Goal: Task Accomplishment & Management: Manage account settings

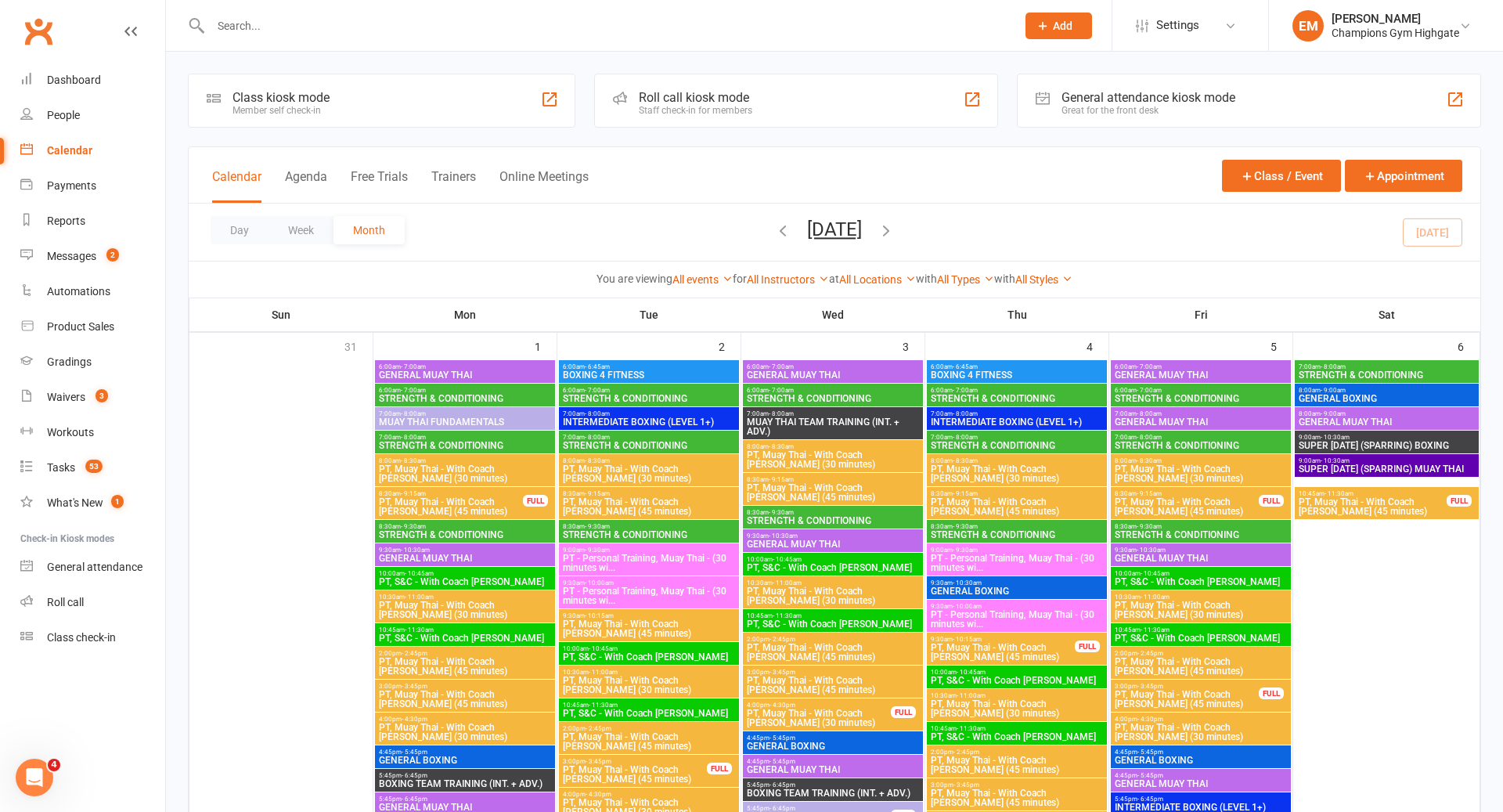
click at [509, 420] on span "MUAY THAI FUNDAMENTALS" at bounding box center [465, 422] width 174 height 10
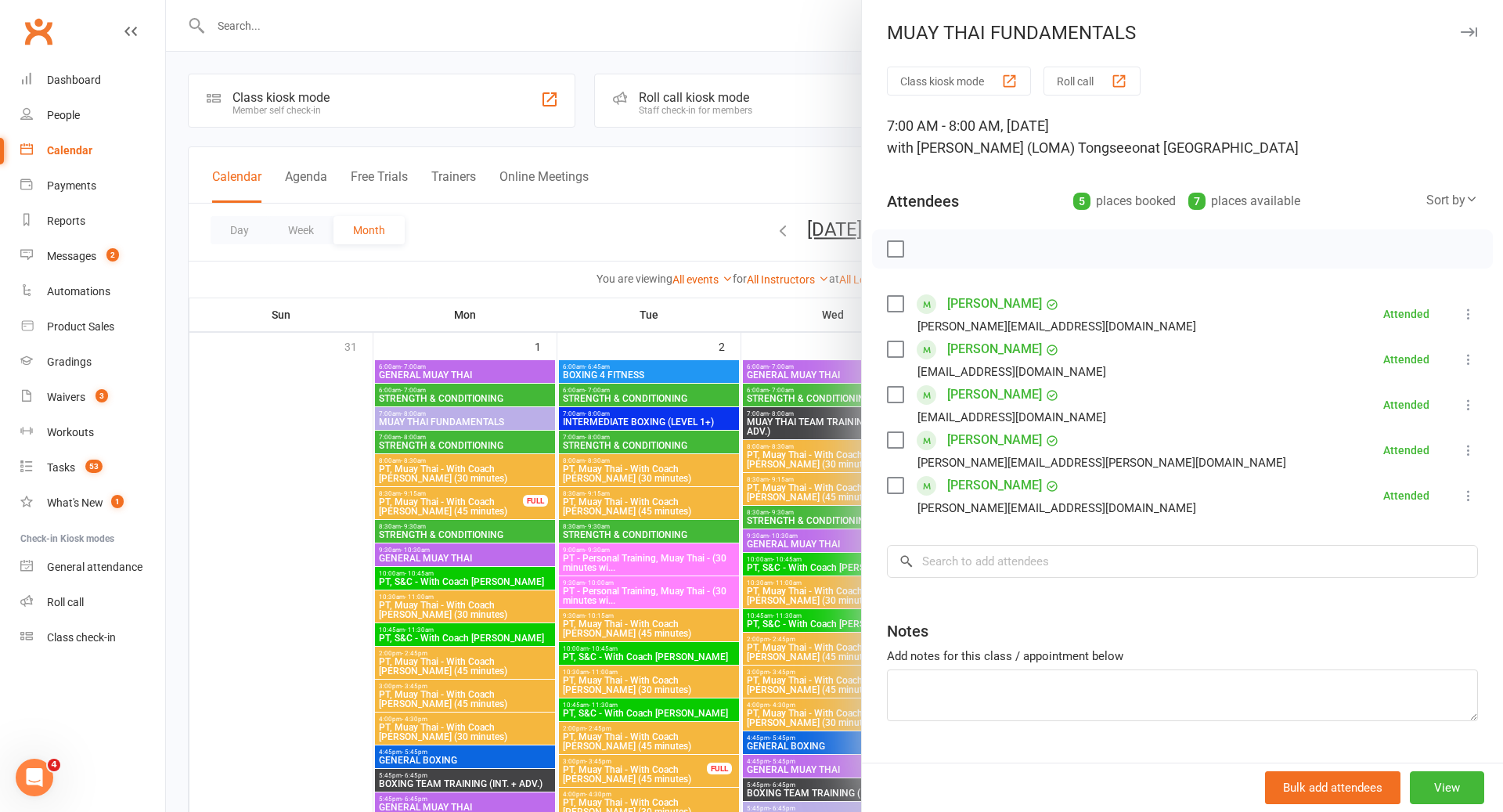
click at [509, 417] on div at bounding box center [834, 406] width 1337 height 812
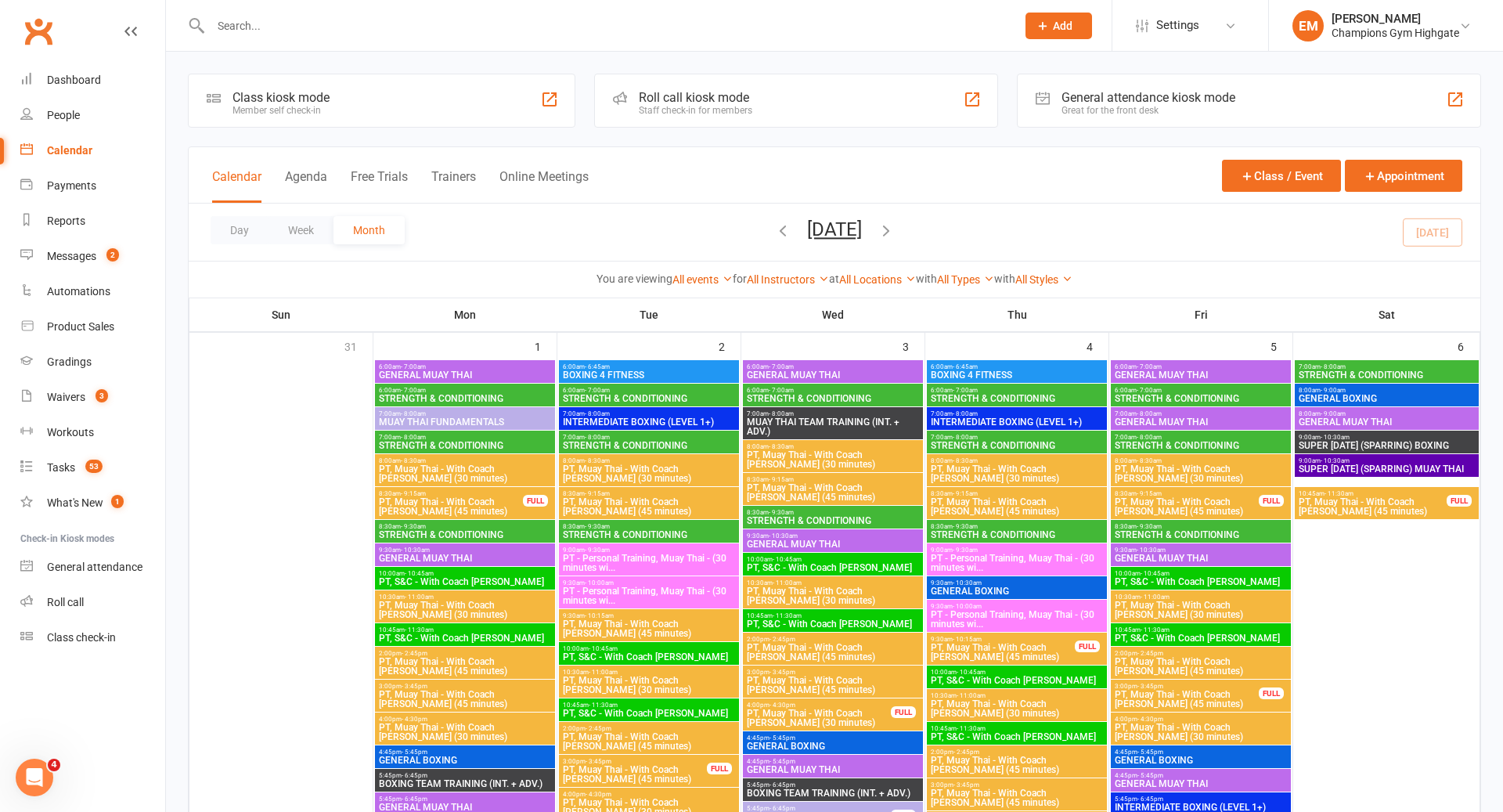
click at [509, 417] on span "MUAY THAI FUNDAMENTALS" at bounding box center [465, 422] width 174 height 10
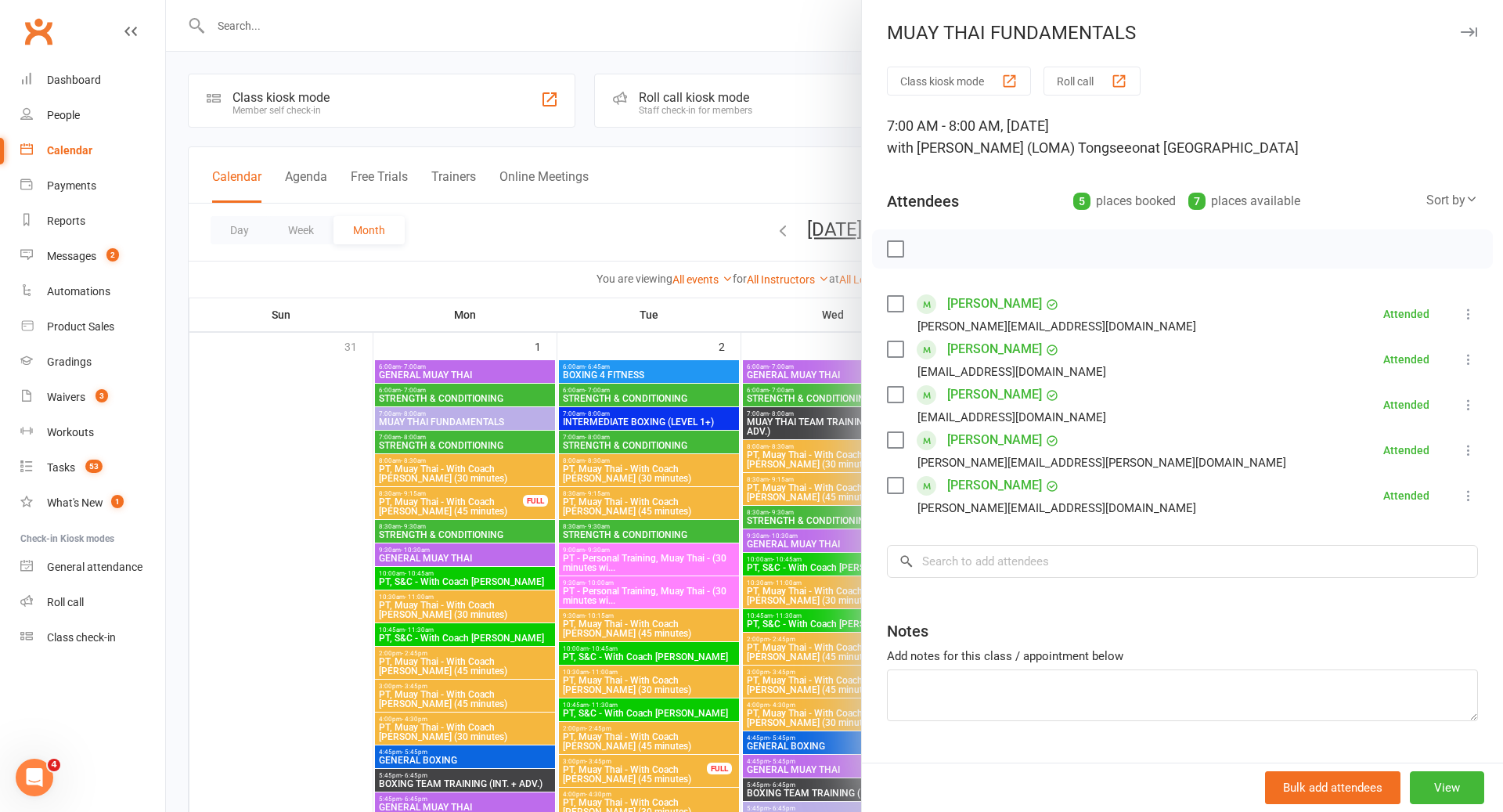
click at [533, 431] on div at bounding box center [834, 406] width 1337 height 812
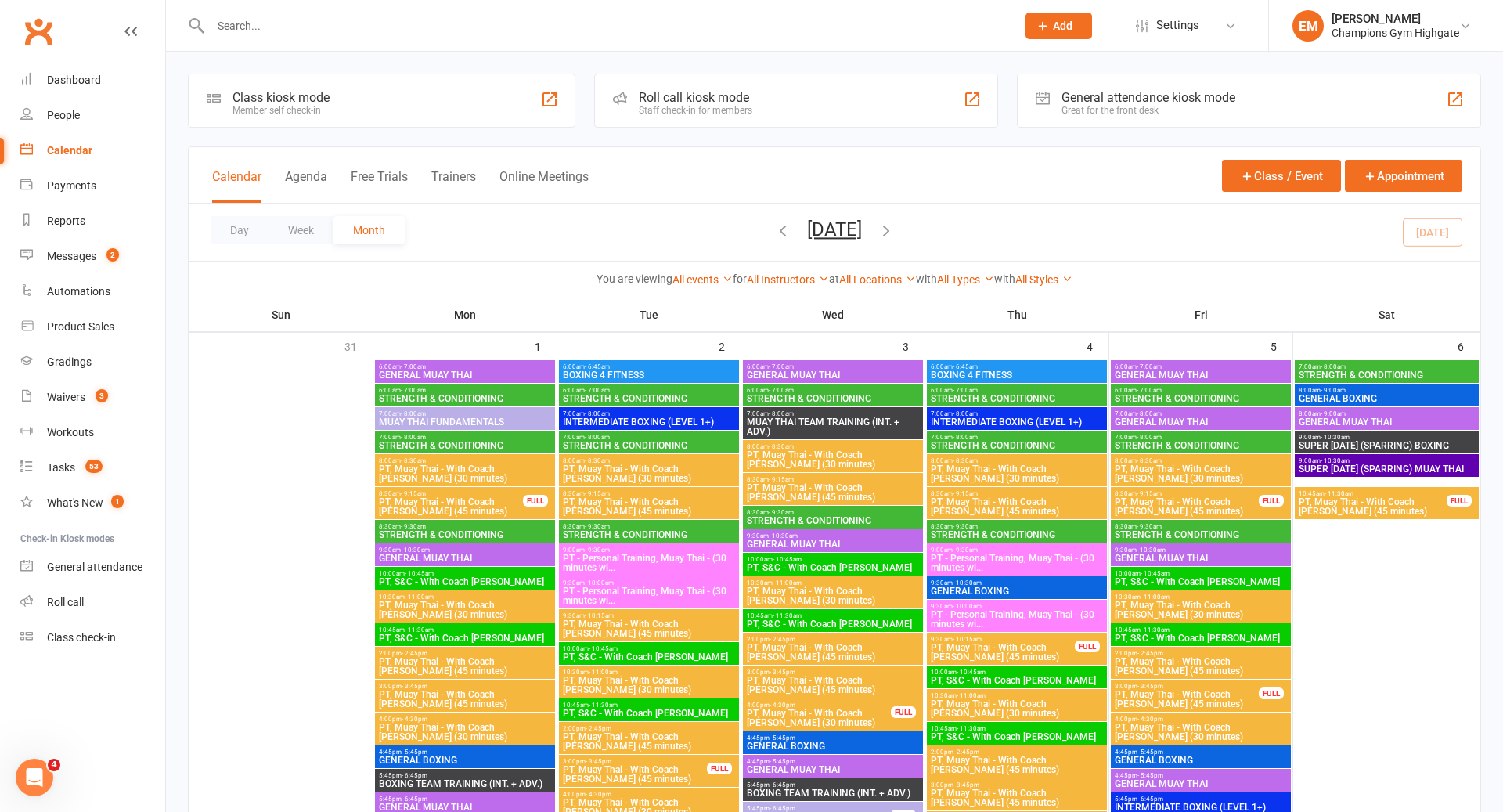
click at [606, 434] on span "- 8:00am" at bounding box center [597, 438] width 25 height 7
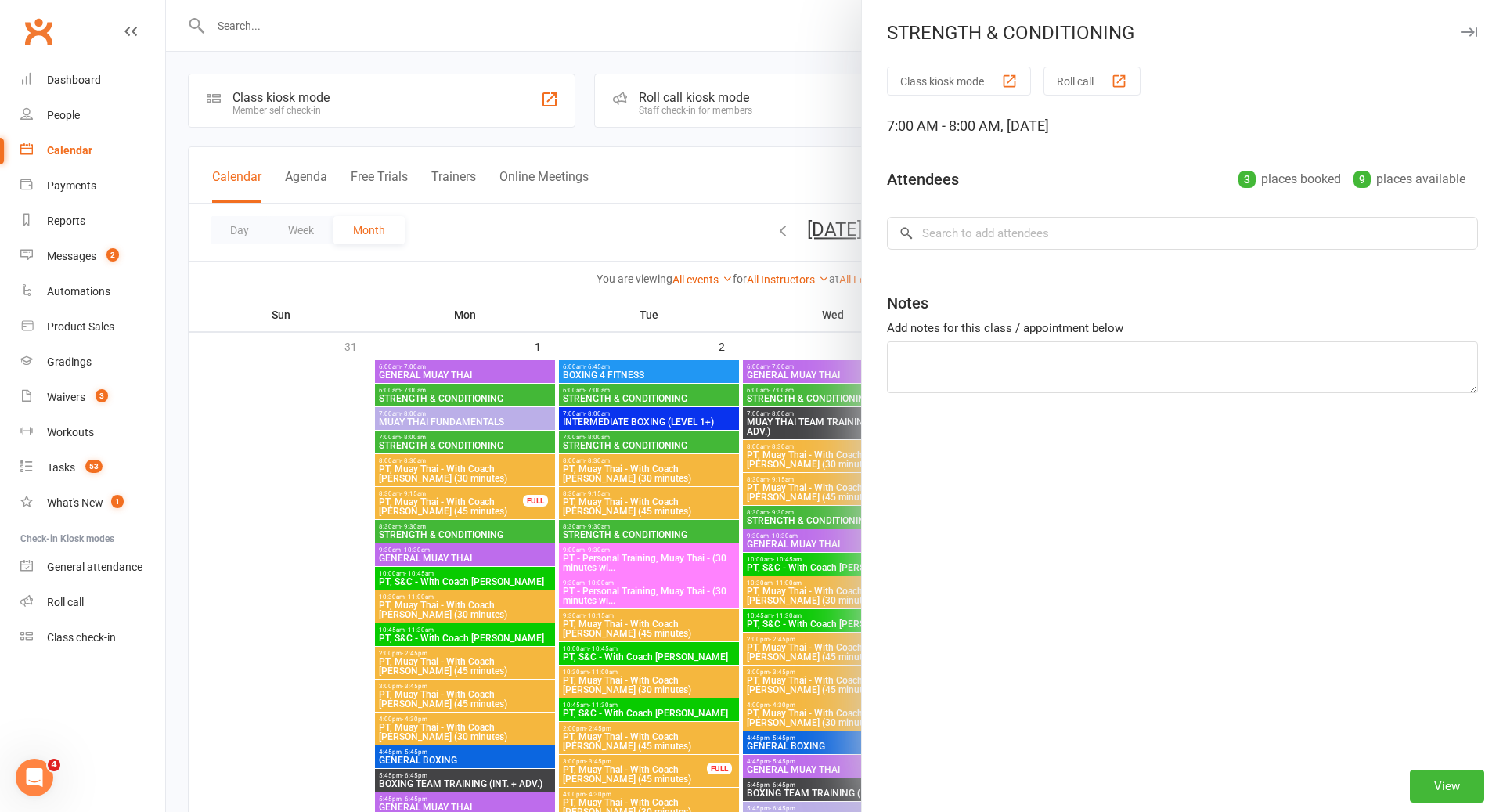
click at [608, 430] on div at bounding box center [834, 406] width 1337 height 812
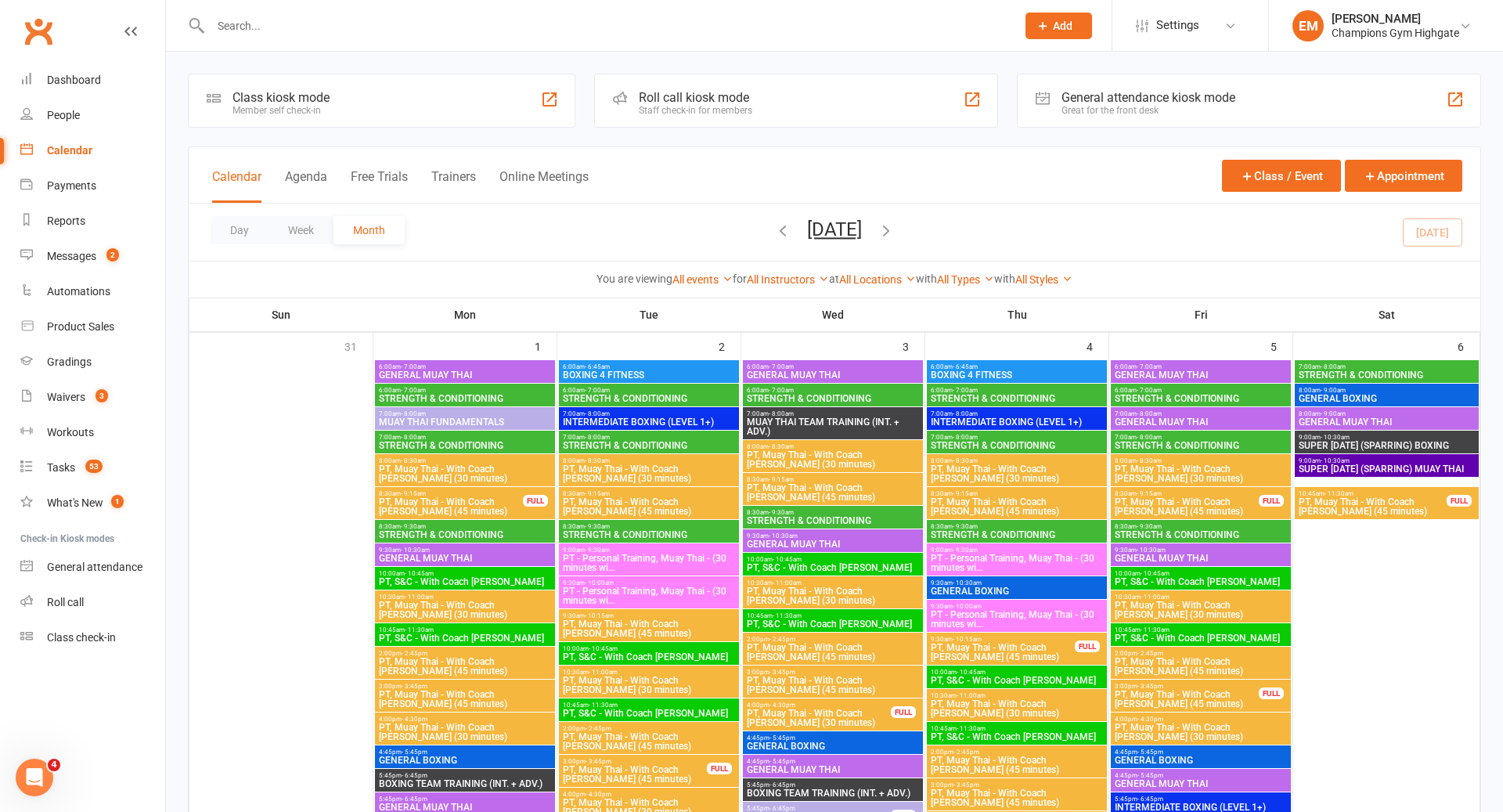
click at [616, 425] on span "INTERMEDIATE BOXING (LEVEL 1+)" at bounding box center [649, 422] width 174 height 10
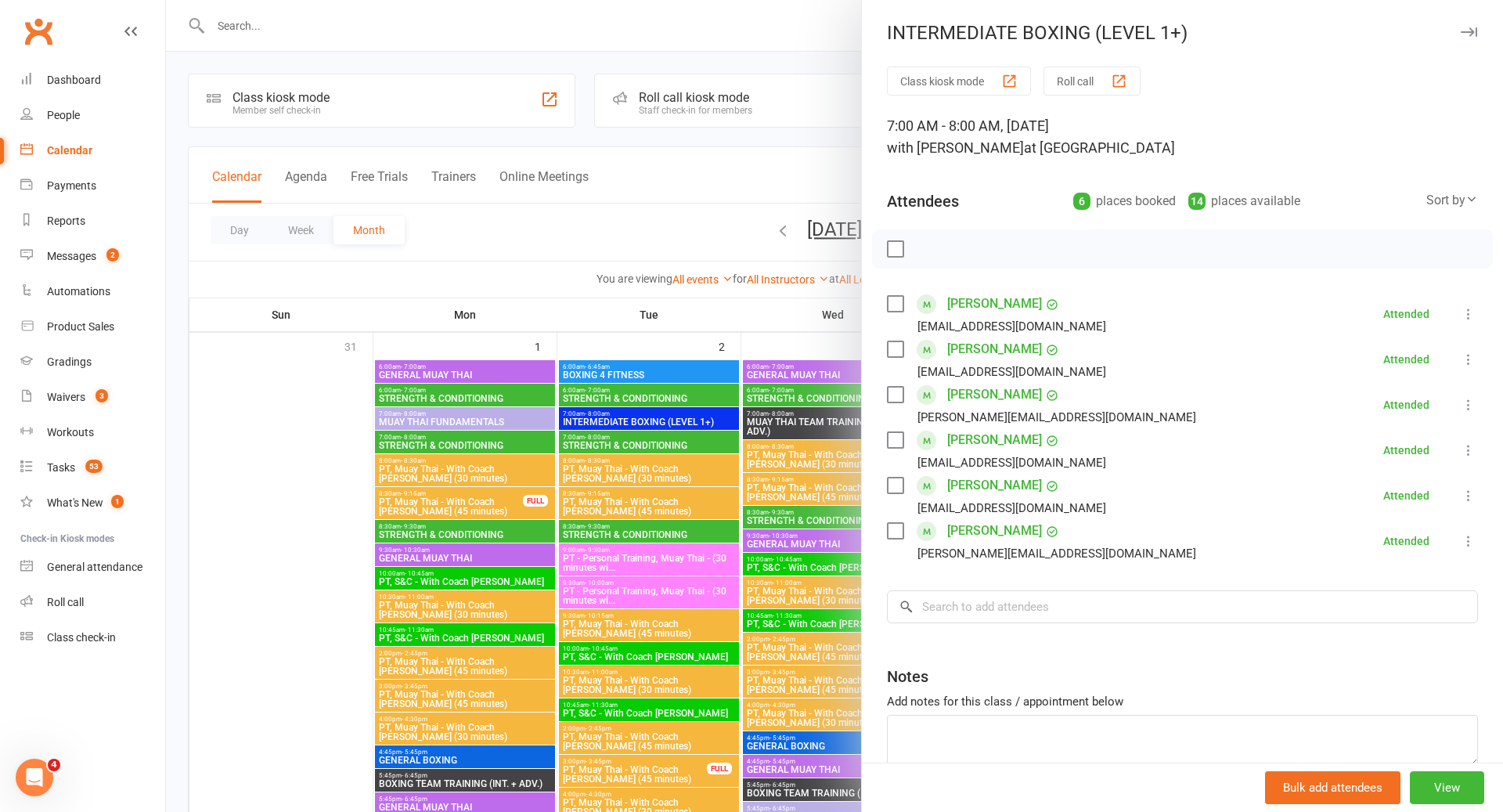
click at [735, 436] on div at bounding box center [834, 406] width 1337 height 812
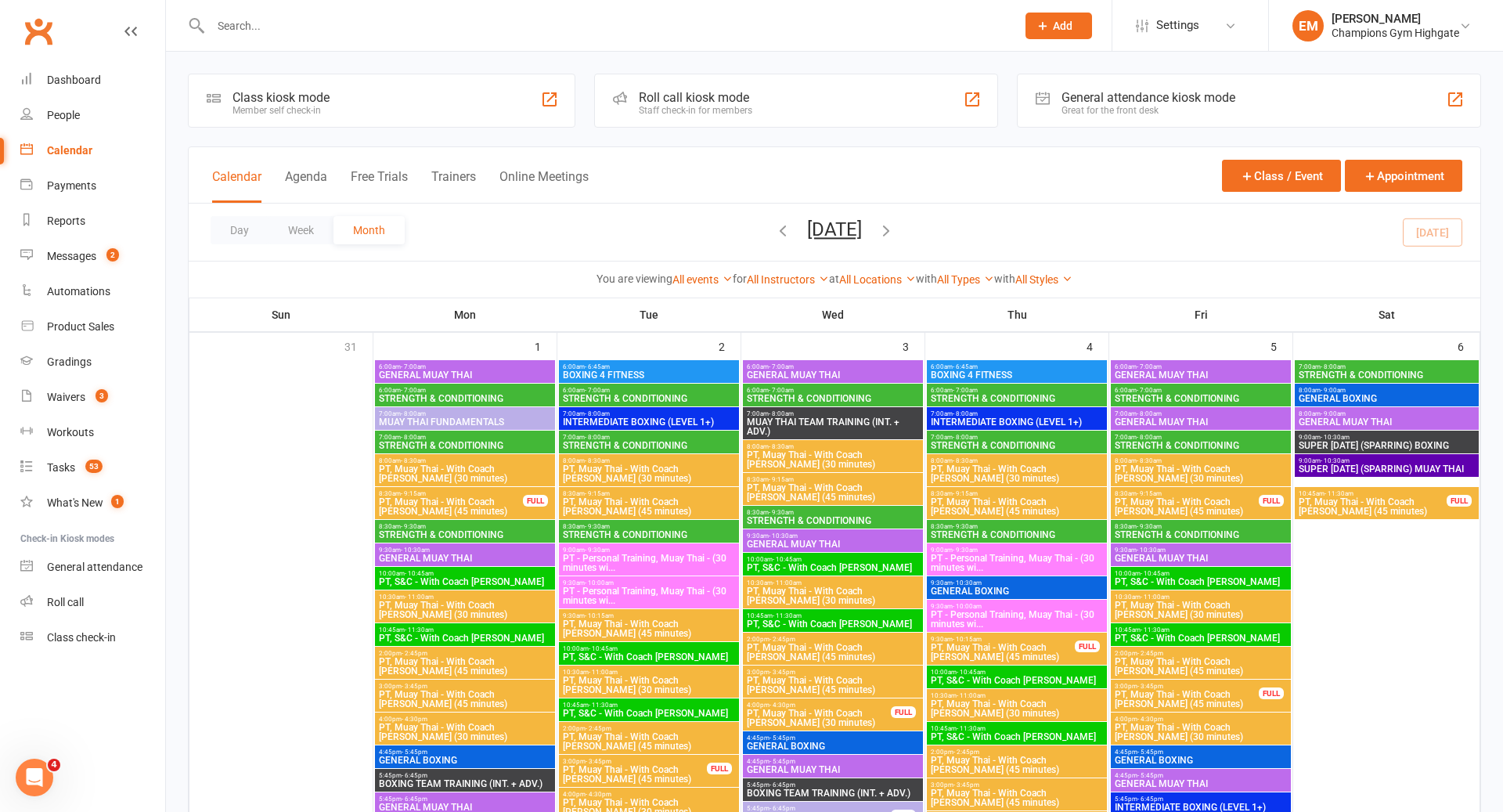
click at [782, 434] on span "MUAY THAI TEAM TRAINING (INT. + ADV.)" at bounding box center [833, 426] width 174 height 18
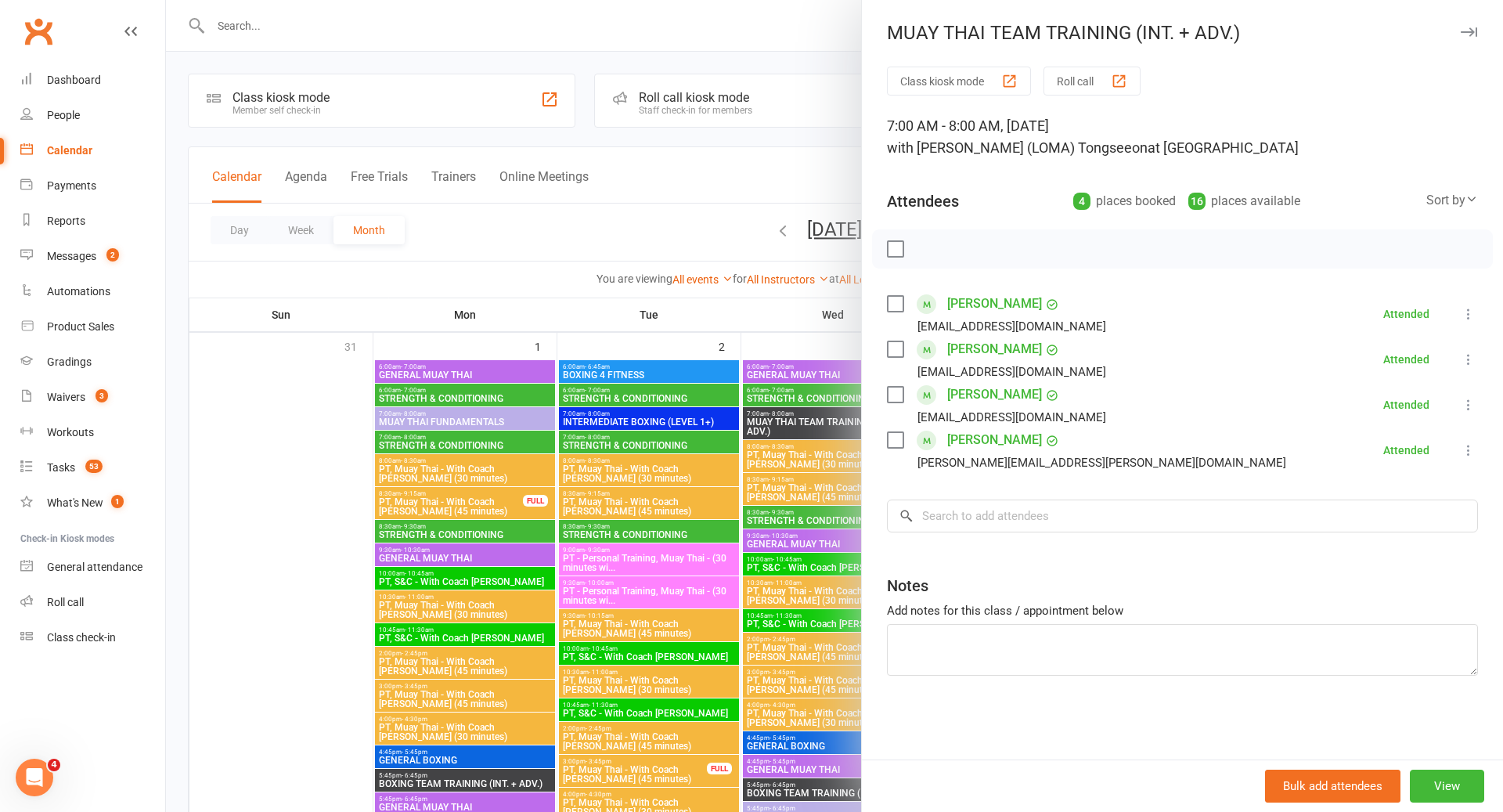
click at [721, 438] on div at bounding box center [834, 406] width 1337 height 812
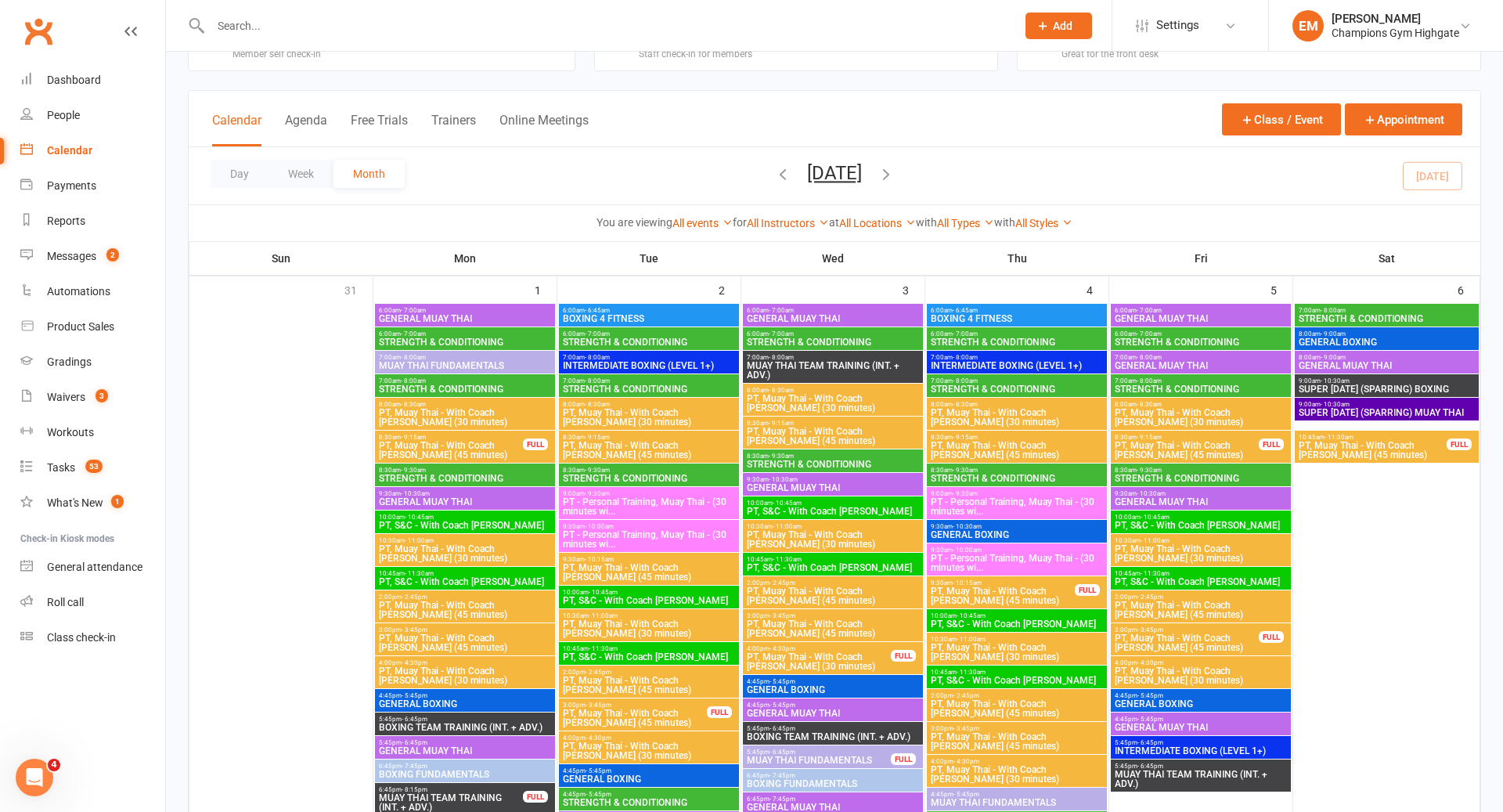
scroll to position [57, 0]
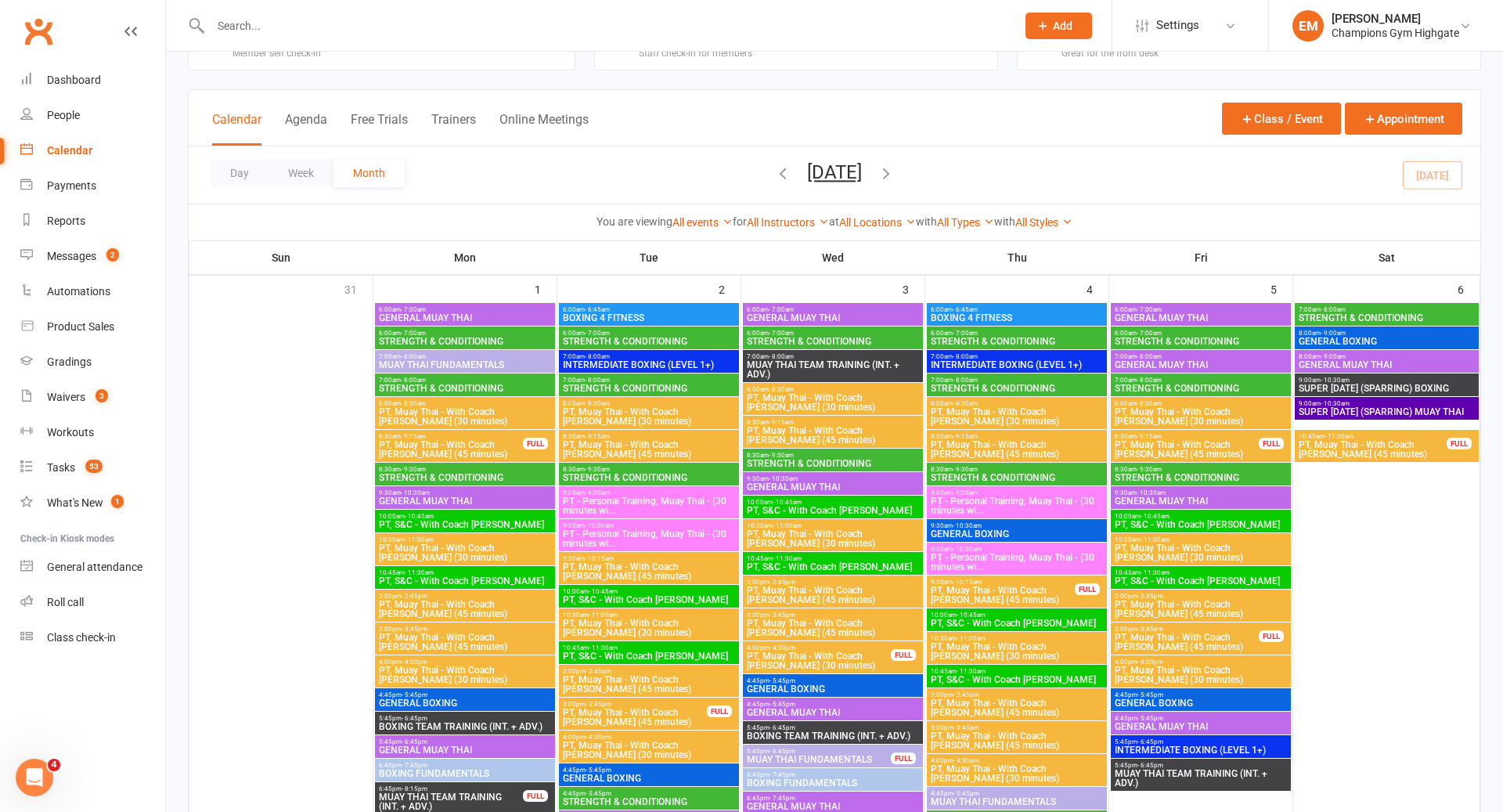
click at [678, 384] on span "STRENGTH & CONDITIONING" at bounding box center [649, 388] width 174 height 10
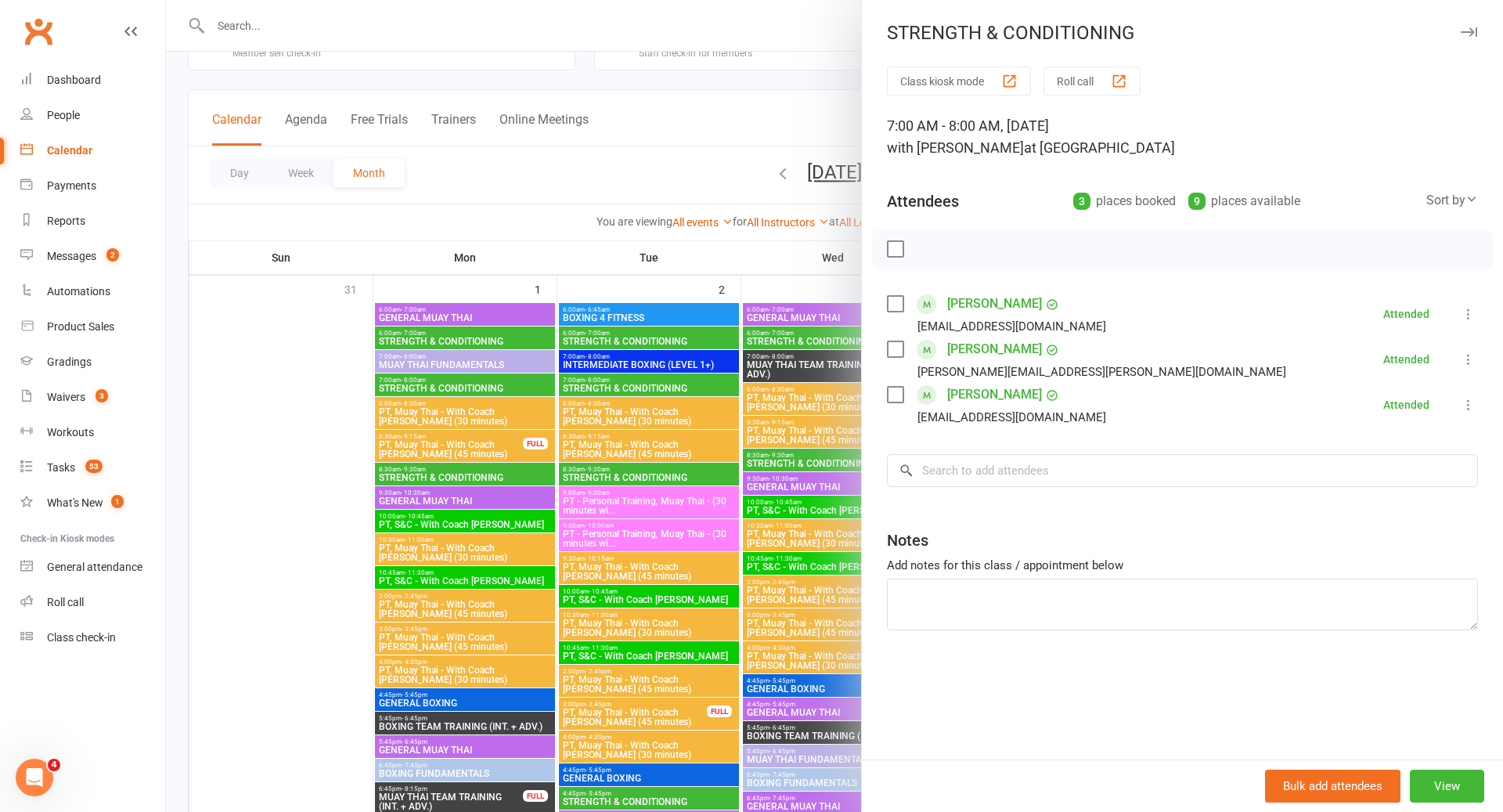
click at [678, 384] on div at bounding box center [834, 406] width 1337 height 812
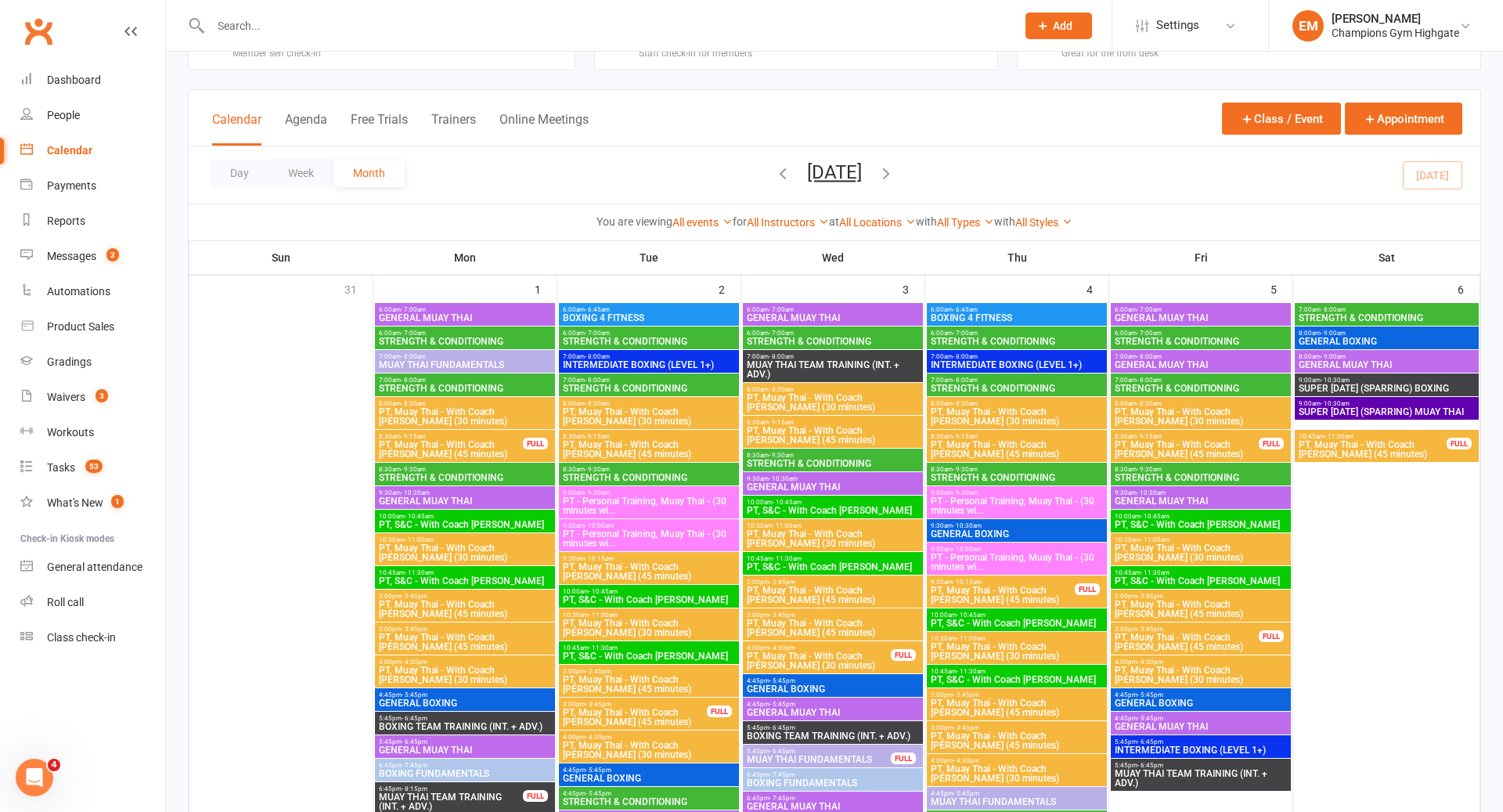
click at [979, 388] on span "STRENGTH & CONDITIONING" at bounding box center [1017, 388] width 174 height 10
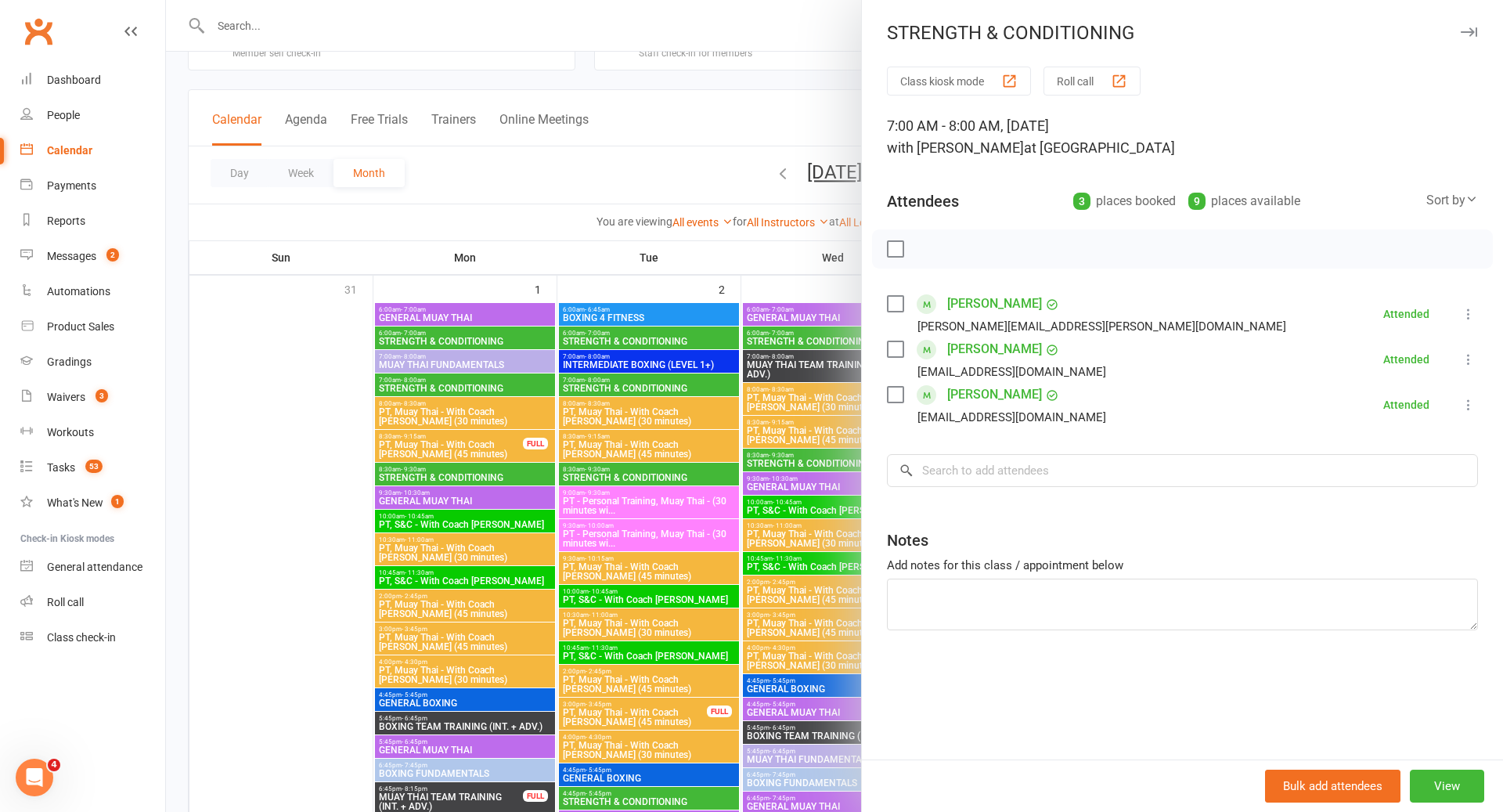
click at [807, 439] on div at bounding box center [834, 406] width 1337 height 812
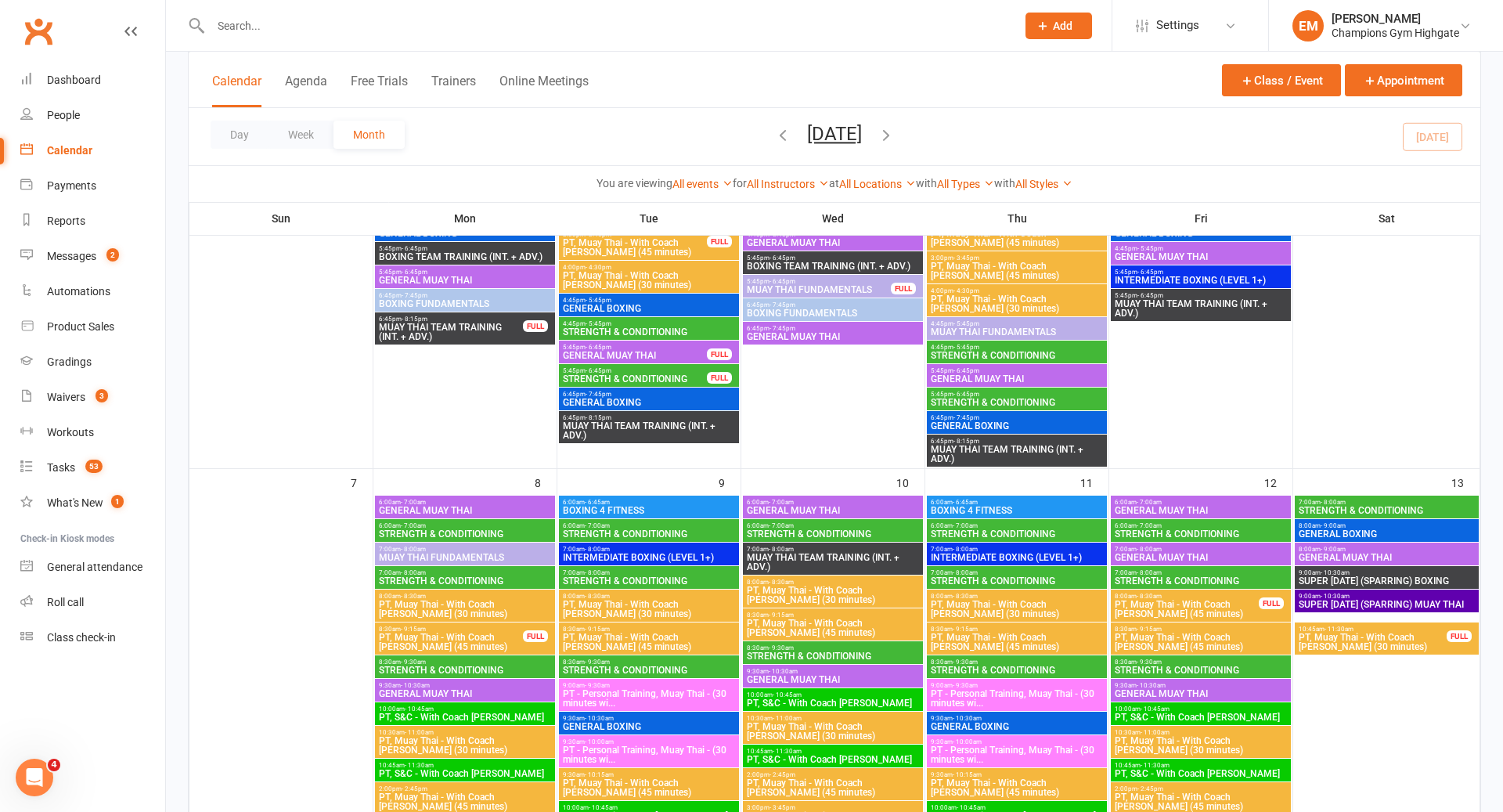
scroll to position [443, 0]
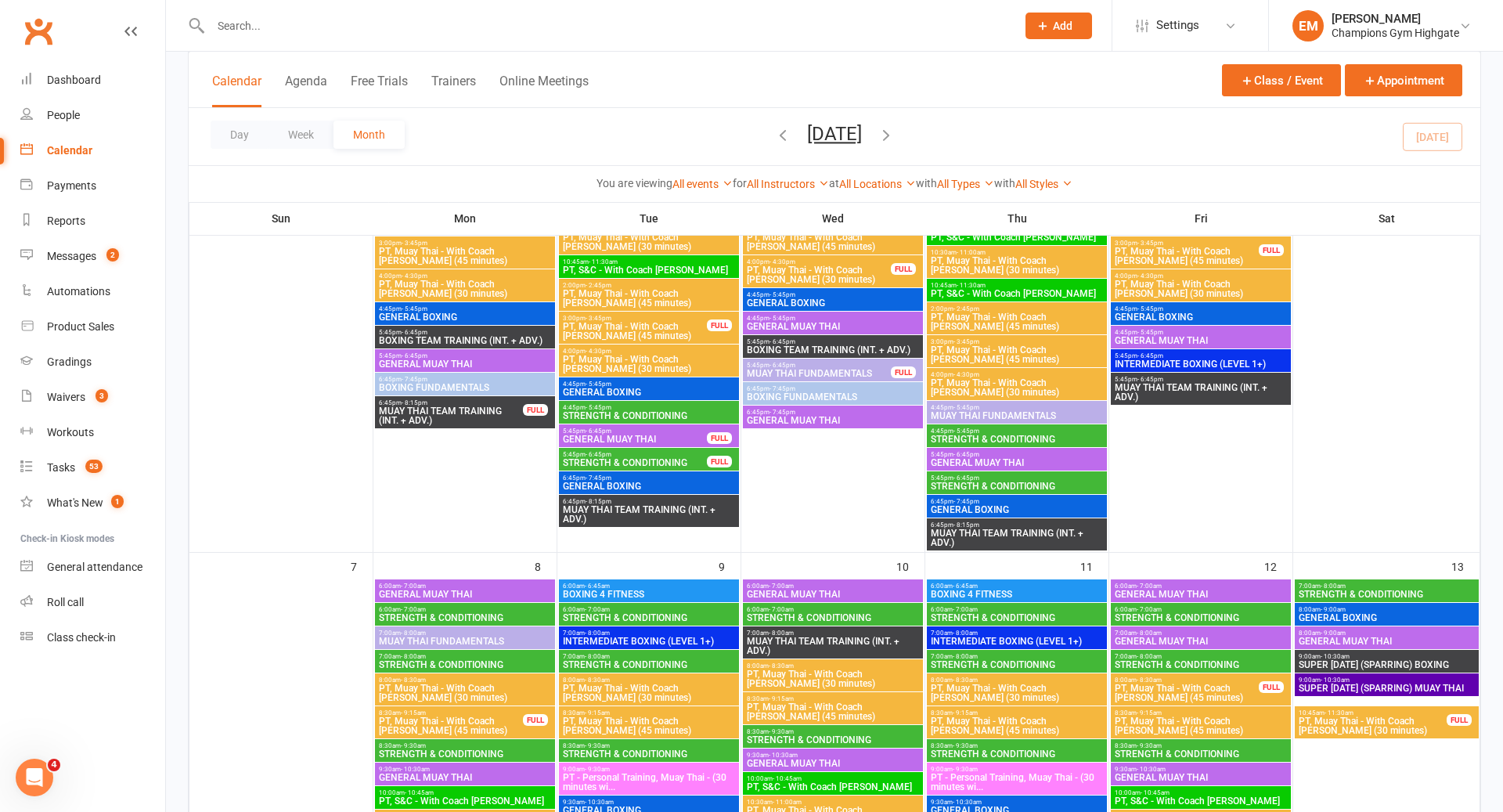
click at [608, 621] on span "STRENGTH & CONDITIONING" at bounding box center [649, 617] width 174 height 10
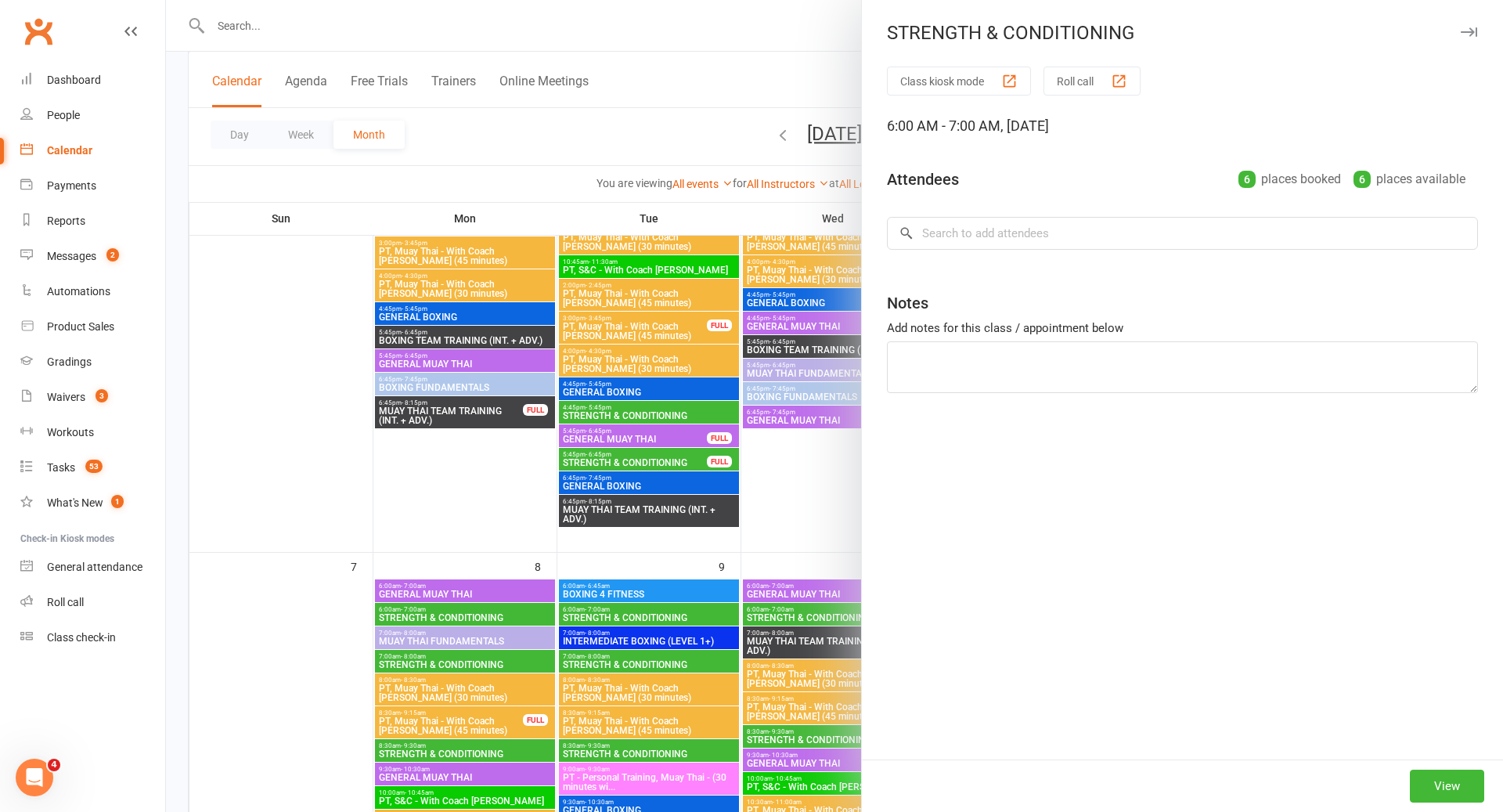
click at [607, 659] on div at bounding box center [834, 406] width 1337 height 812
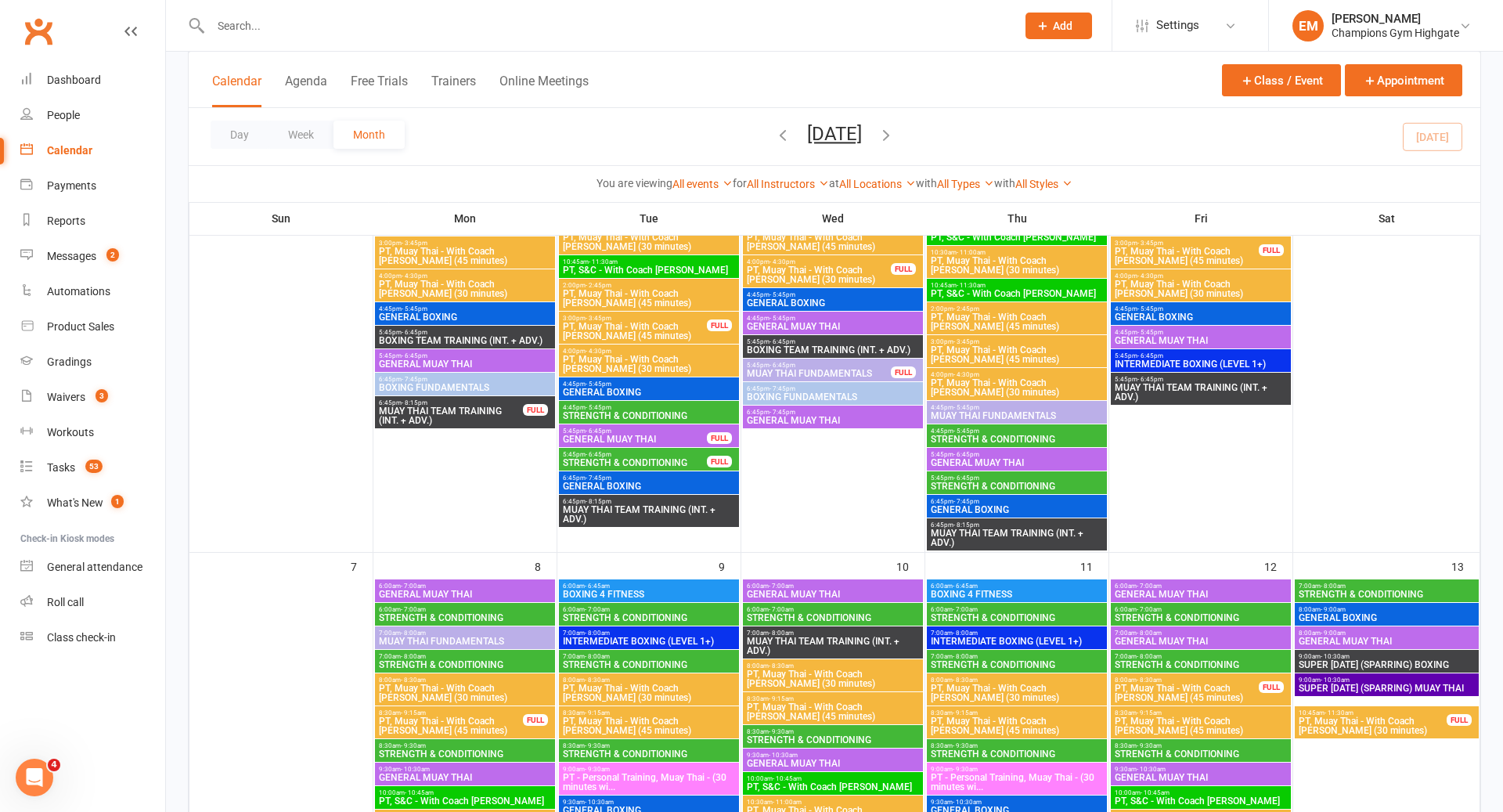
click at [607, 660] on span "STRENGTH & CONDITIONING" at bounding box center [649, 665] width 174 height 10
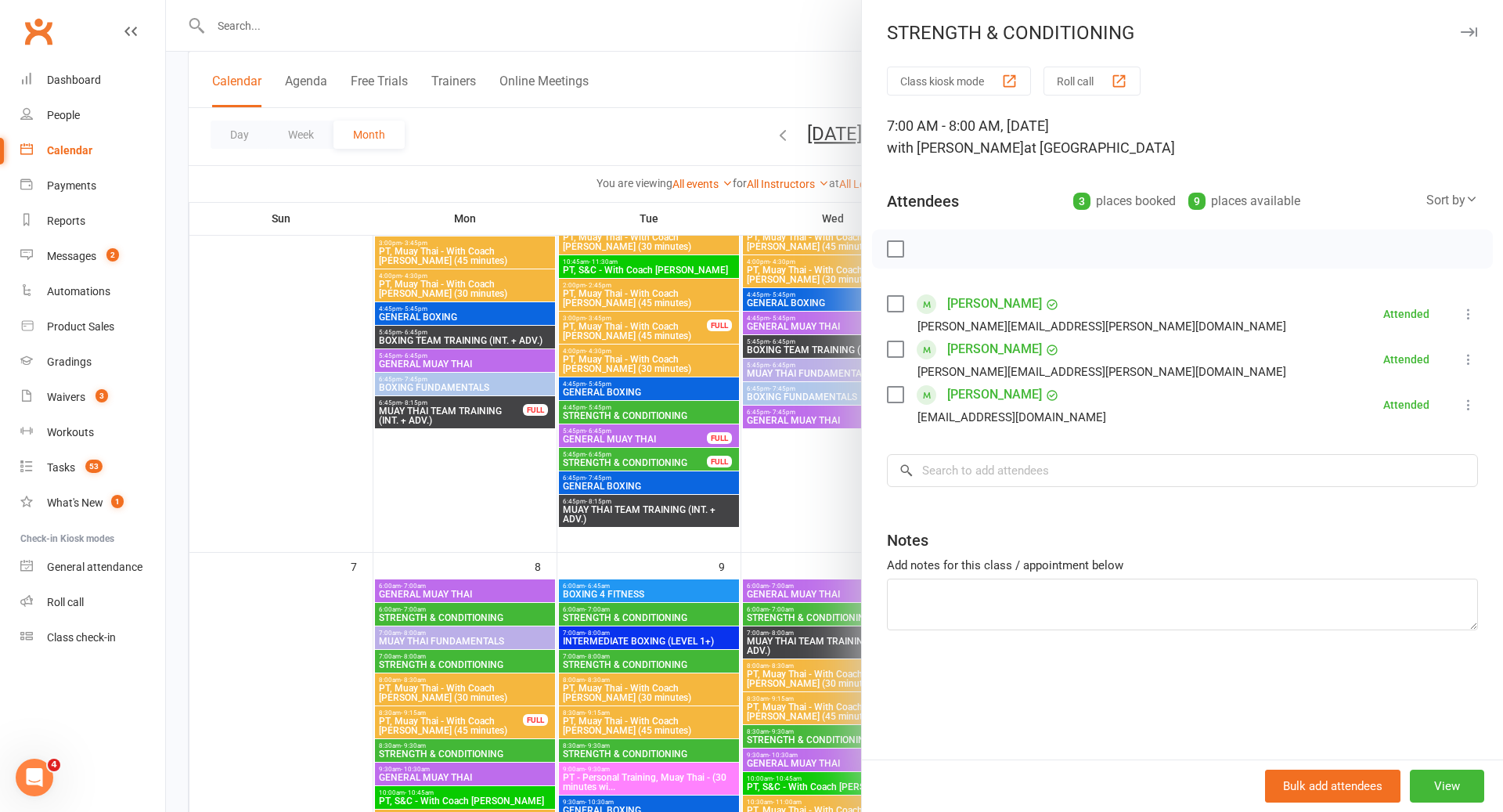
click at [607, 659] on div at bounding box center [834, 406] width 1337 height 812
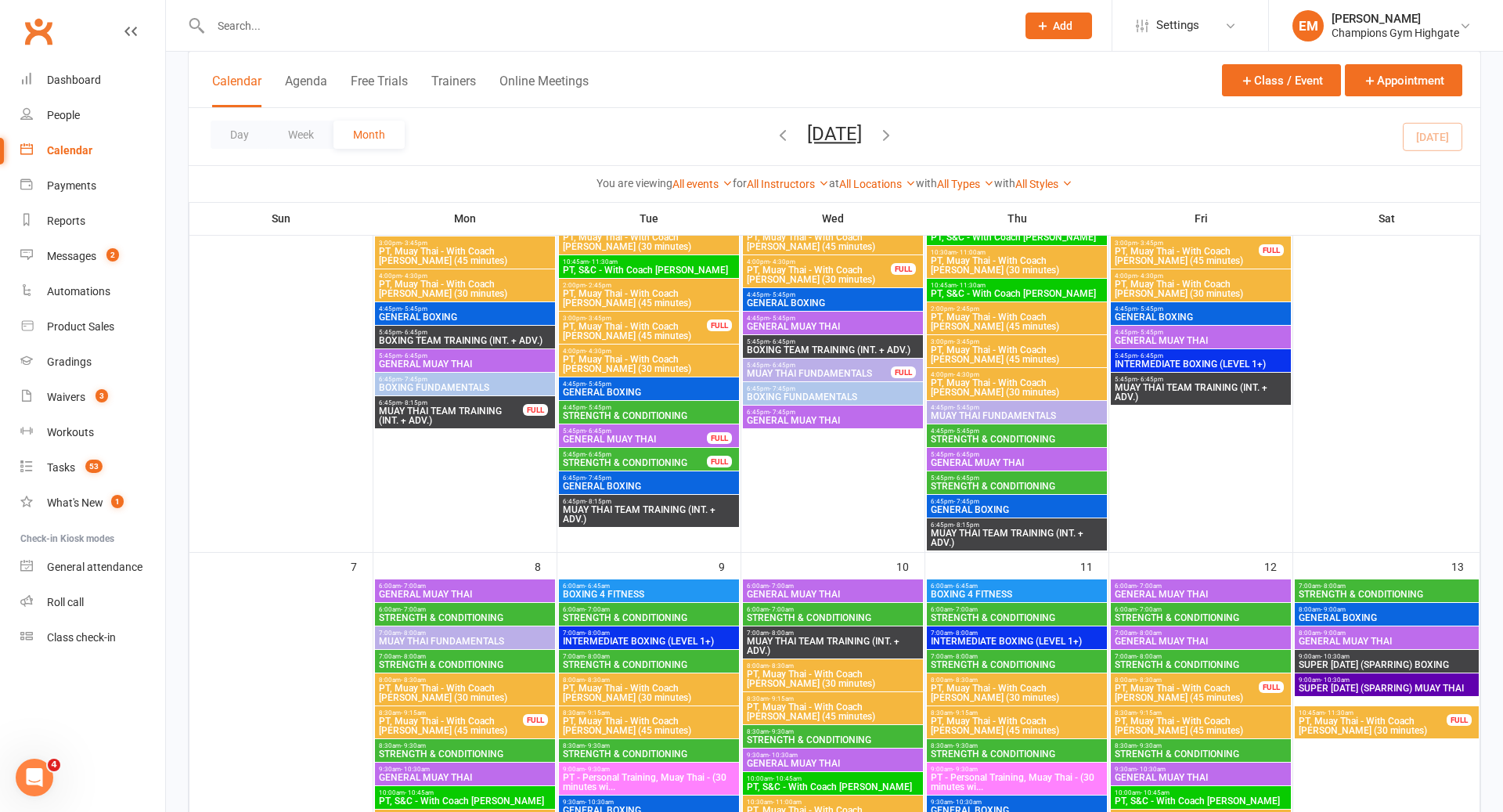
click at [1002, 666] on span "STRENGTH & CONDITIONING" at bounding box center [1017, 665] width 174 height 10
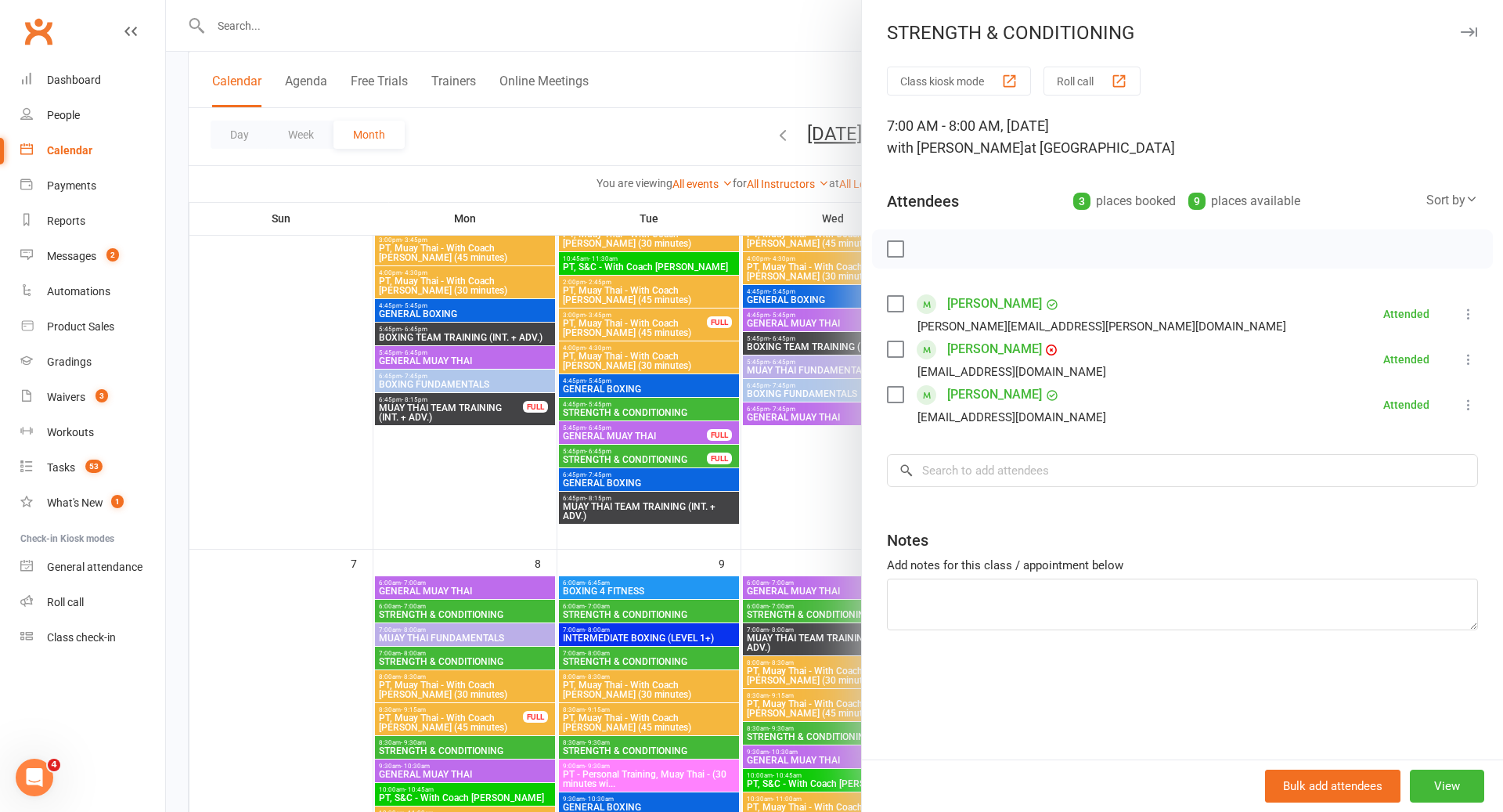
click at [830, 669] on div at bounding box center [834, 406] width 1337 height 812
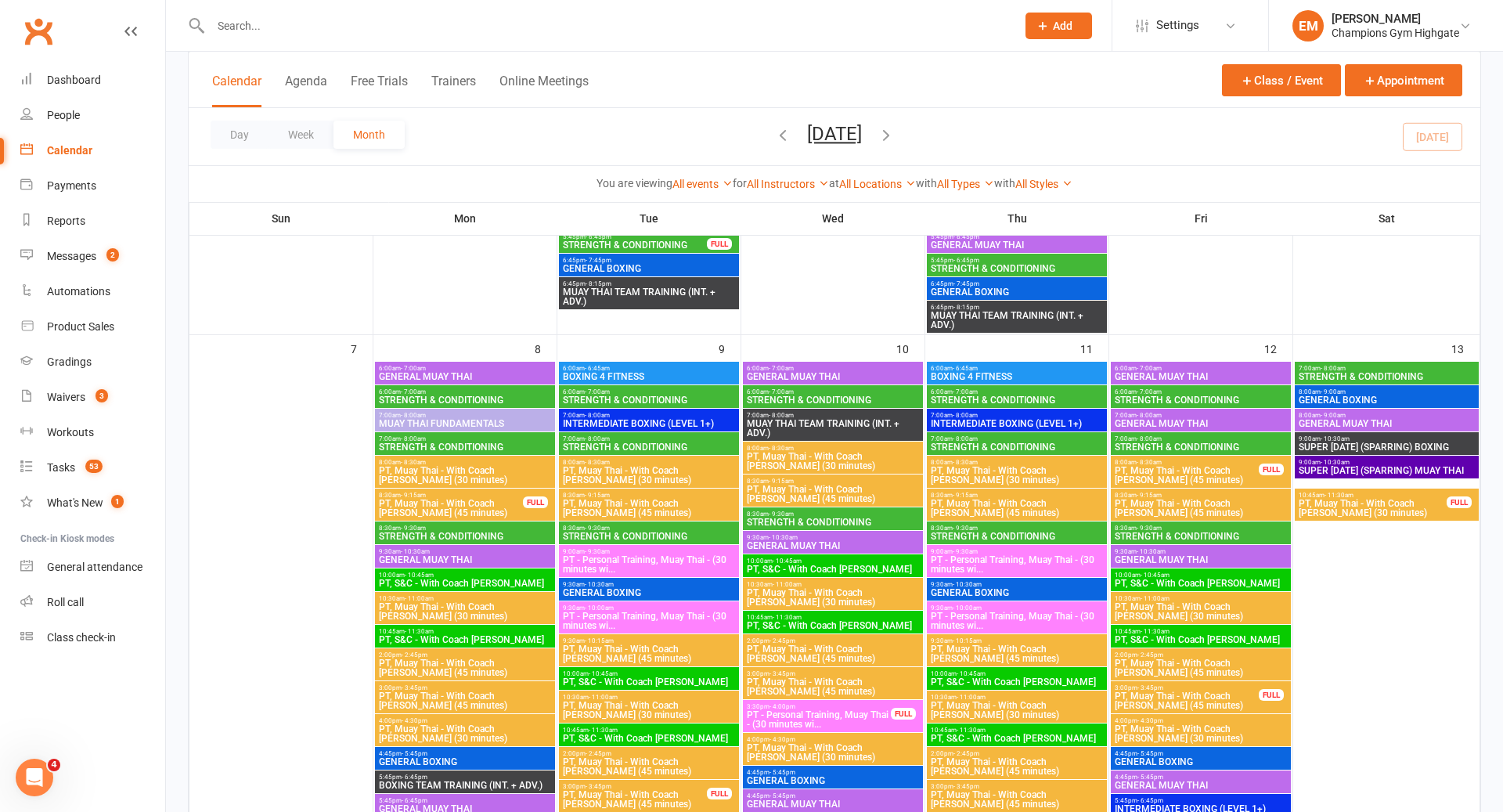
scroll to position [658, 0]
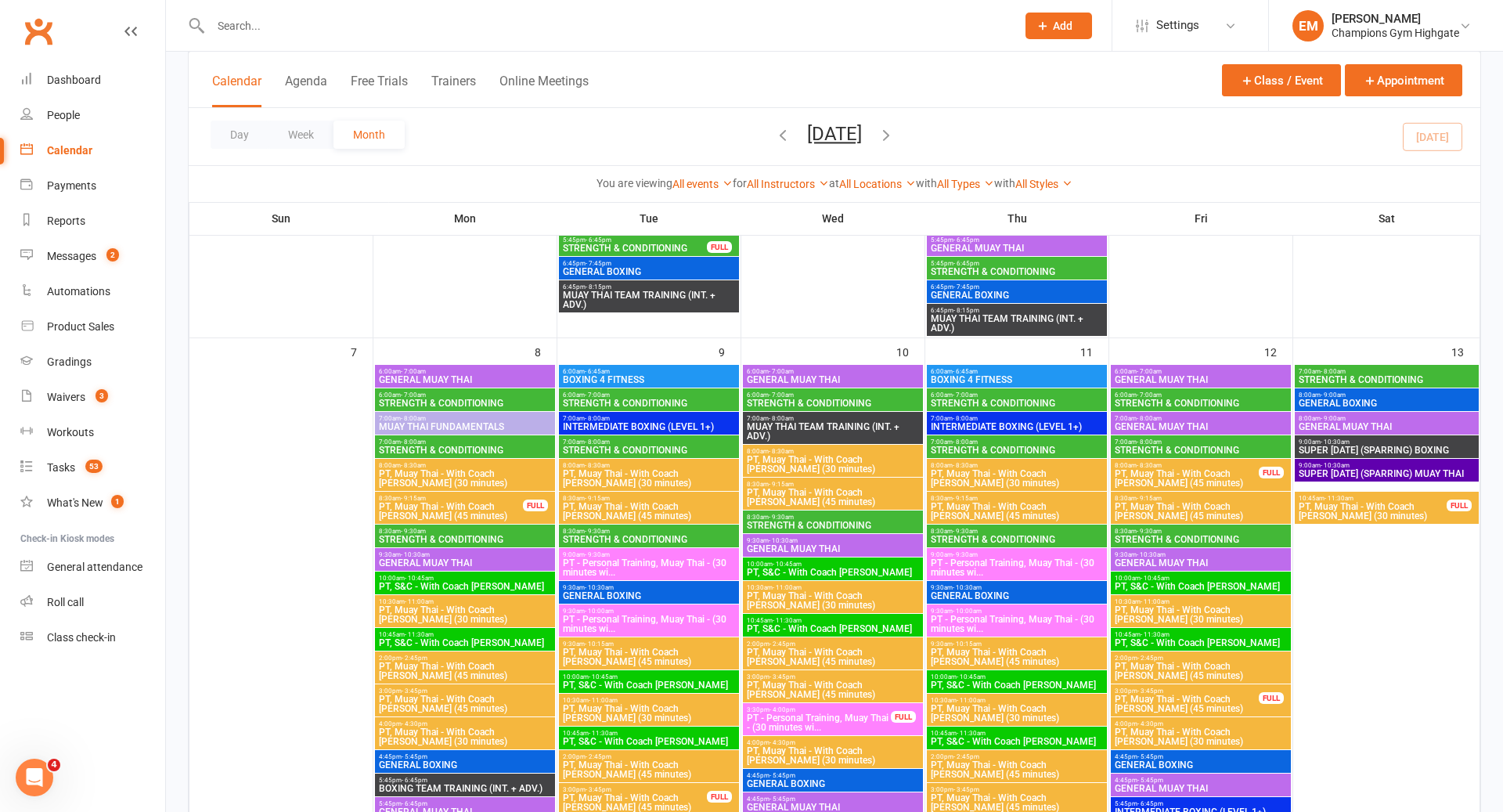
click at [488, 453] on span "STRENGTH & CONDITIONING" at bounding box center [465, 450] width 174 height 10
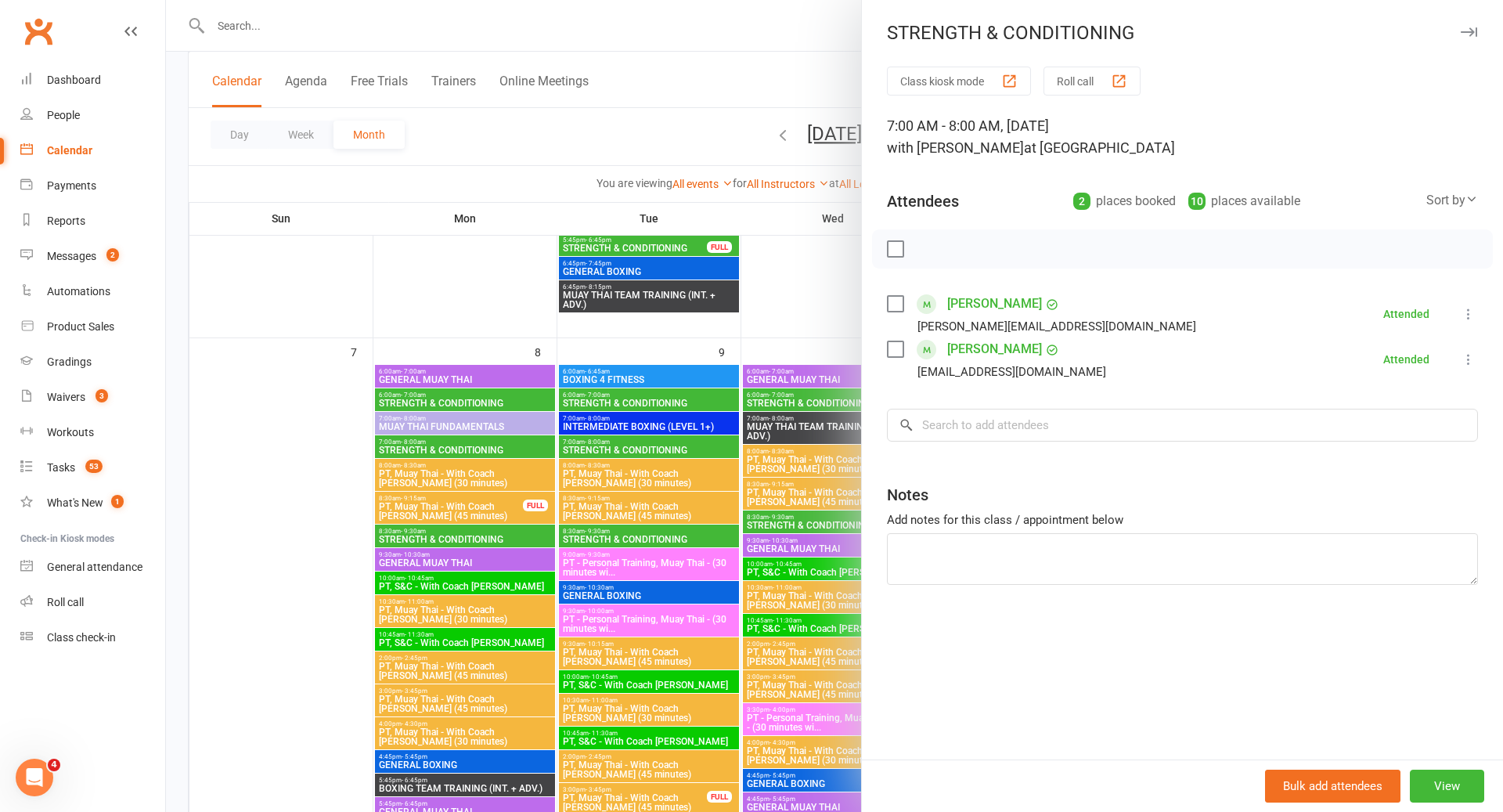
click at [488, 453] on div at bounding box center [834, 406] width 1337 height 812
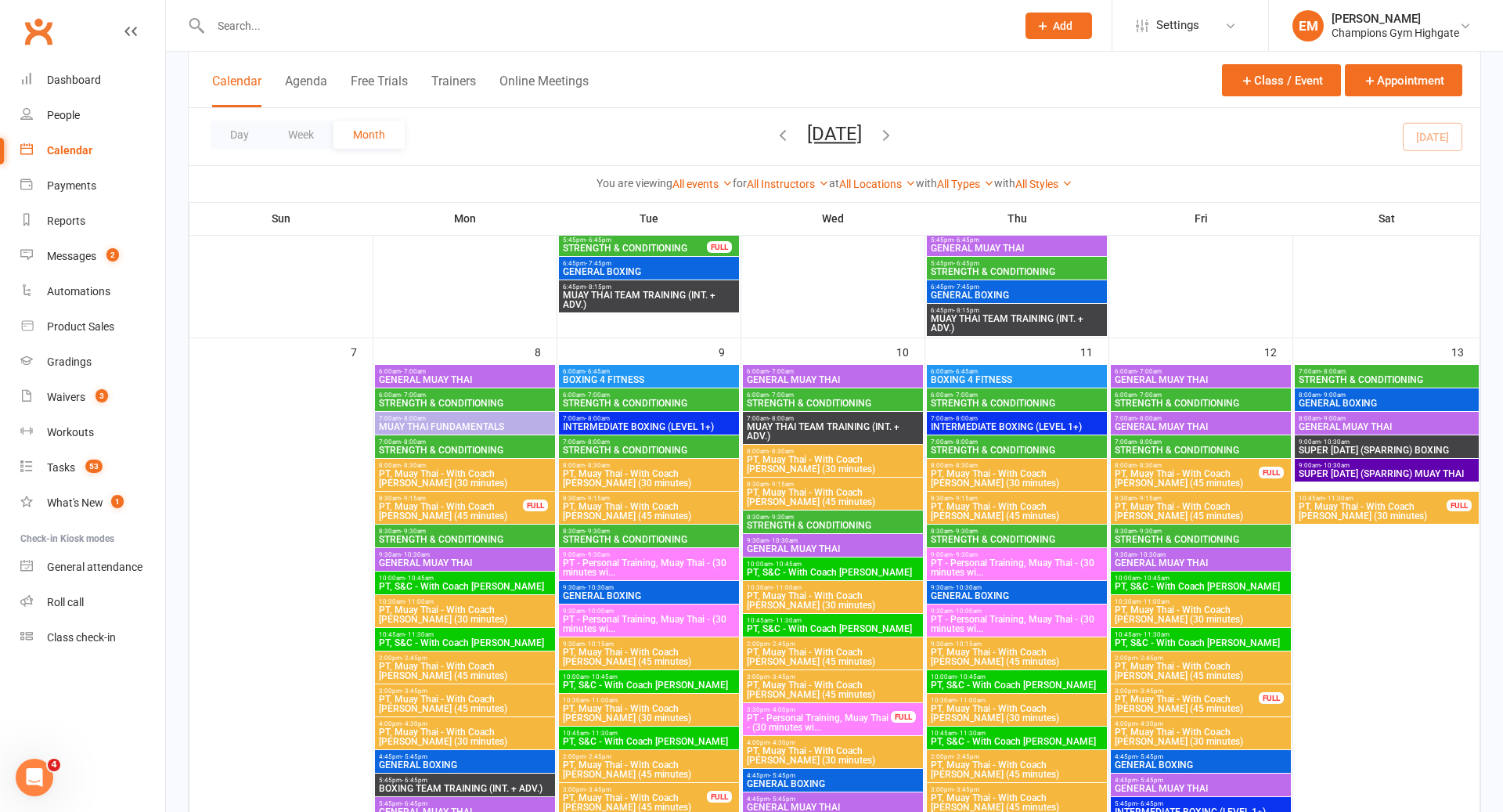
click at [603, 450] on span "STRENGTH & CONDITIONING" at bounding box center [649, 450] width 174 height 10
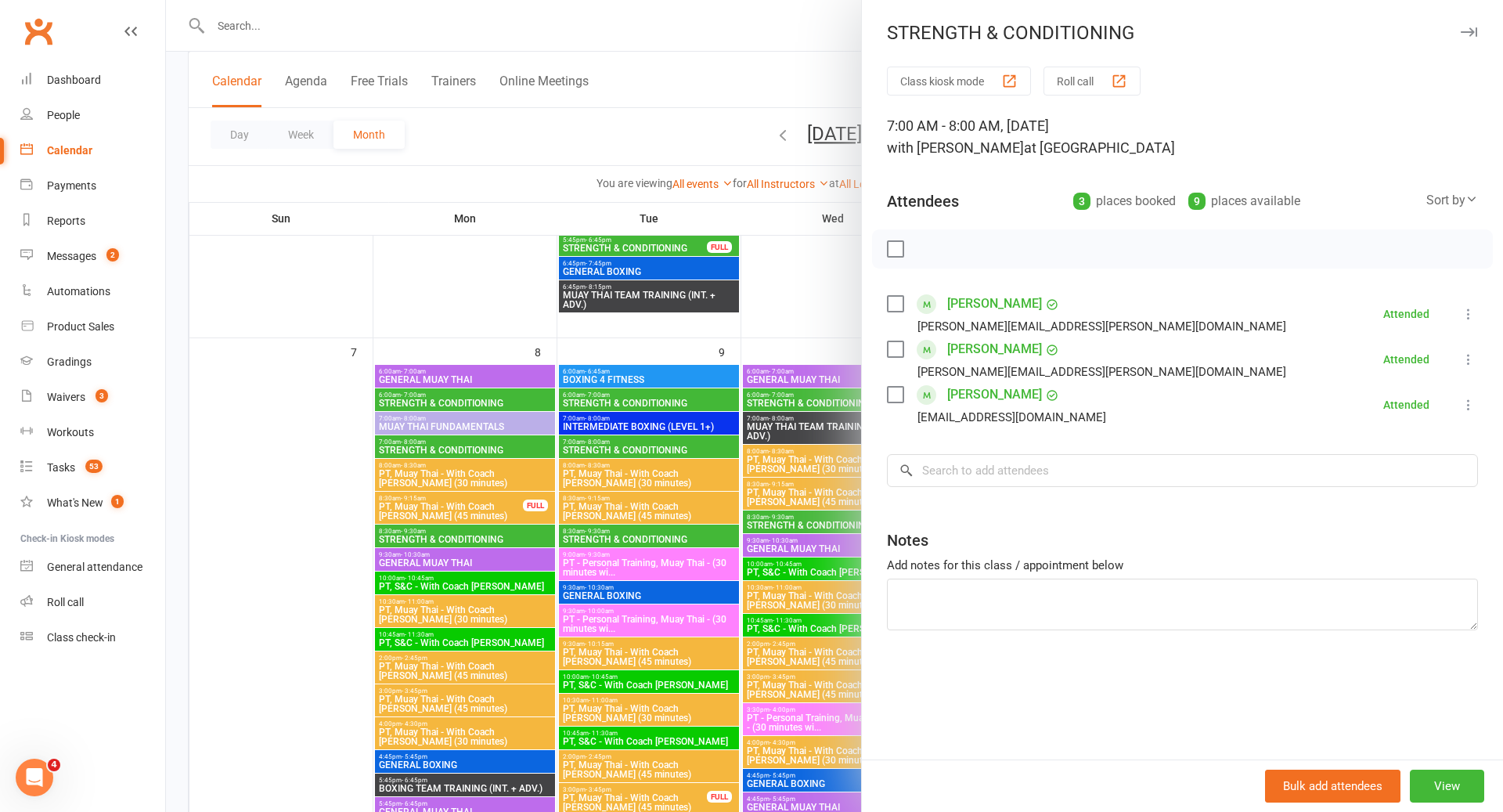
click at [666, 460] on div at bounding box center [834, 406] width 1337 height 812
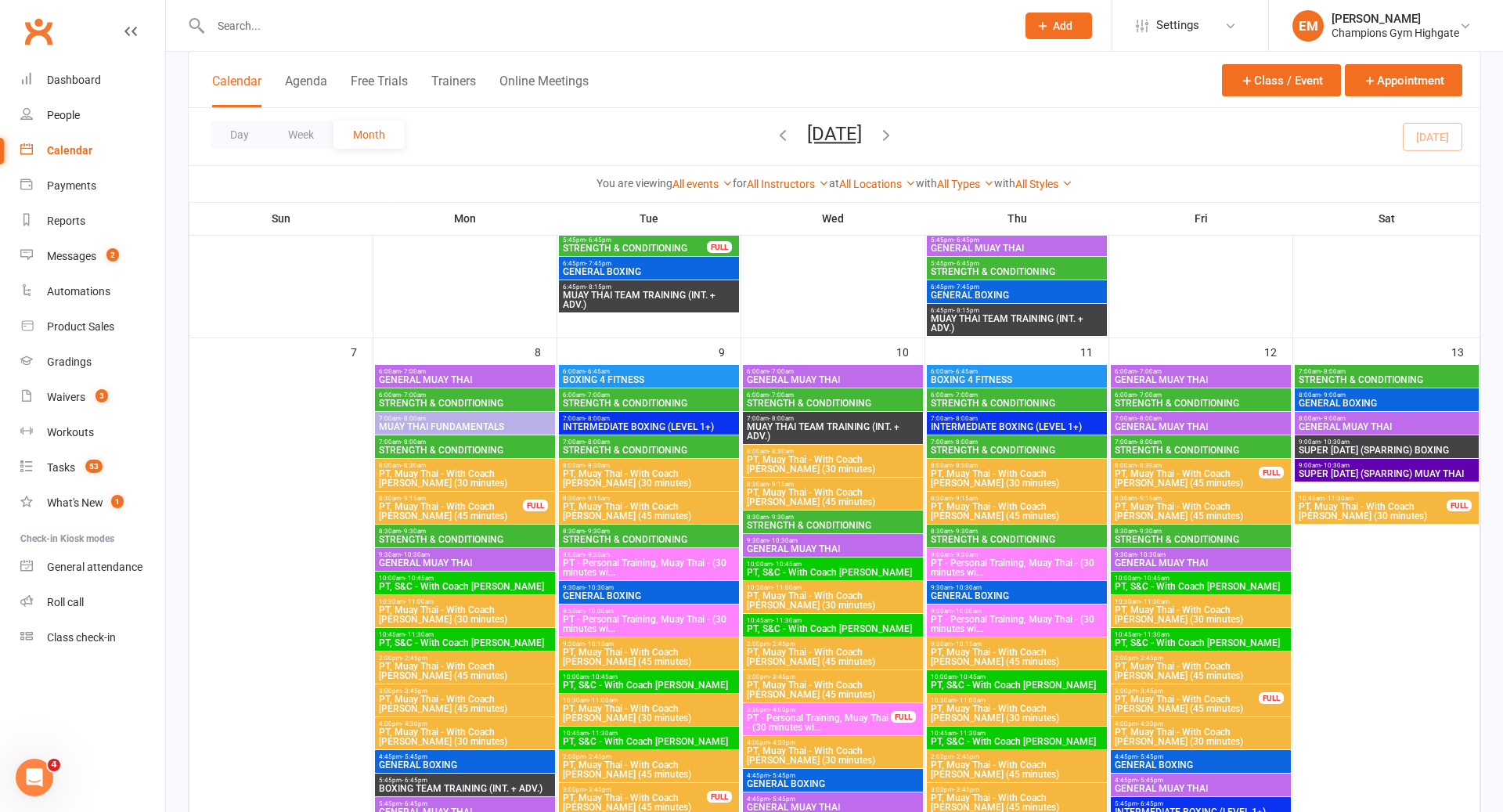
click at [1163, 436] on div "7:00am - 8:00am STRENGTH & CONDITIONING" at bounding box center [1200, 446] width 180 height 23
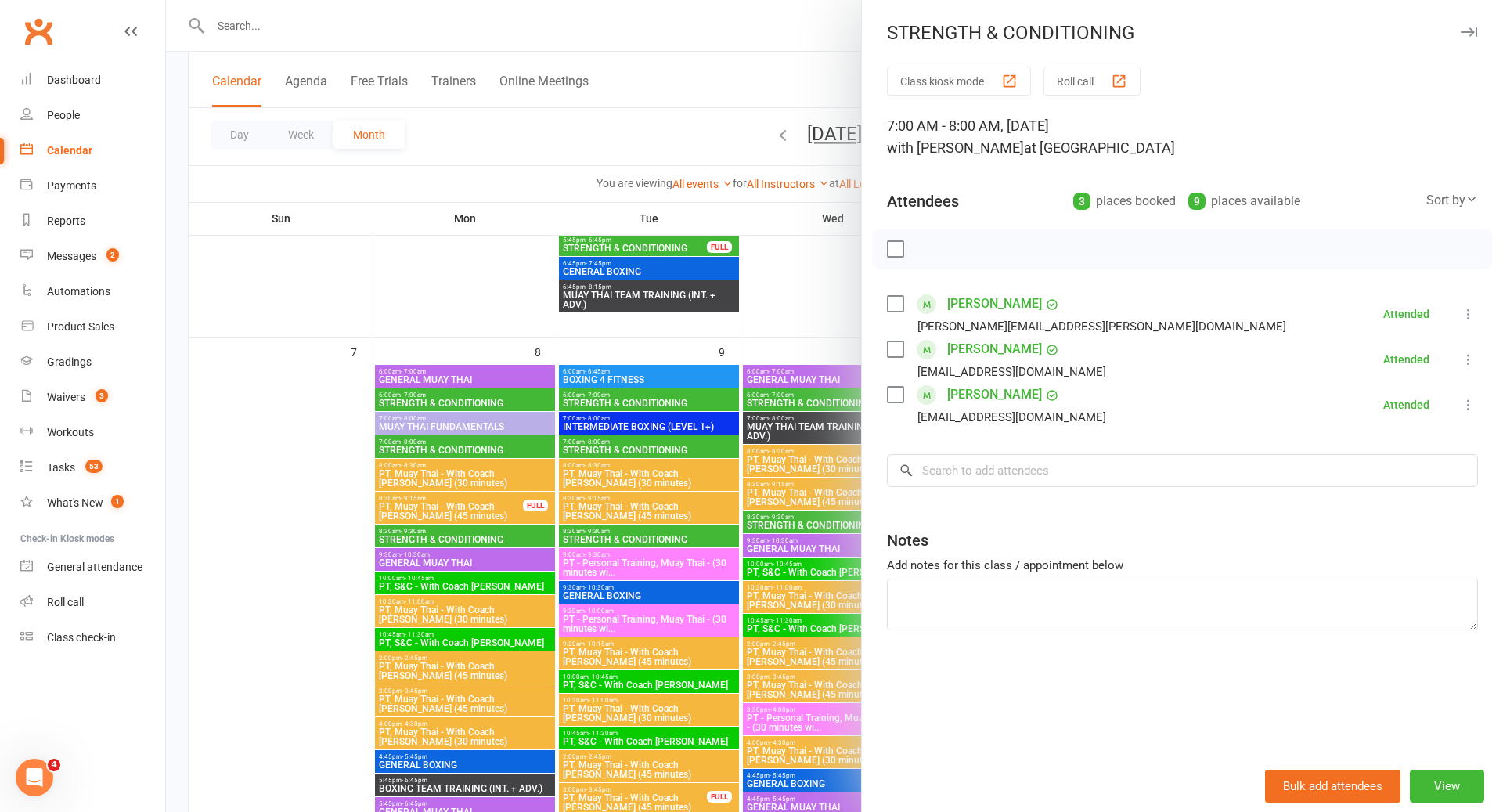
click at [839, 465] on div at bounding box center [834, 406] width 1337 height 812
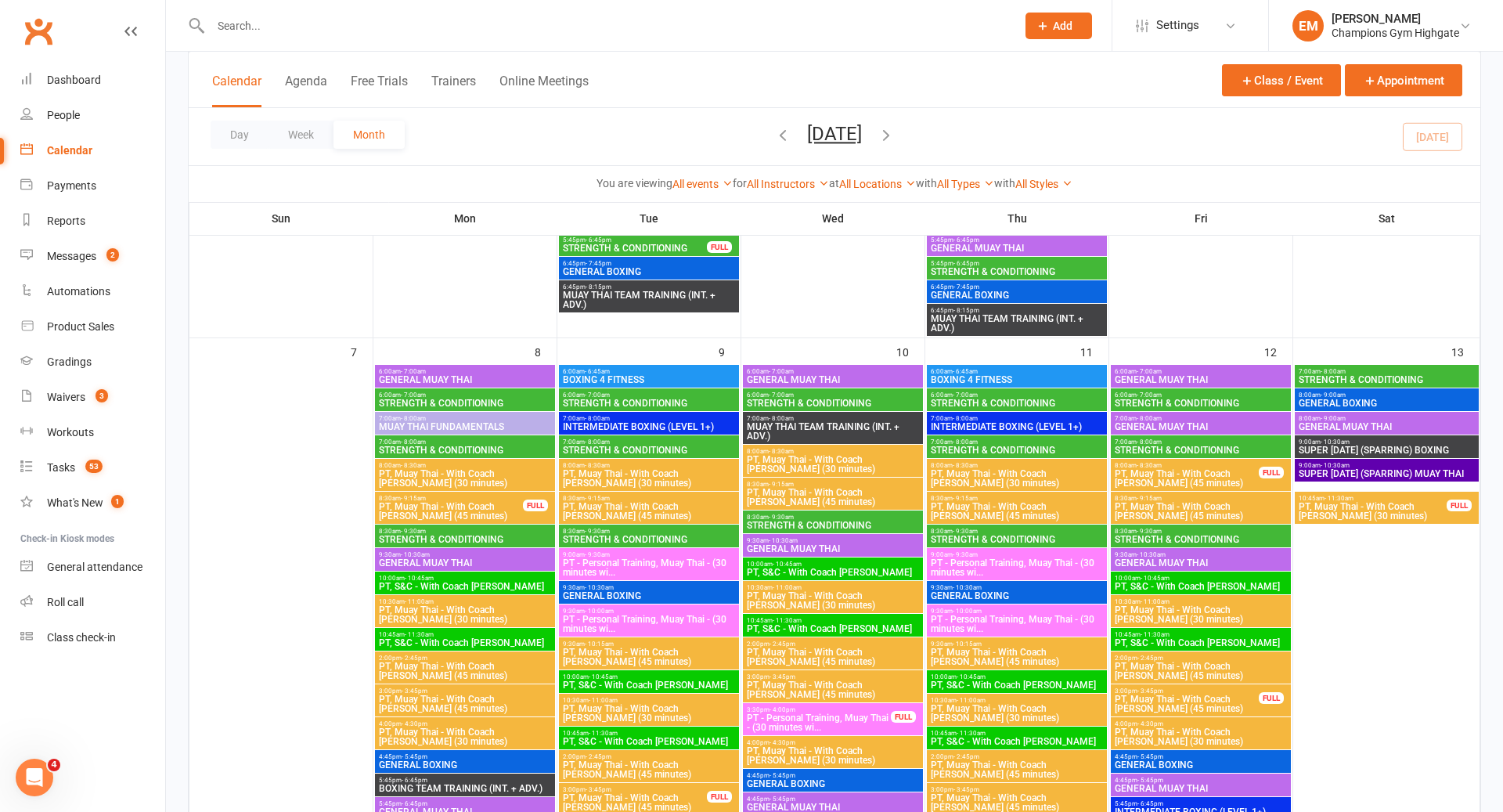
scroll to position [627, 0]
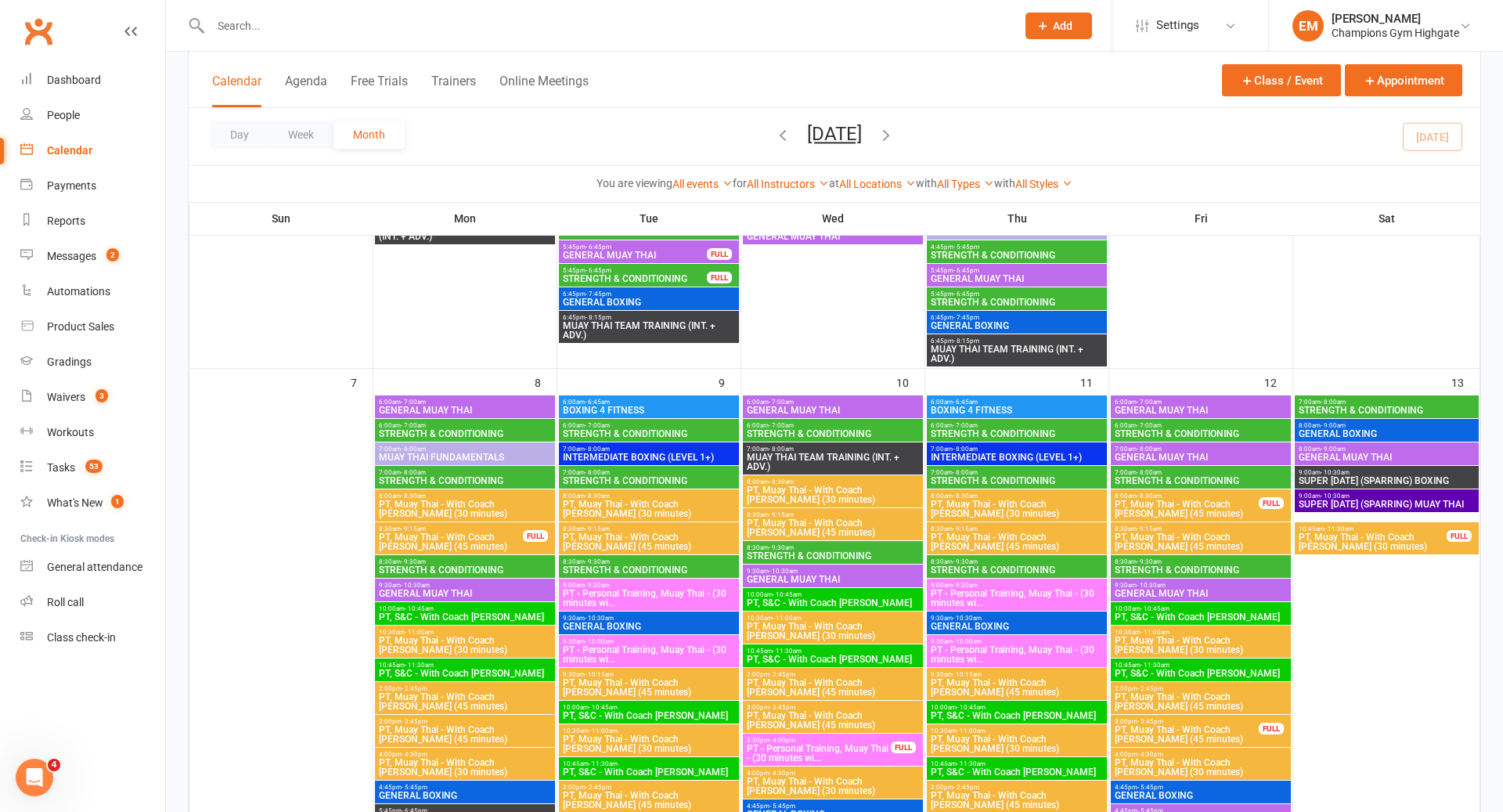
click at [1215, 473] on span "7:00am - 8:00am" at bounding box center [1201, 473] width 174 height 7
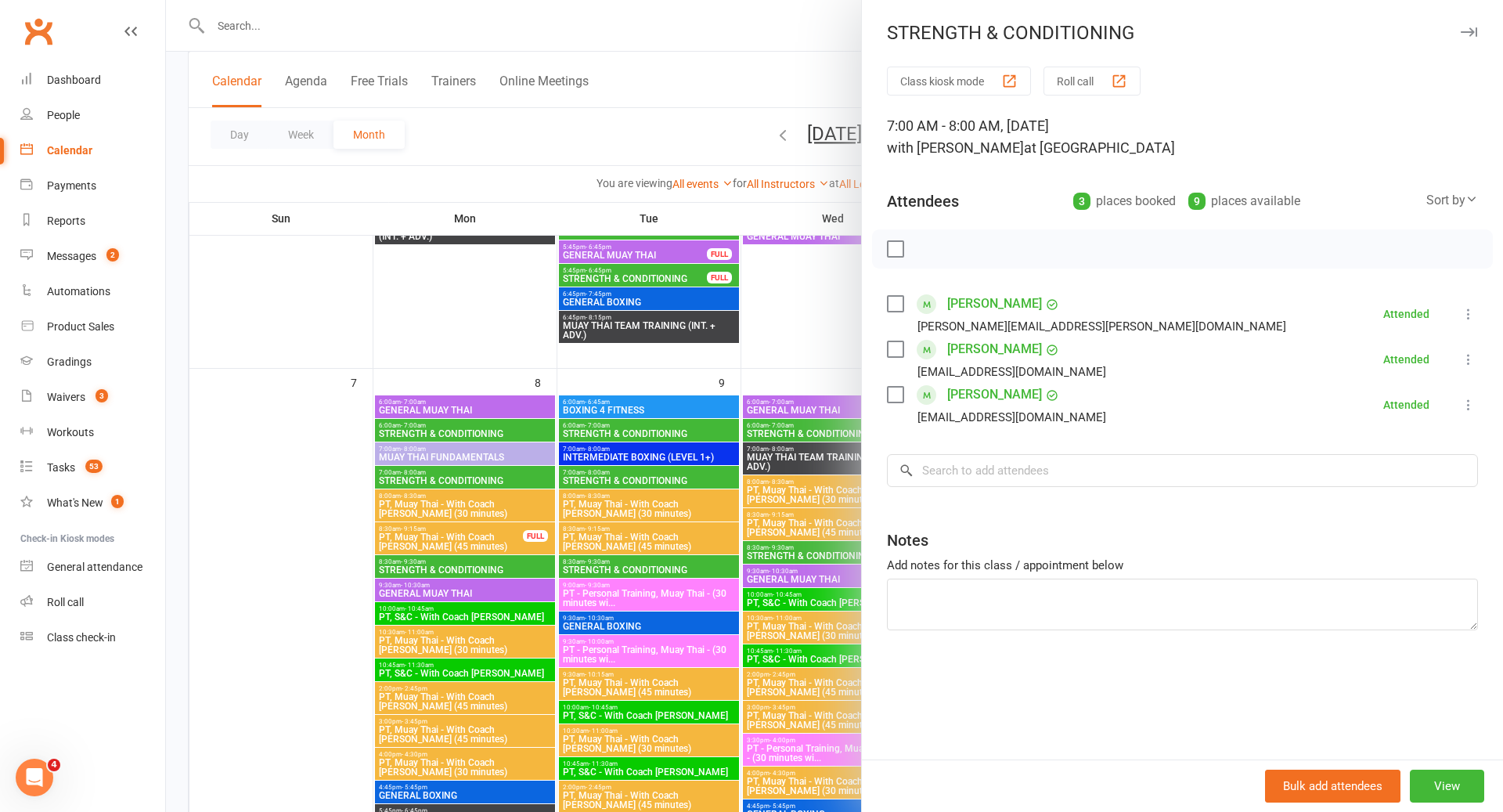
click at [816, 507] on div at bounding box center [834, 406] width 1337 height 812
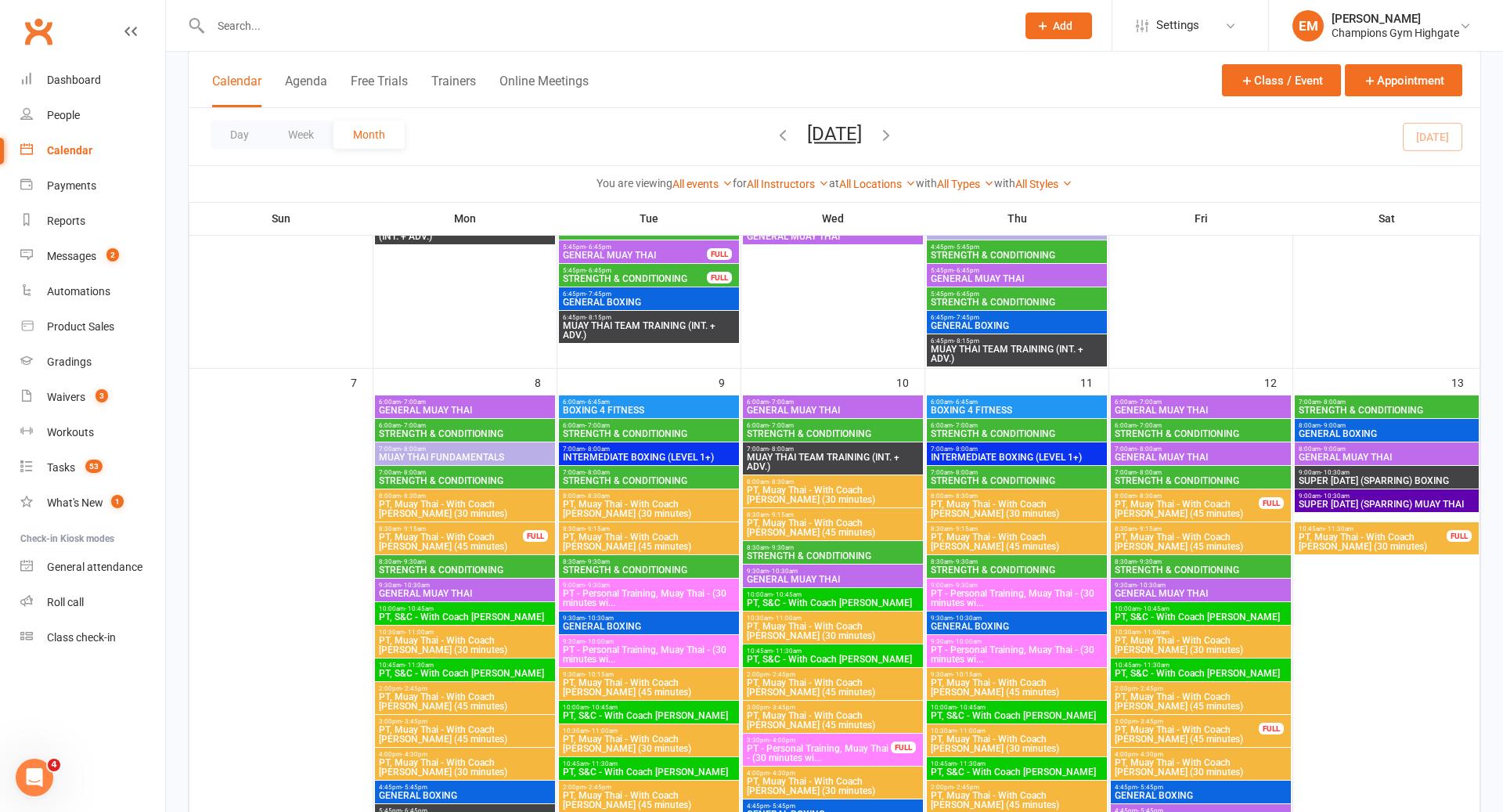
click at [1005, 478] on span "STRENGTH & CONDITIONING" at bounding box center [1017, 481] width 174 height 10
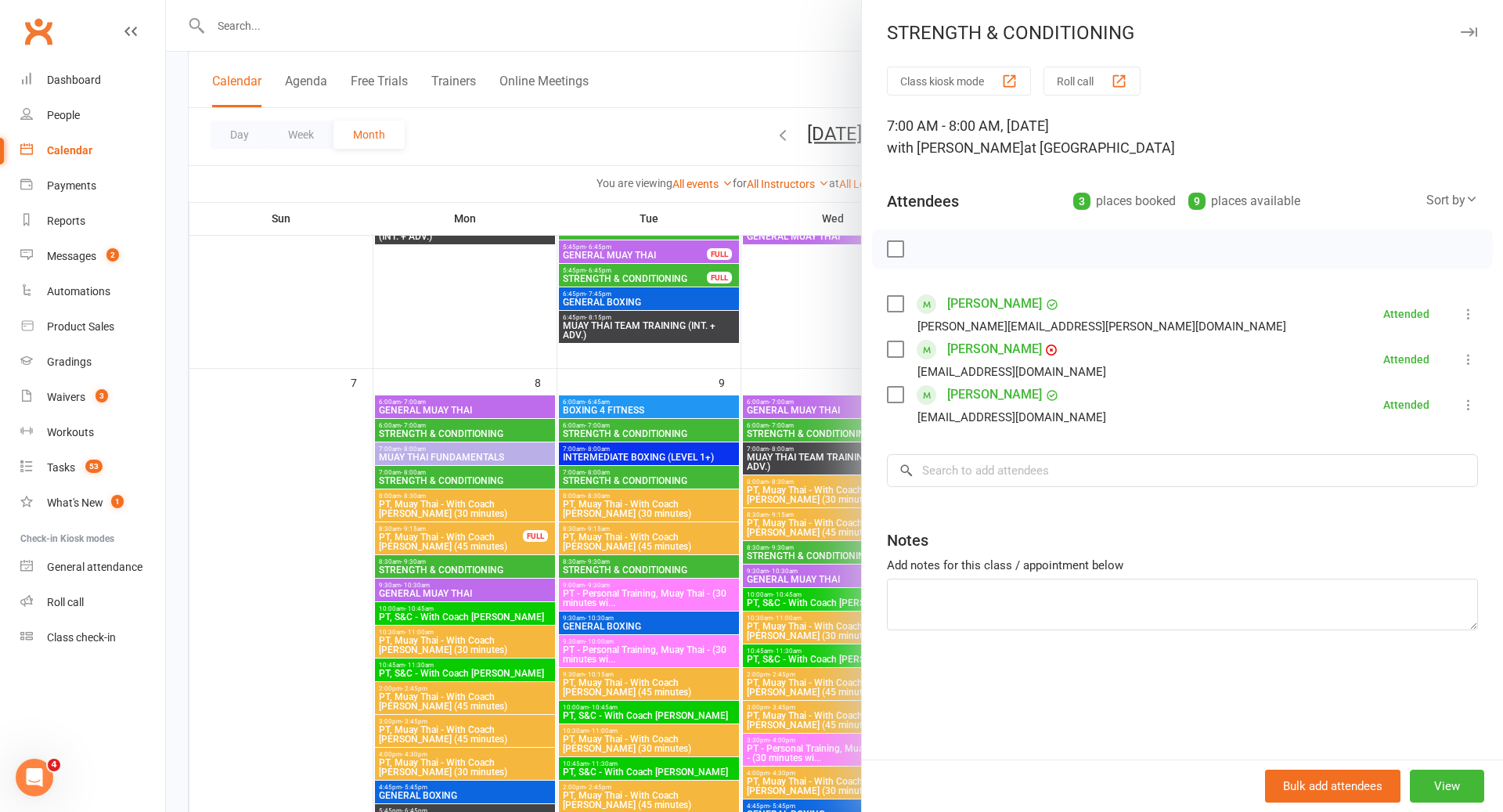
click at [851, 473] on div at bounding box center [834, 406] width 1337 height 812
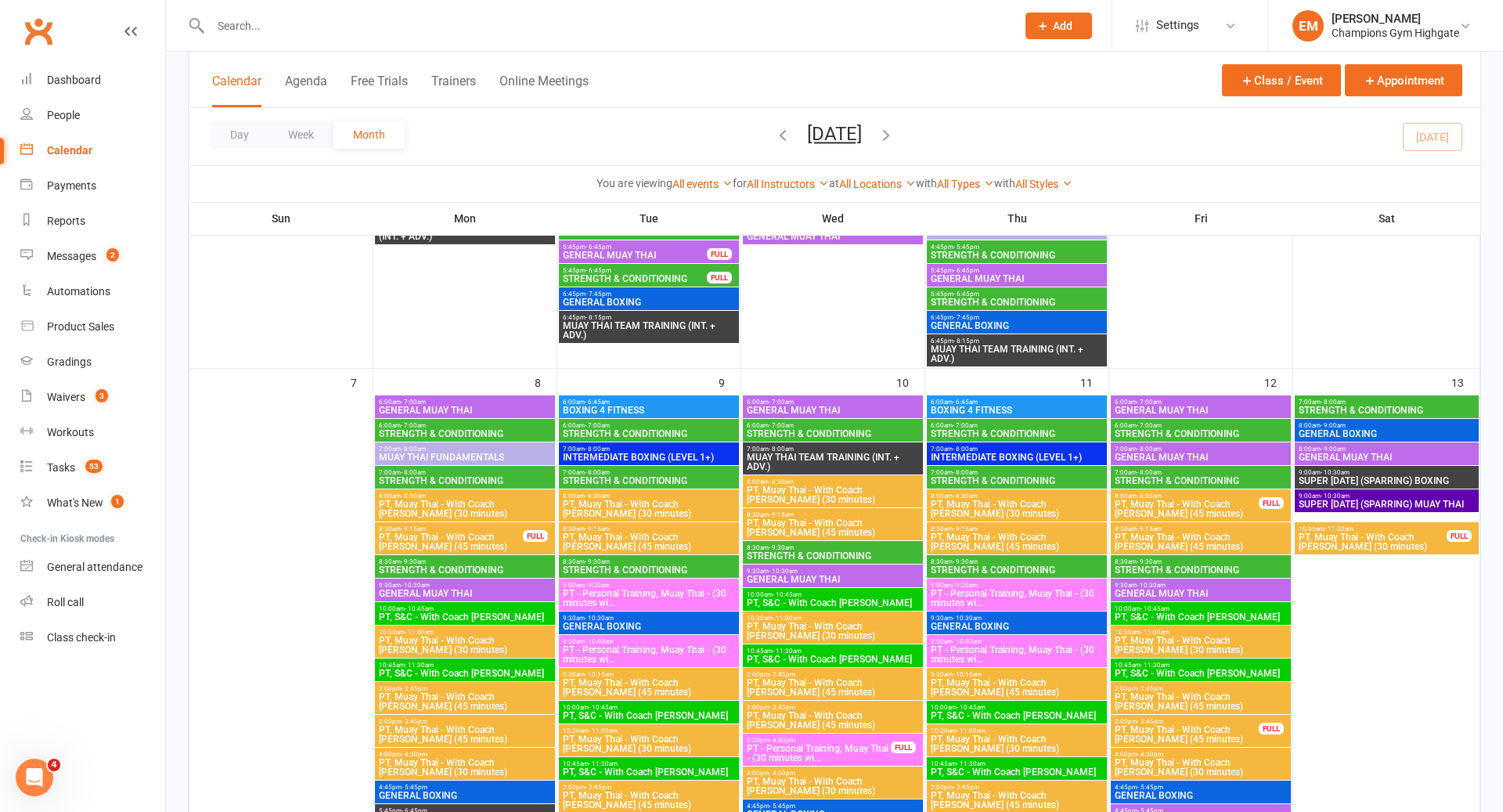
click at [1013, 473] on span "7:00am - 8:00am" at bounding box center [1017, 473] width 174 height 7
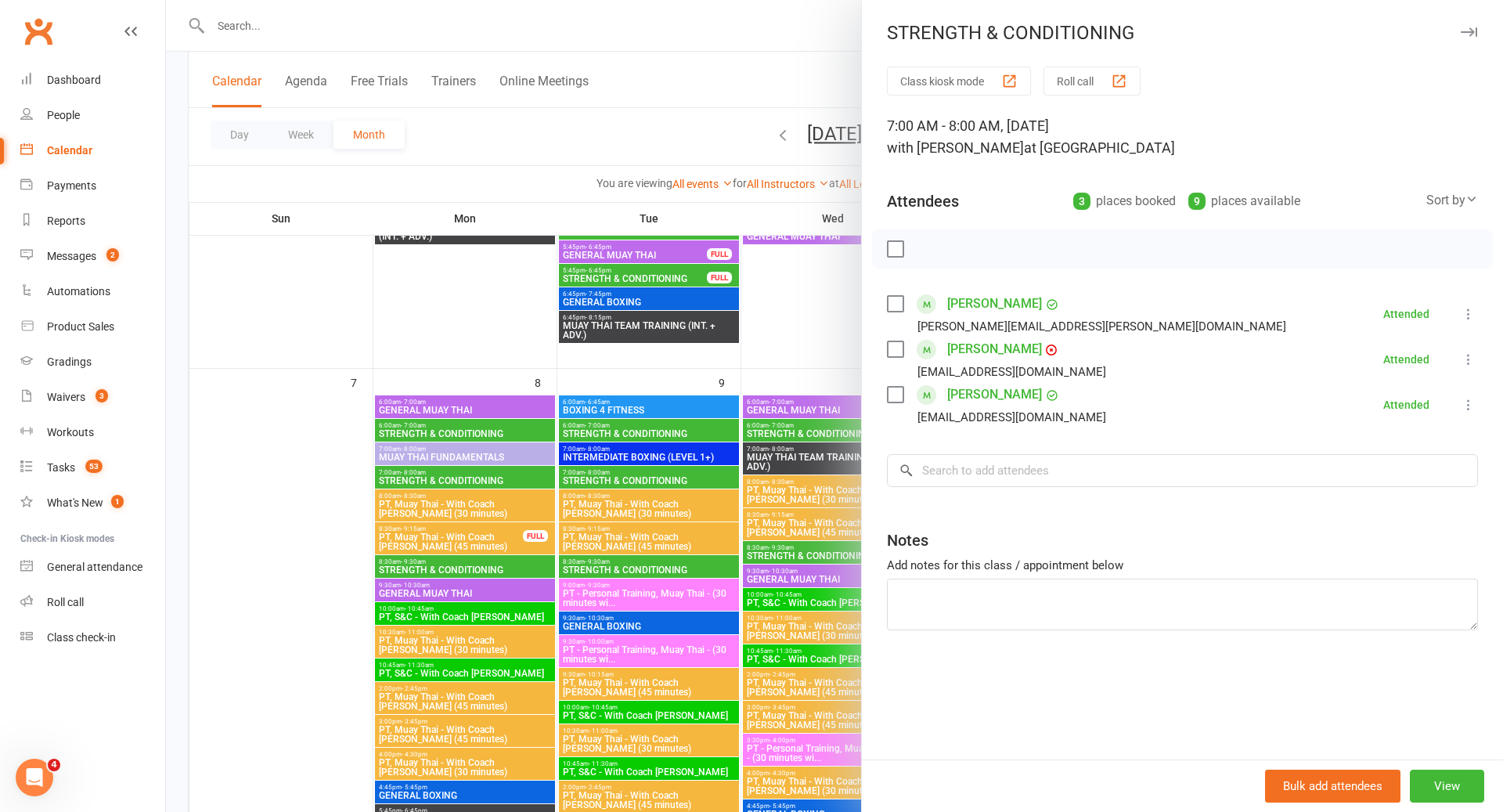
click at [794, 518] on div at bounding box center [834, 406] width 1337 height 812
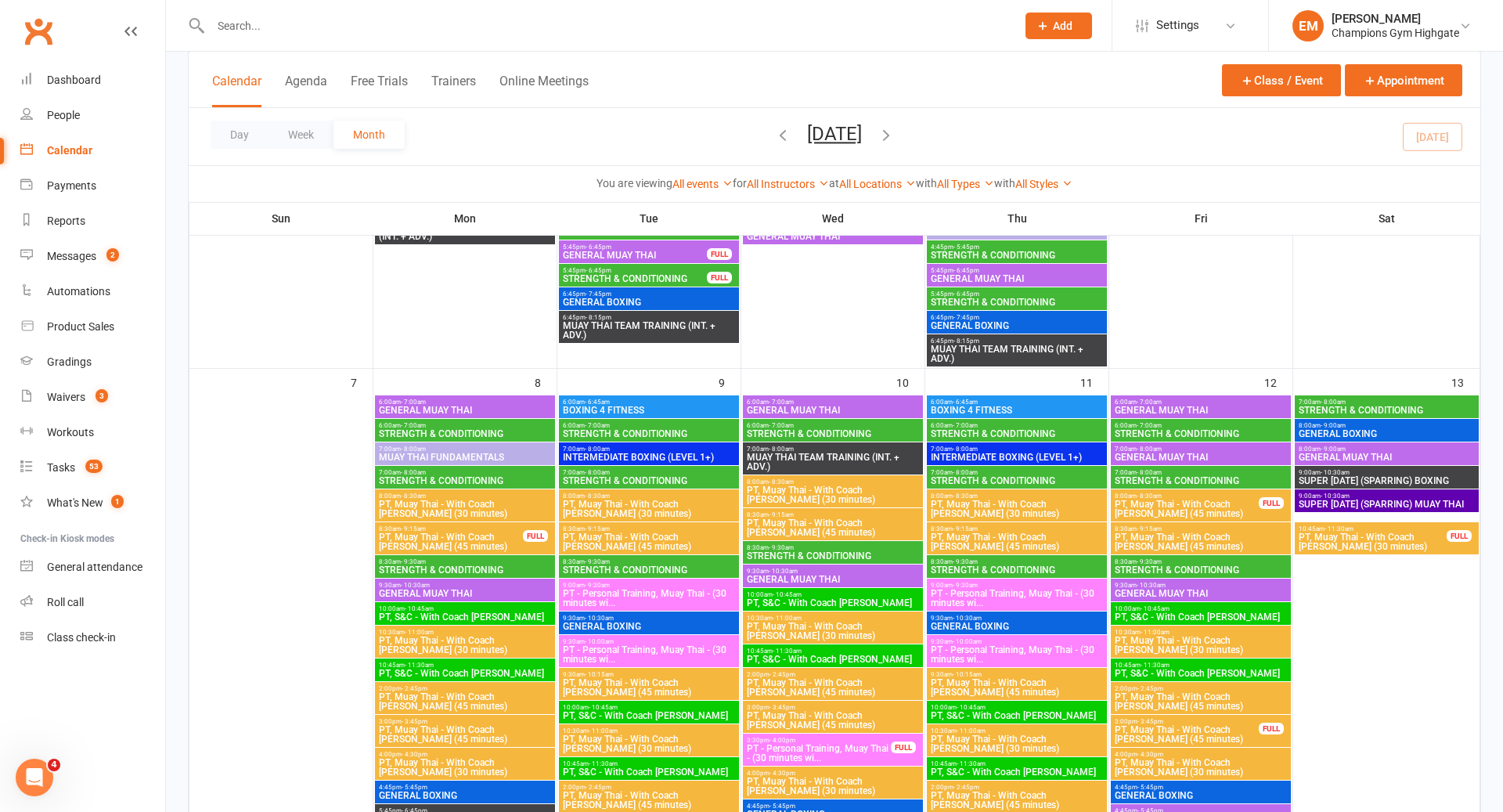
click at [631, 481] on span "STRENGTH & CONDITIONING" at bounding box center [649, 481] width 174 height 10
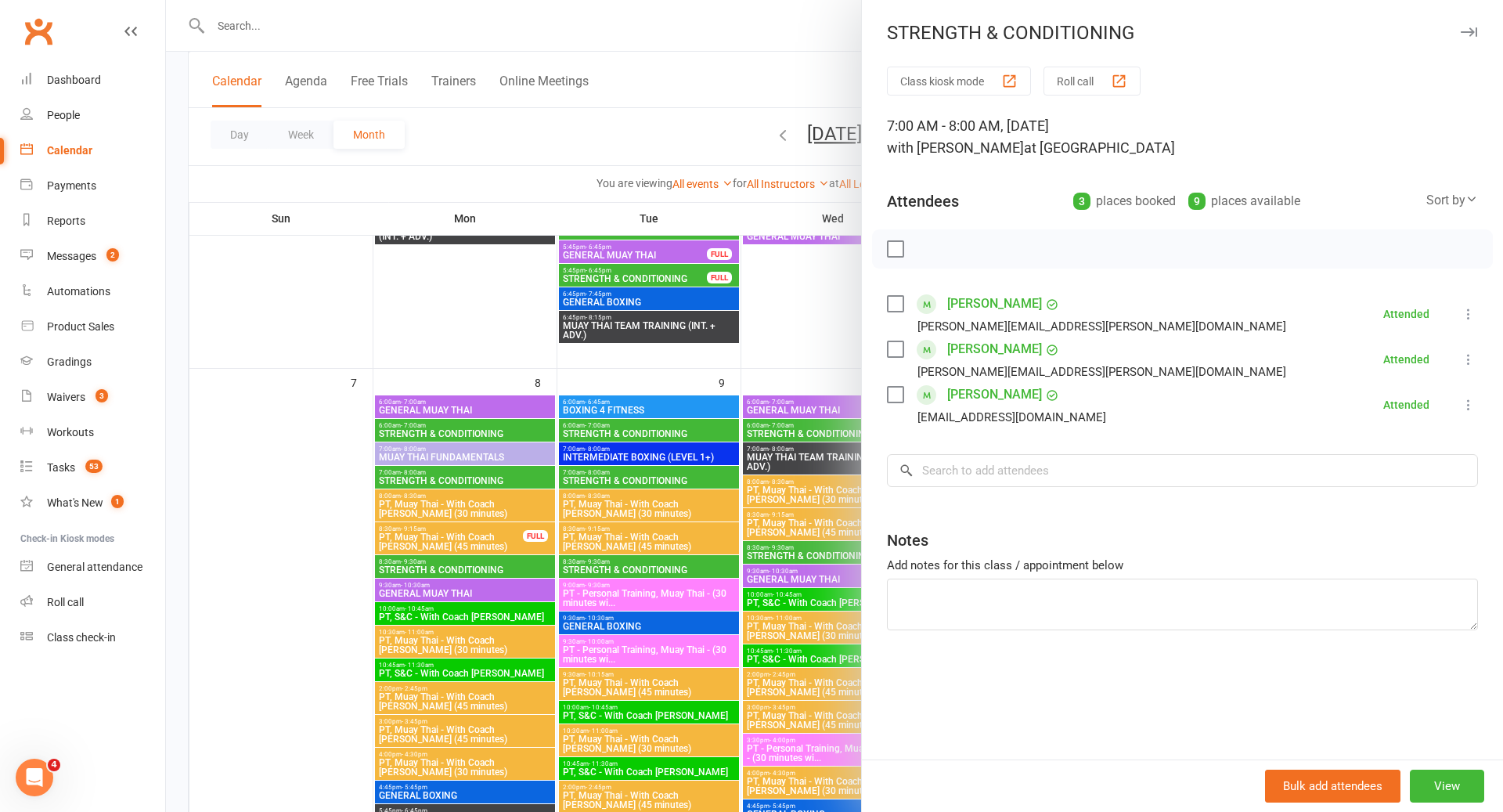
click at [631, 481] on div at bounding box center [834, 406] width 1337 height 812
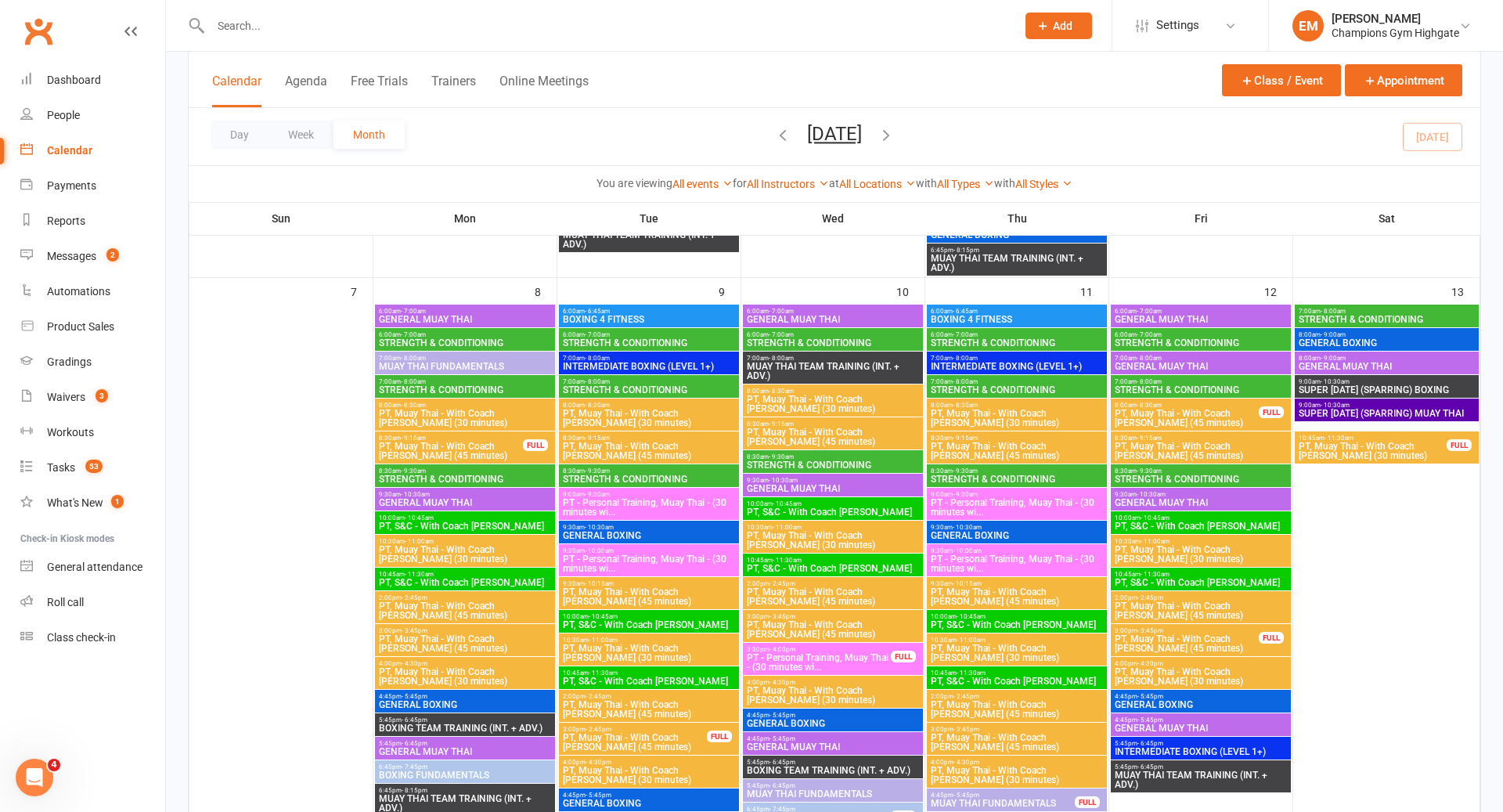
scroll to position [746, 0]
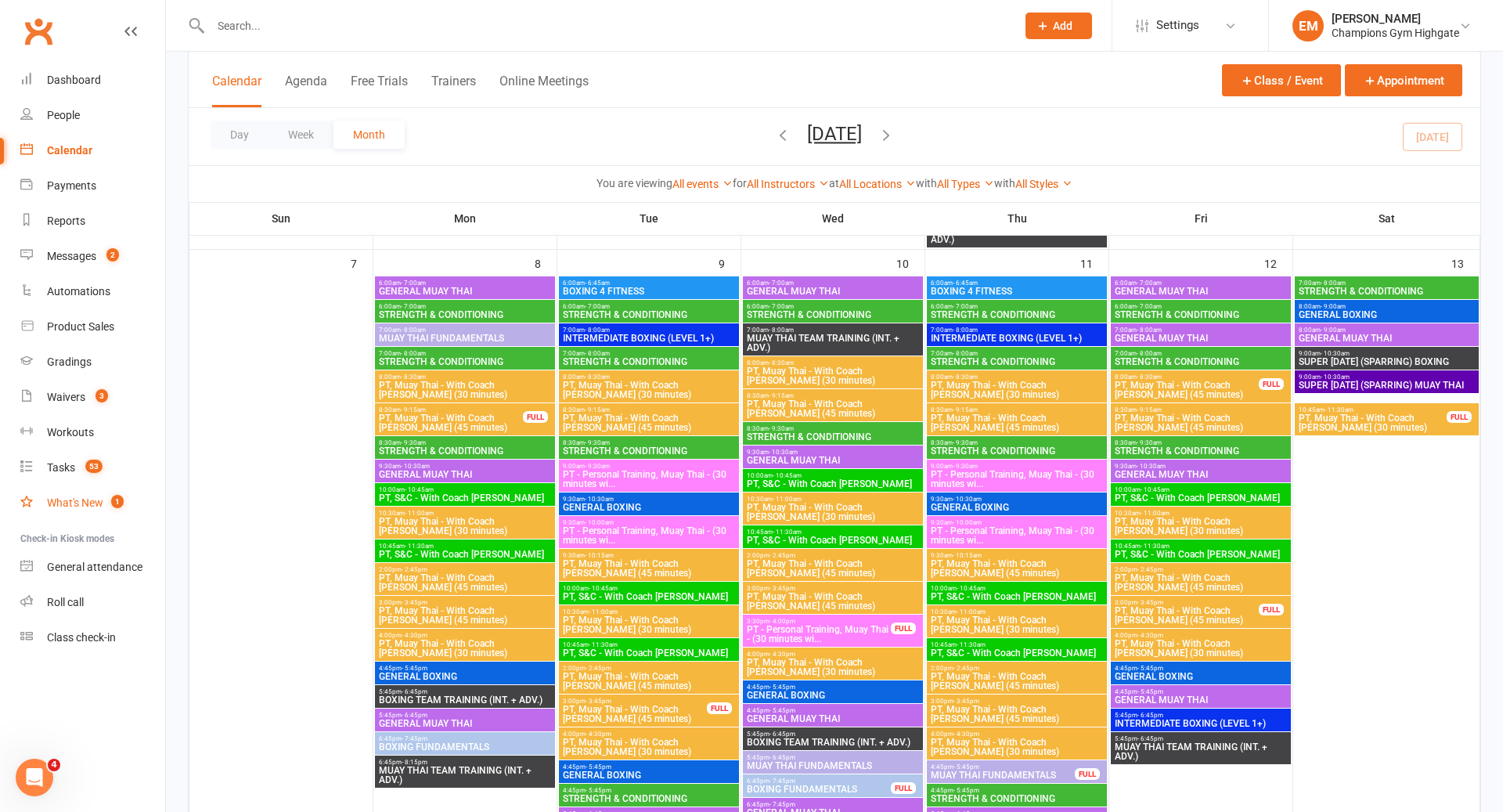
click at [72, 488] on link "What's New 1" at bounding box center [92, 503] width 145 height 35
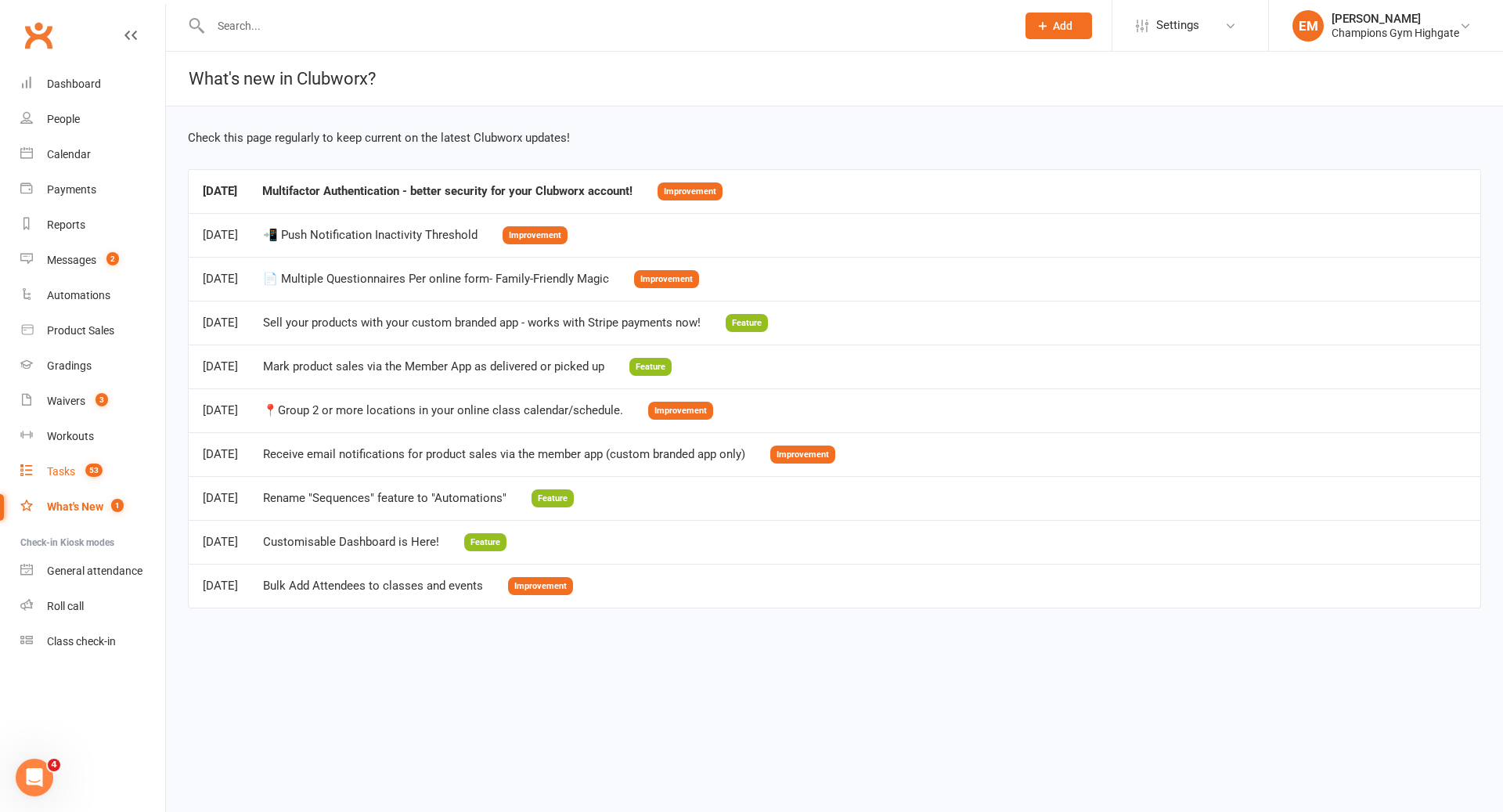
click at [78, 483] on link "Tasks 53" at bounding box center [92, 472] width 145 height 35
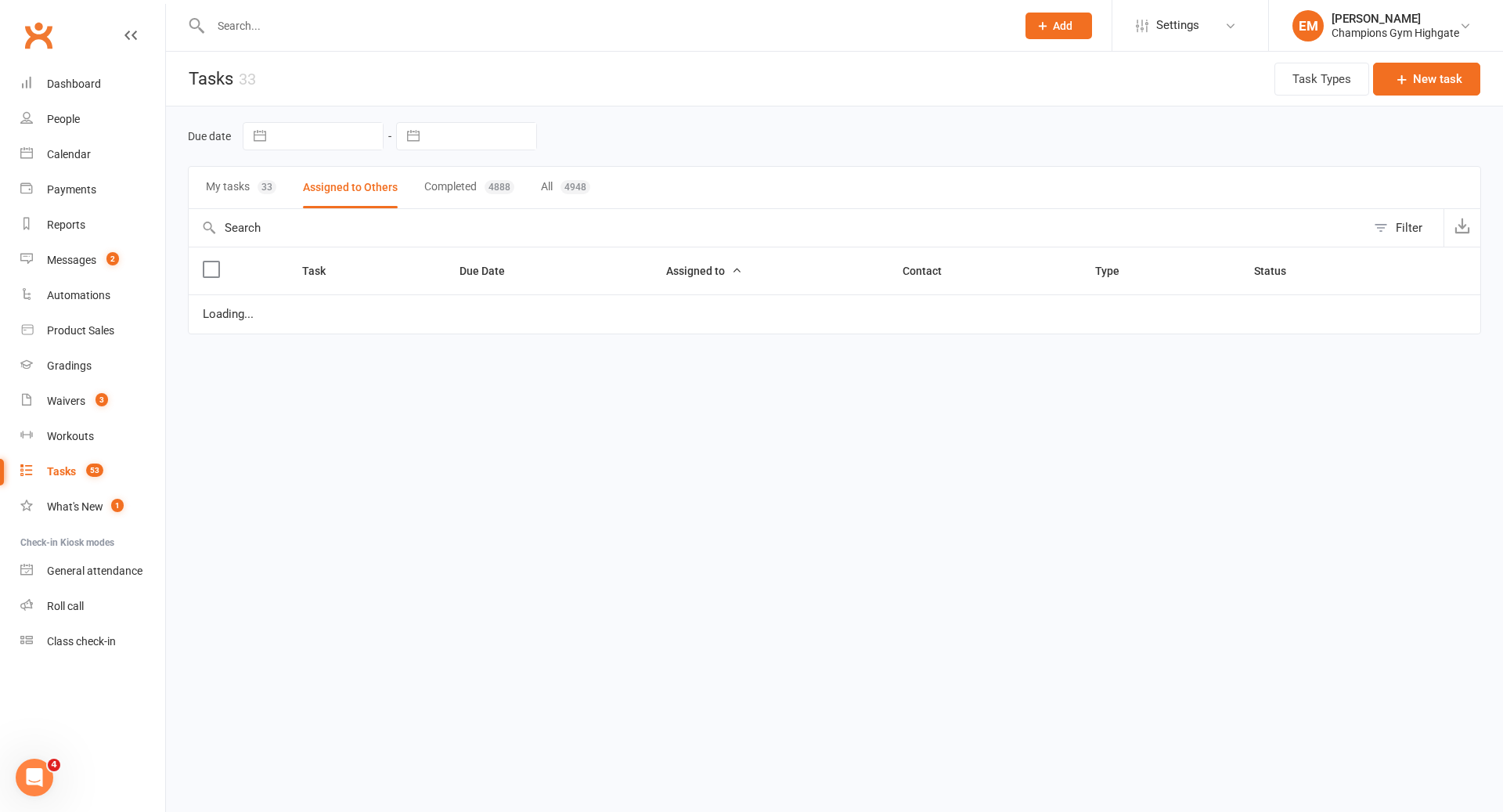
select select "started"
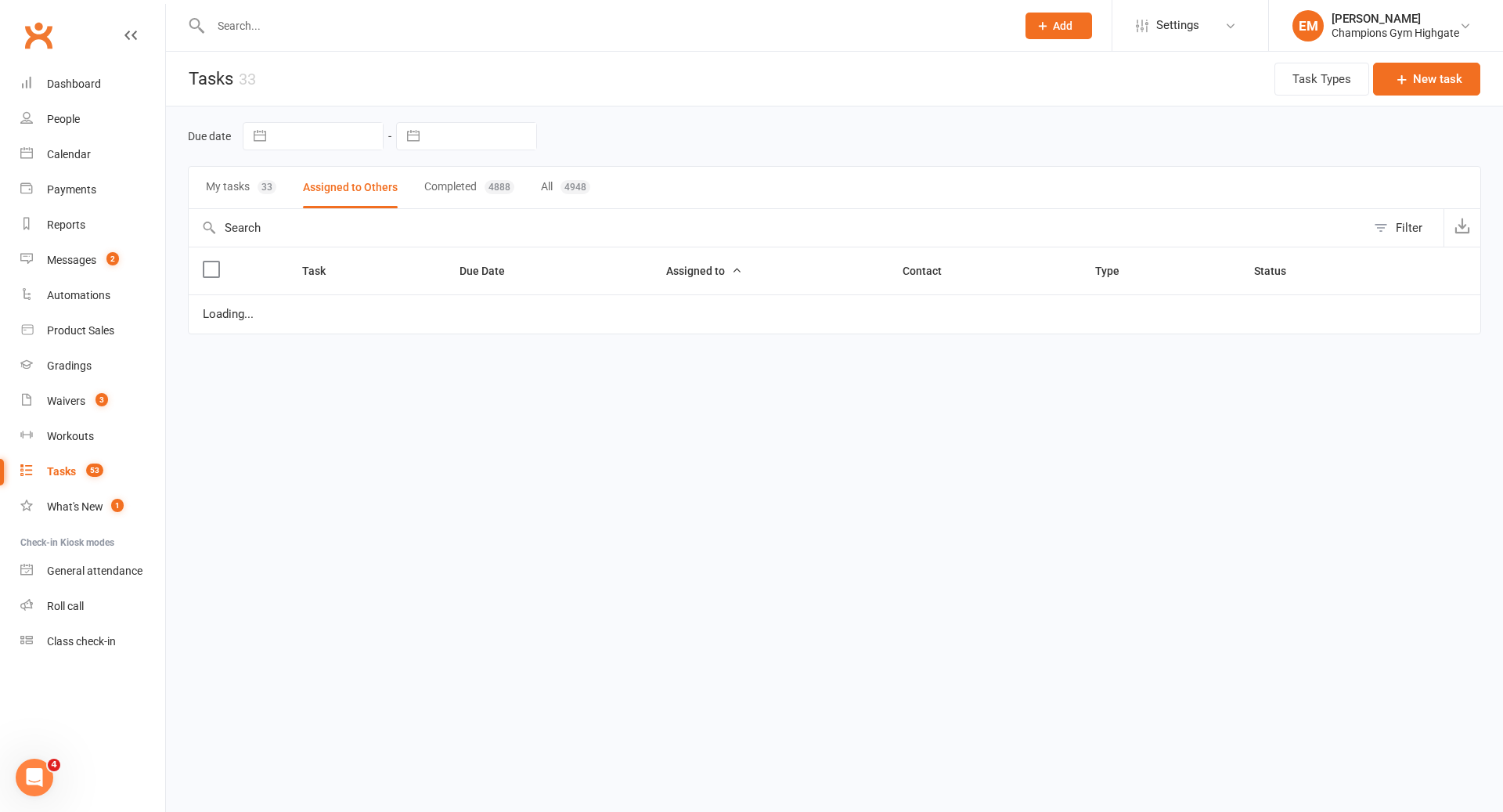
select select "started"
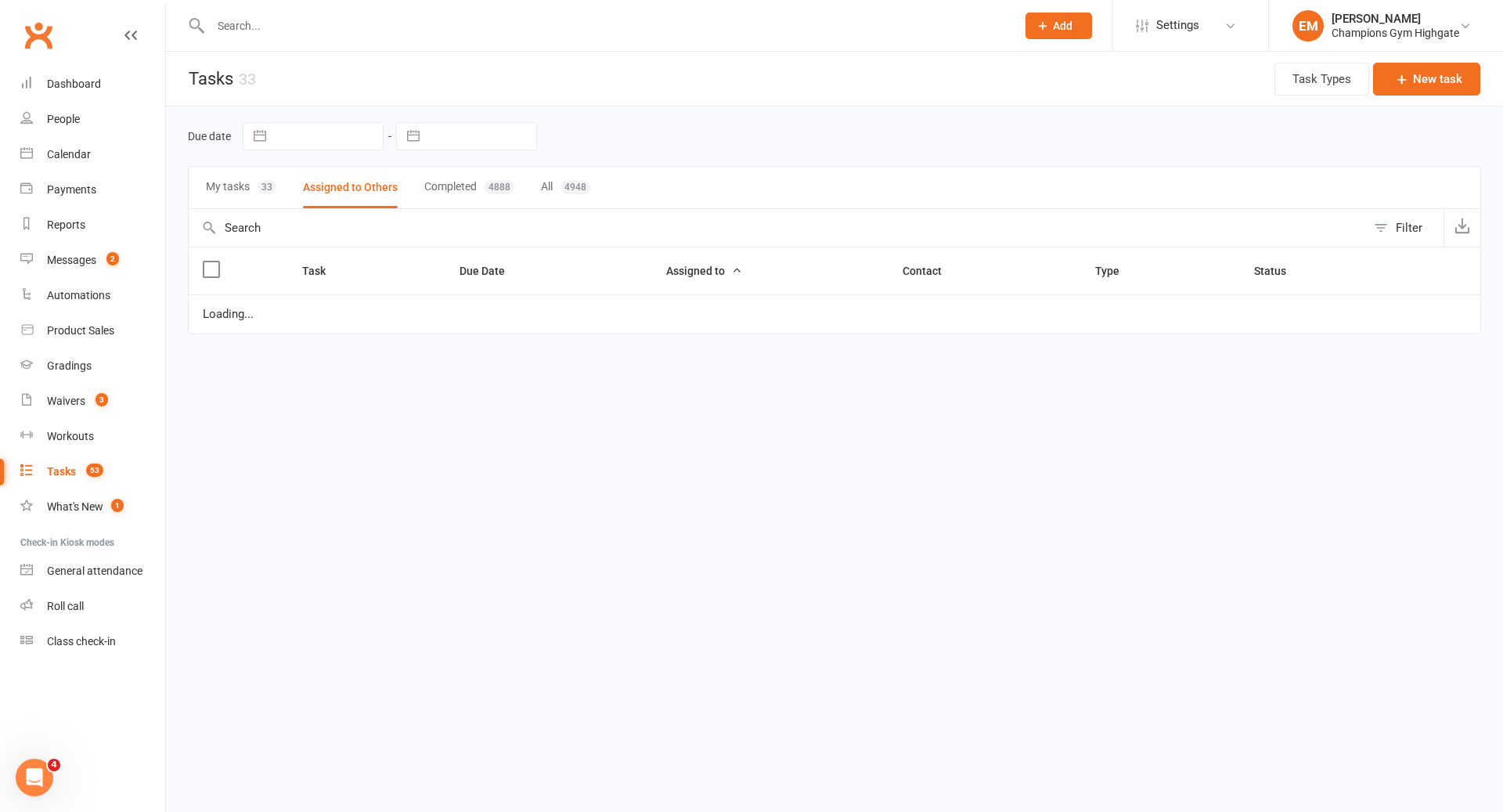
select select "started"
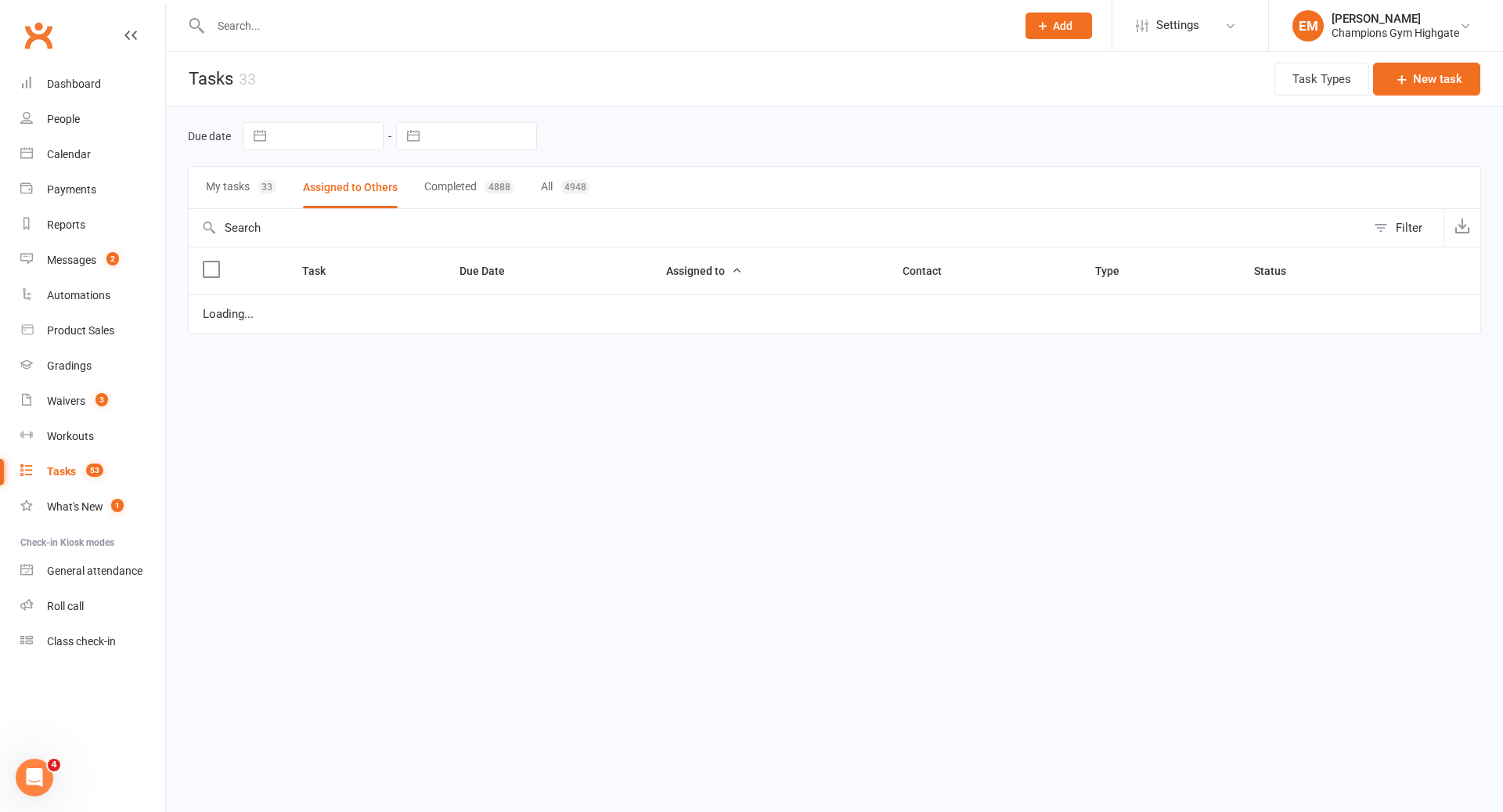
select select "started"
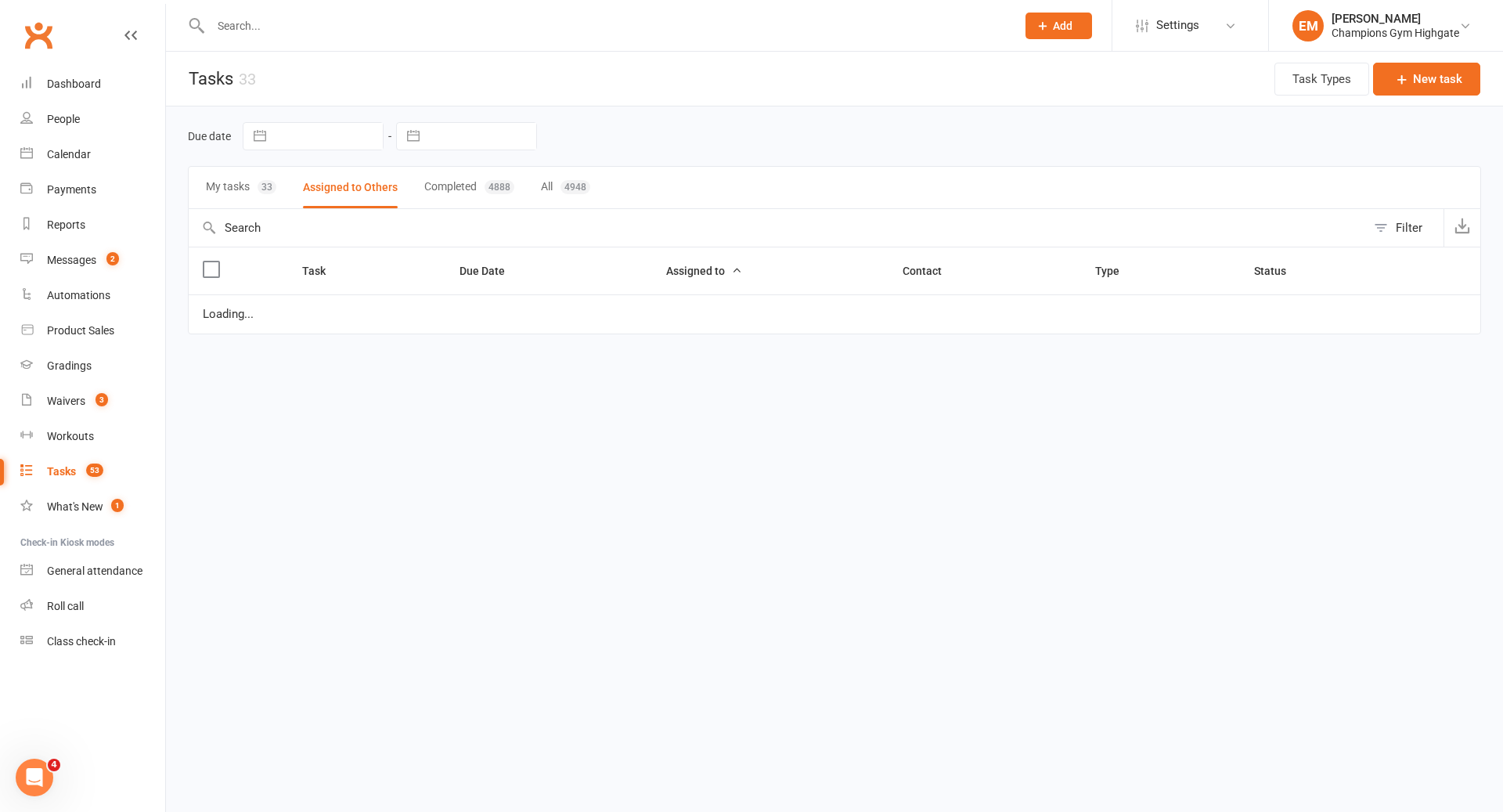
select select "started"
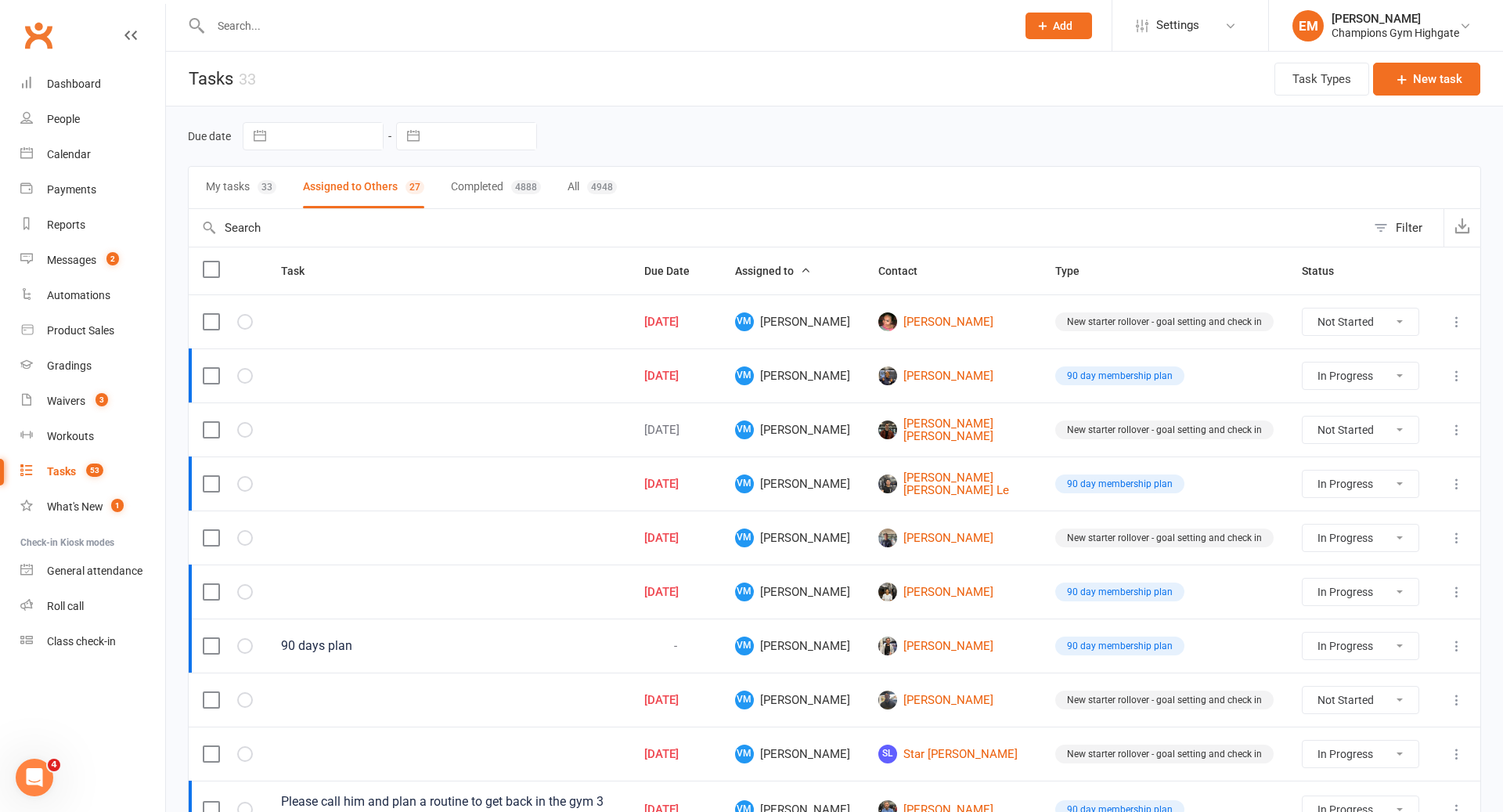
click at [251, 201] on button "My tasks 33" at bounding box center [241, 187] width 70 height 41
select select "started"
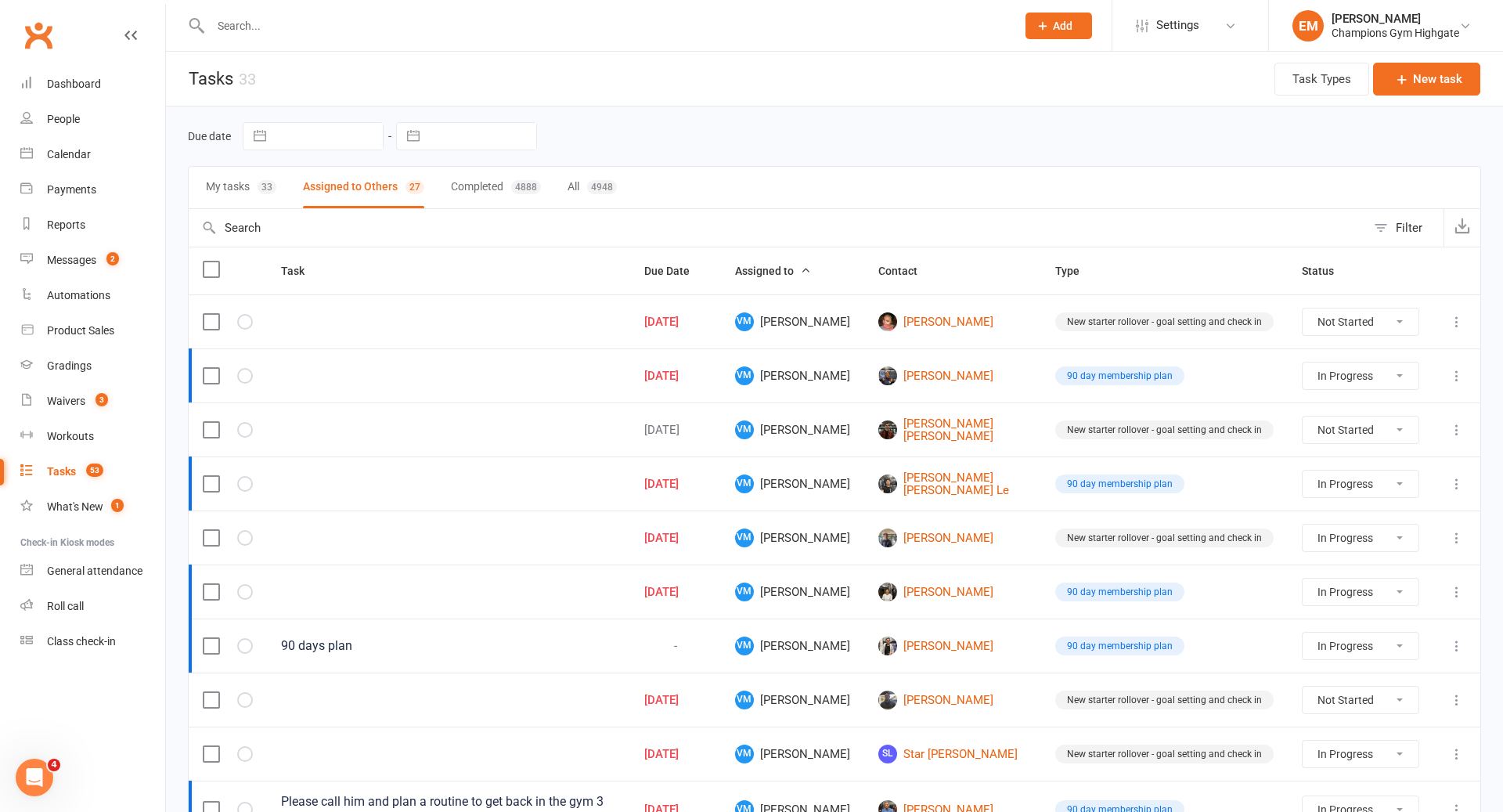
select select "started"
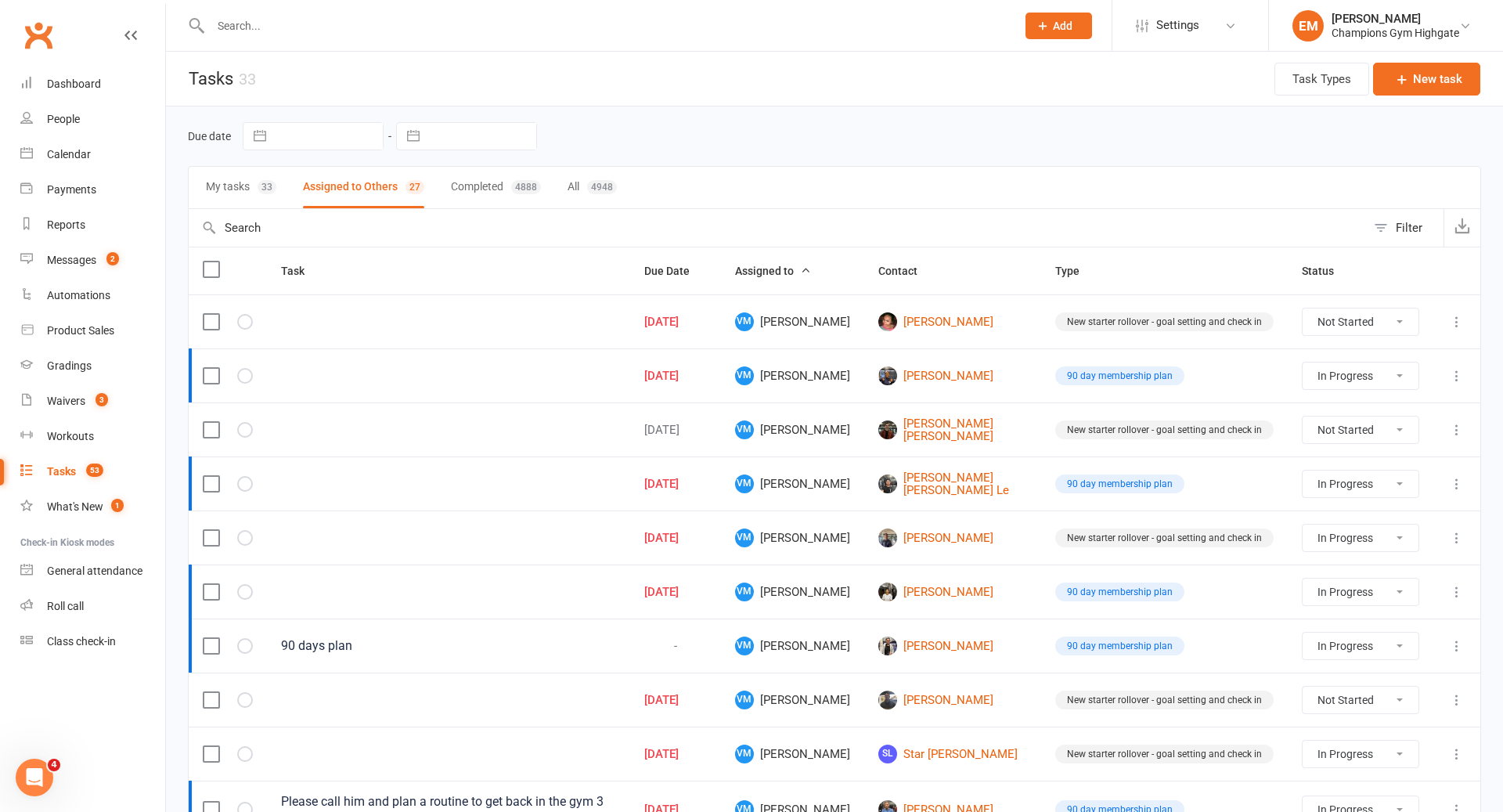
select select "started"
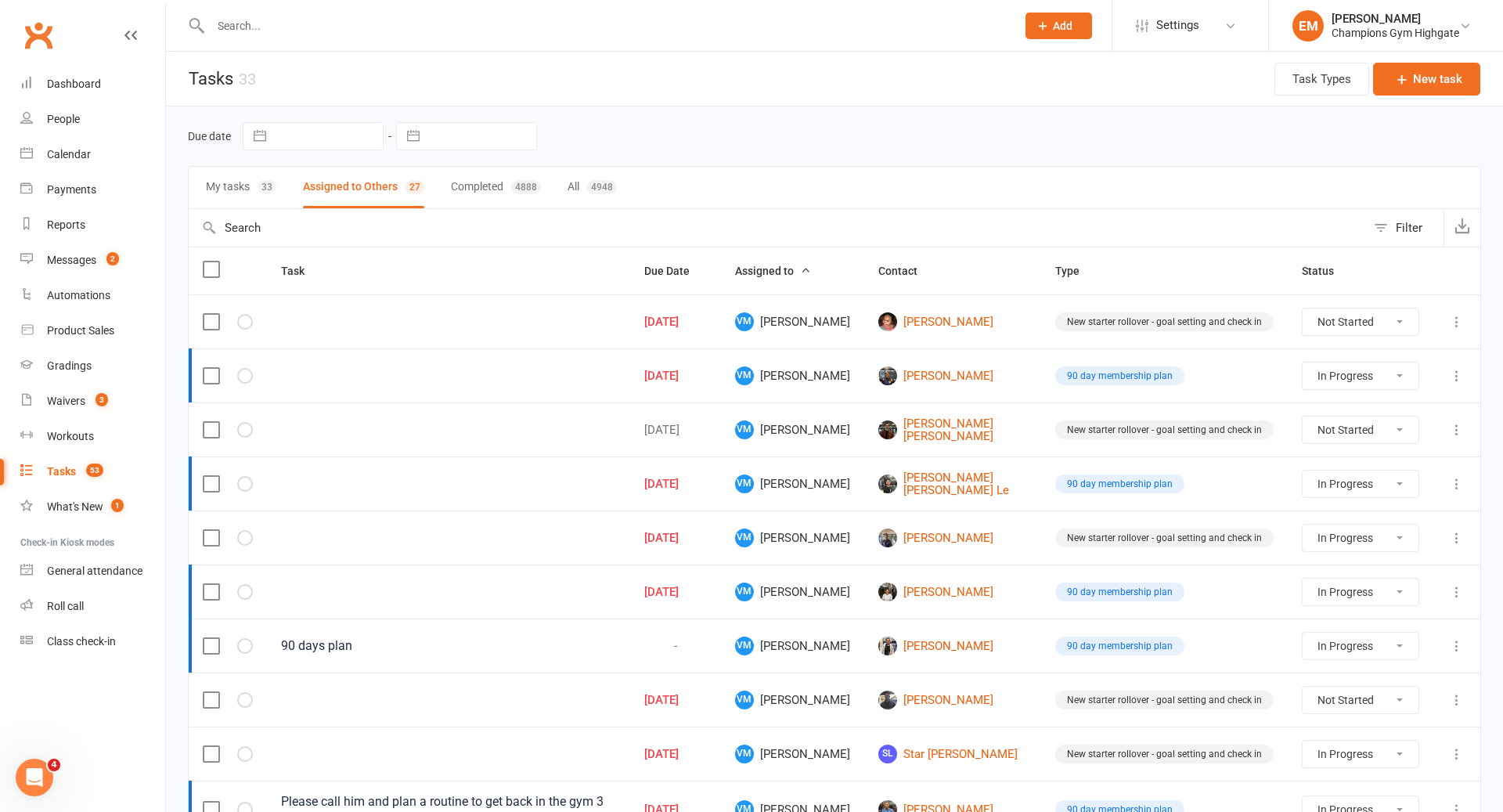
select select "started"
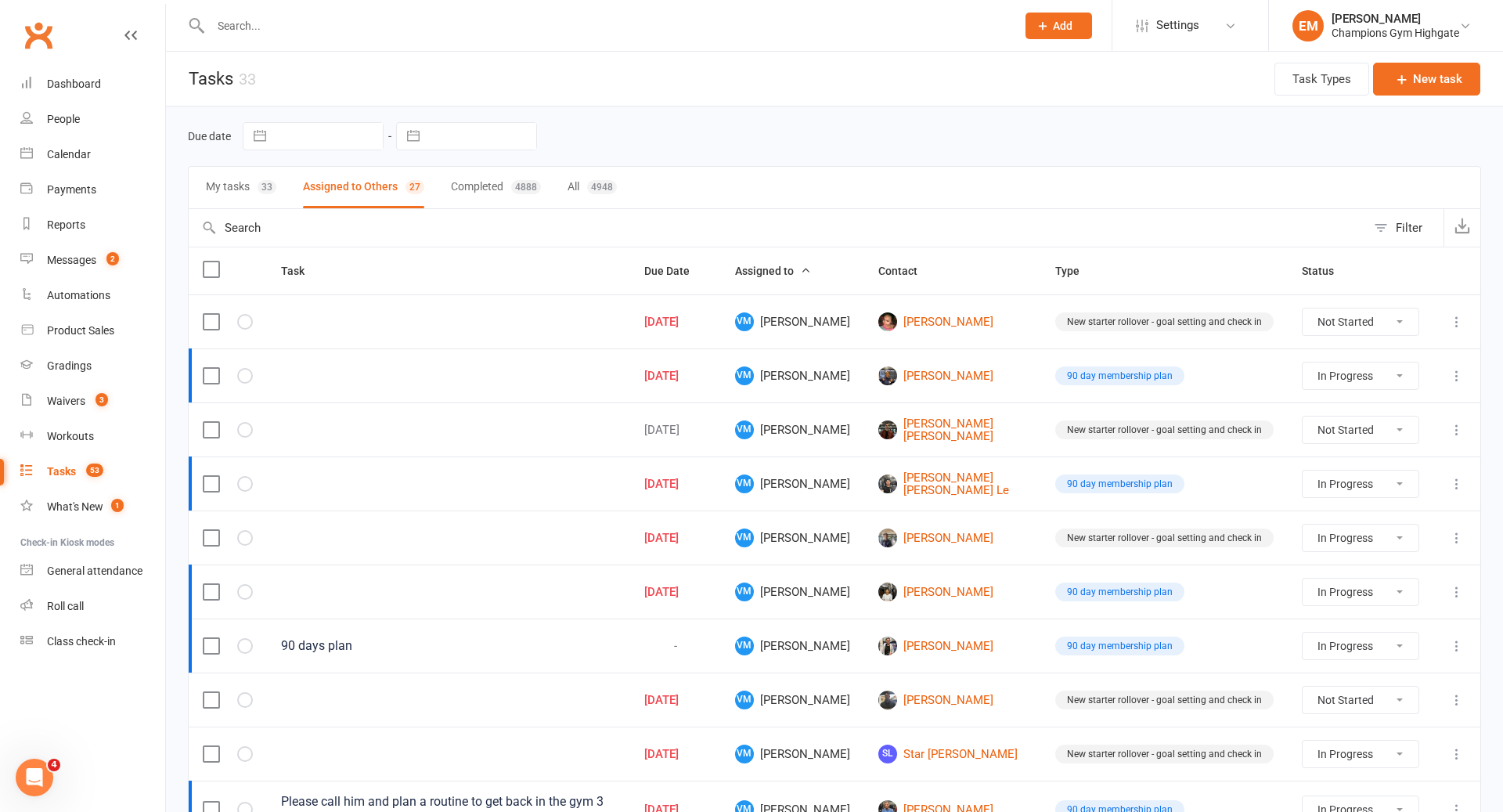
select select "started"
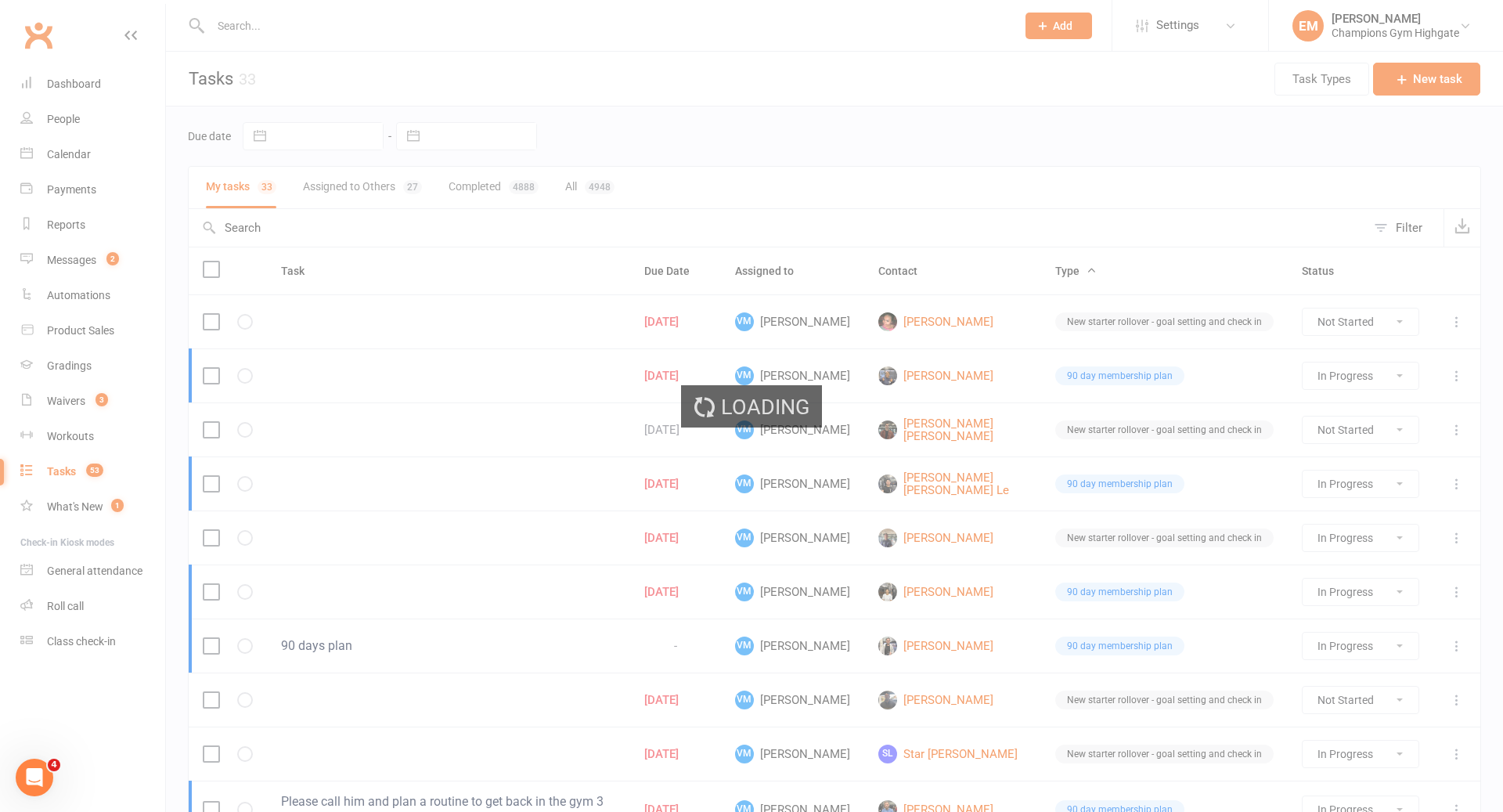
select select "started"
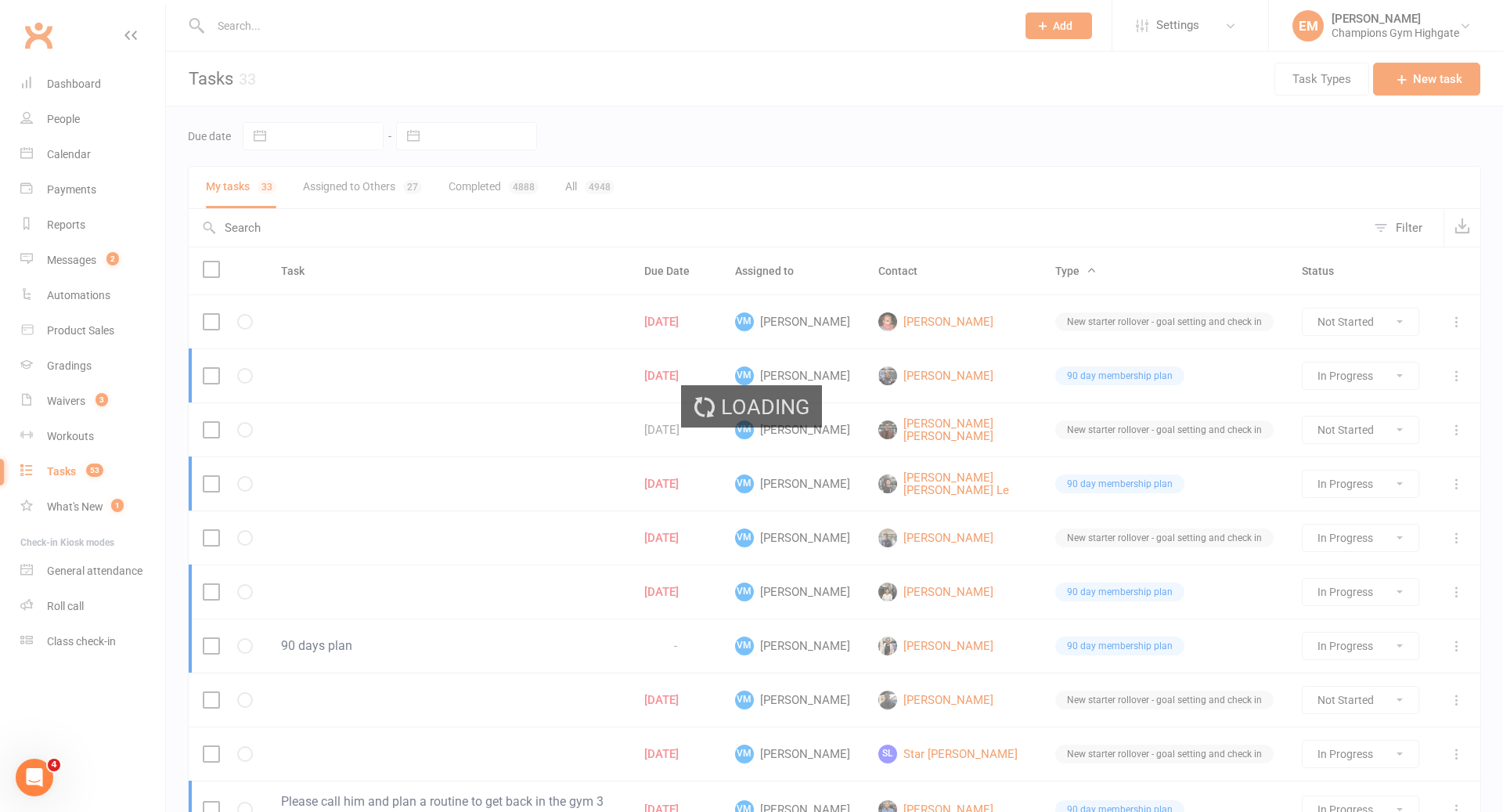
select select "started"
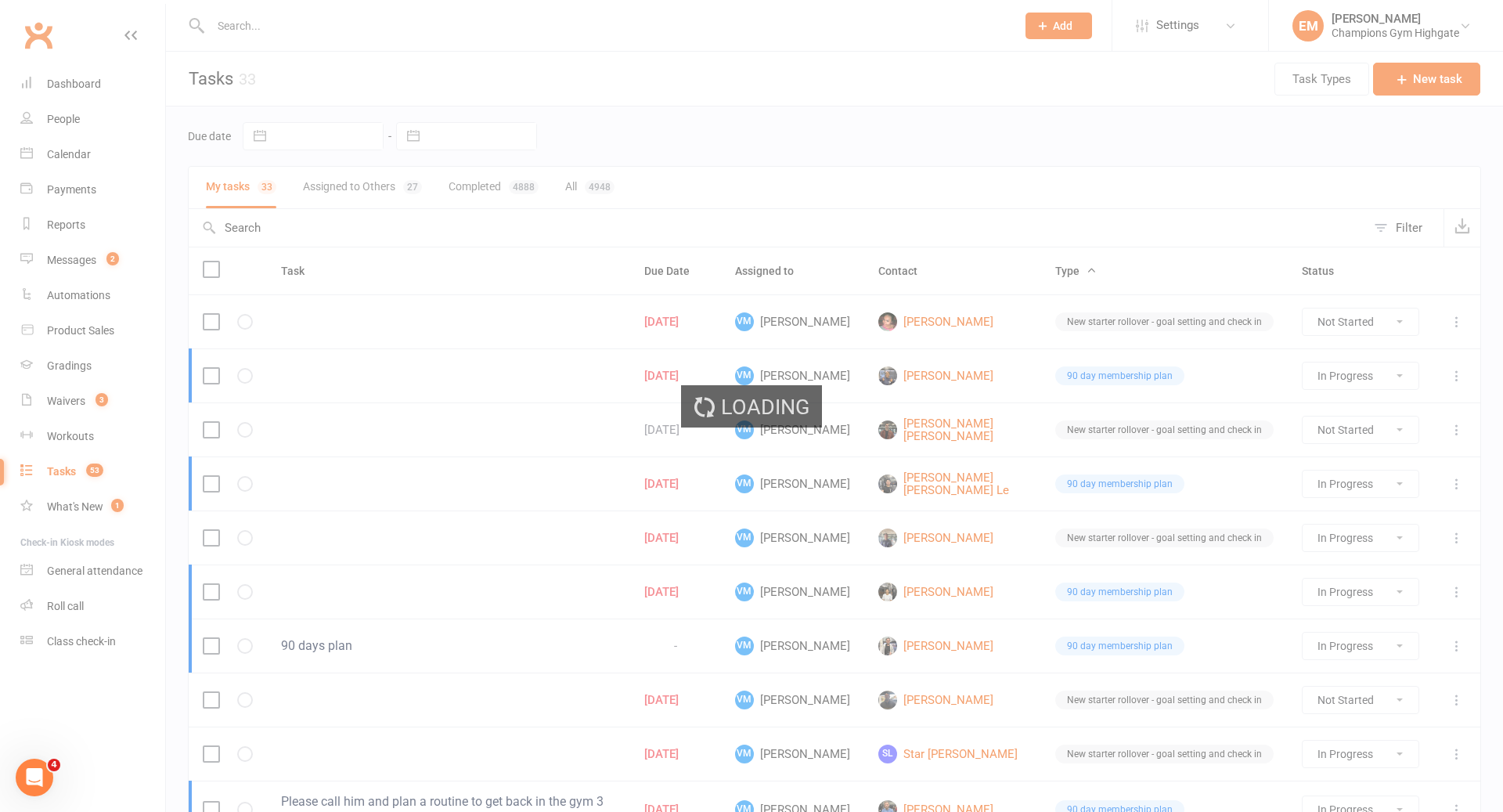
select select "started"
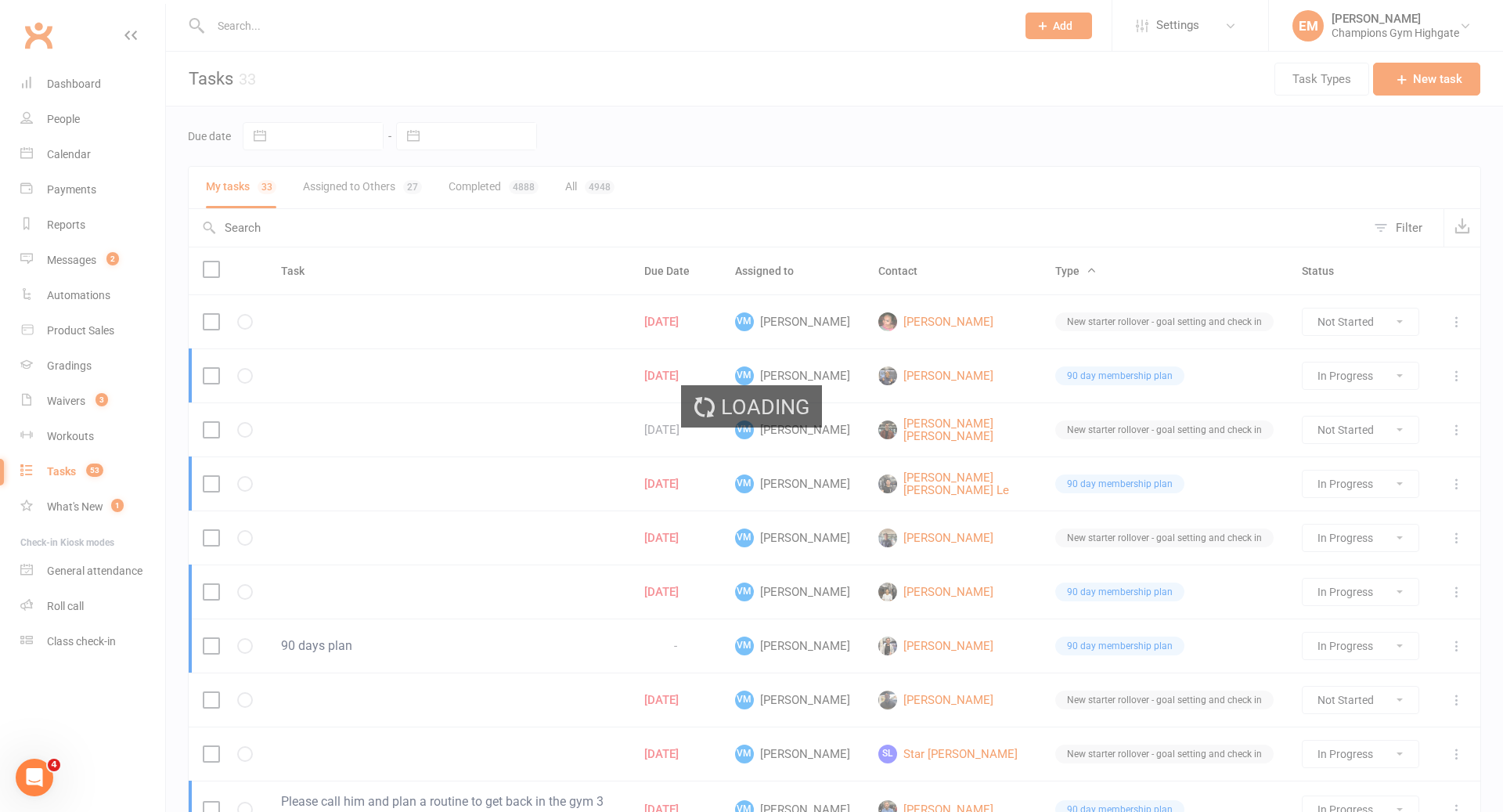
select select "started"
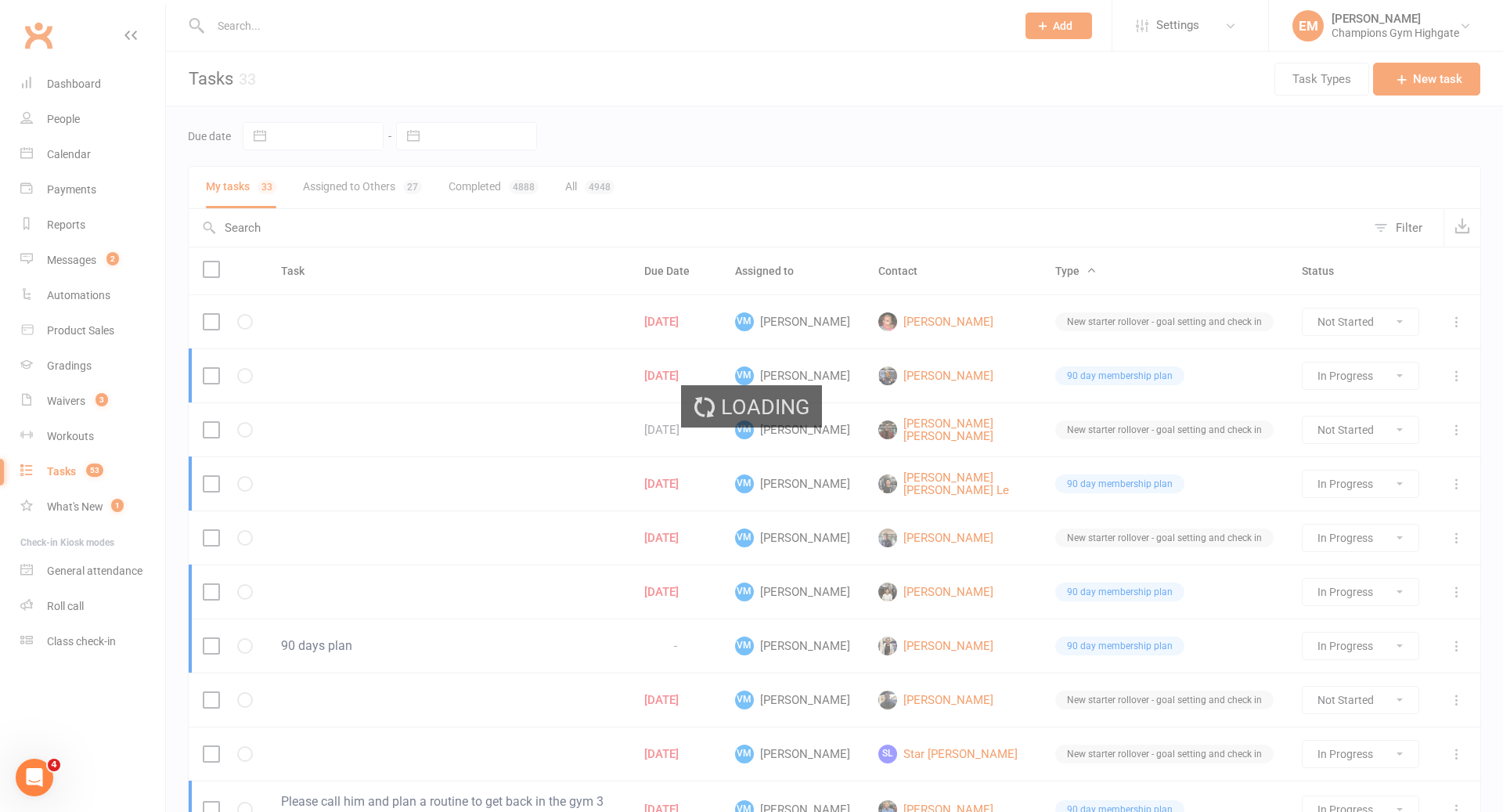
select select "started"
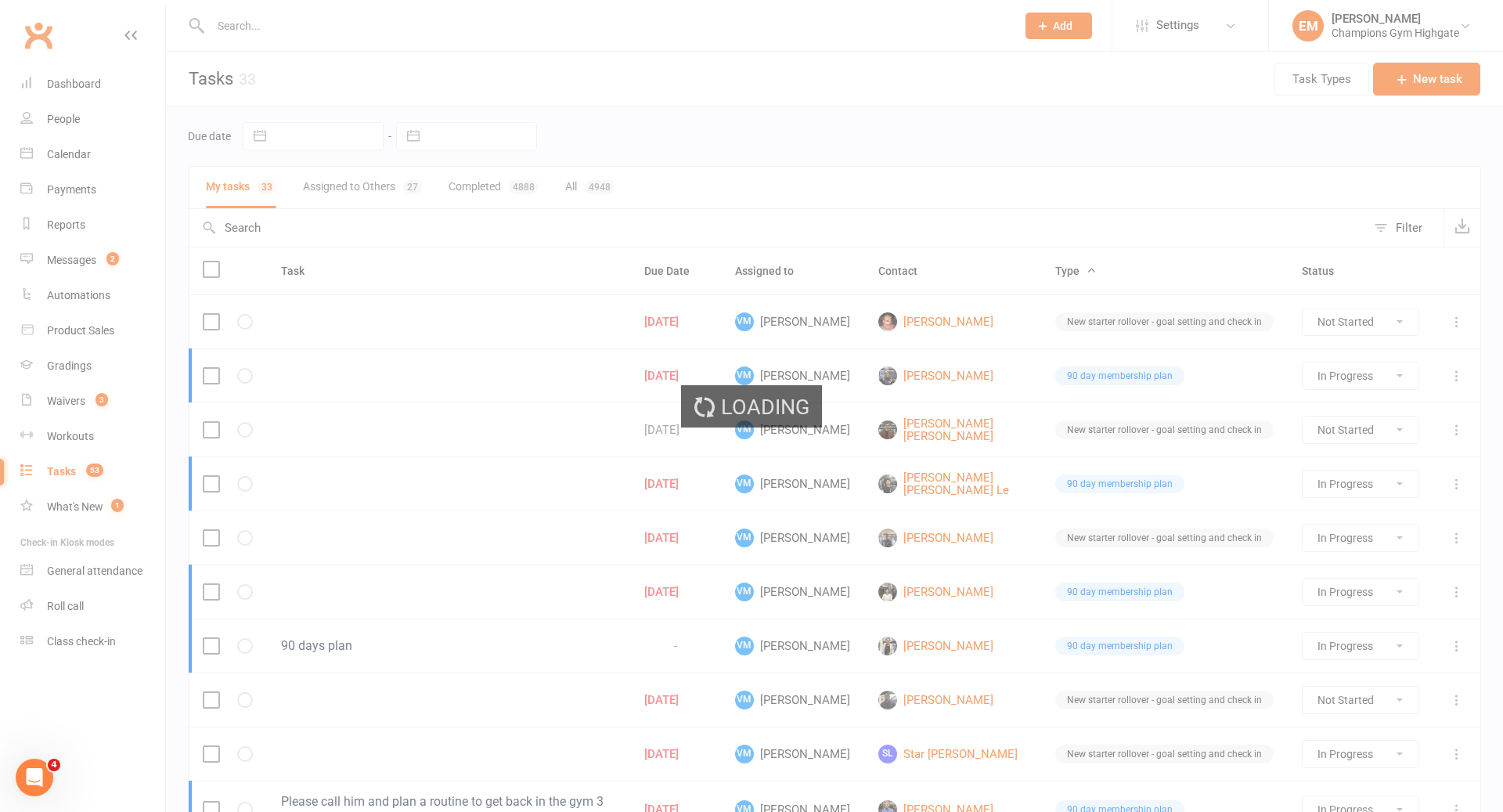
select select "started"
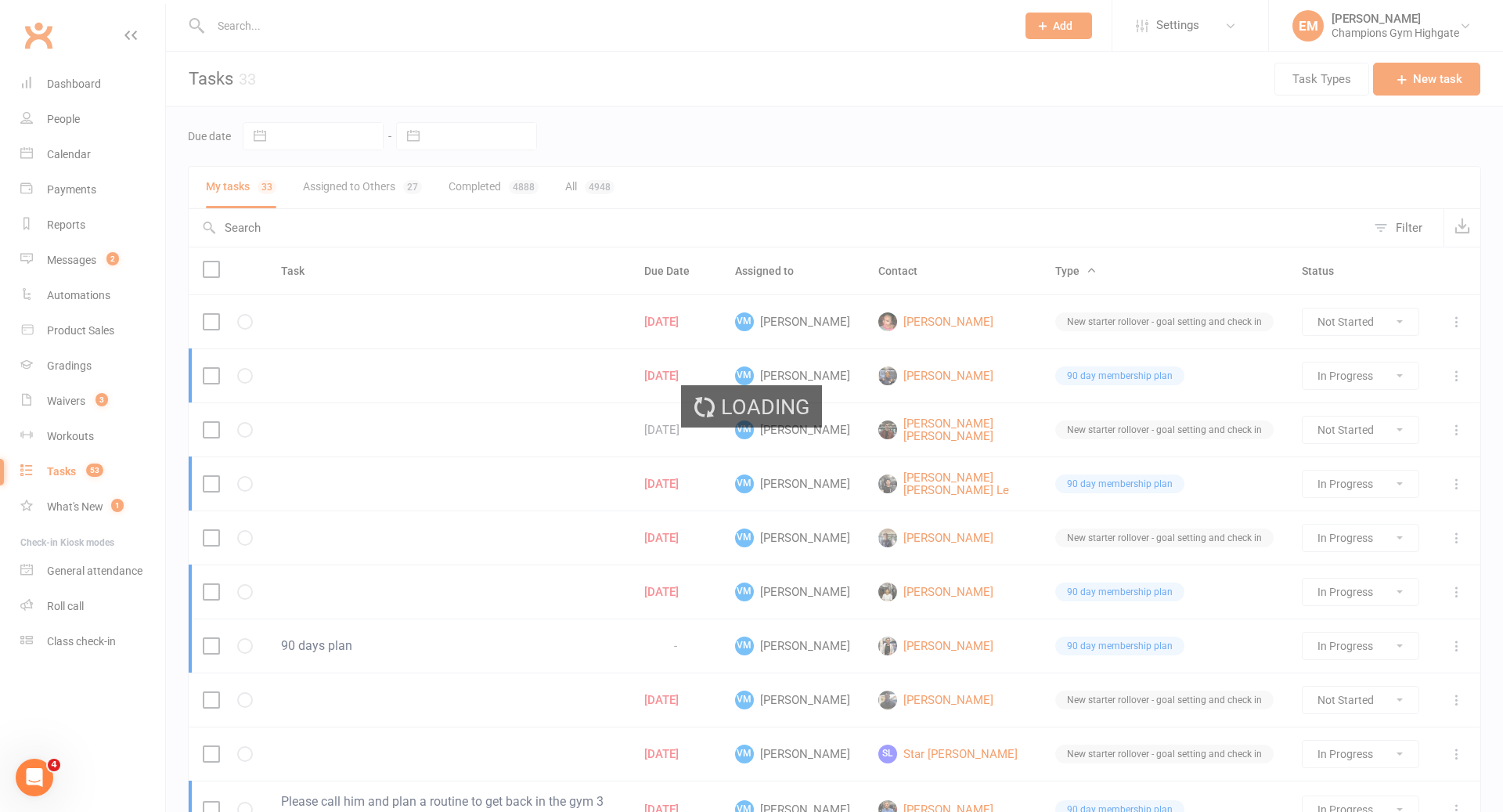
select select "started"
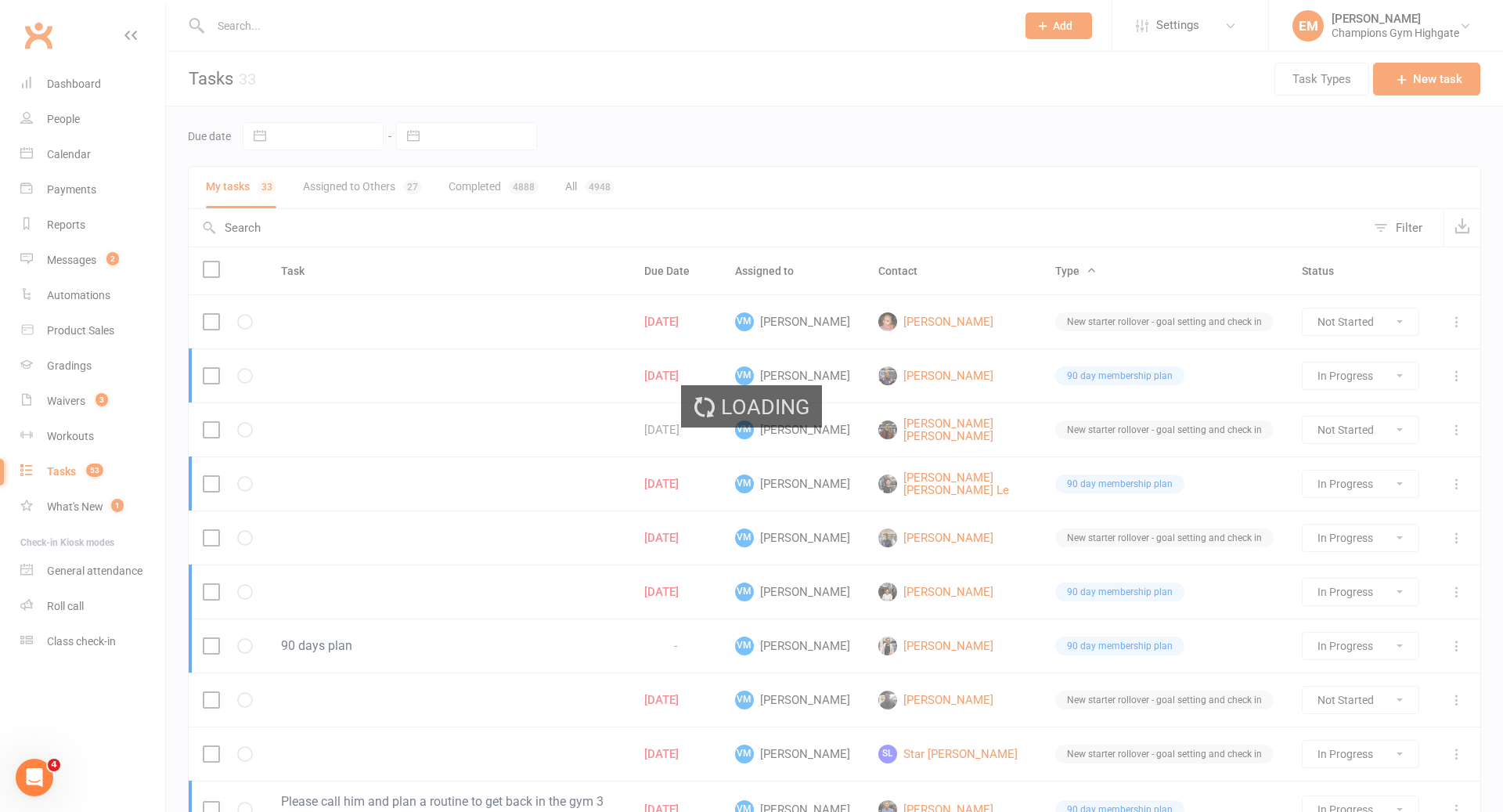
select select "started"
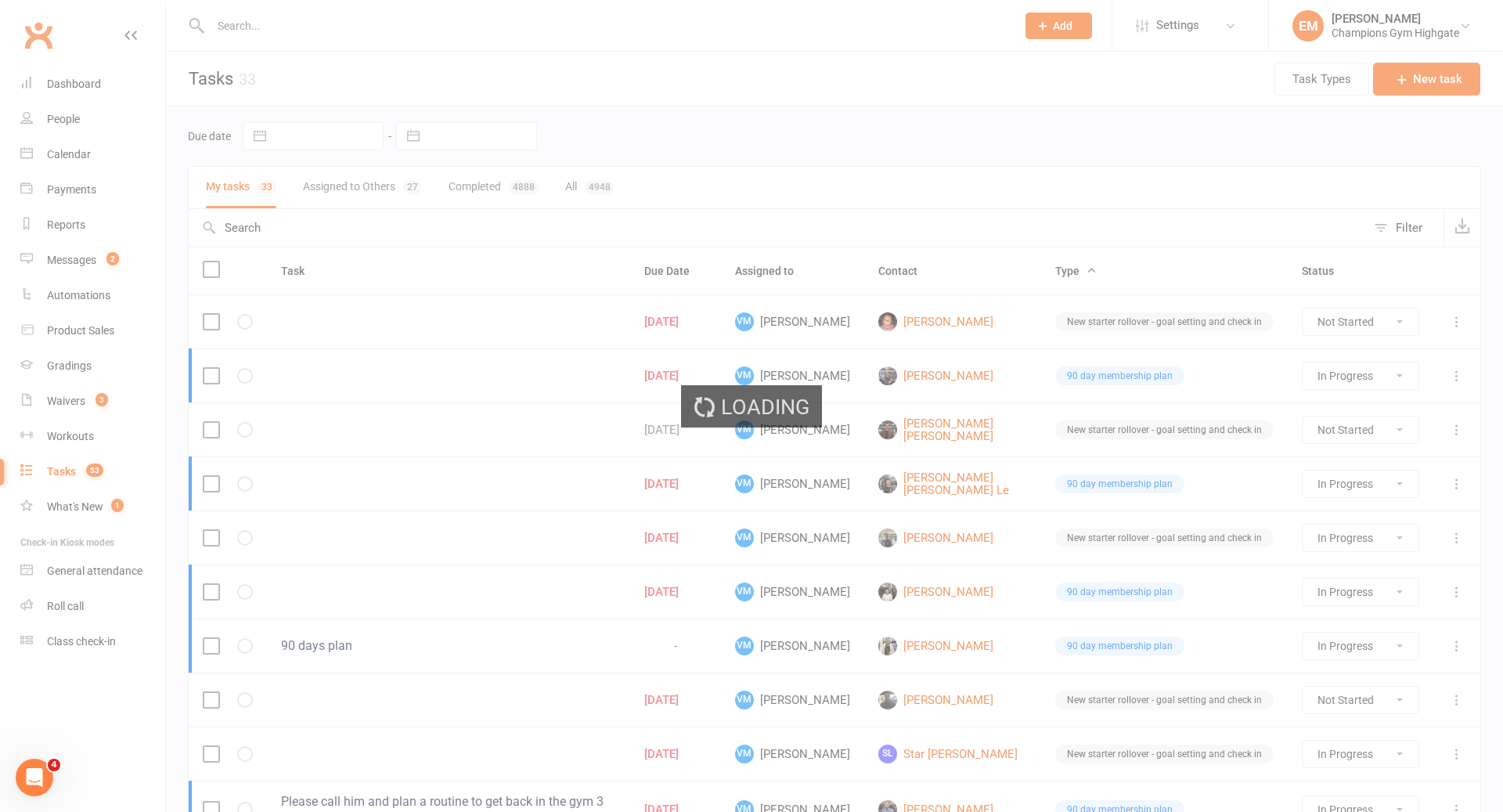
select select "started"
select select "waiting"
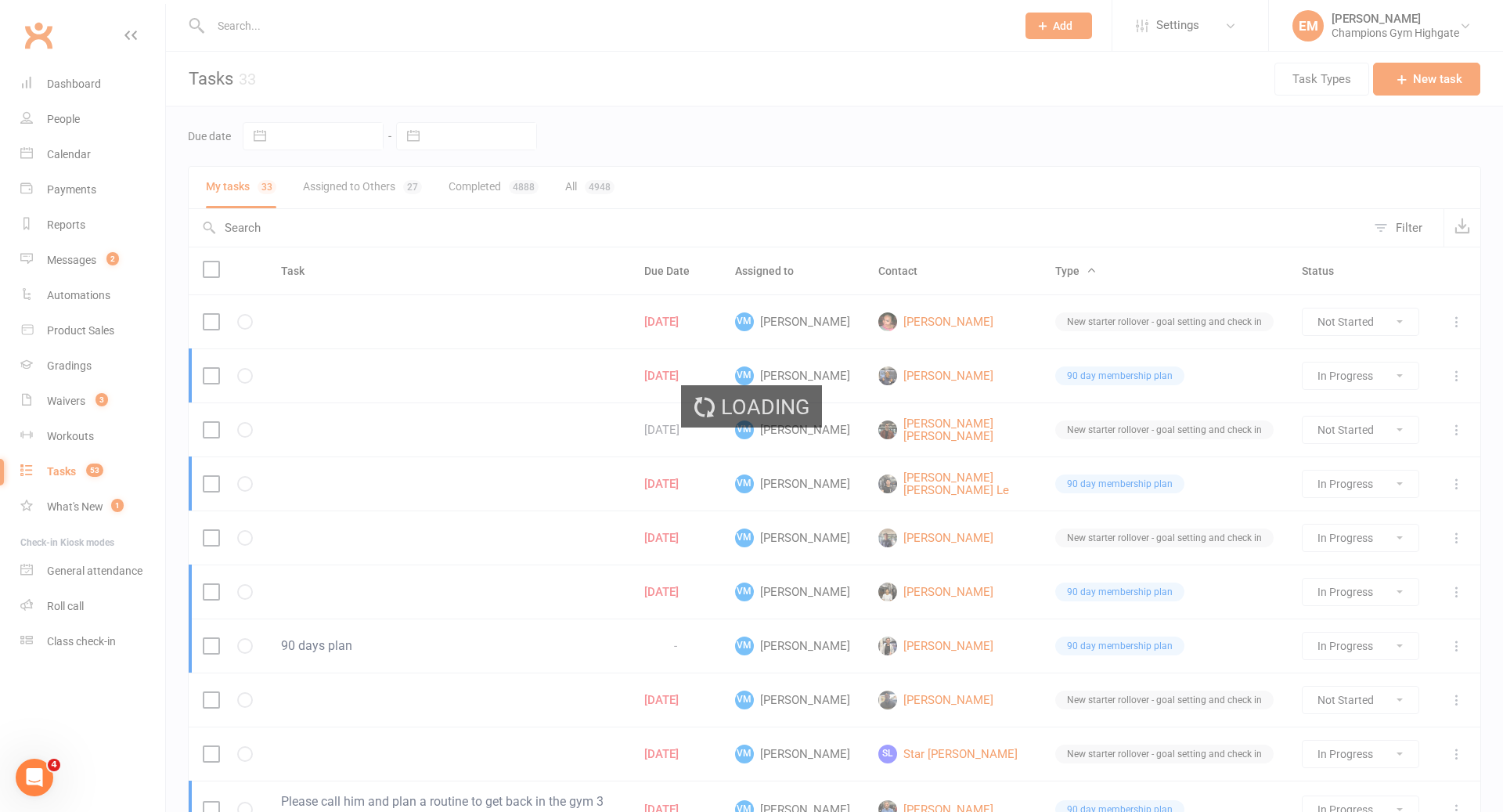
select select "waiting"
select select "started"
select select "waiting"
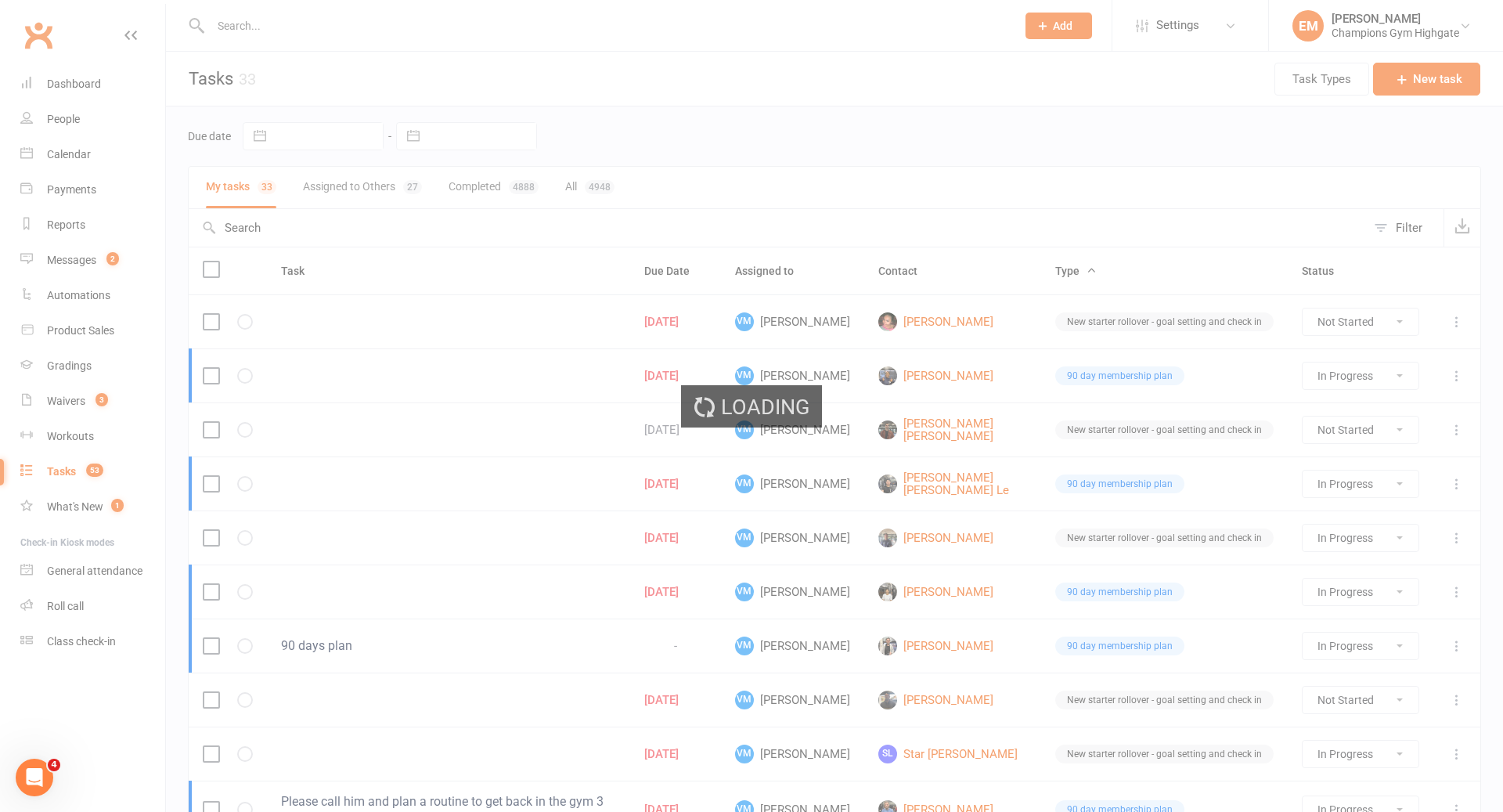
select select "waiting"
select select "started"
select select "waiting"
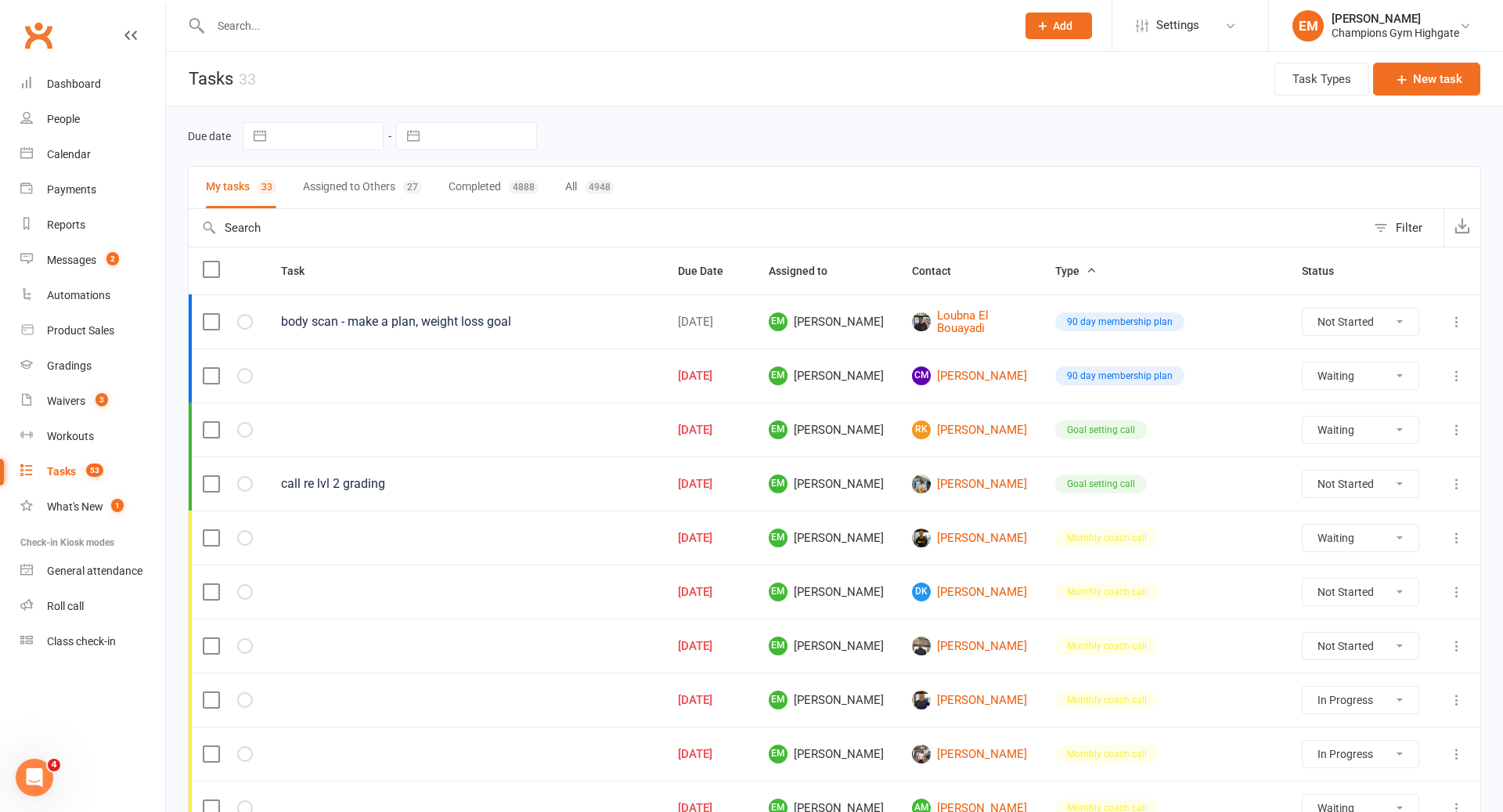
select select "waiting"
select select "started"
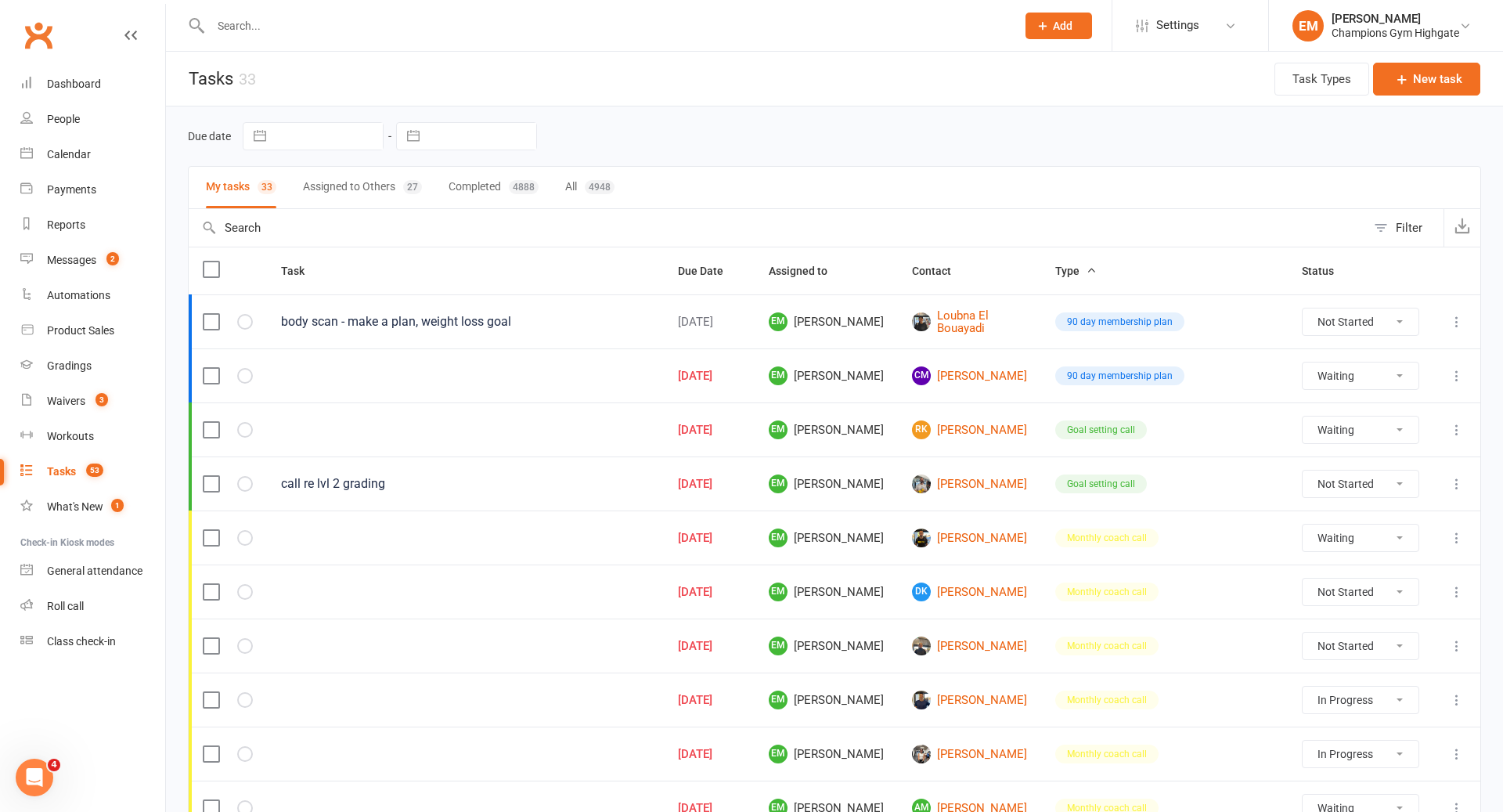
select select "waiting"
select select "started"
select select "waiting"
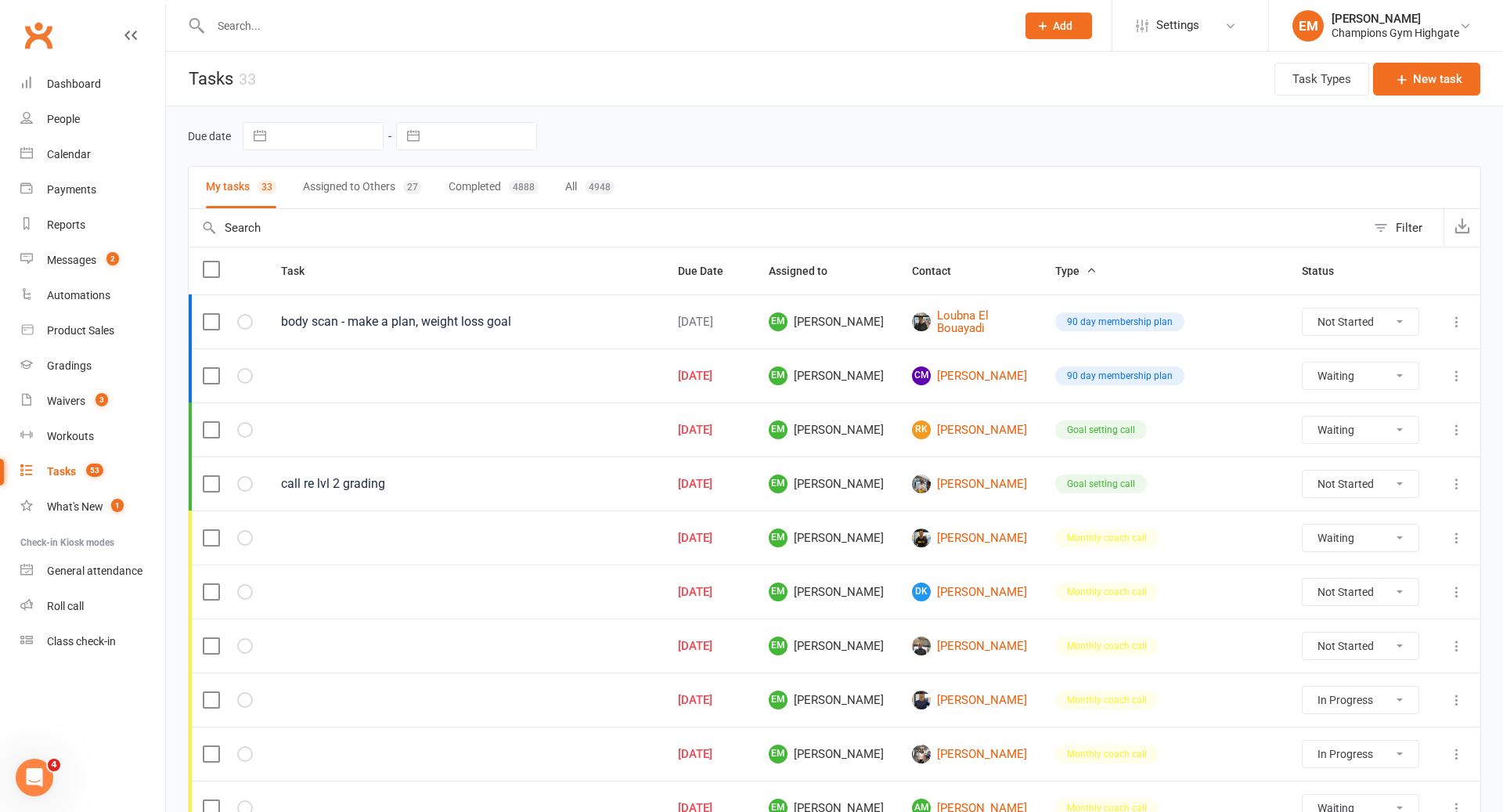
select select "waiting"
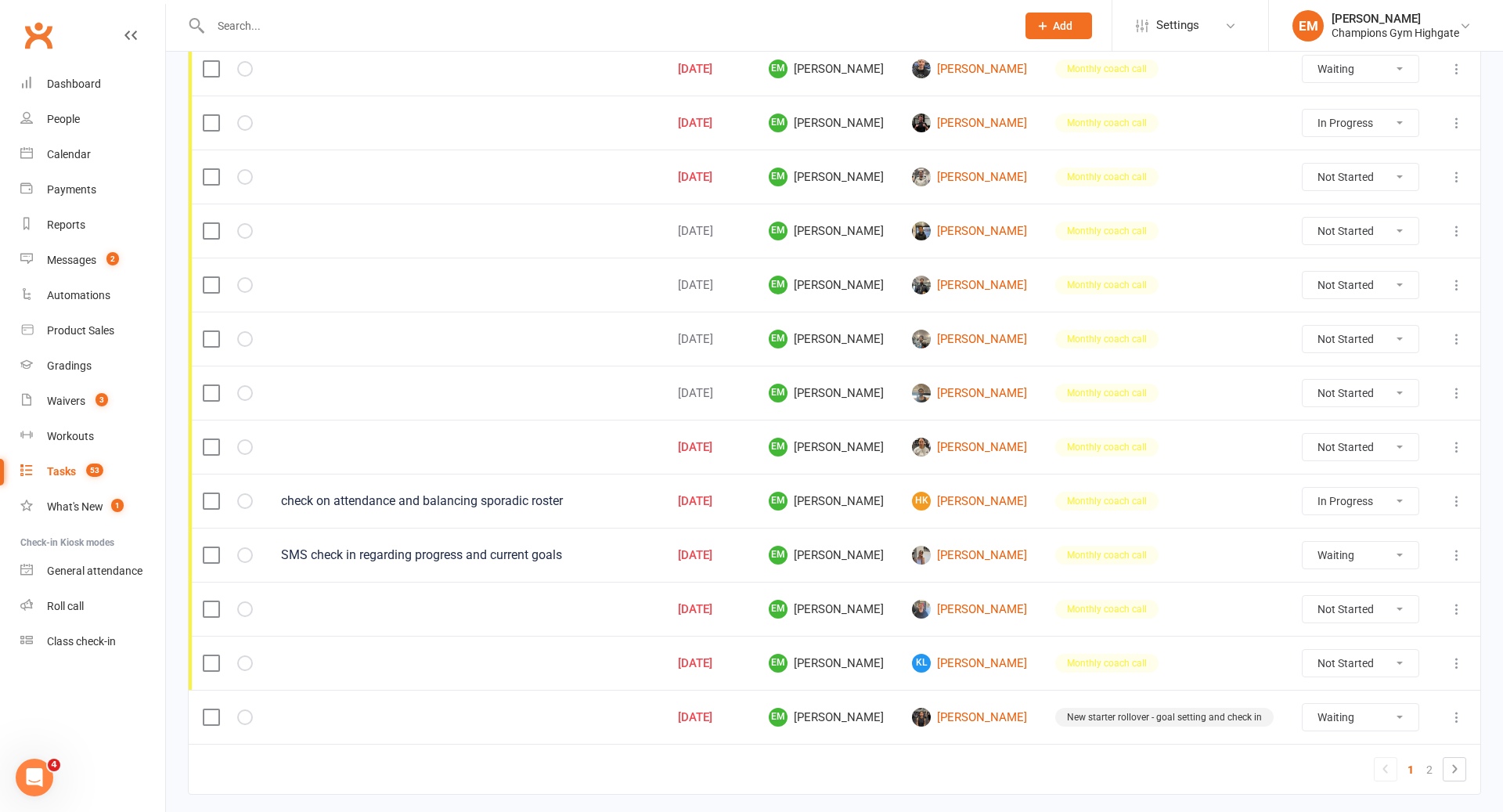
scroll to position [904, 0]
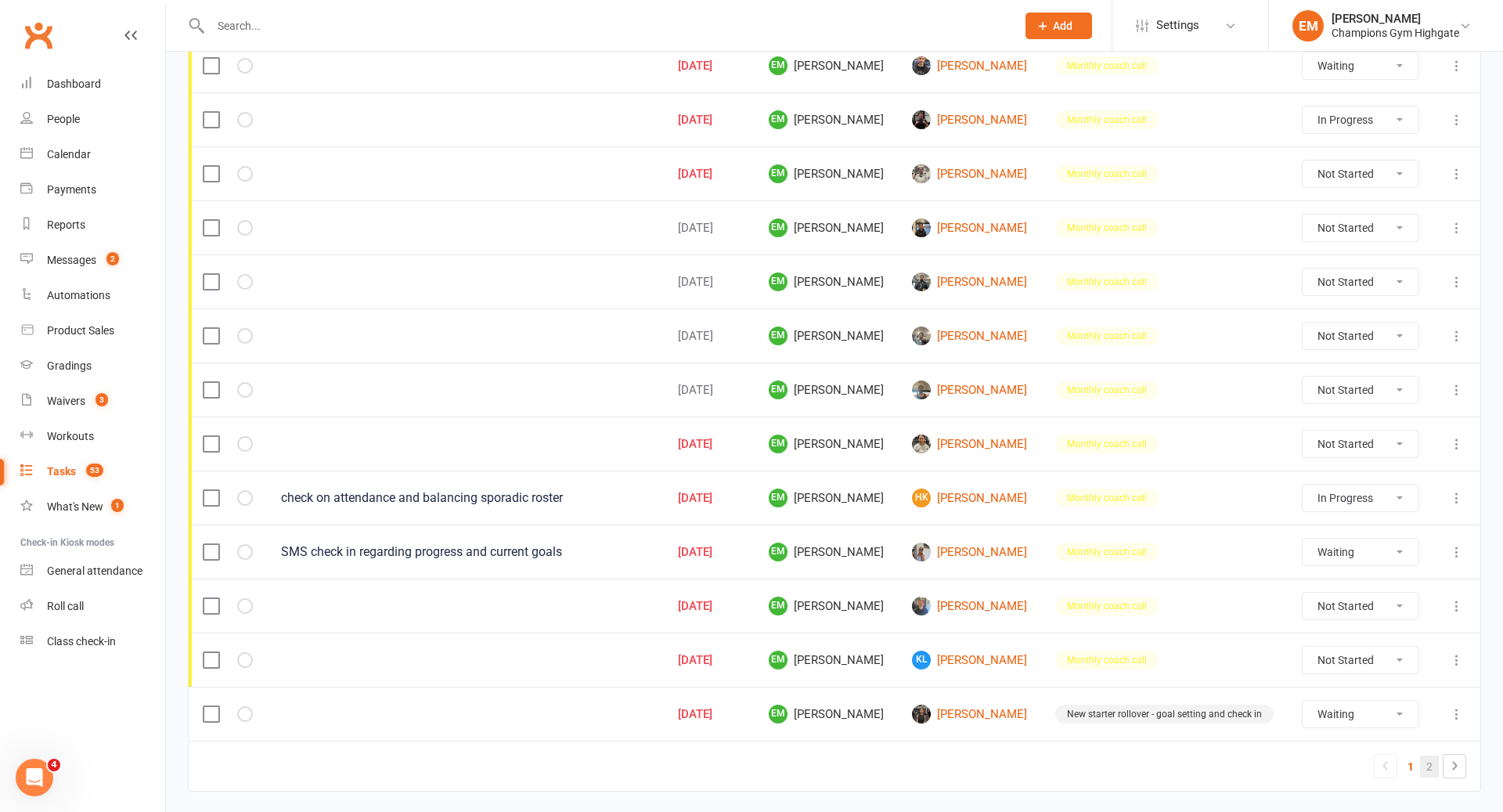
click at [1426, 756] on link "2" at bounding box center [1429, 766] width 18 height 22
select select "waiting"
select select "started"
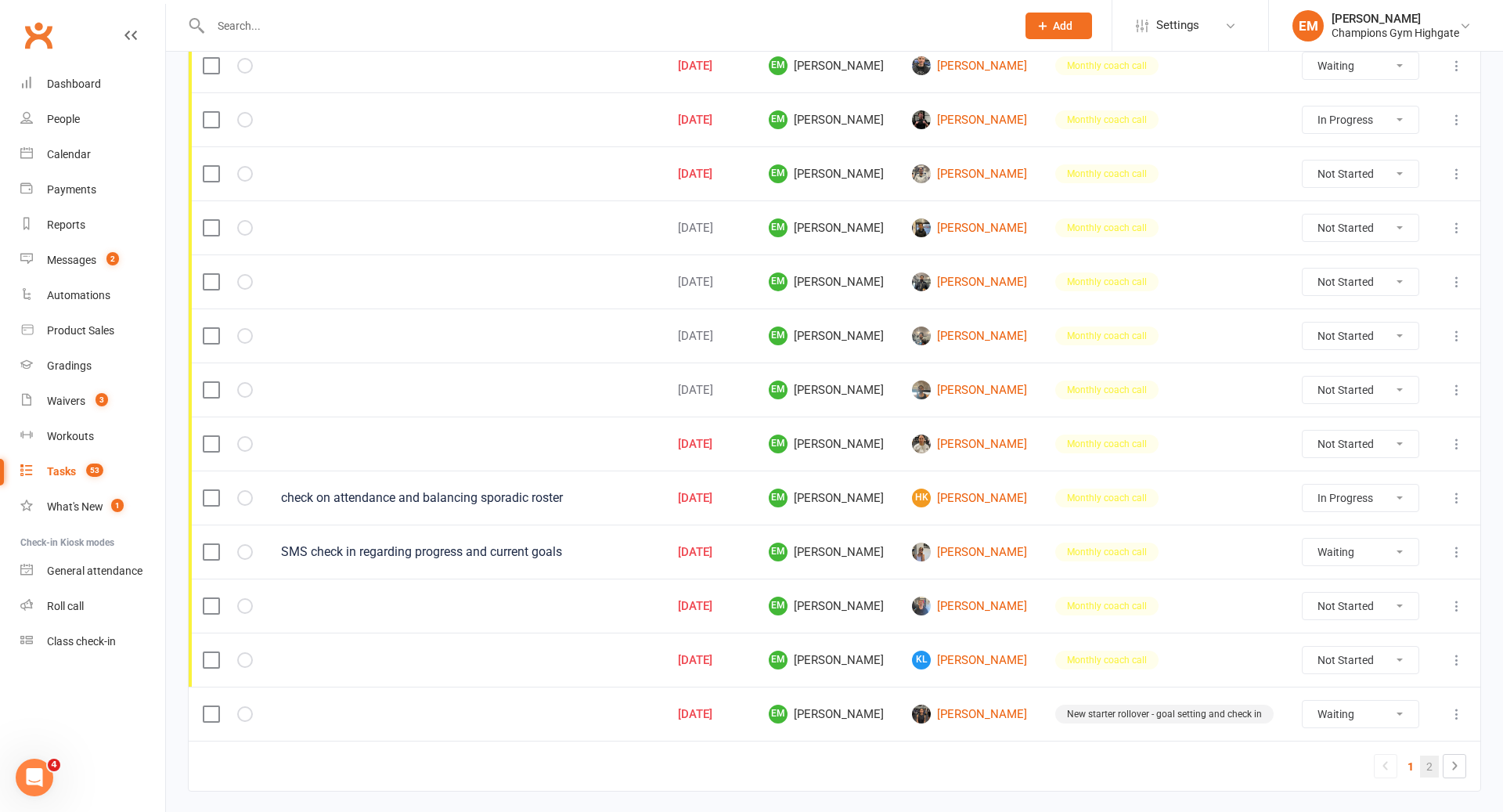
select select "started"
select select "waiting"
select select "started"
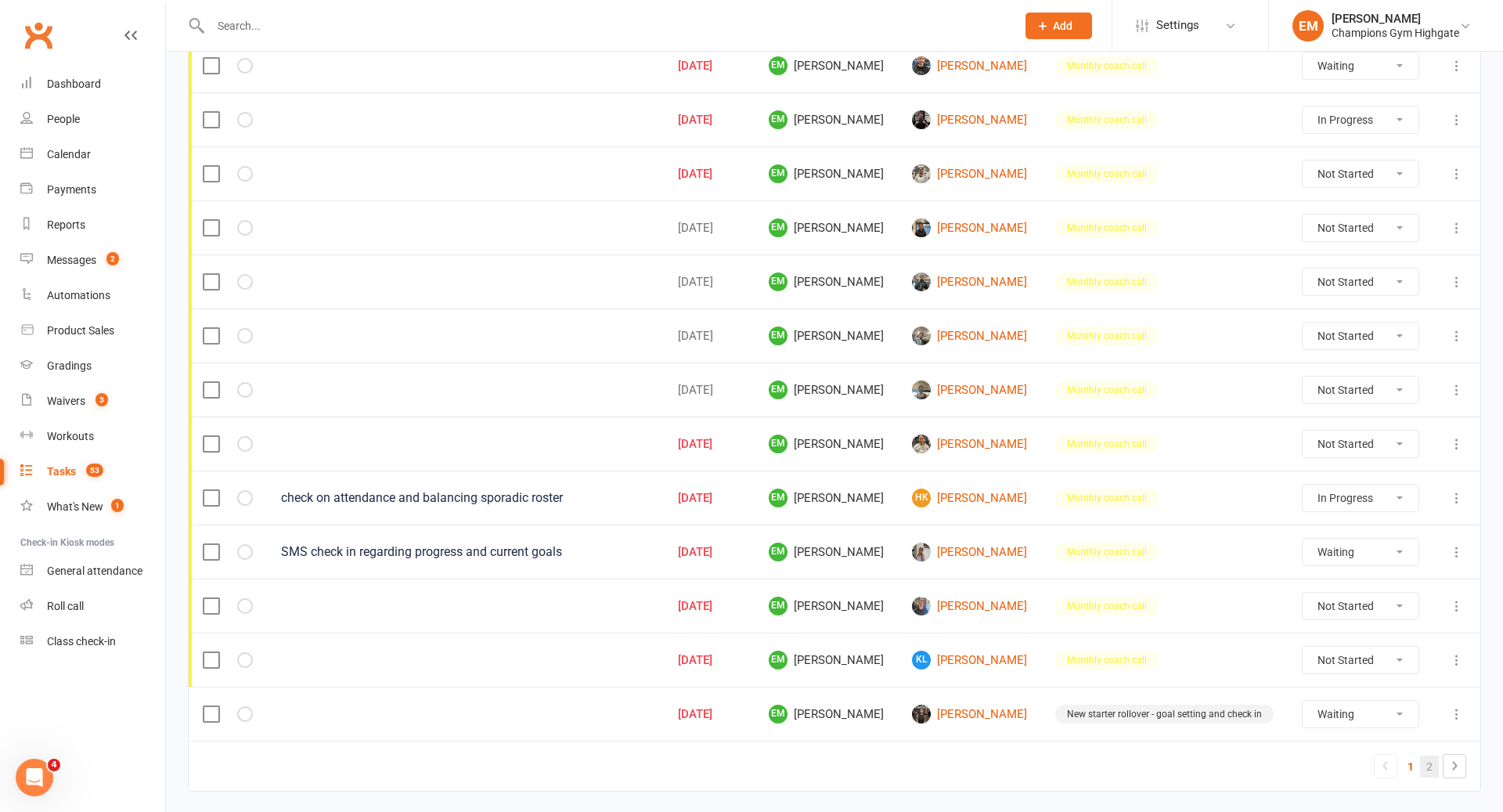
select select "waiting"
select select "started"
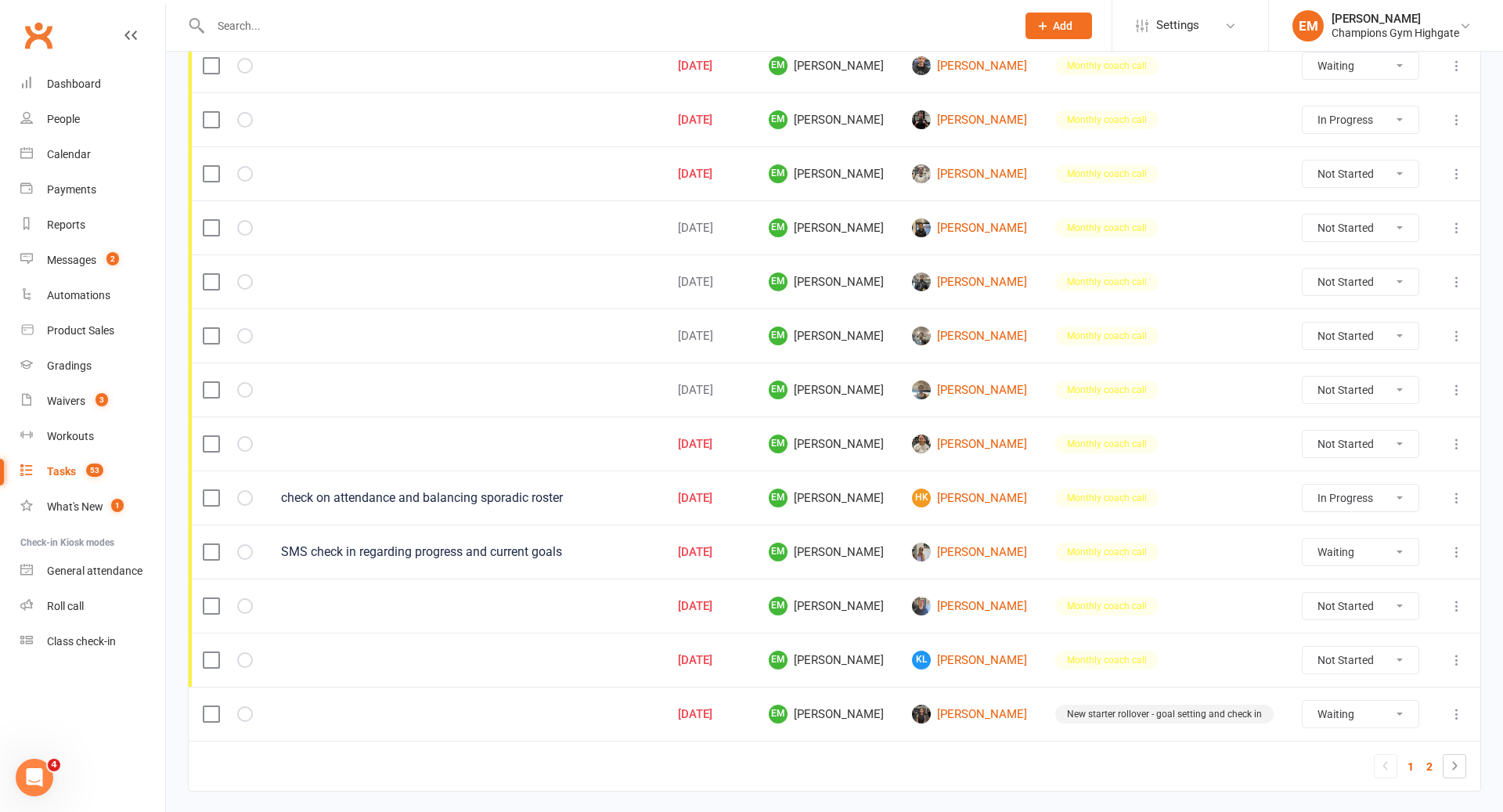
select select "waiting"
select select "started"
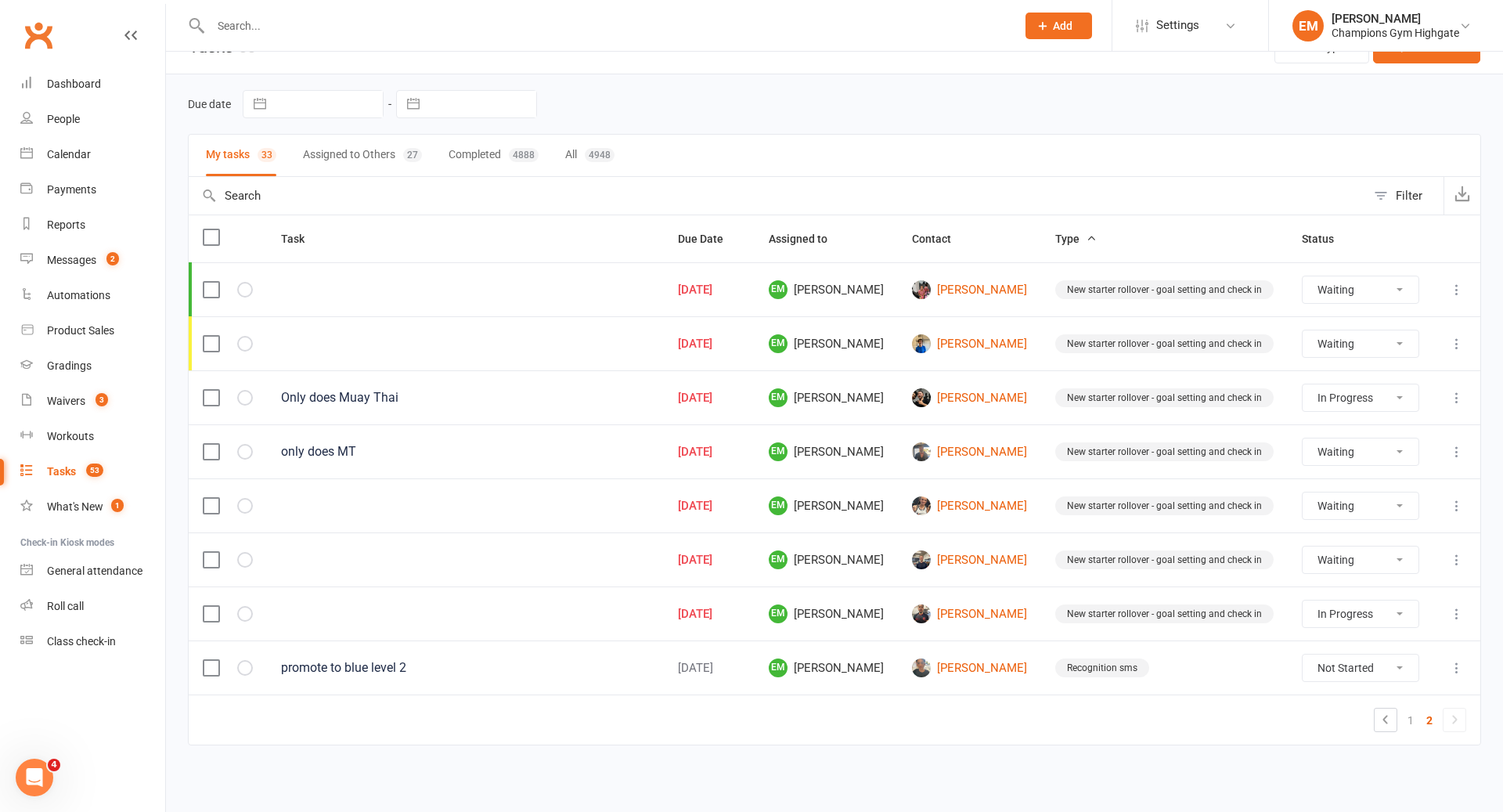
scroll to position [22, 0]
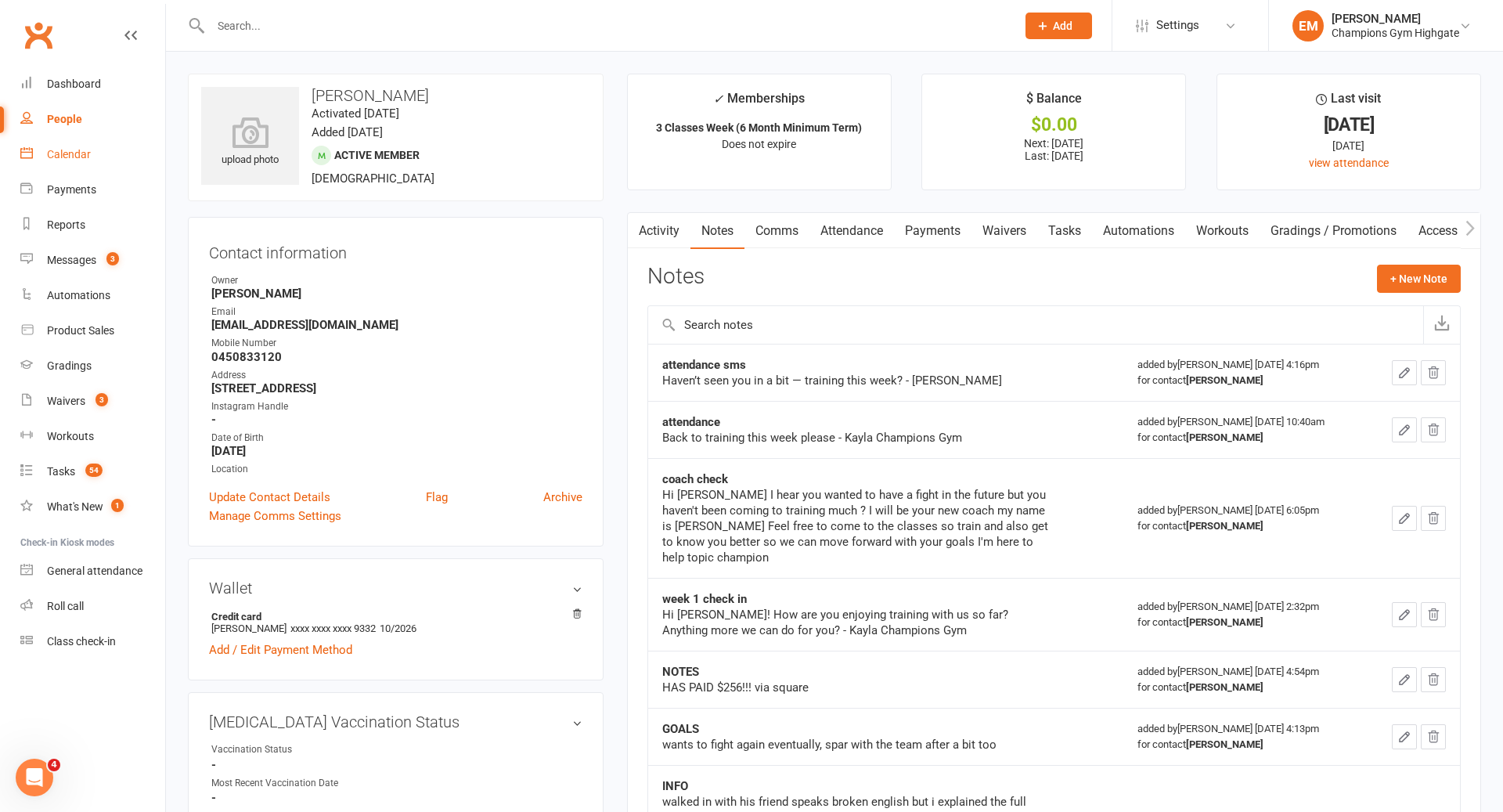
click at [91, 149] on link "Calendar" at bounding box center [92, 154] width 145 height 35
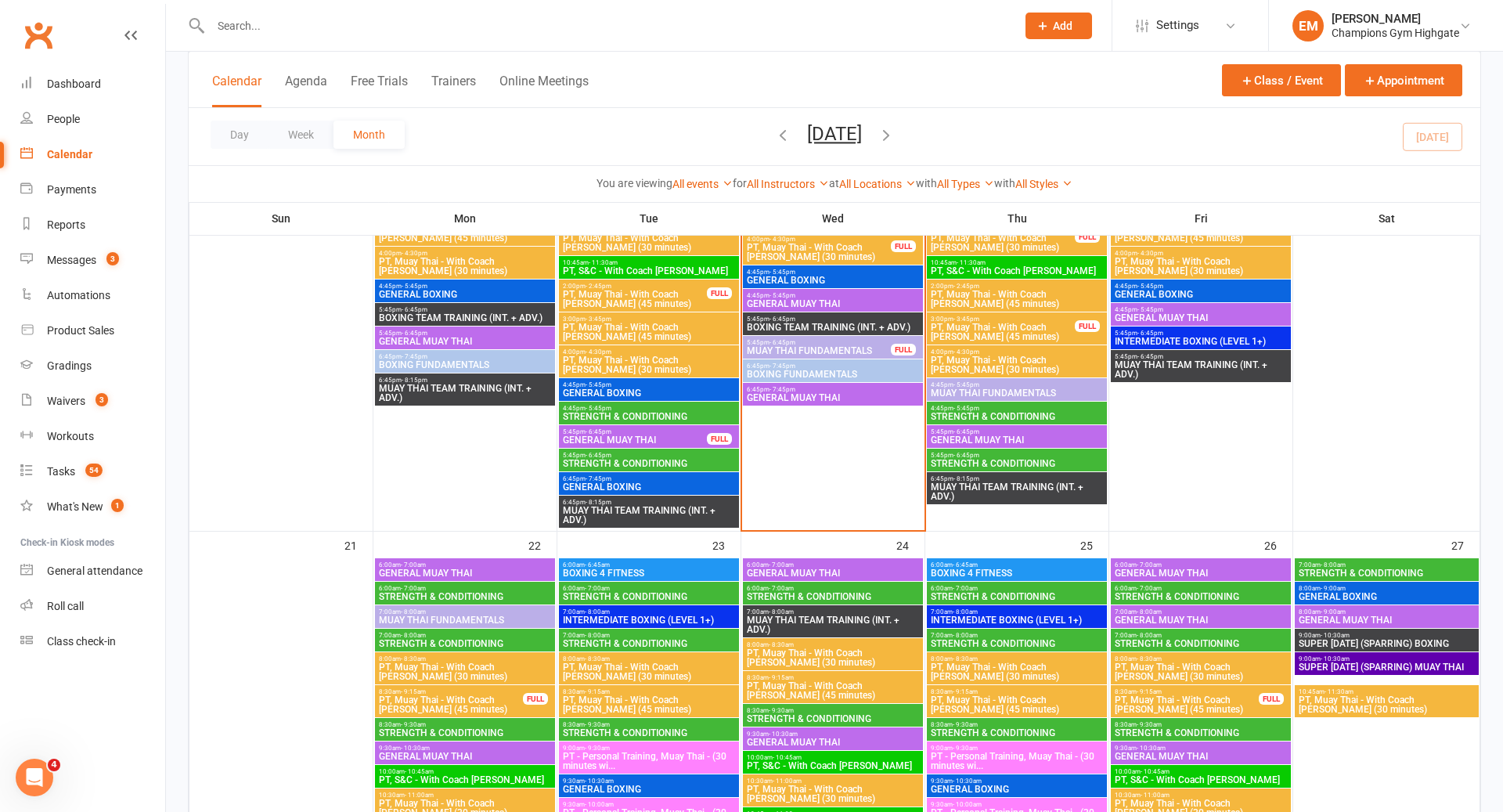
scroll to position [1801, 0]
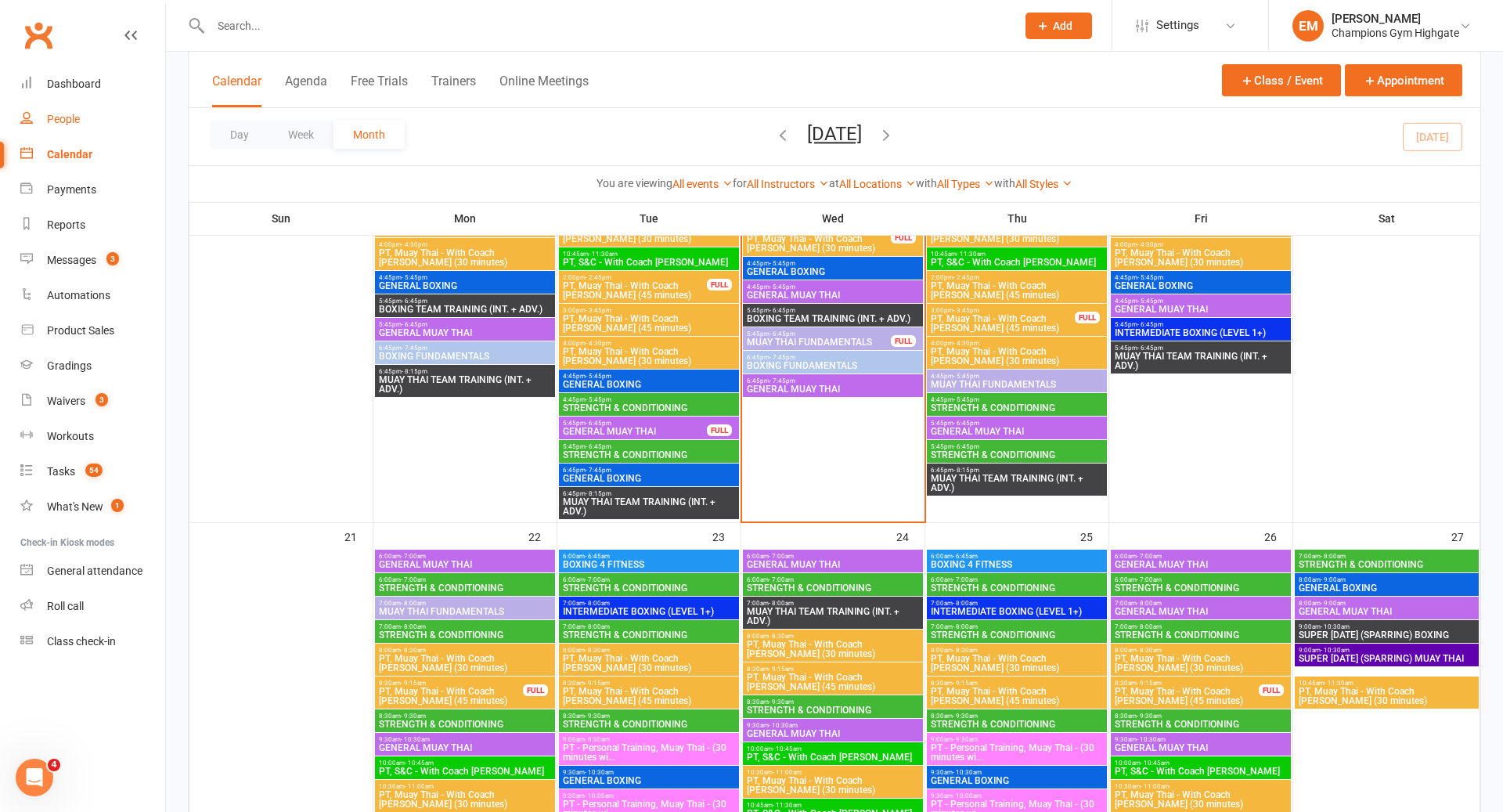
click at [92, 122] on link "People" at bounding box center [92, 119] width 145 height 35
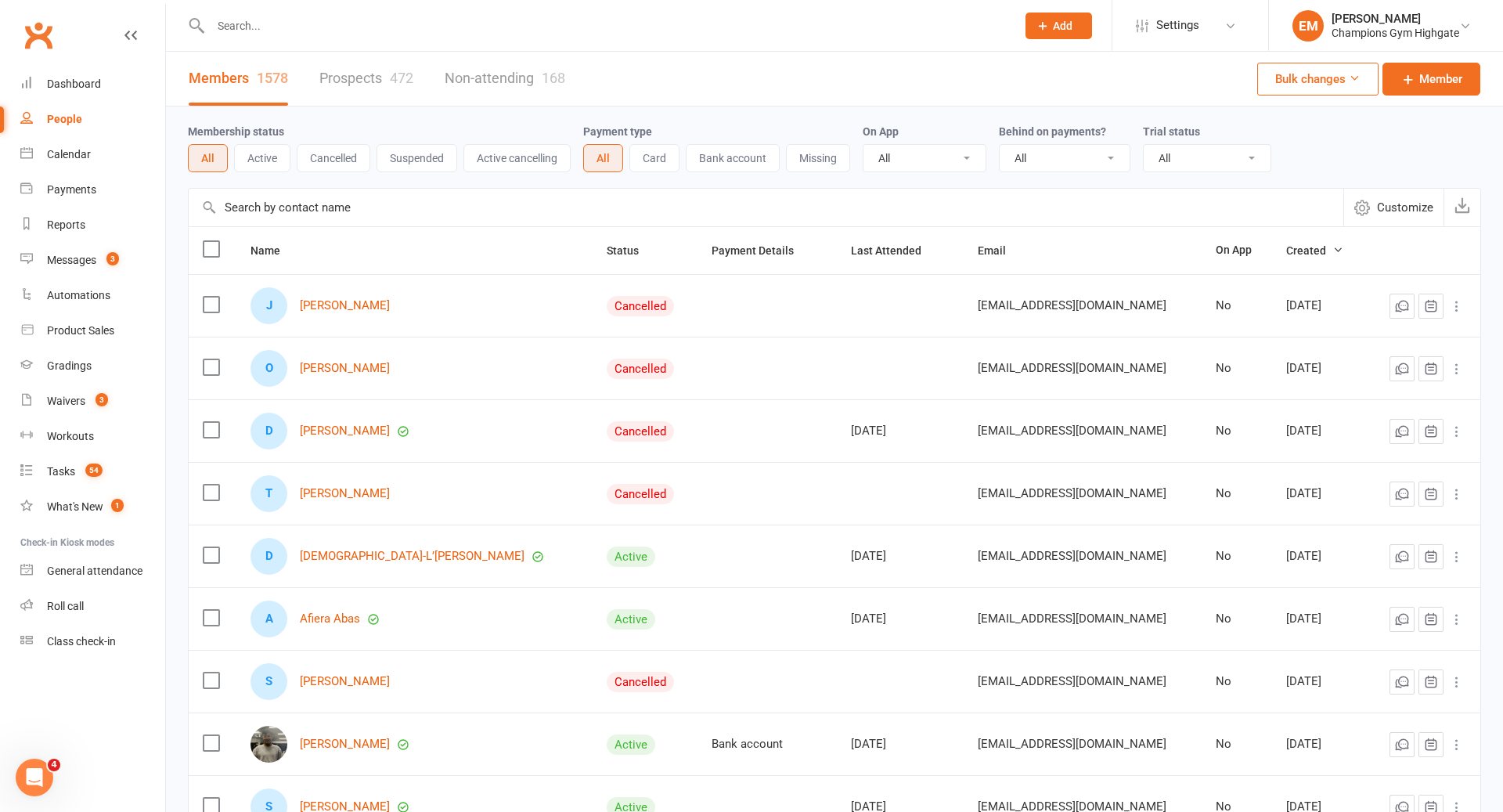
click at [413, 89] on link "Prospects 472" at bounding box center [366, 79] width 94 height 54
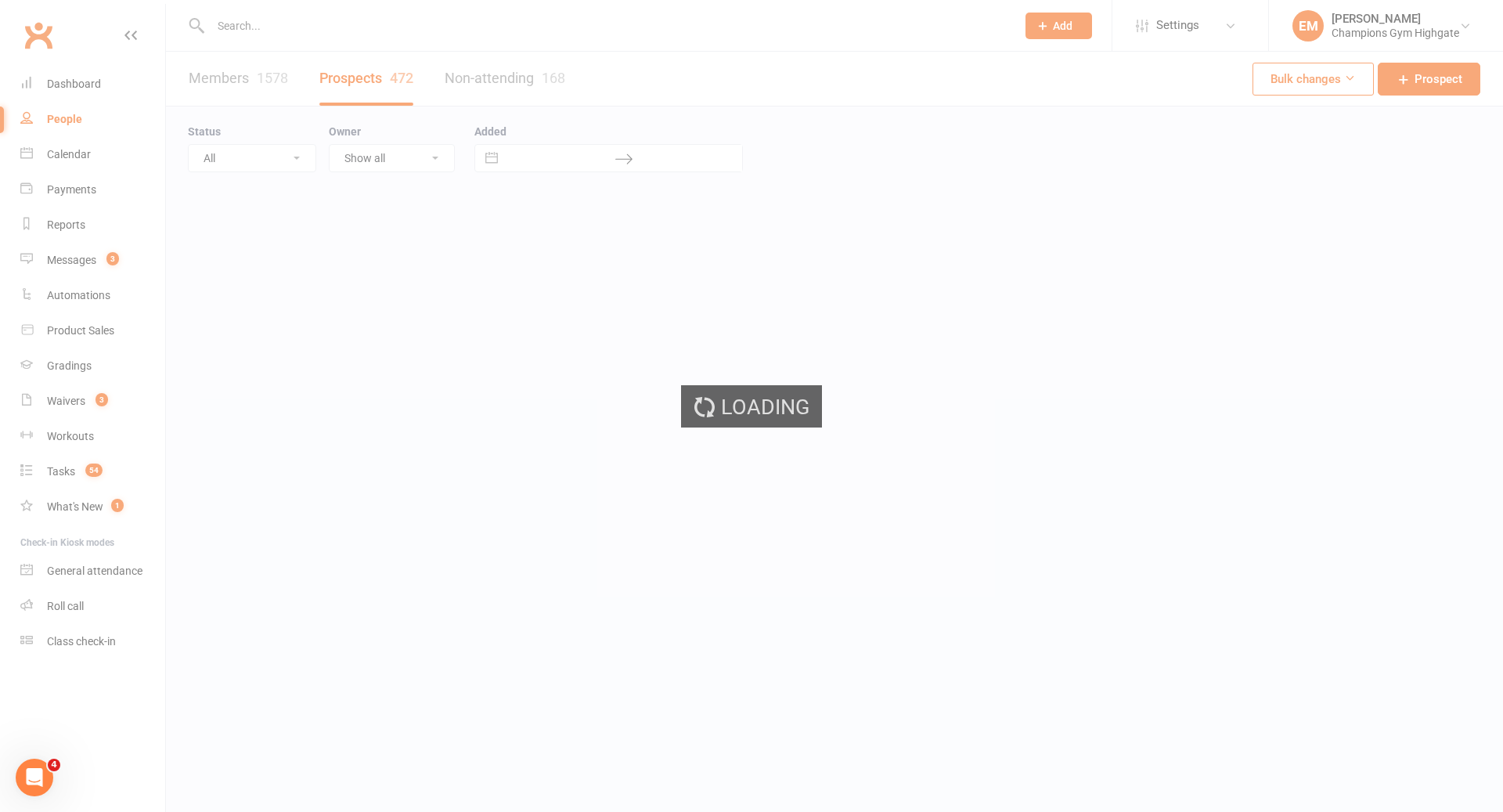
select select "100"
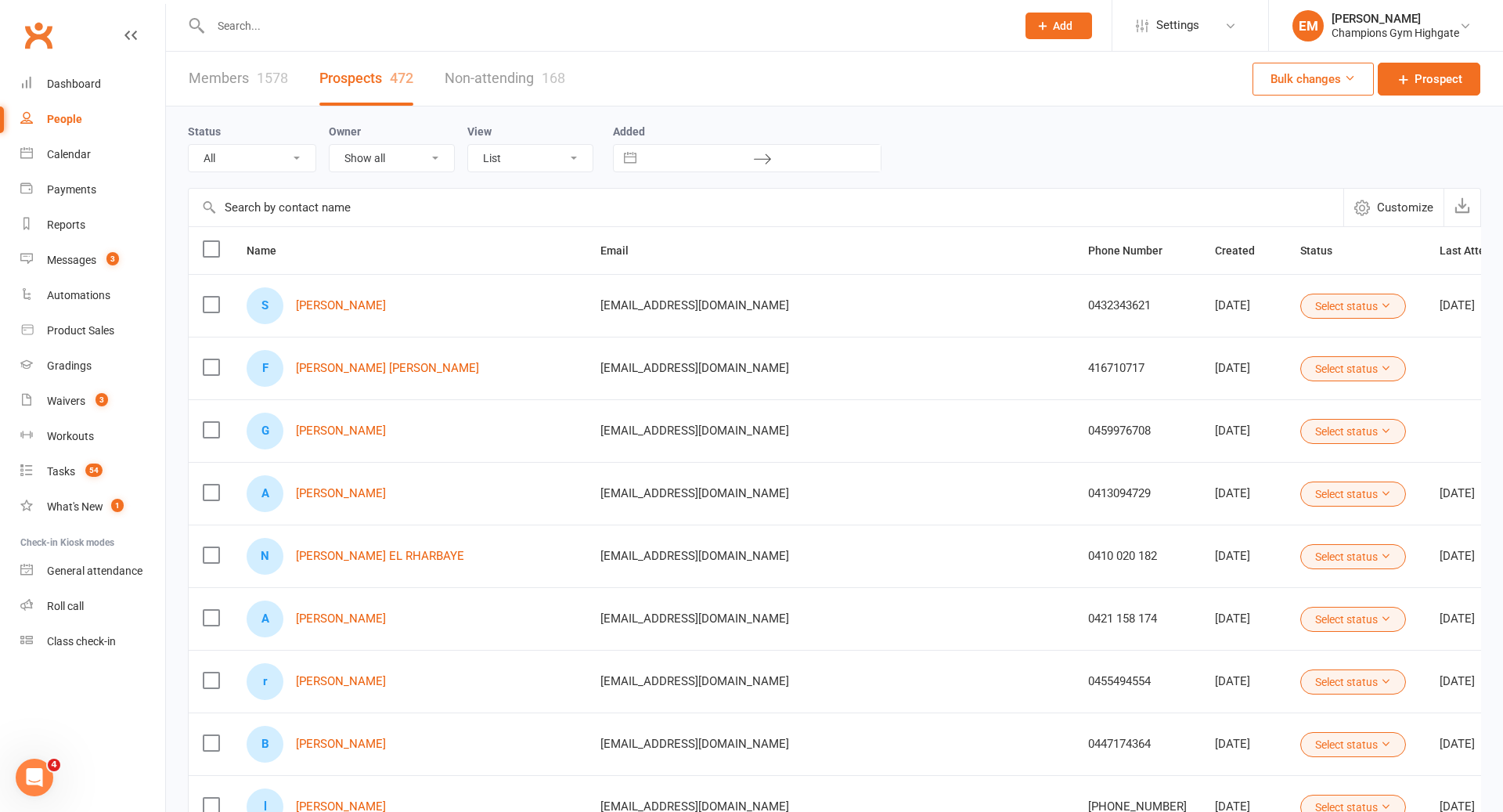
click at [698, 162] on input "text" at bounding box center [699, 158] width 109 height 26
select select "7"
select select "2025"
select select "8"
select select "2025"
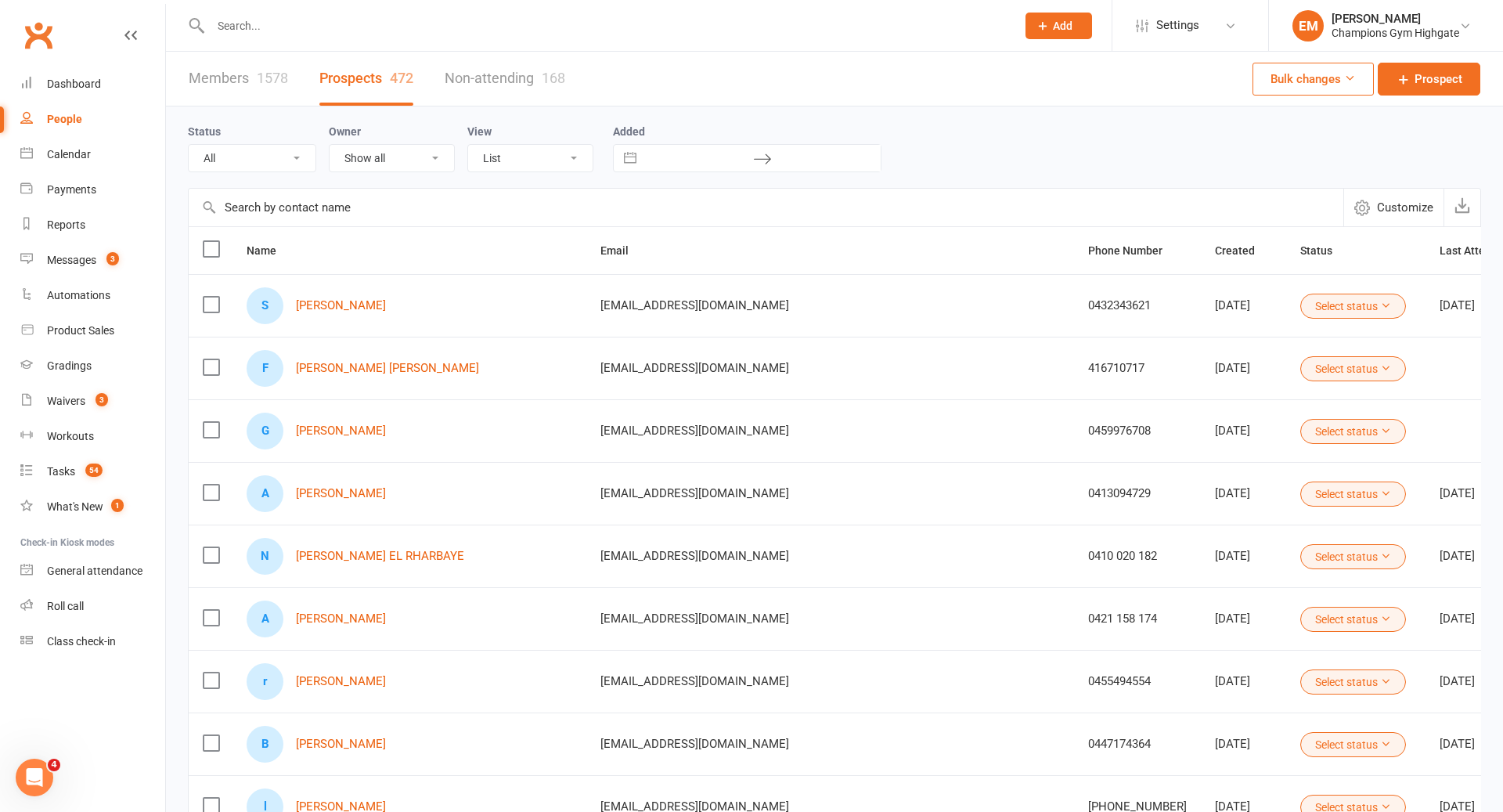
select select "9"
select select "2025"
select select "10"
select select "2025"
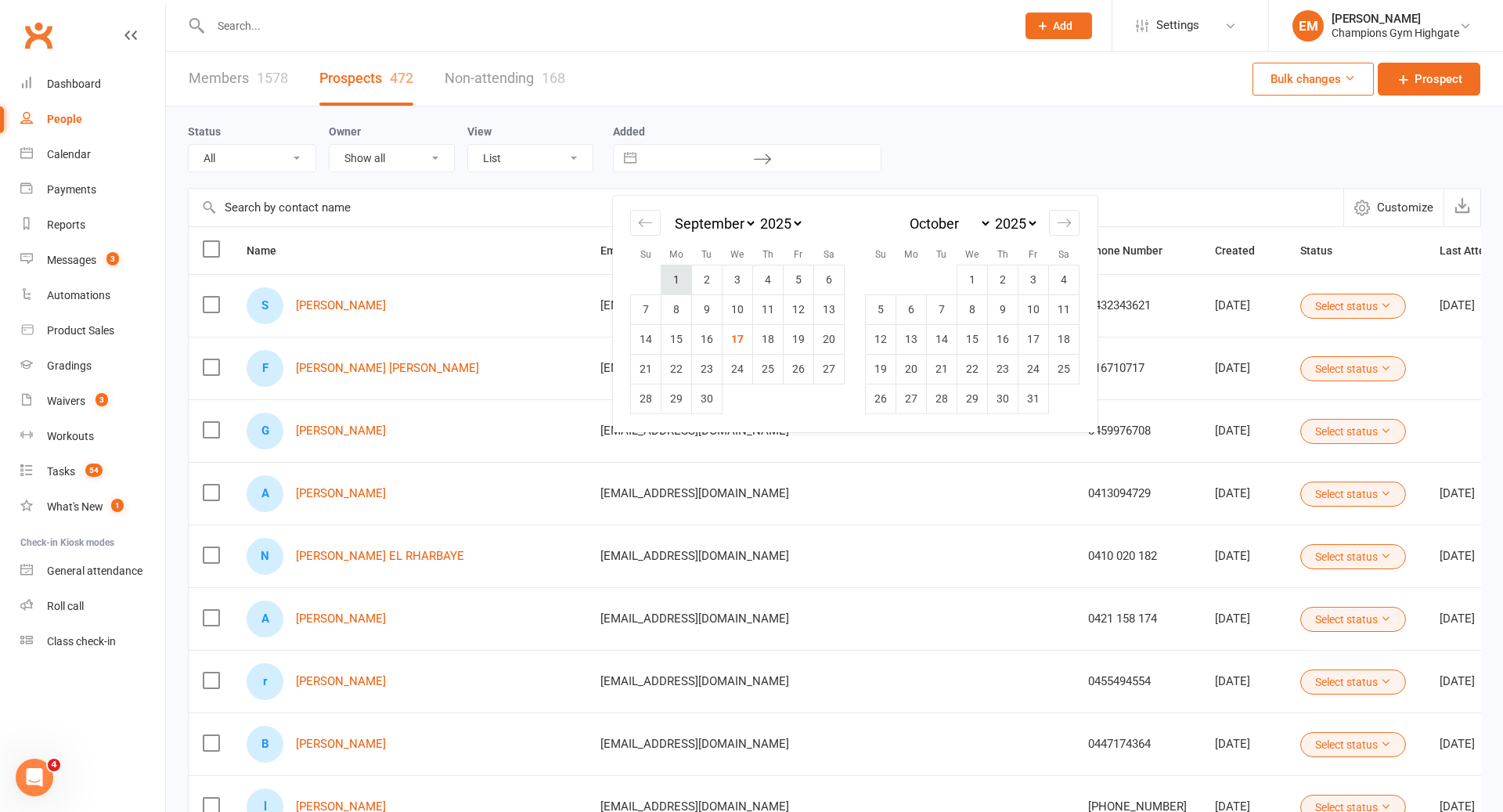
click at [684, 277] on td "1" at bounding box center [676, 280] width 31 height 30
type input "[DATE]"
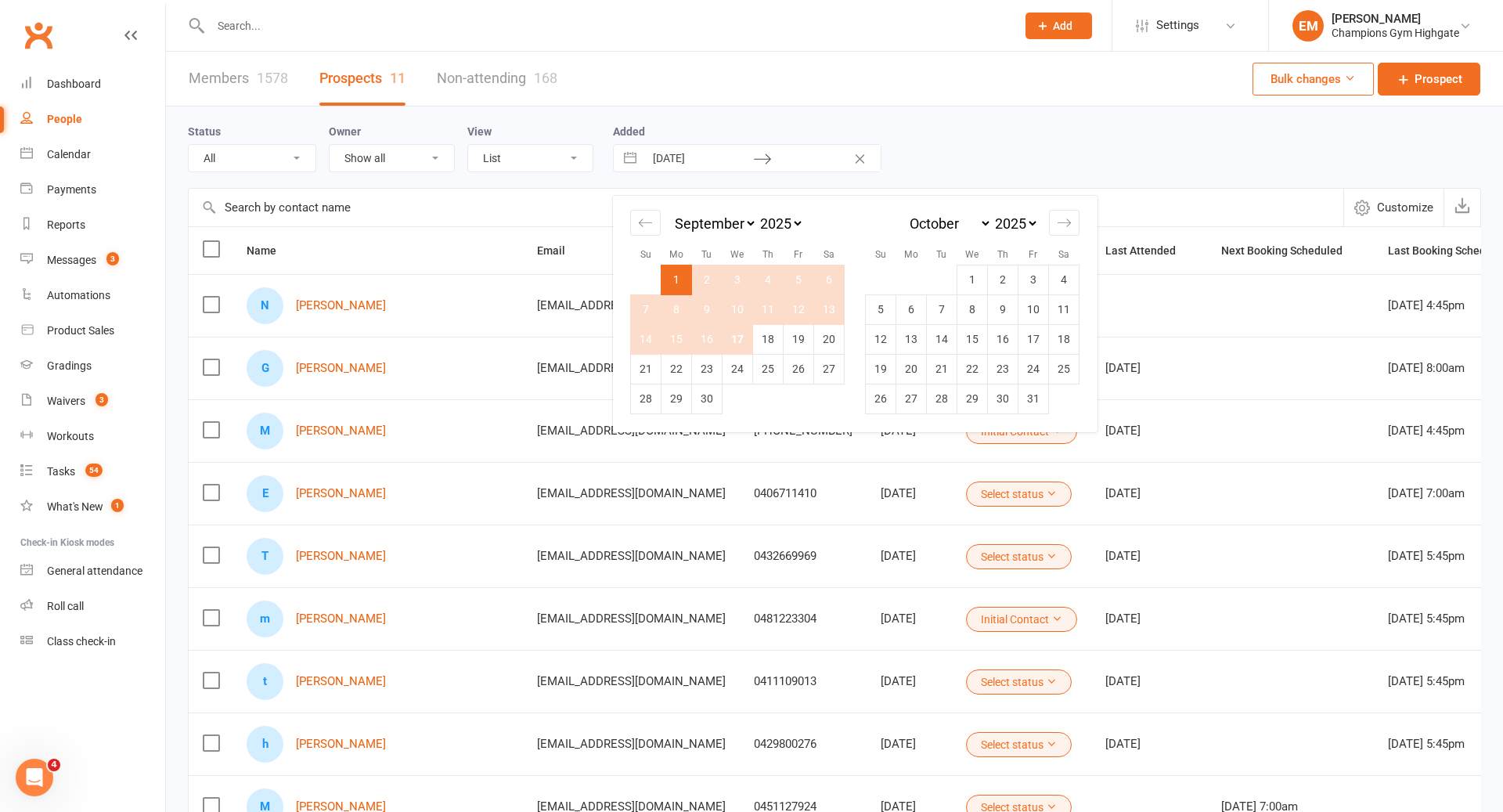
click at [736, 343] on td "17" at bounding box center [737, 339] width 31 height 30
type input "[DATE]"
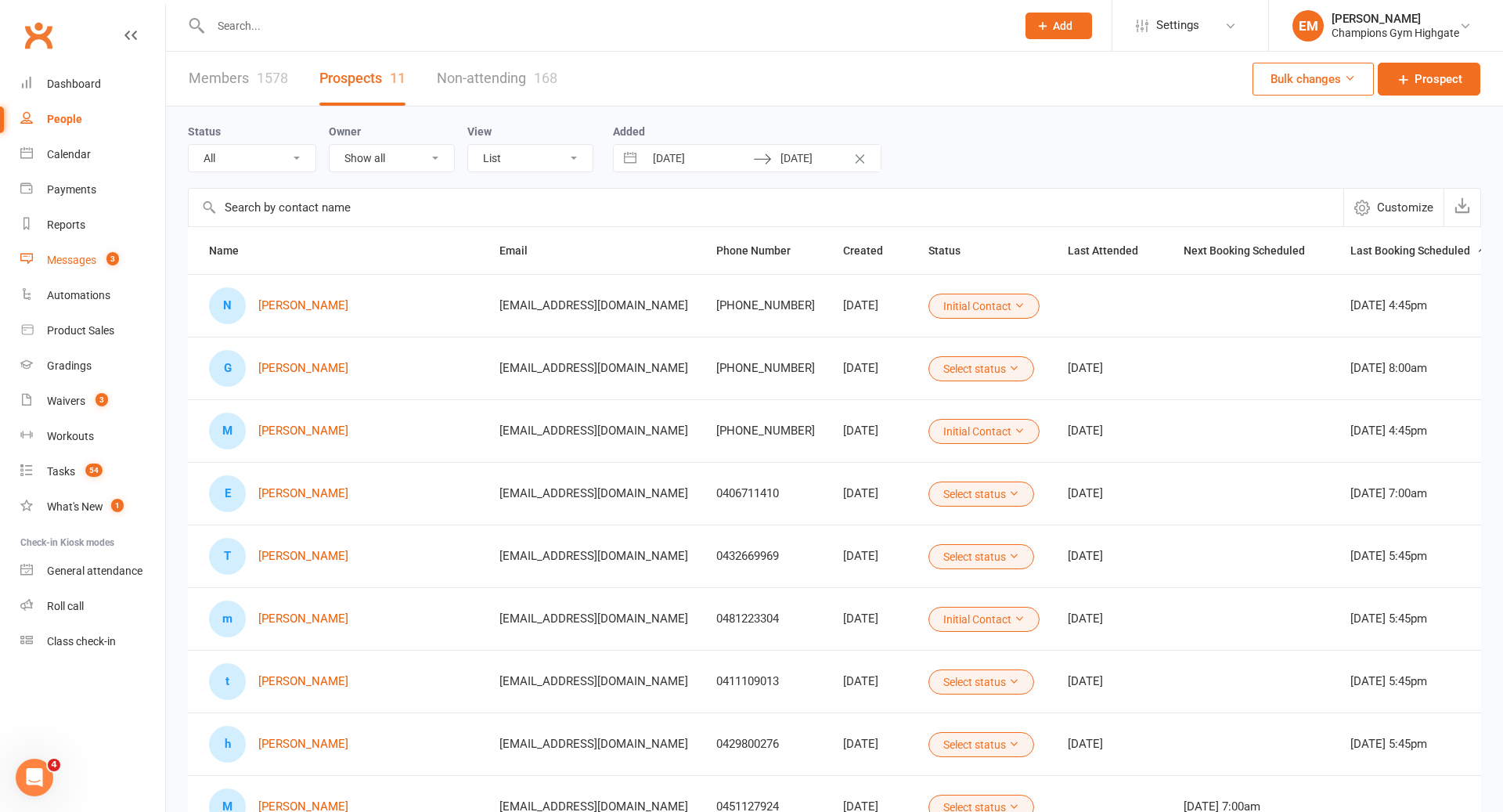
click at [96, 252] on link "Messages 3" at bounding box center [92, 260] width 145 height 35
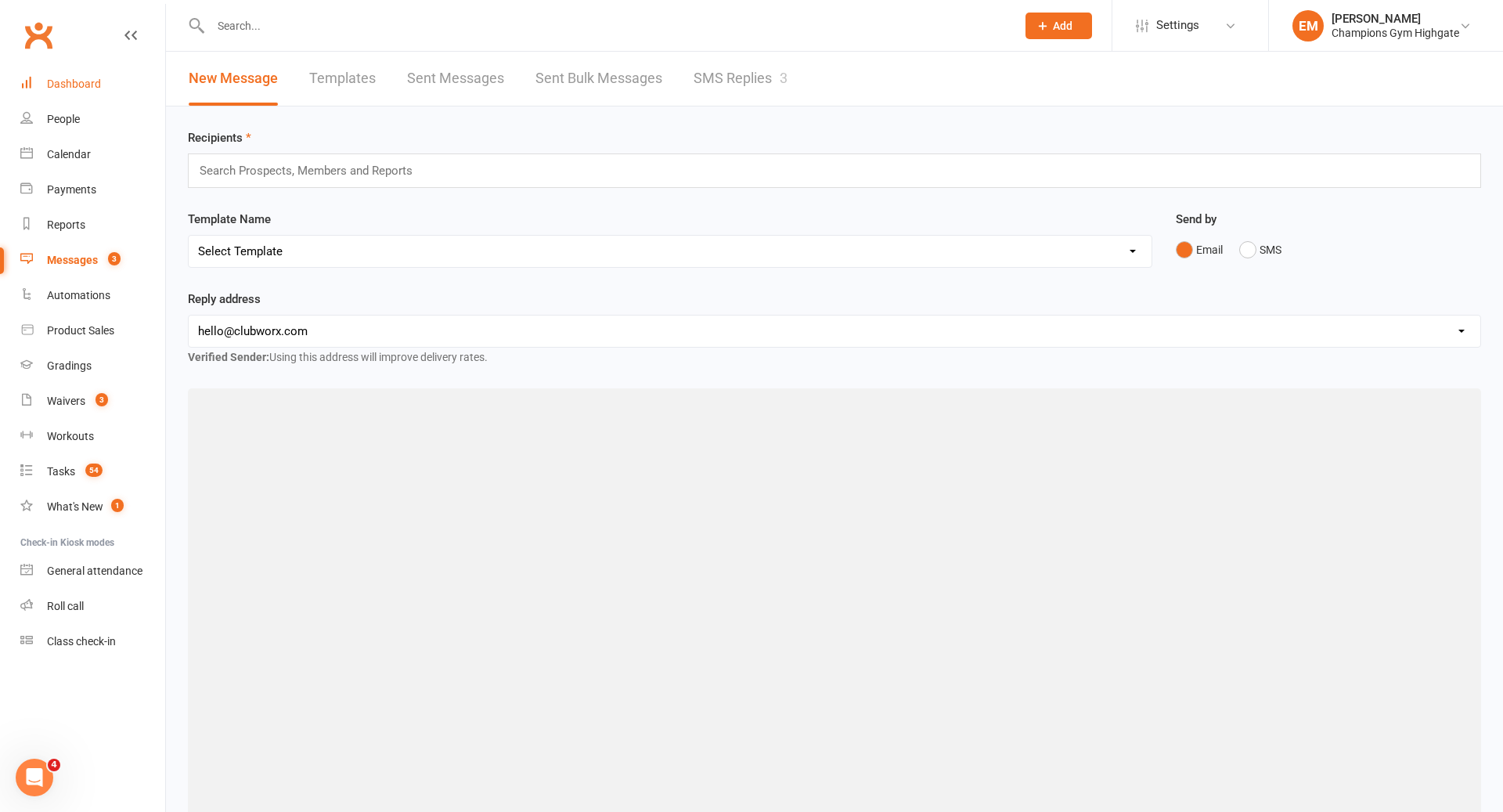
click at [84, 88] on div "Dashboard" at bounding box center [75, 83] width 54 height 12
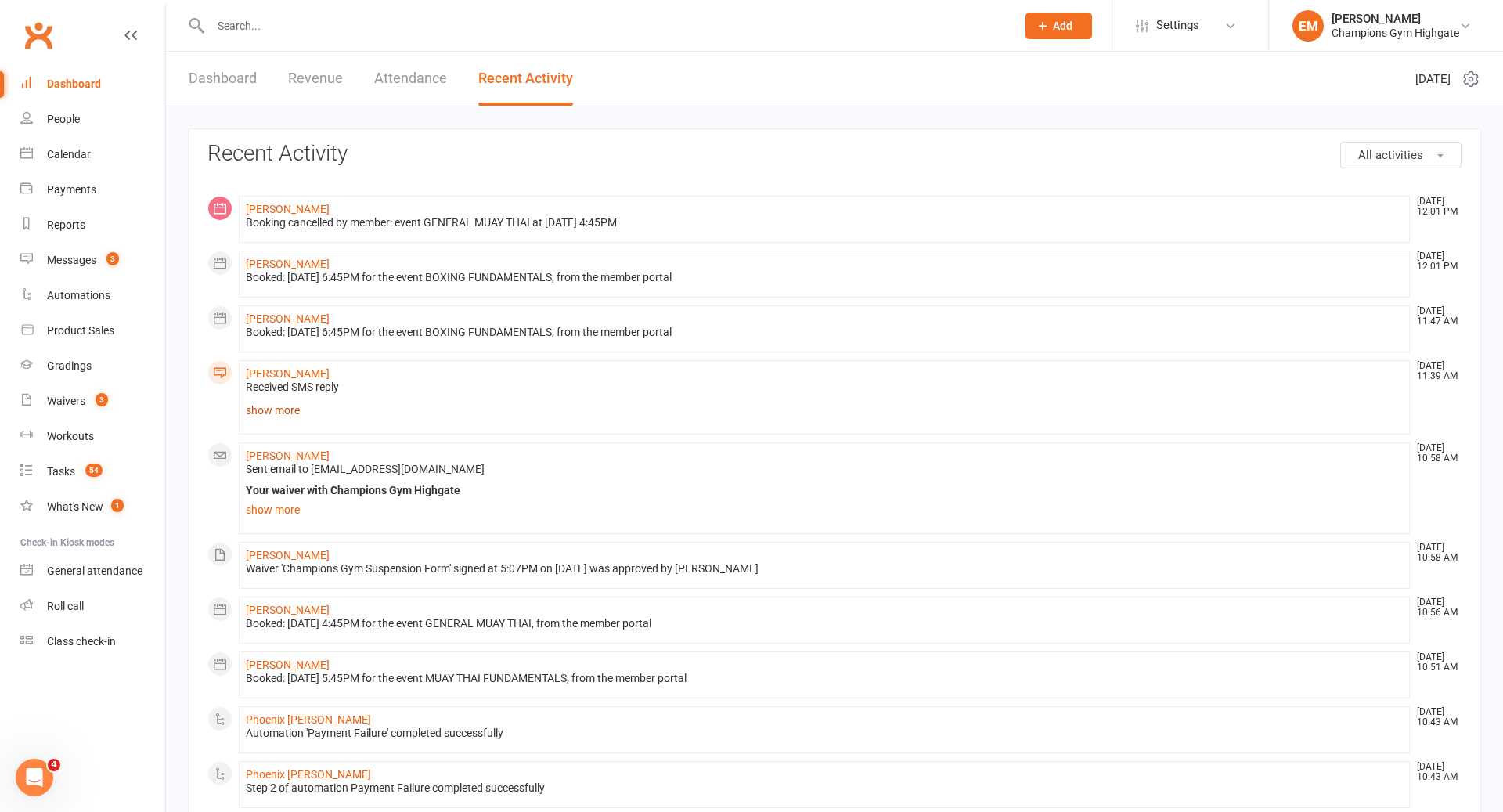
click at [274, 406] on link "show more" at bounding box center [824, 410] width 1158 height 22
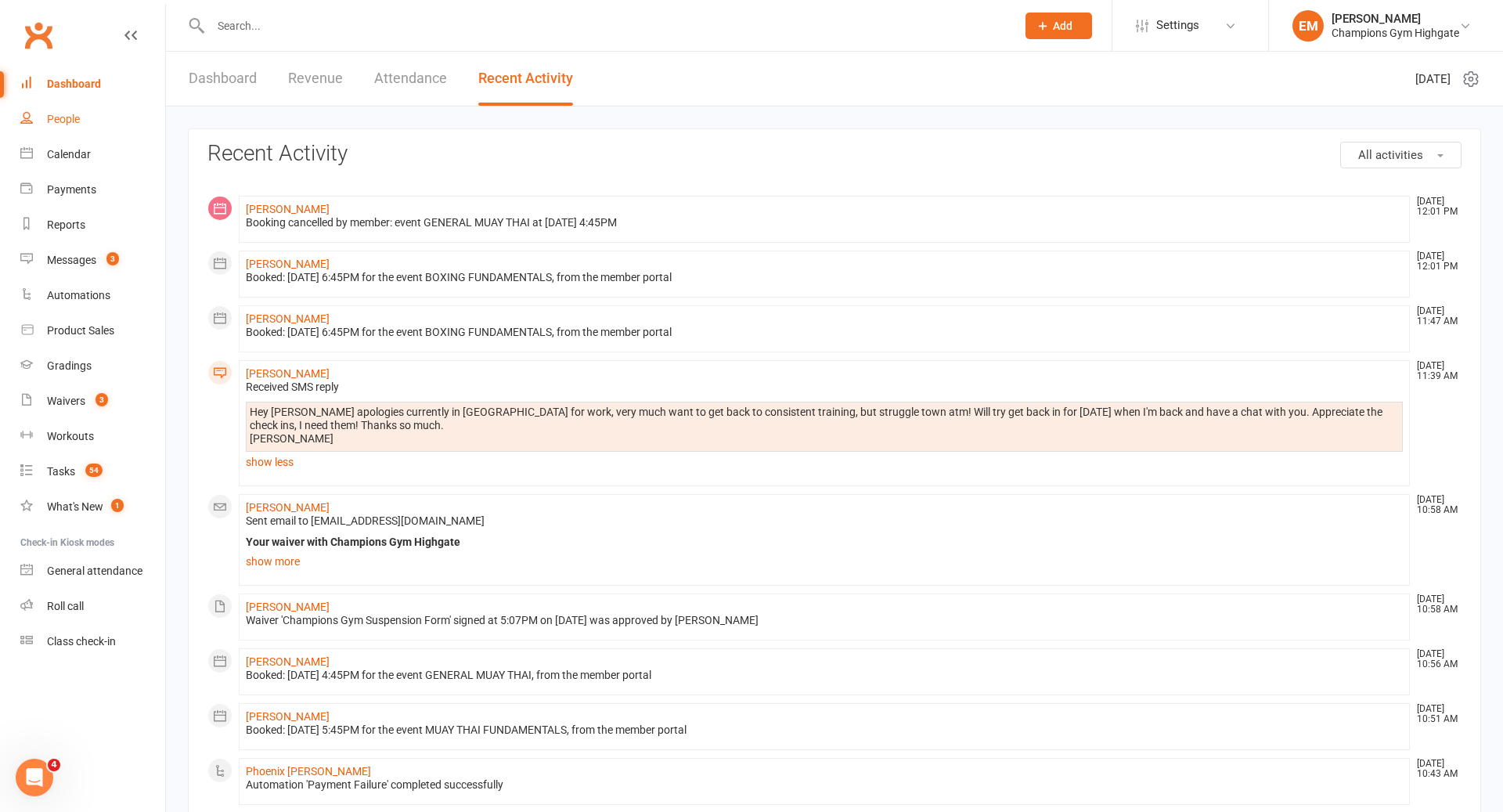
drag, startPoint x: 90, startPoint y: 115, endPoint x: 246, endPoint y: 39, distance: 173.5
click at [89, 115] on link "People" at bounding box center [92, 119] width 145 height 35
click at [254, 39] on div at bounding box center [596, 25] width 817 height 51
drag, startPoint x: 65, startPoint y: 123, endPoint x: 75, endPoint y: 116, distance: 12.2
click at [0, 0] on div "Loading" at bounding box center [0, 0] width 0 height 0
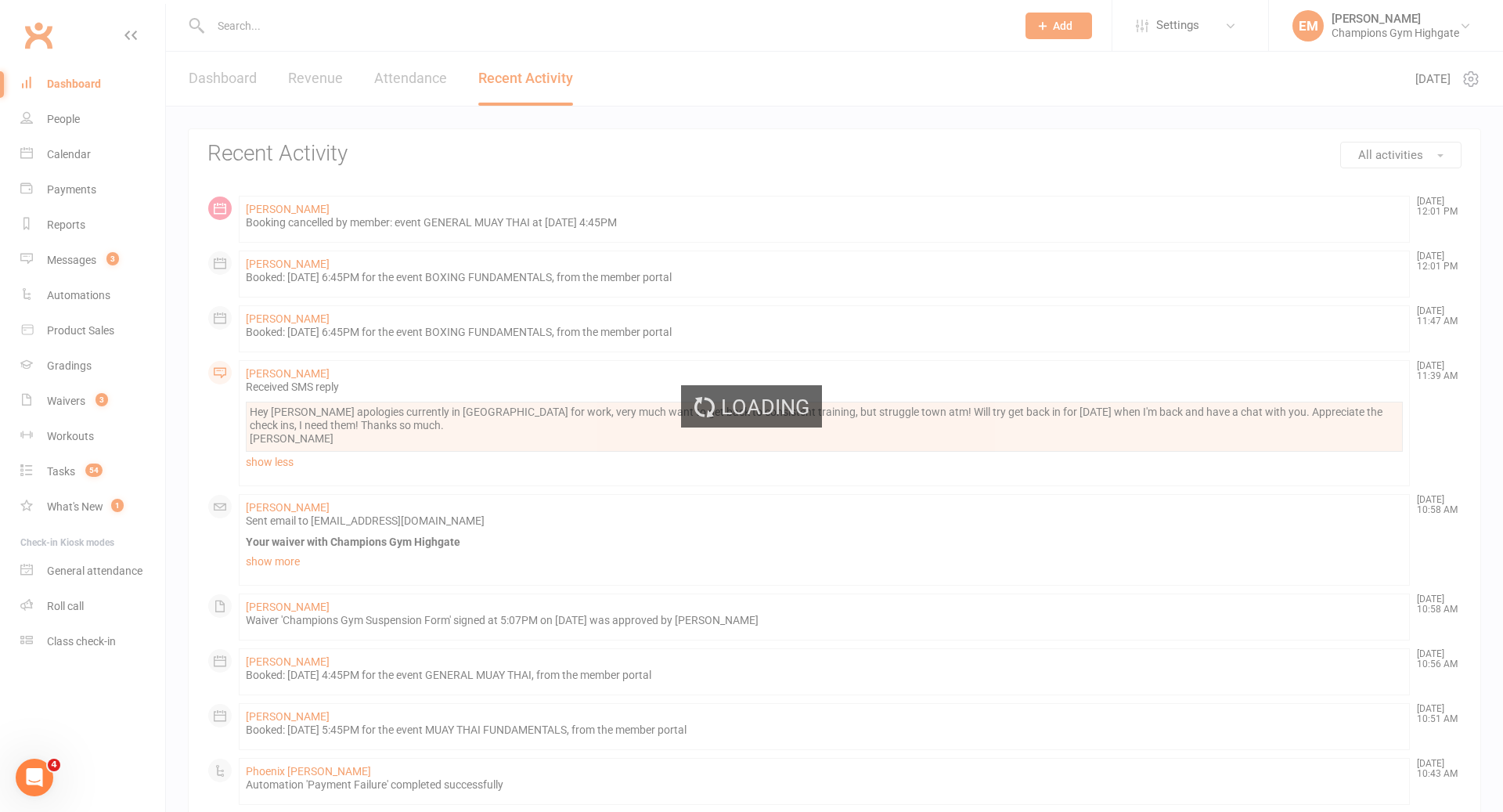
select select "100"
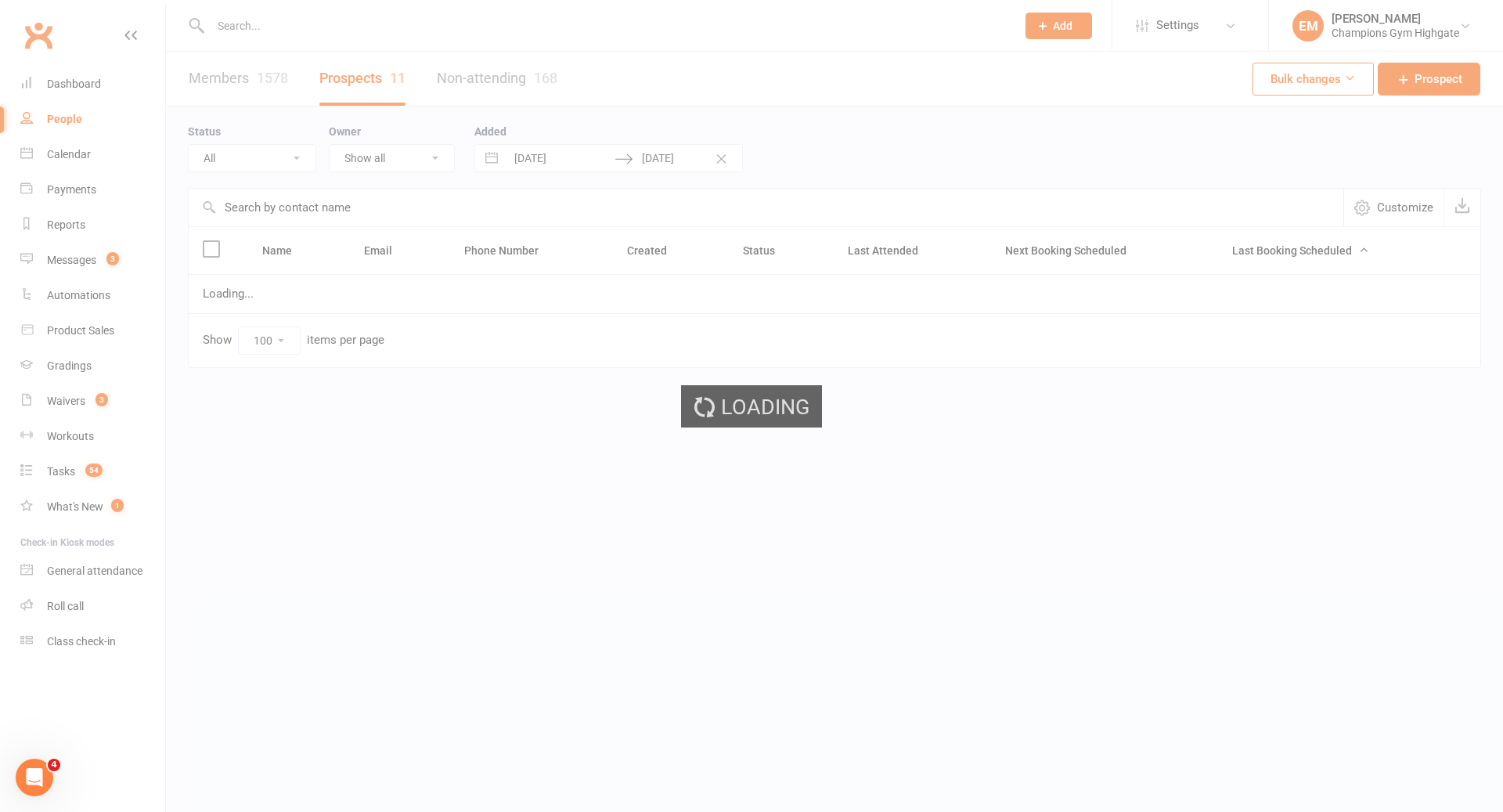
click at [296, 13] on div at bounding box center [596, 25] width 817 height 51
click at [296, 15] on input "text" at bounding box center [606, 25] width 800 height 22
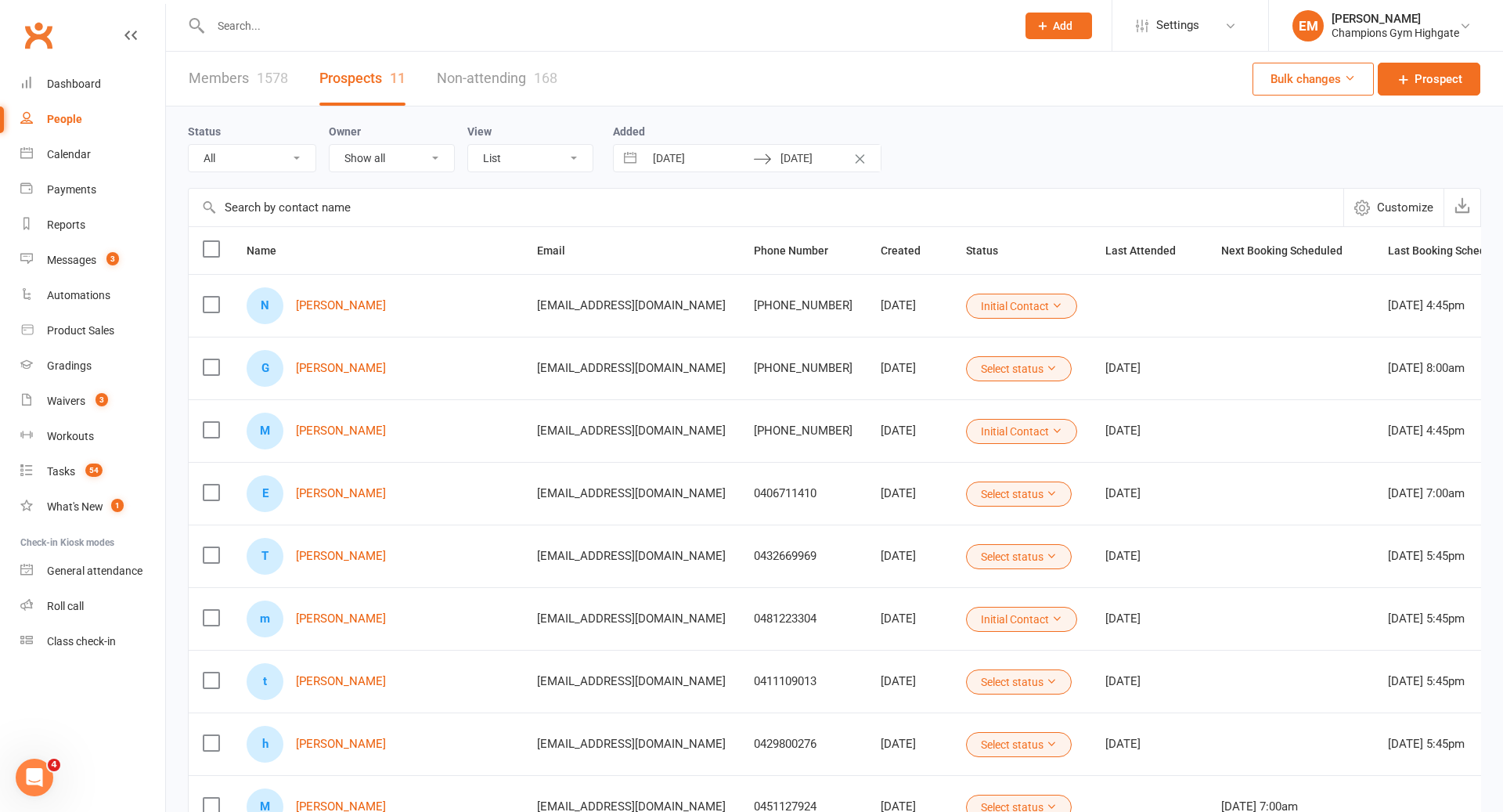
click at [294, 15] on input "text" at bounding box center [606, 25] width 800 height 22
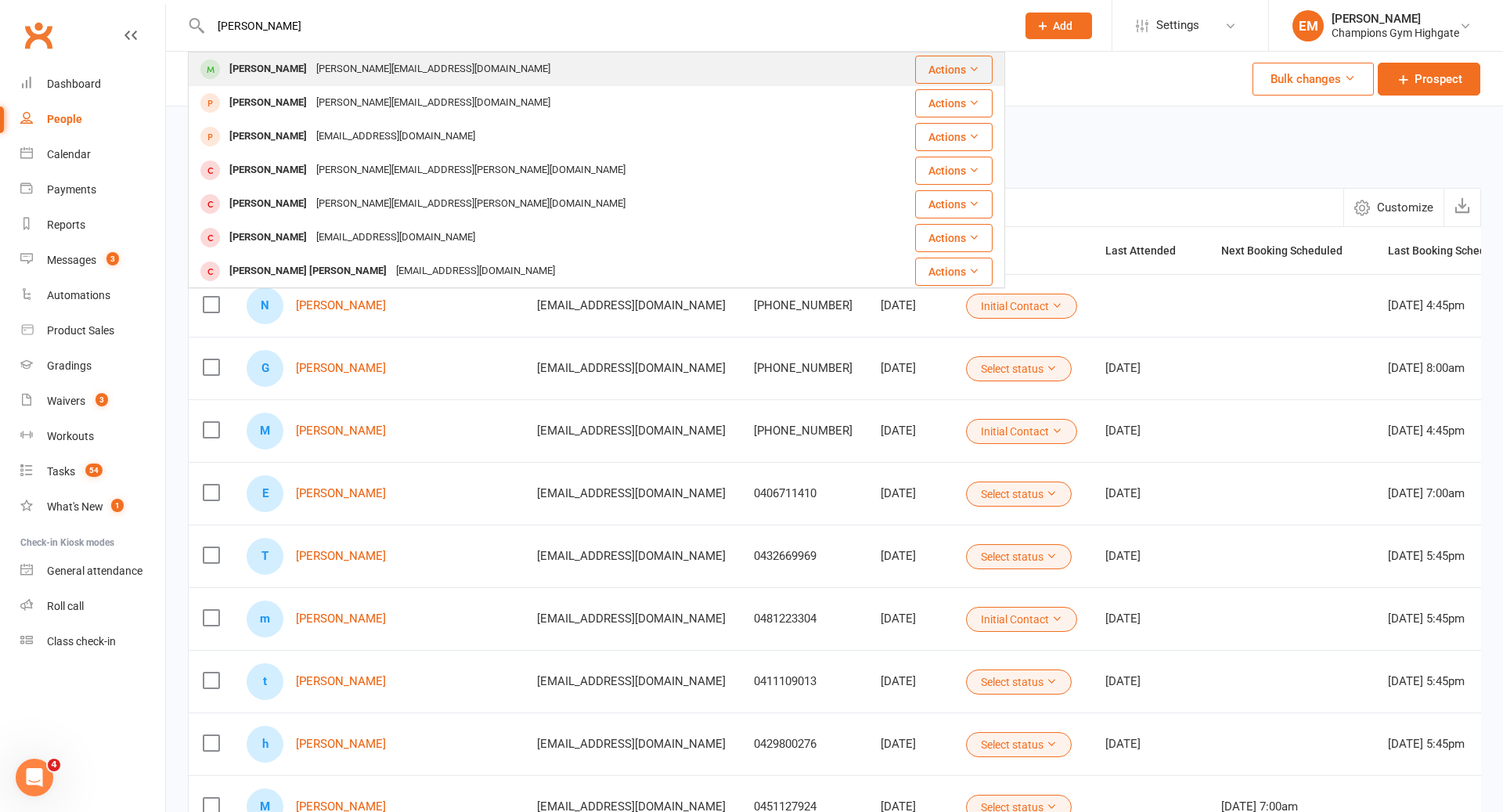
type input "[PERSON_NAME]"
click at [310, 55] on div "[PERSON_NAME] [PERSON_NAME][EMAIL_ADDRESS][DOMAIN_NAME]" at bounding box center [528, 69] width 678 height 32
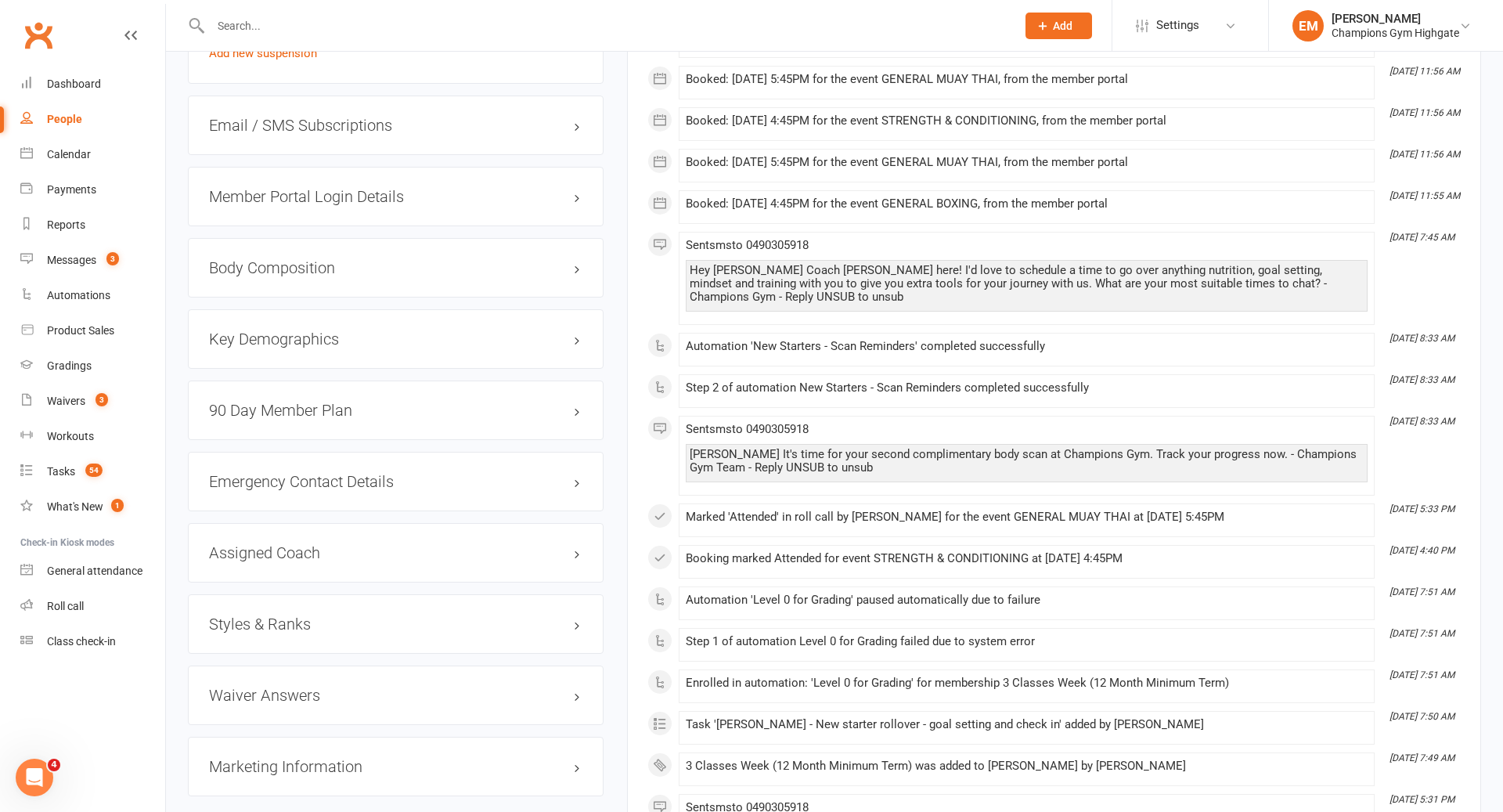
scroll to position [1267, 0]
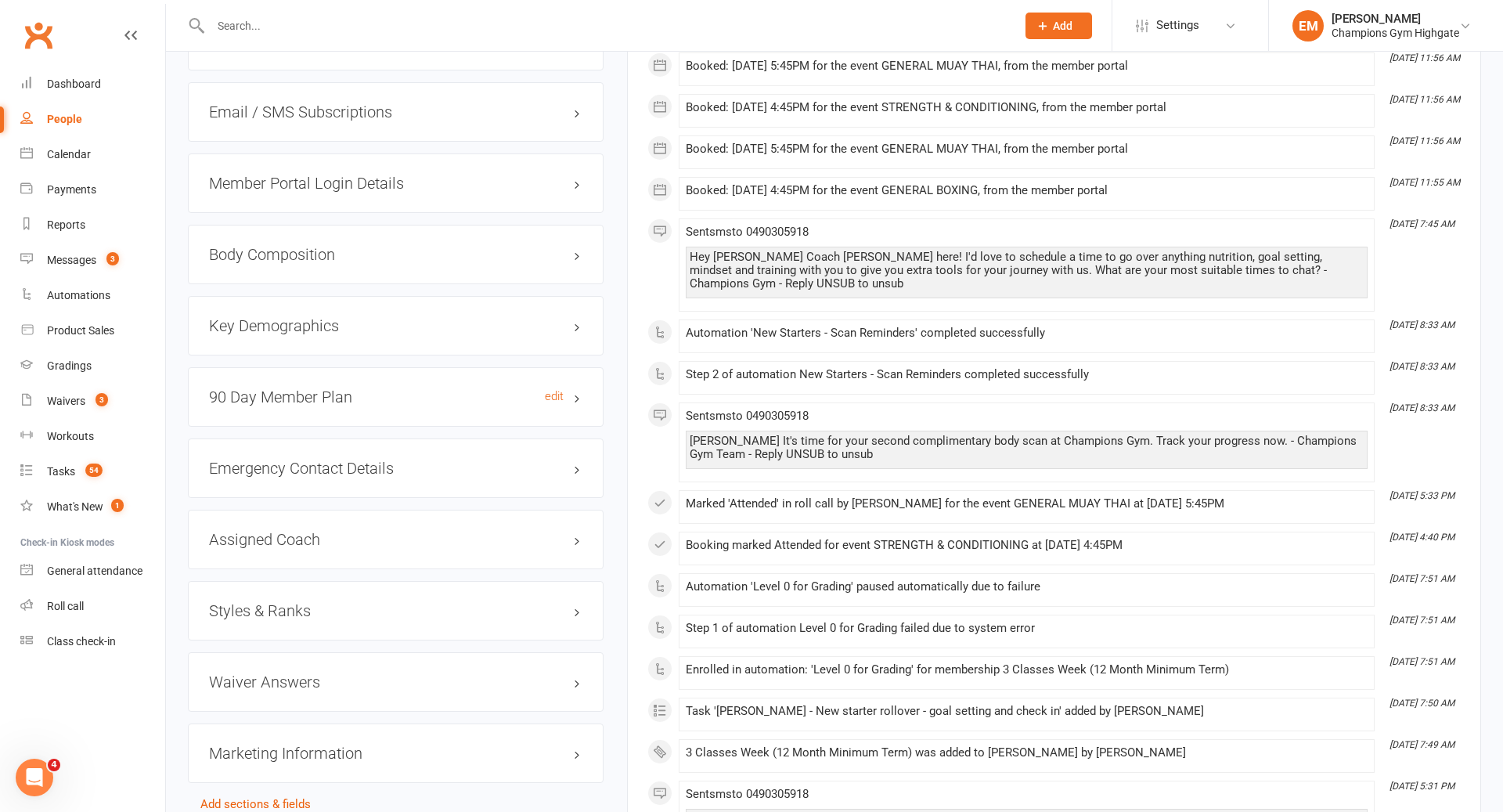
click at [506, 388] on h3 "90 Day Member Plan edit" at bounding box center [395, 397] width 374 height 18
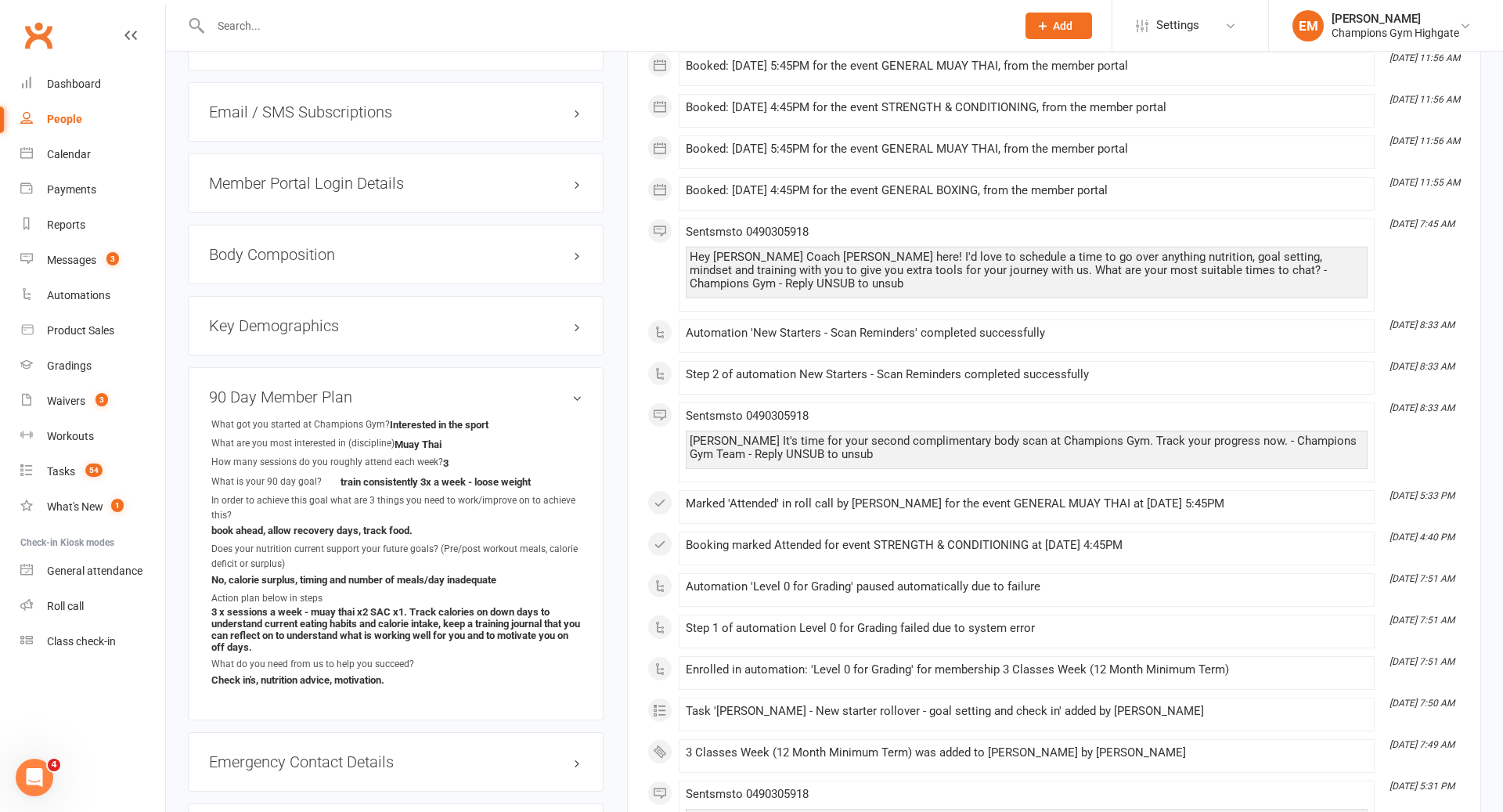
drag, startPoint x: 557, startPoint y: 389, endPoint x: 711, endPoint y: 319, distance: 169.2
click at [0, 0] on link "edit" at bounding box center [0, 0] width 0 height 0
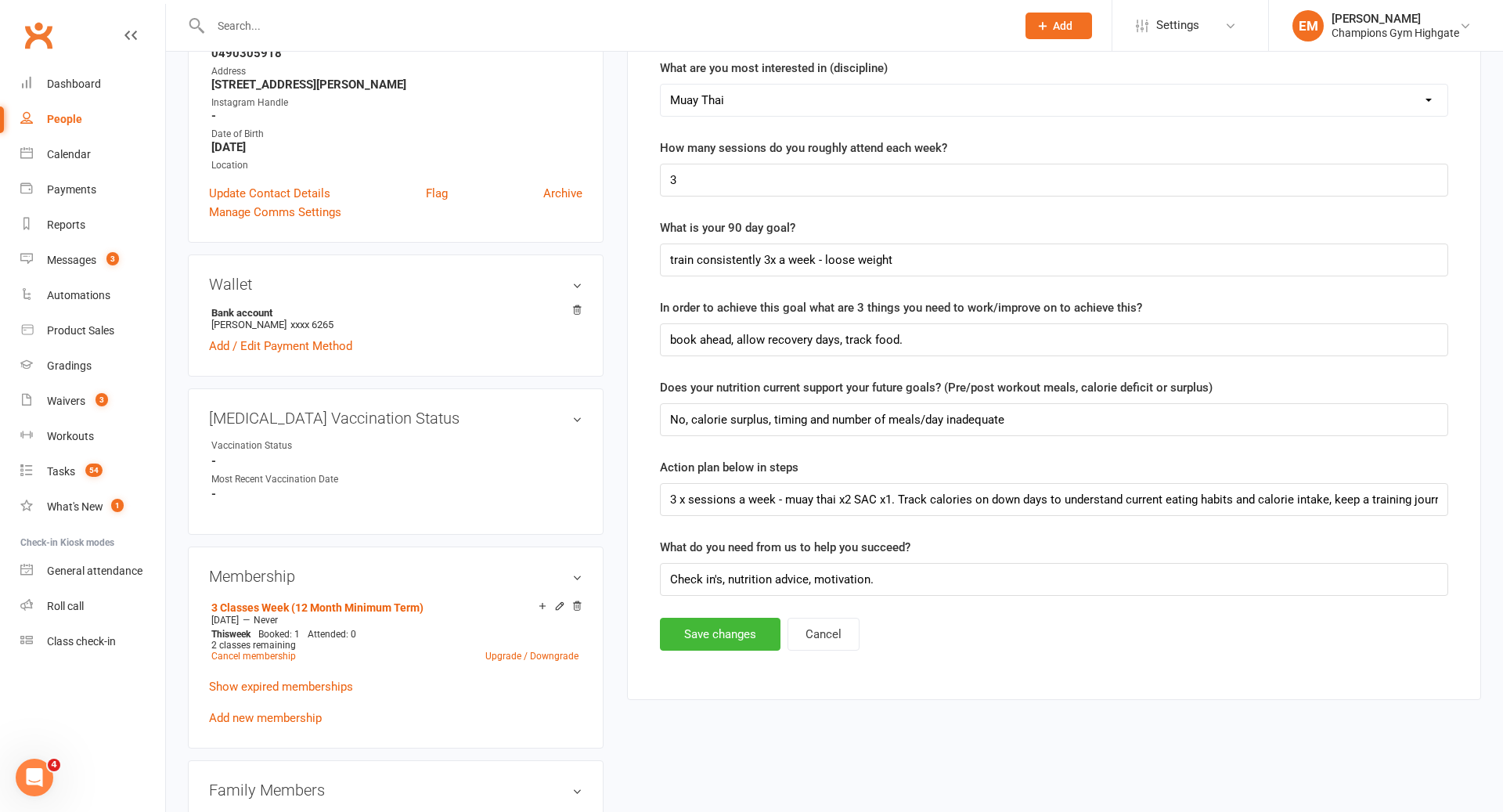
scroll to position [352, 0]
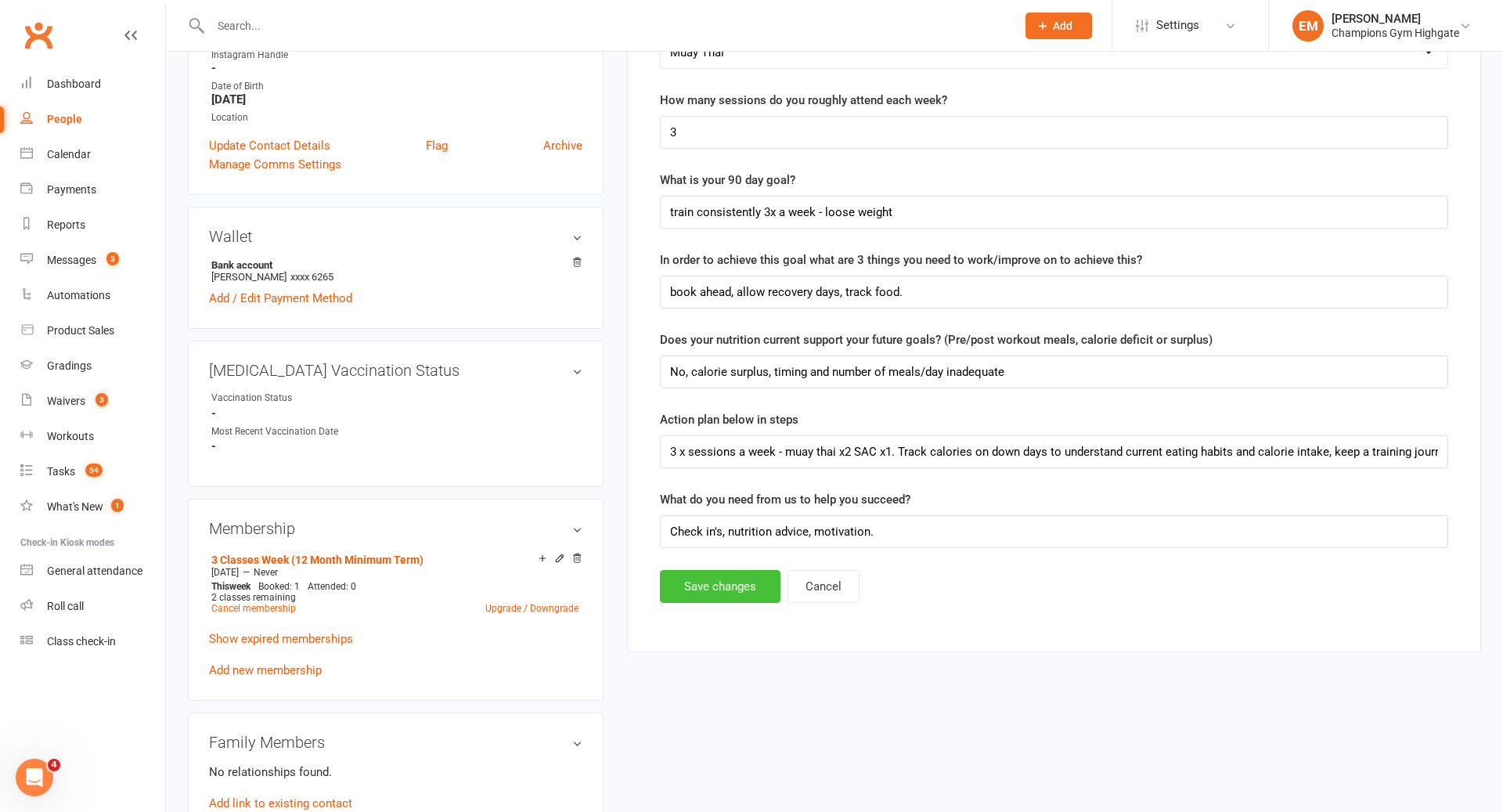
click at [746, 593] on button "Save changes" at bounding box center [721, 587] width 121 height 33
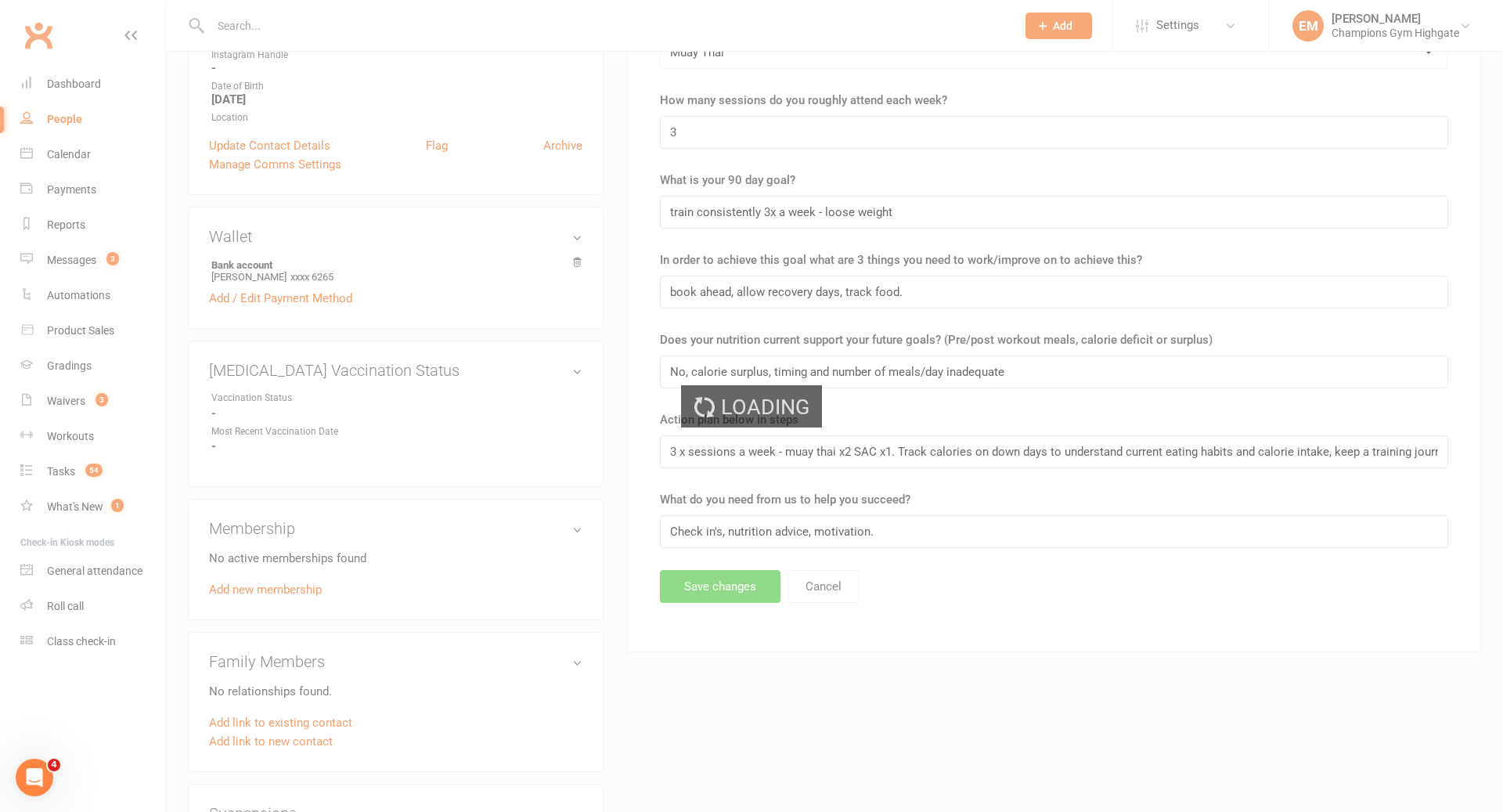
scroll to position [0, 0]
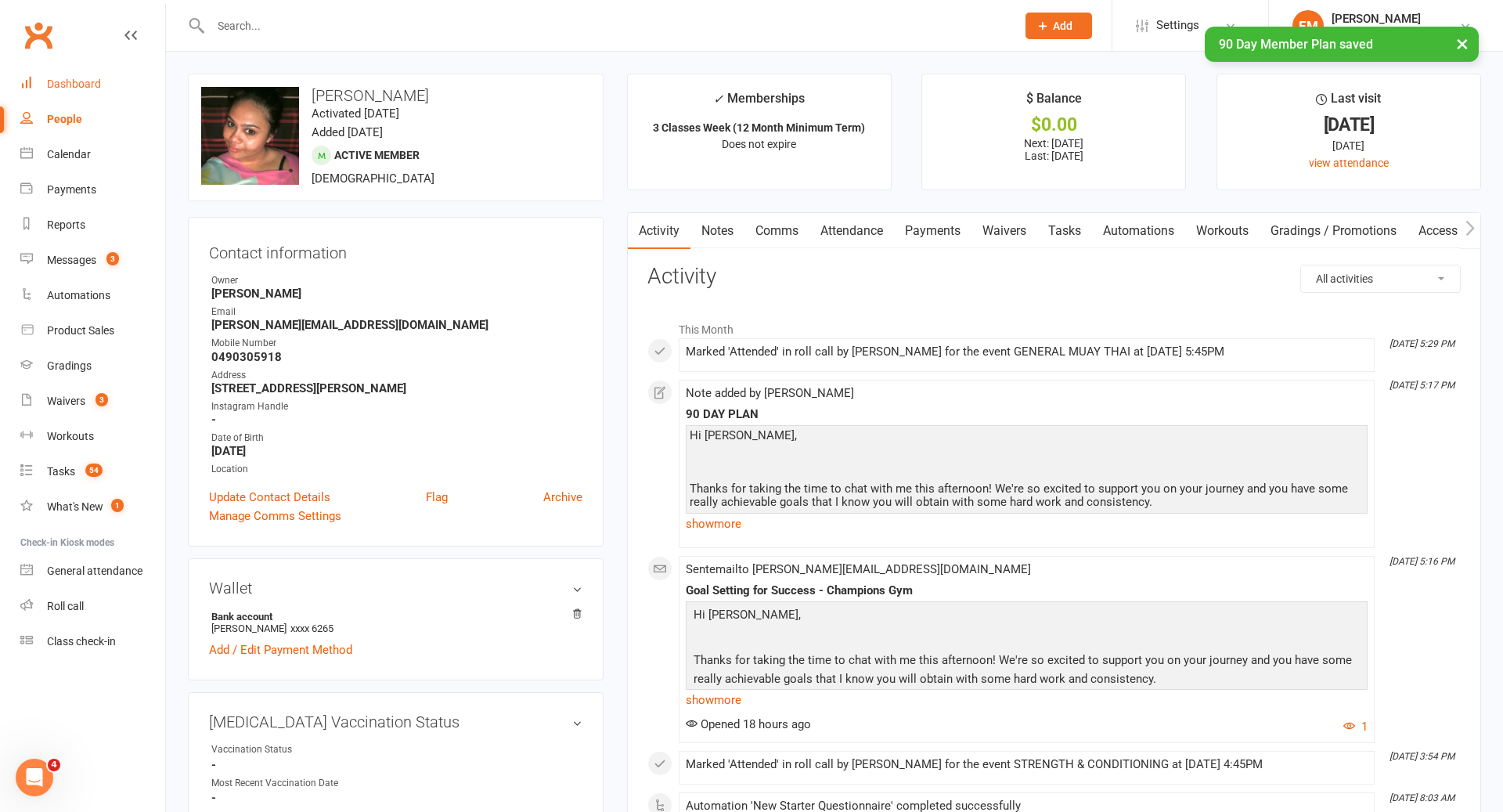
click at [94, 86] on div "Dashboard" at bounding box center [75, 83] width 54 height 12
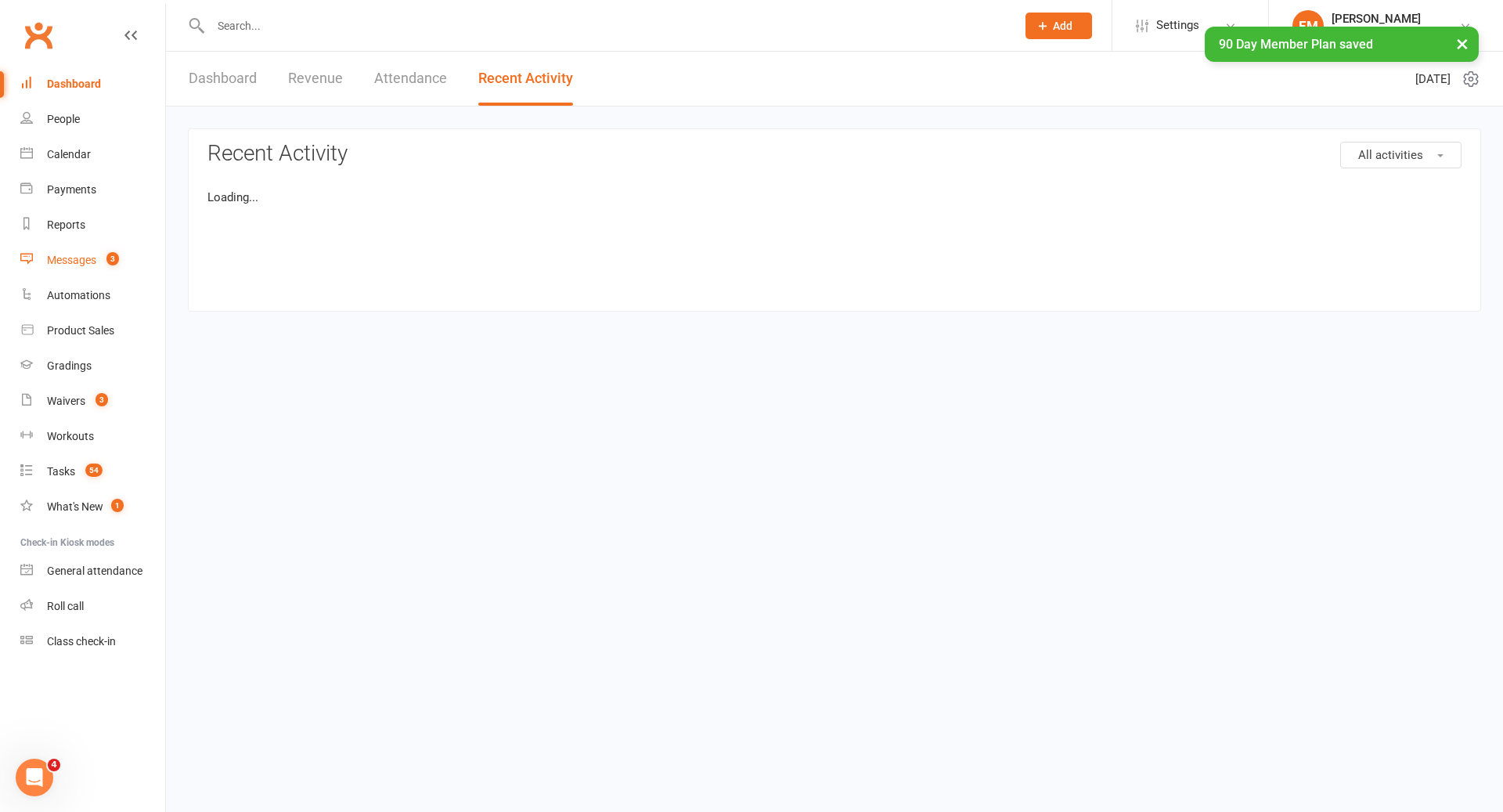
click at [53, 255] on div "Messages" at bounding box center [72, 260] width 49 height 12
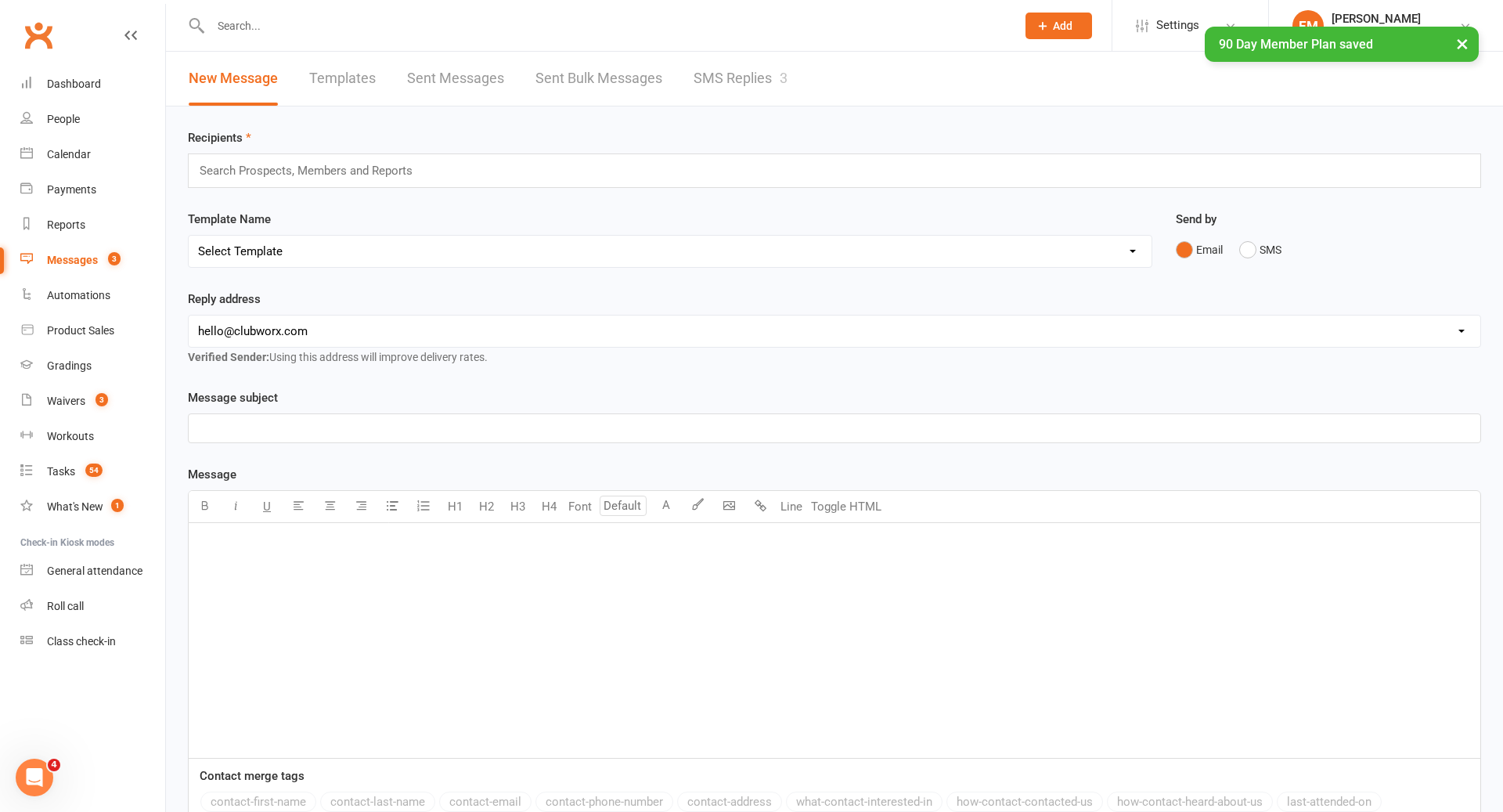
click at [707, 26] on div "× 90 Day Member Plan saved" at bounding box center [741, 26] width 1483 height 0
click at [708, 77] on link "SMS Replies 3" at bounding box center [740, 79] width 94 height 54
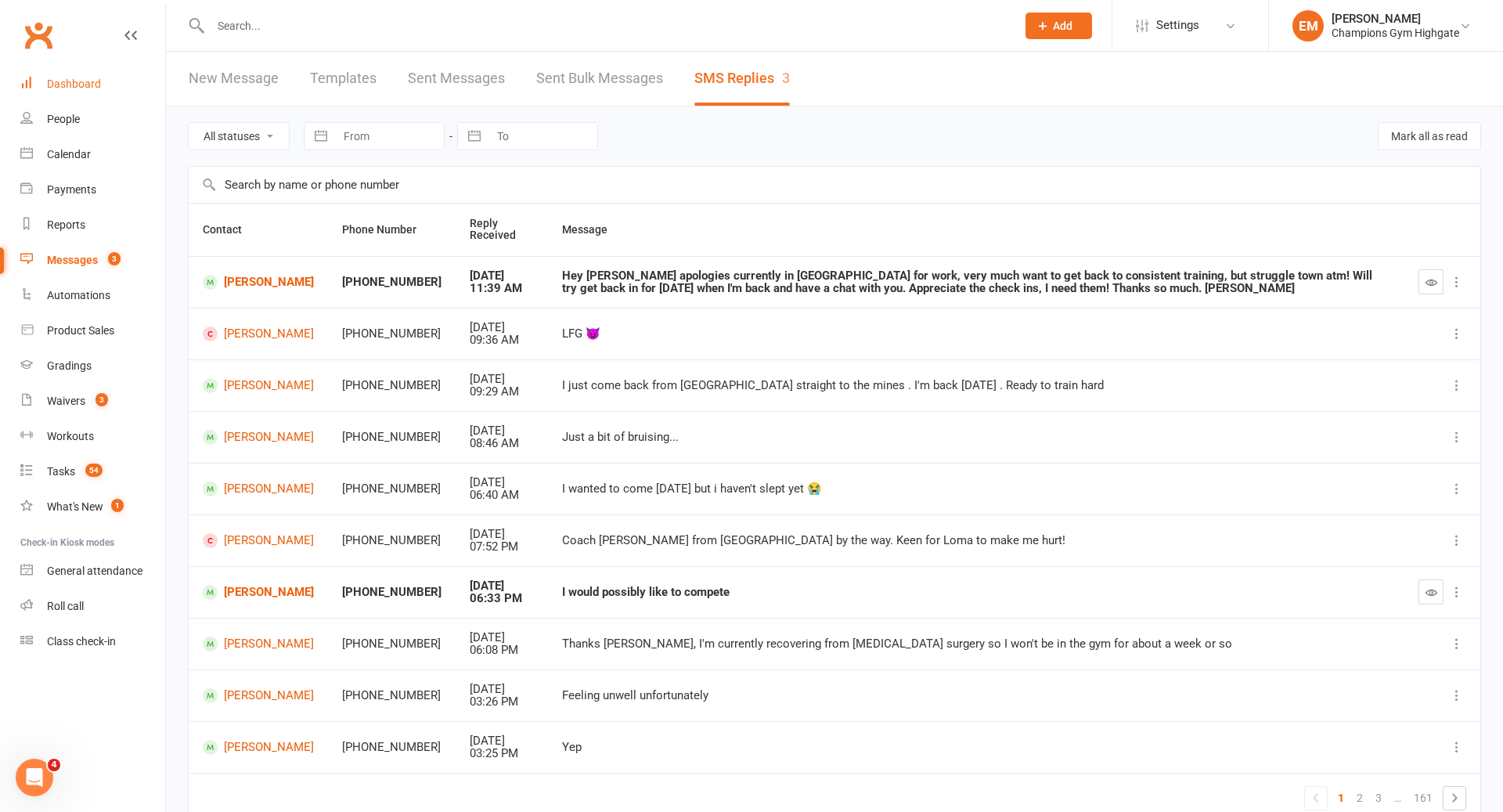
click at [120, 73] on link "Dashboard" at bounding box center [92, 84] width 145 height 35
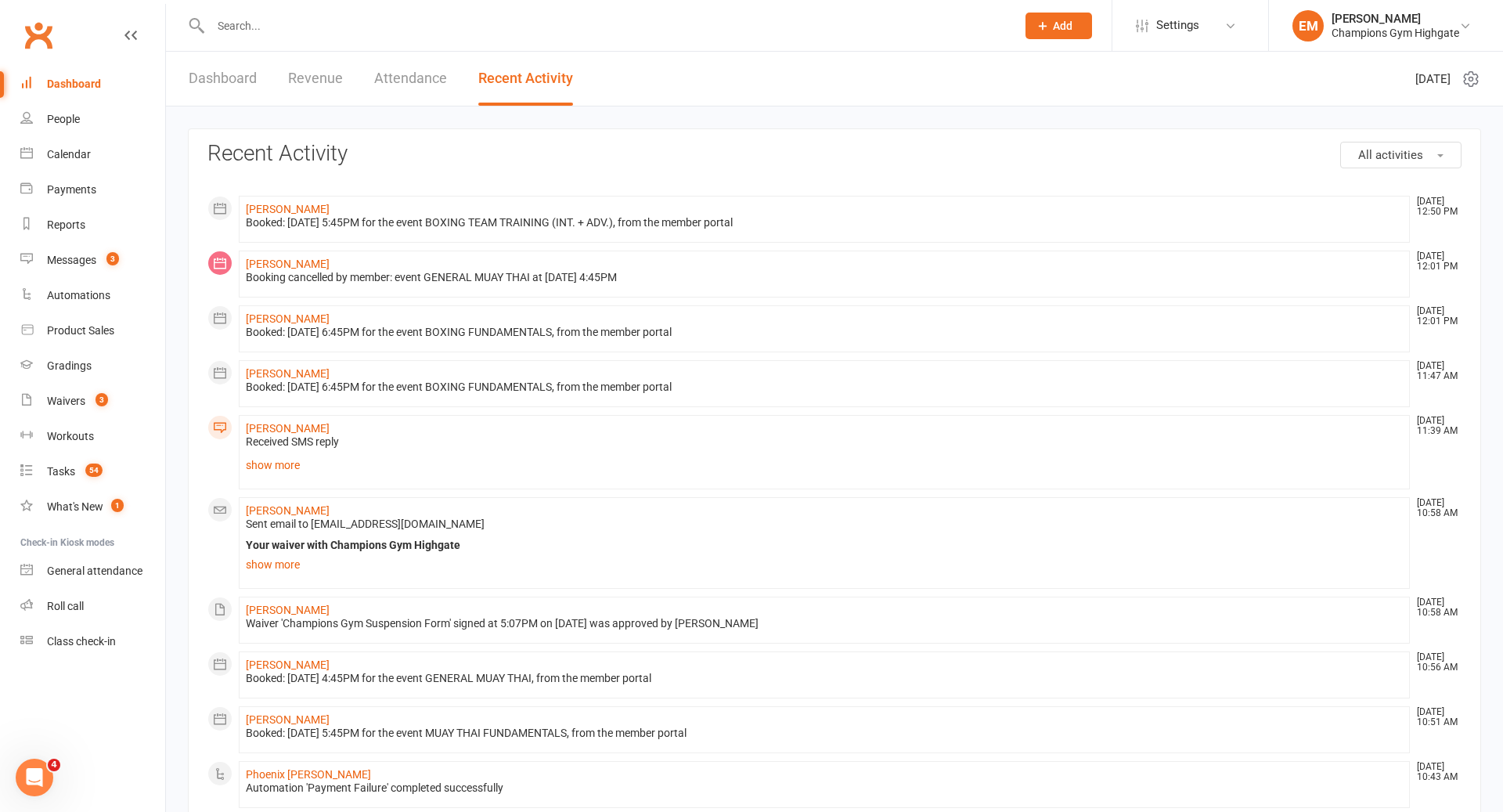
click at [41, 86] on link "Dashboard" at bounding box center [92, 84] width 145 height 35
click at [611, 41] on div at bounding box center [596, 25] width 817 height 51
click at [612, 18] on input "text" at bounding box center [606, 25] width 800 height 22
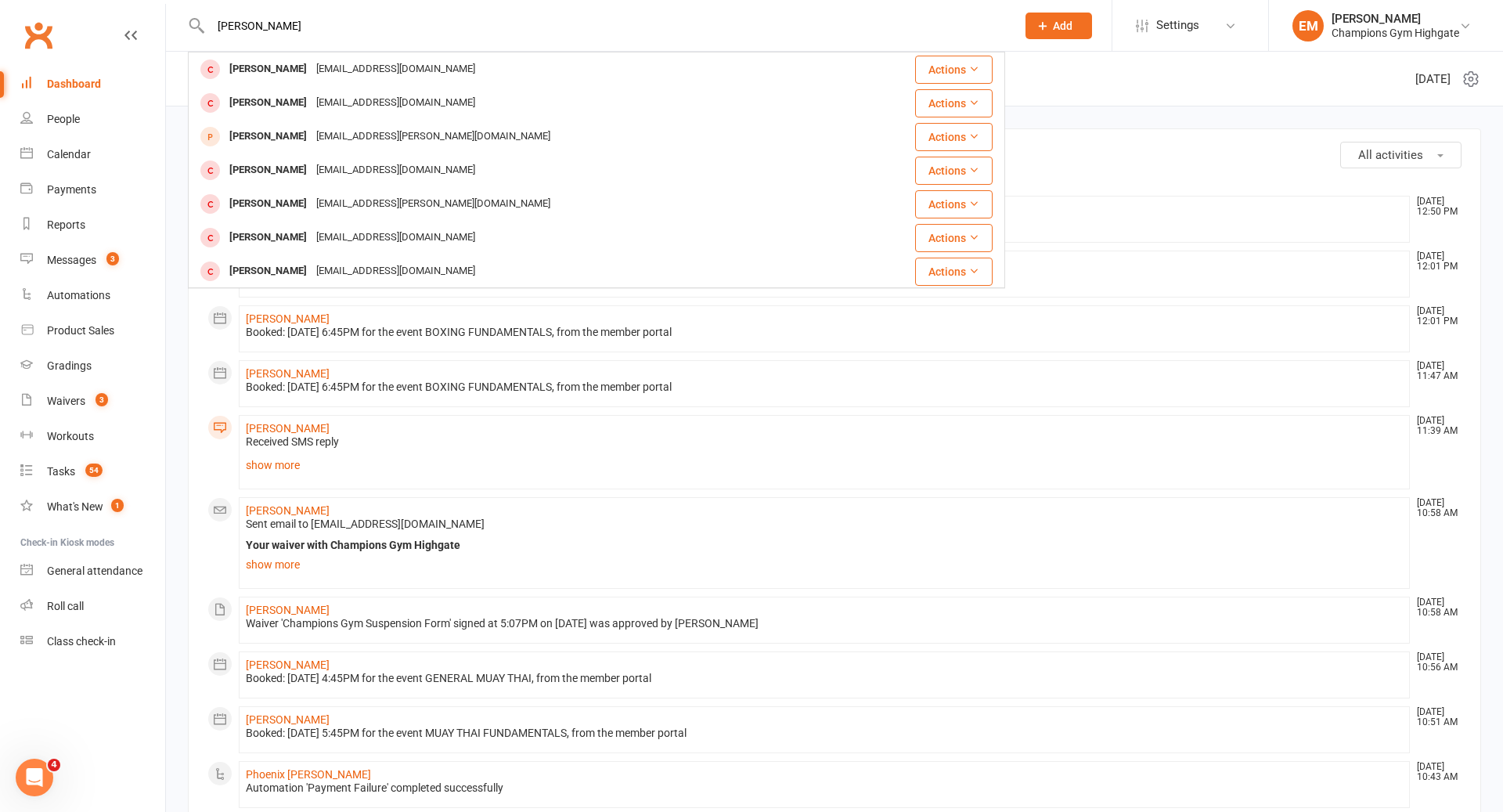
type input "[PERSON_NAME]"
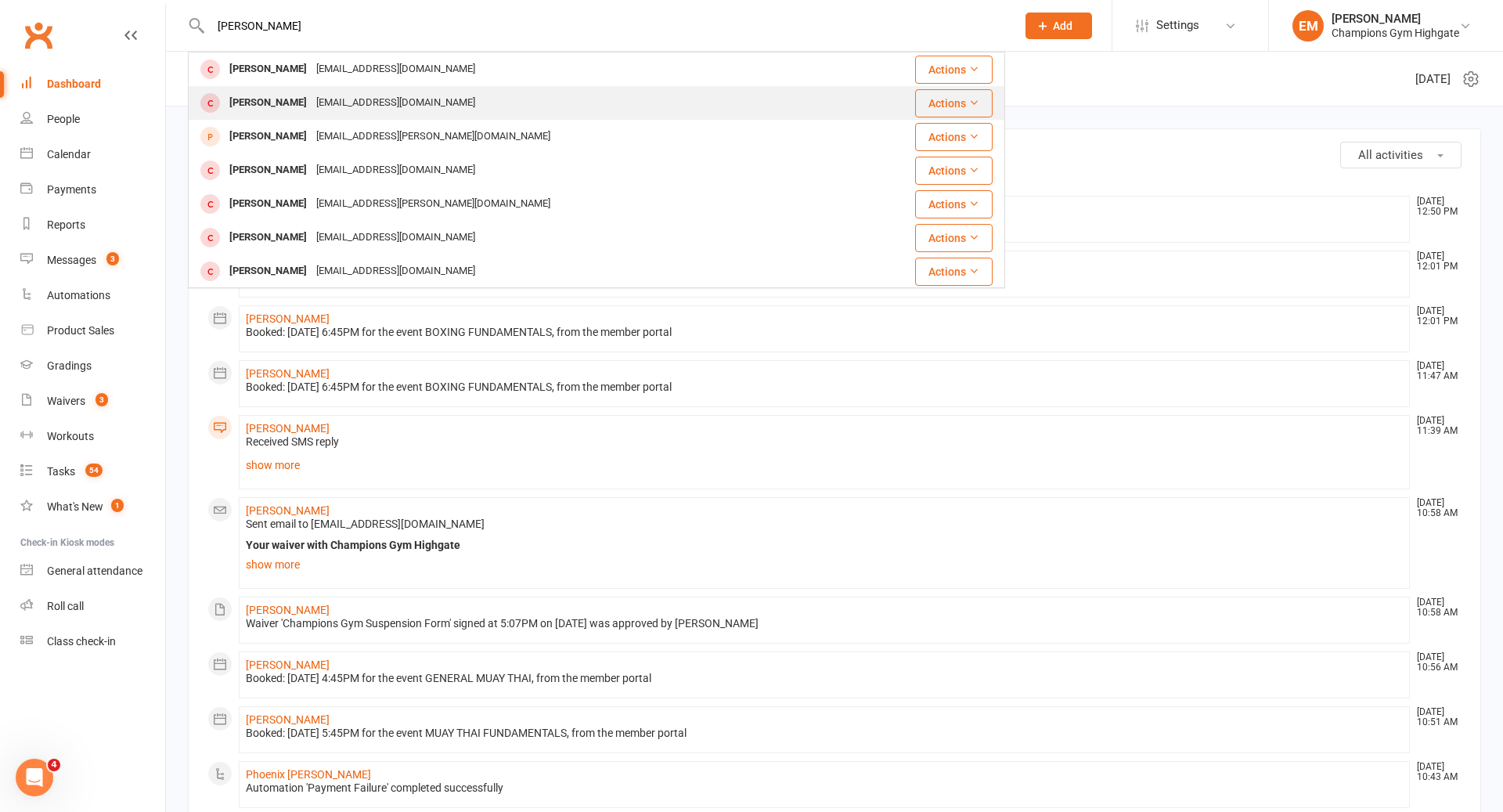
click at [508, 99] on div "[PERSON_NAME] [PERSON_NAME][EMAIL_ADDRESS][DOMAIN_NAME]" at bounding box center [528, 103] width 678 height 32
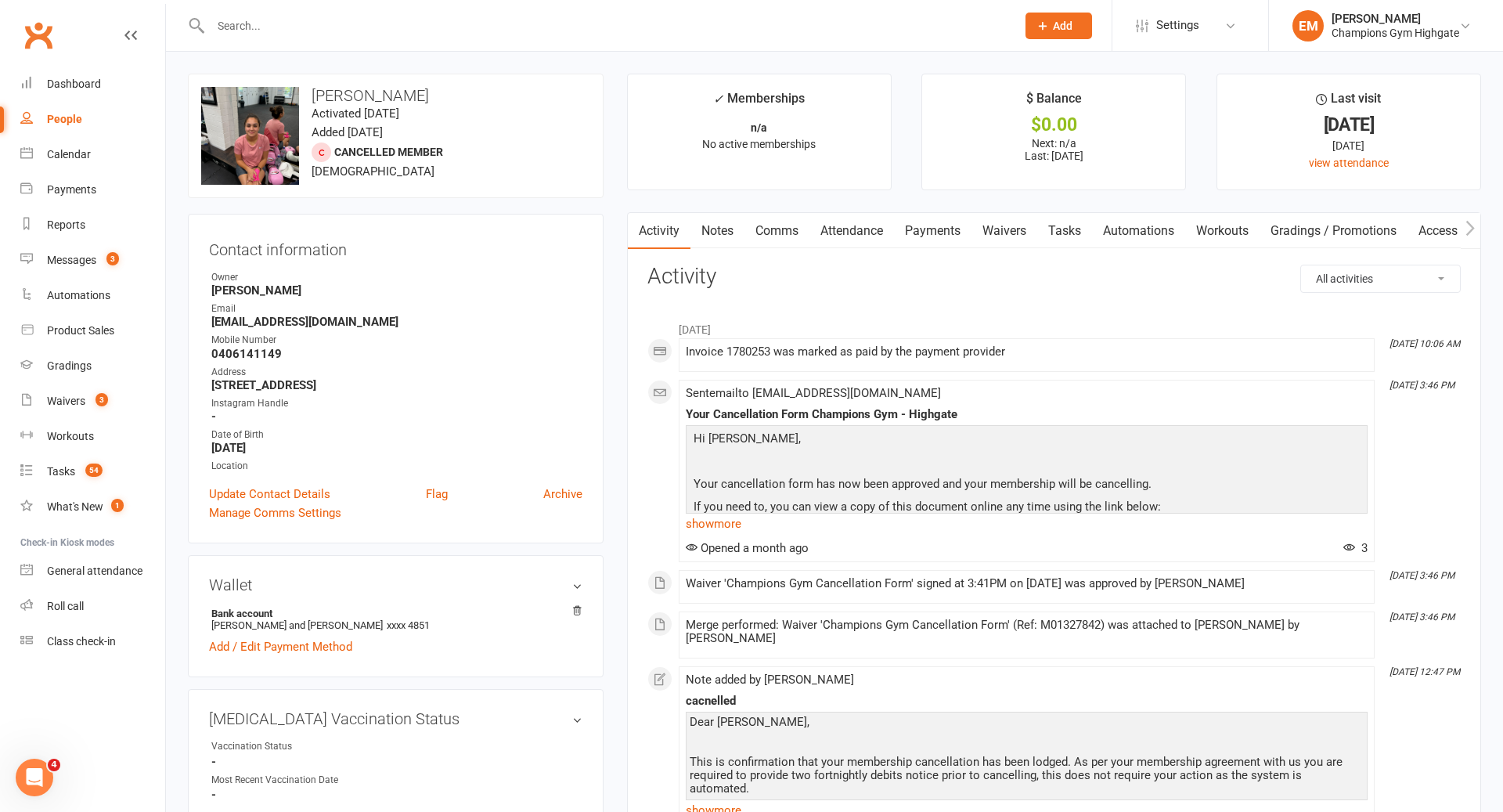
click at [691, 240] on link "Notes" at bounding box center [718, 231] width 54 height 36
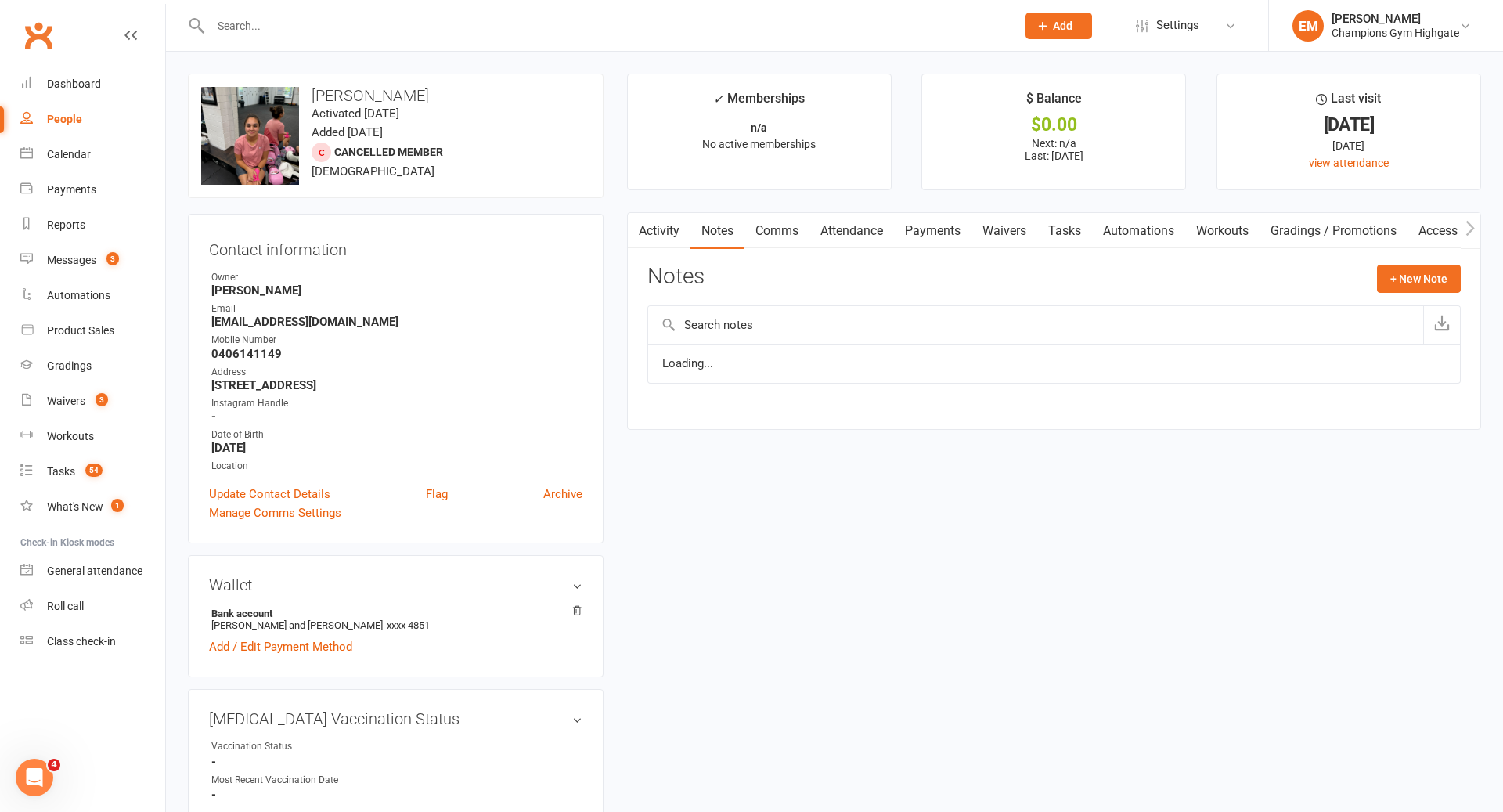
click at [718, 229] on link "Notes" at bounding box center [718, 231] width 54 height 36
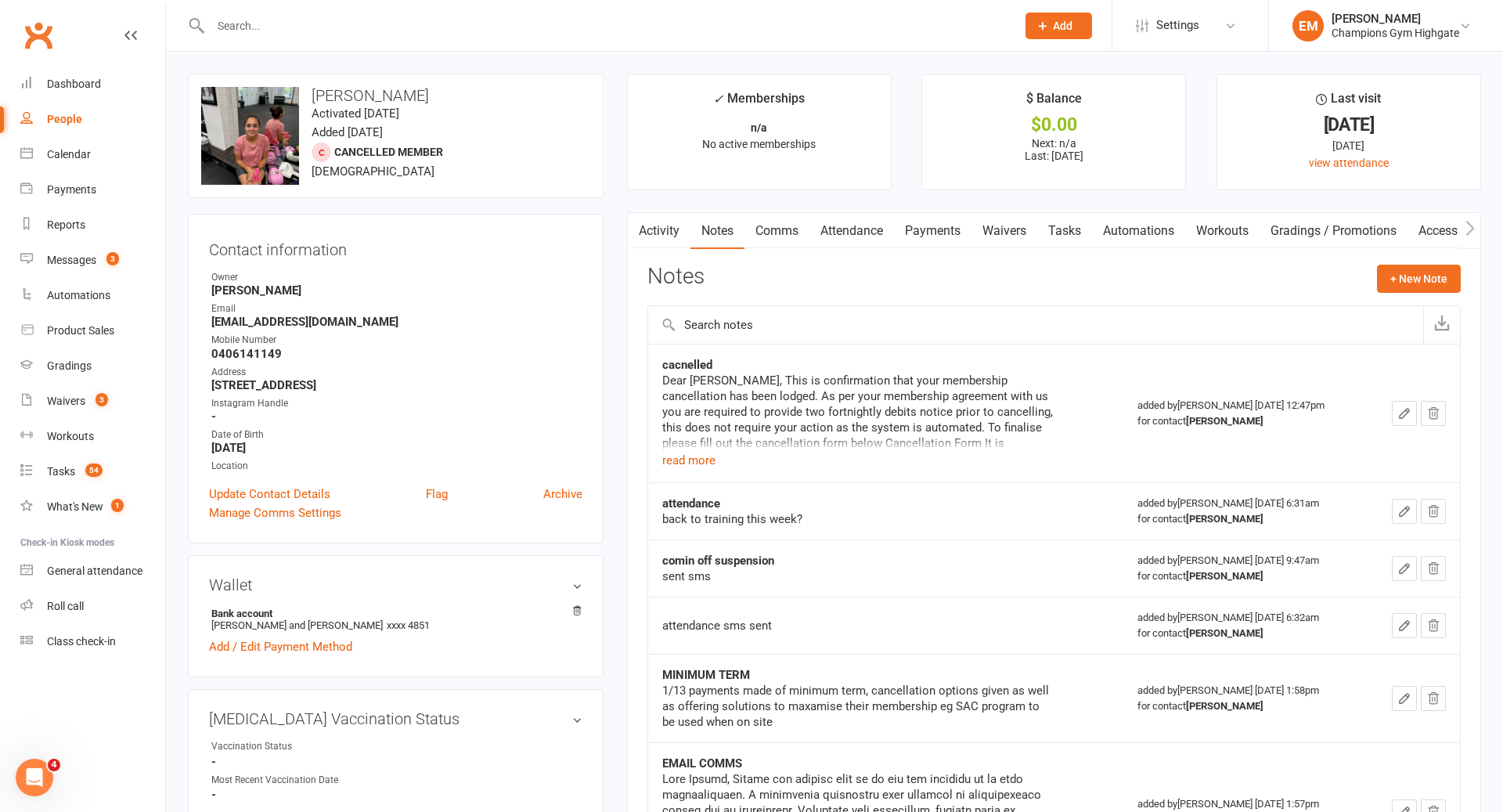
click at [683, 28] on input "text" at bounding box center [606, 25] width 800 height 22
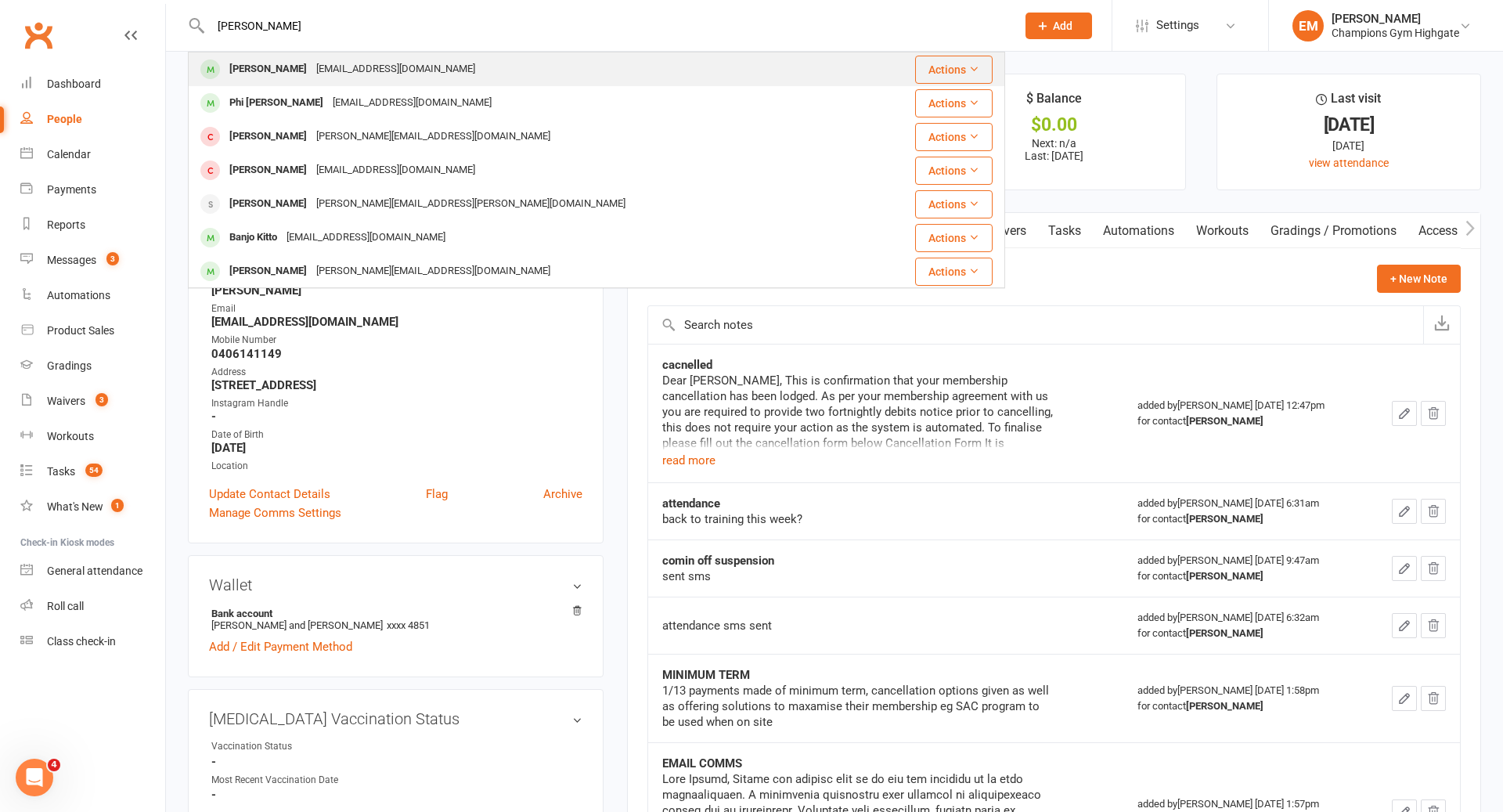
type input "[PERSON_NAME]"
click at [521, 67] on div "[PERSON_NAME] [EMAIL_ADDRESS][DOMAIN_NAME]" at bounding box center [528, 69] width 678 height 32
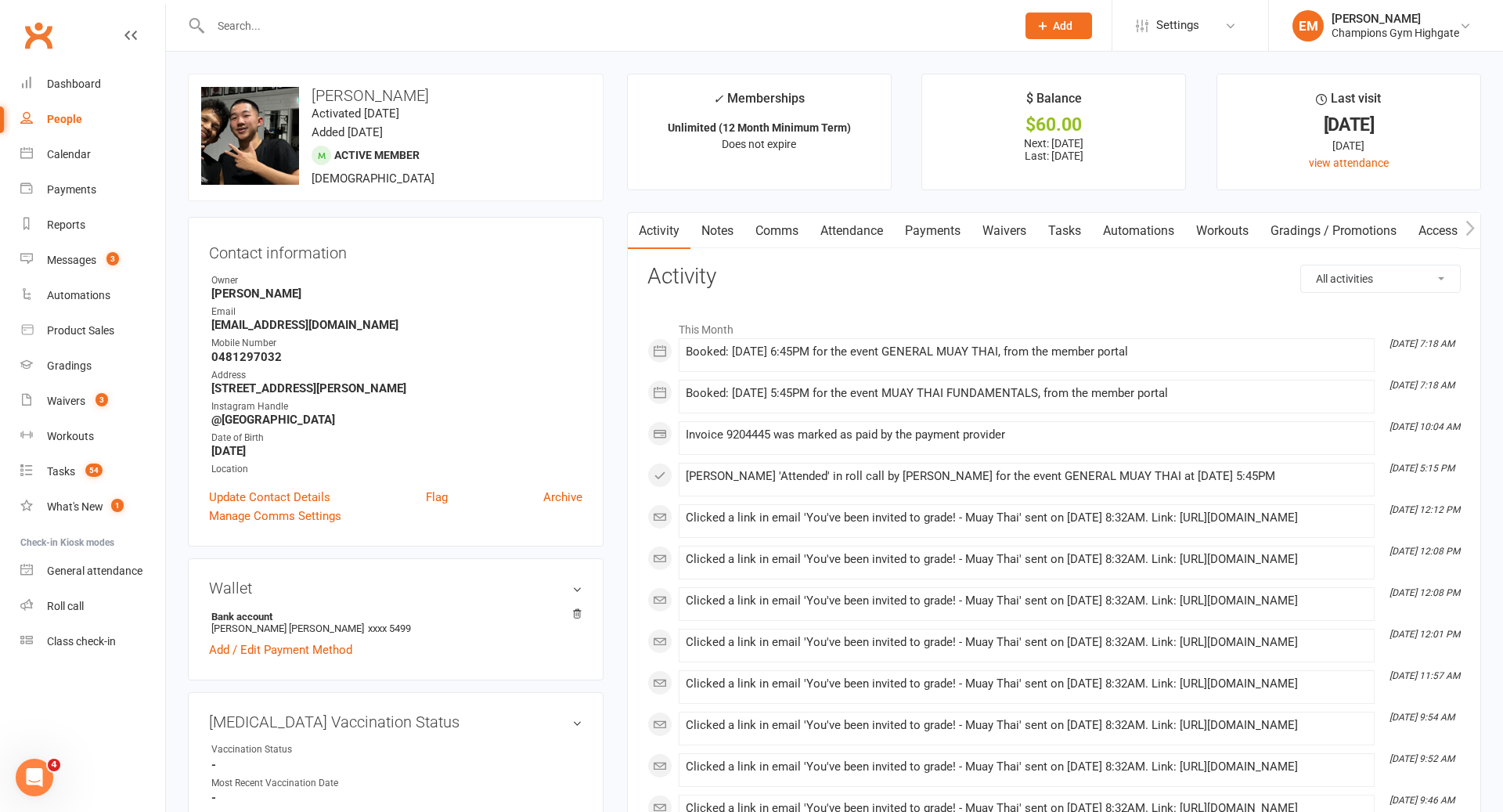
click at [735, 223] on link "Notes" at bounding box center [718, 231] width 54 height 36
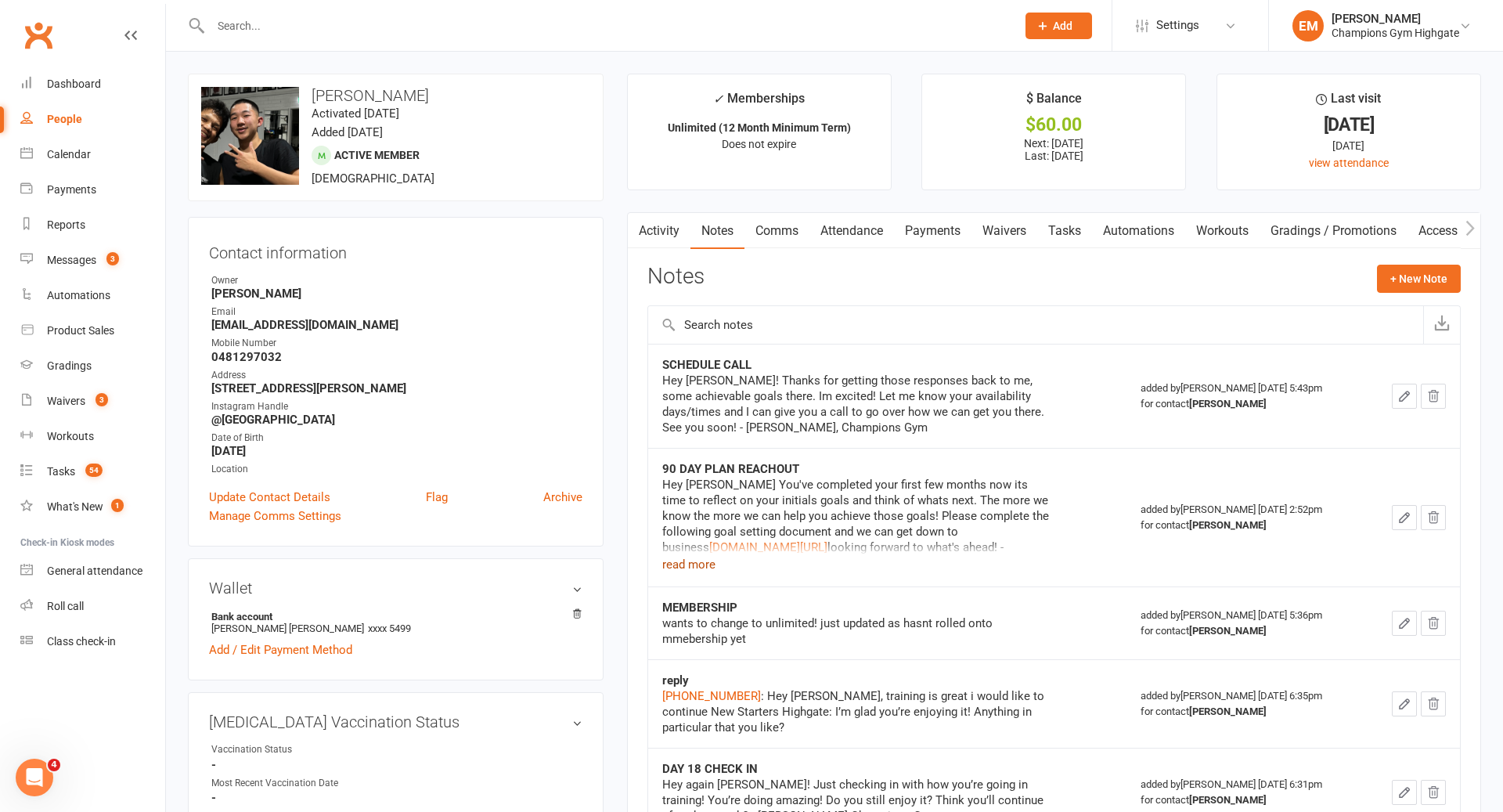
click at [706, 562] on button "read more" at bounding box center [688, 564] width 53 height 18
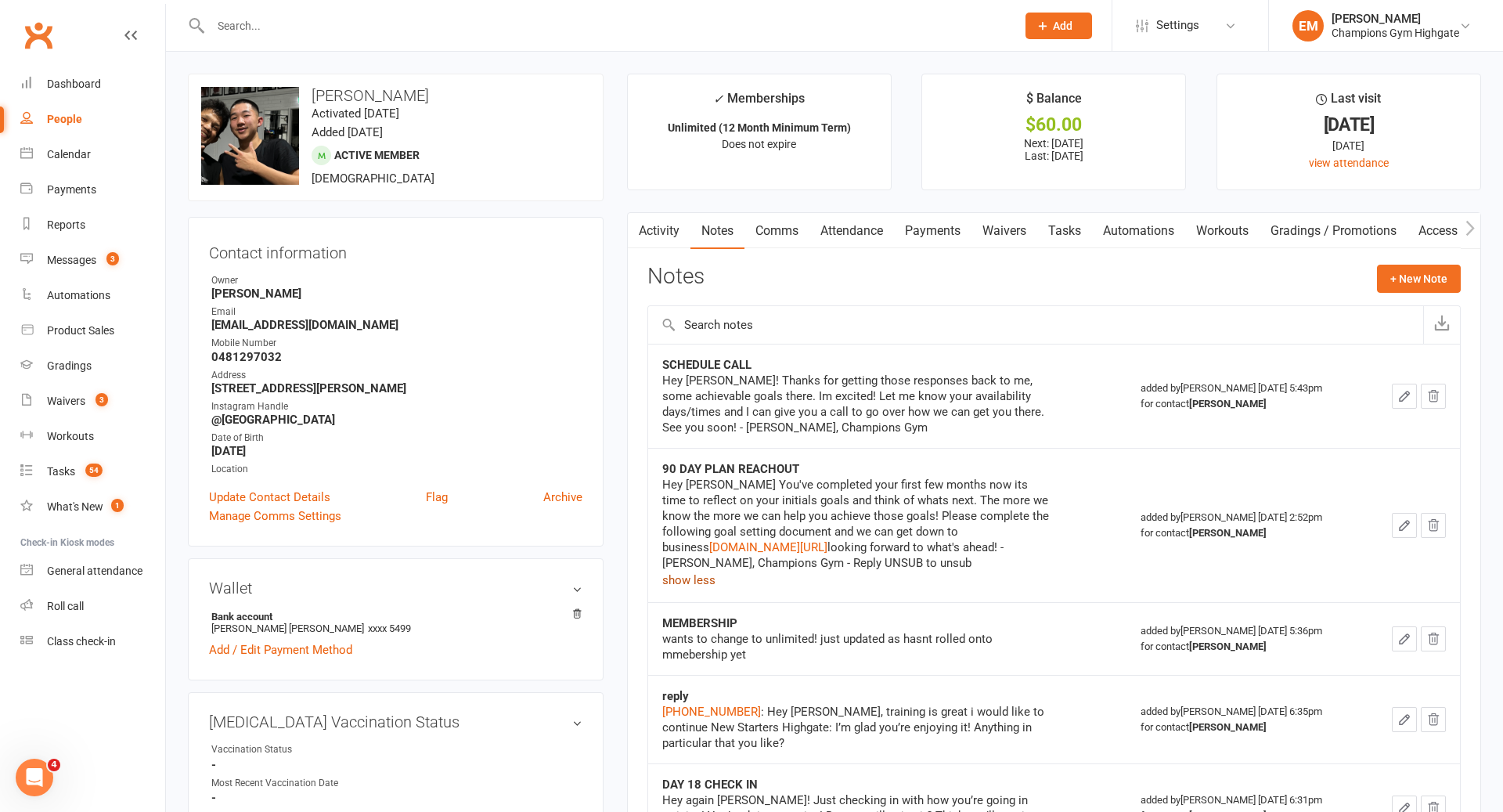
click at [773, 238] on link "Comms" at bounding box center [777, 231] width 65 height 36
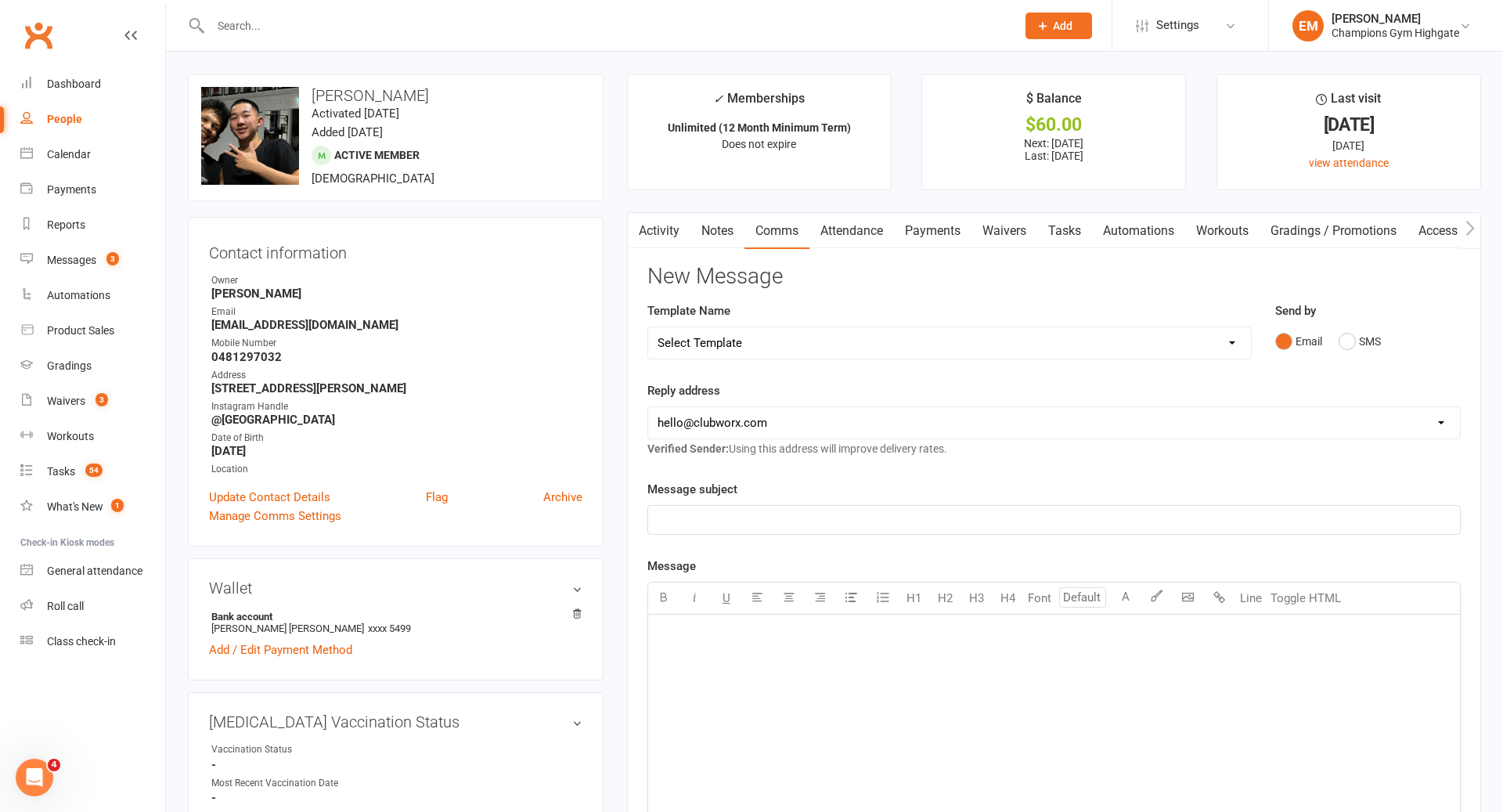
click at [660, 218] on link "Activity" at bounding box center [659, 231] width 62 height 36
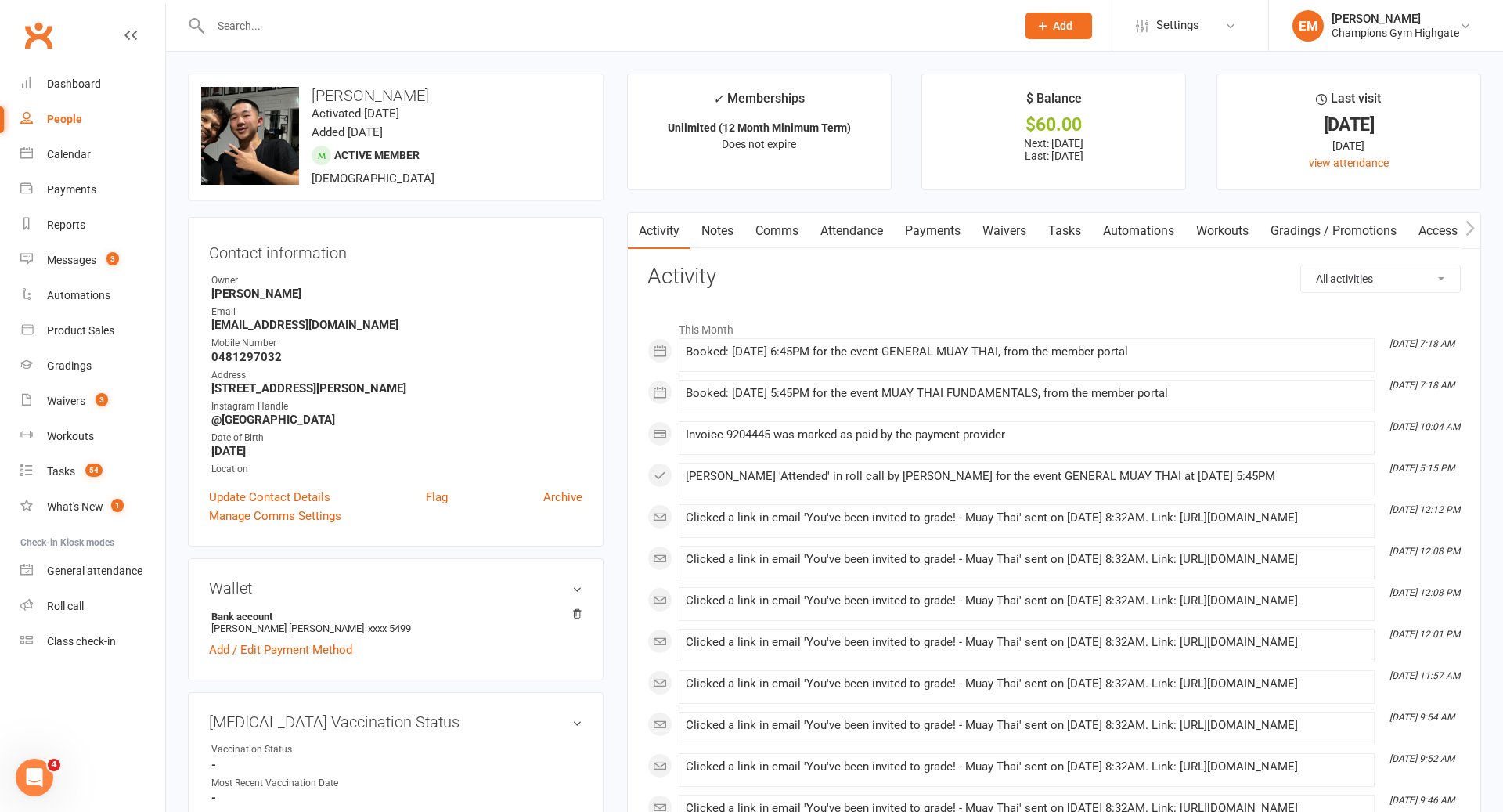
click at [1413, 286] on select "All activities Bookings / Attendances Communications Notes Failed SMSes Grading…" at bounding box center [1380, 279] width 159 height 26
select select "ConversationLogEntry"
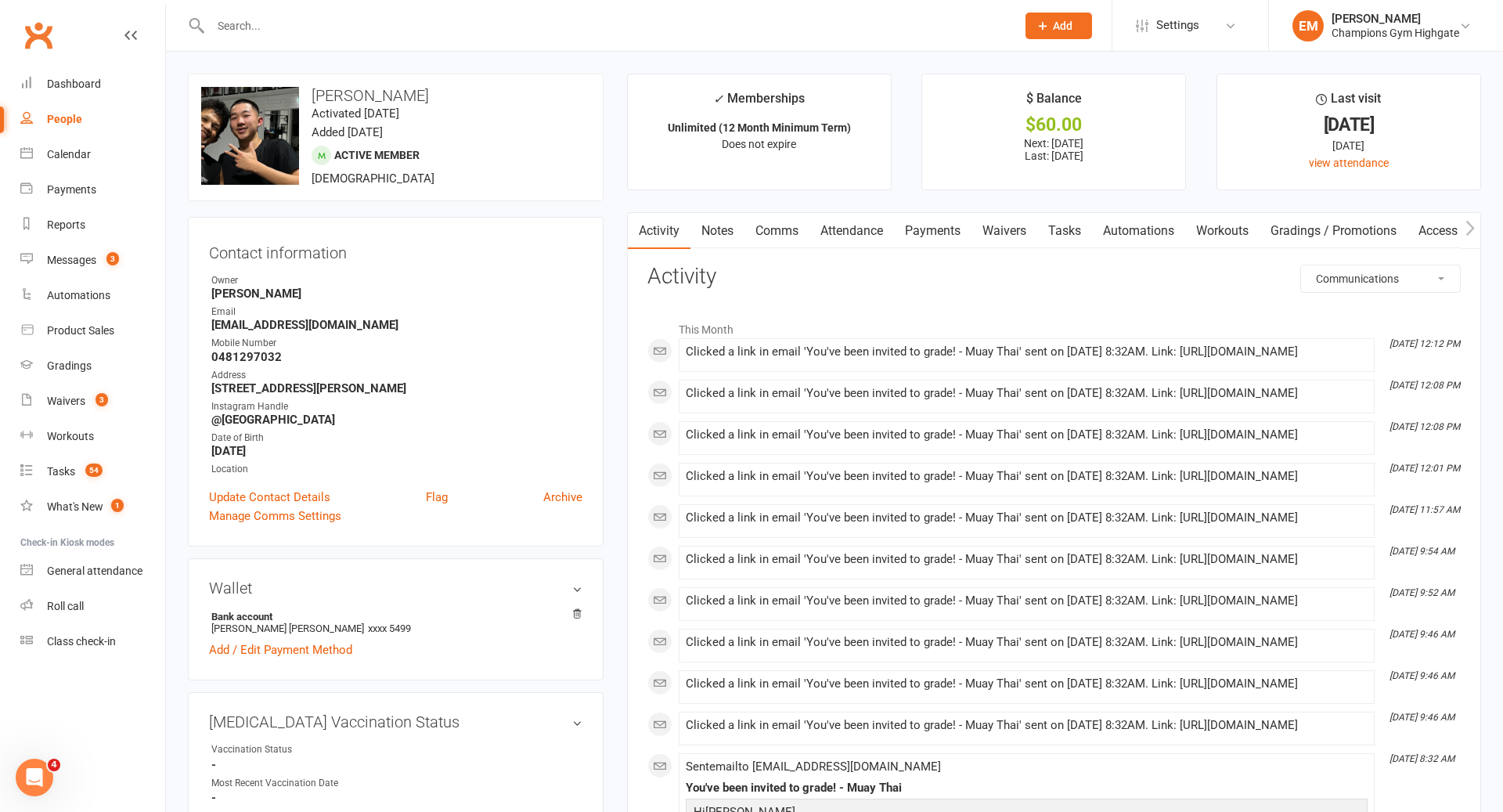
click at [708, 213] on link "Notes" at bounding box center [718, 231] width 54 height 36
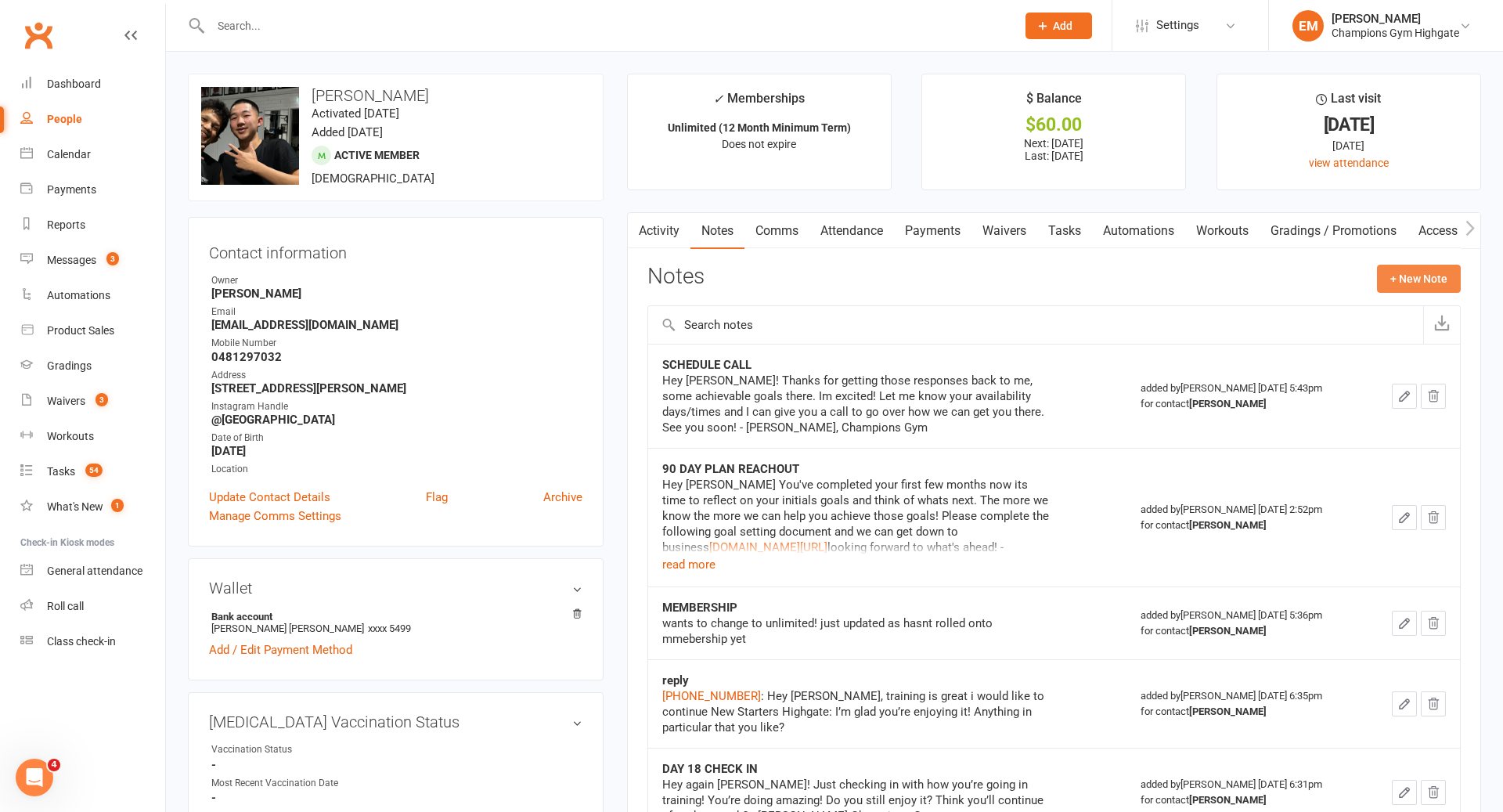
click at [1436, 278] on button "+ New Note" at bounding box center [1420, 279] width 84 height 28
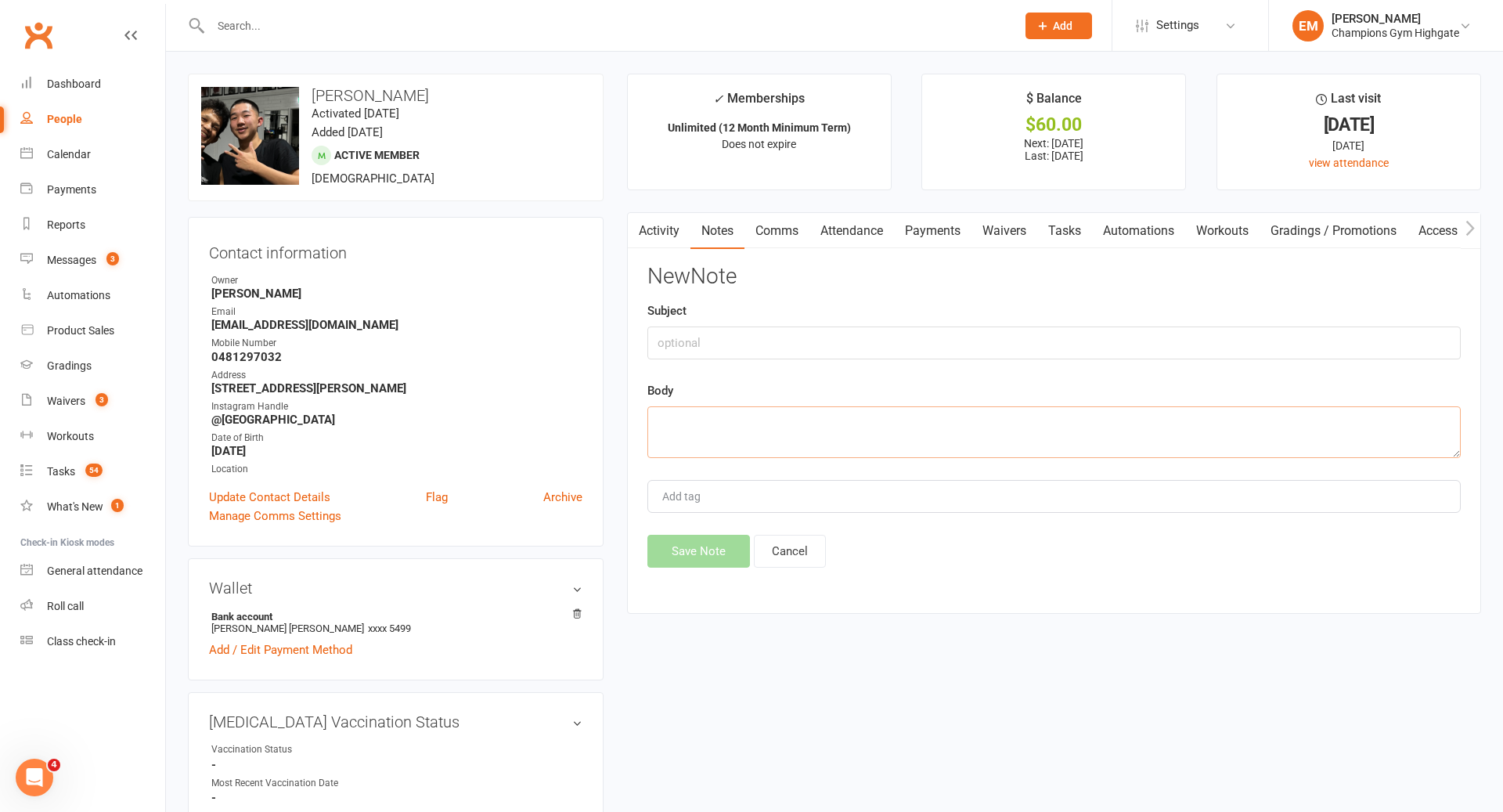
click at [946, 425] on textarea at bounding box center [1054, 431] width 814 height 52
type textarea "did not hear back to 90 day plan reach out - completing task"
click at [870, 349] on input "text" at bounding box center [1054, 343] width 814 height 33
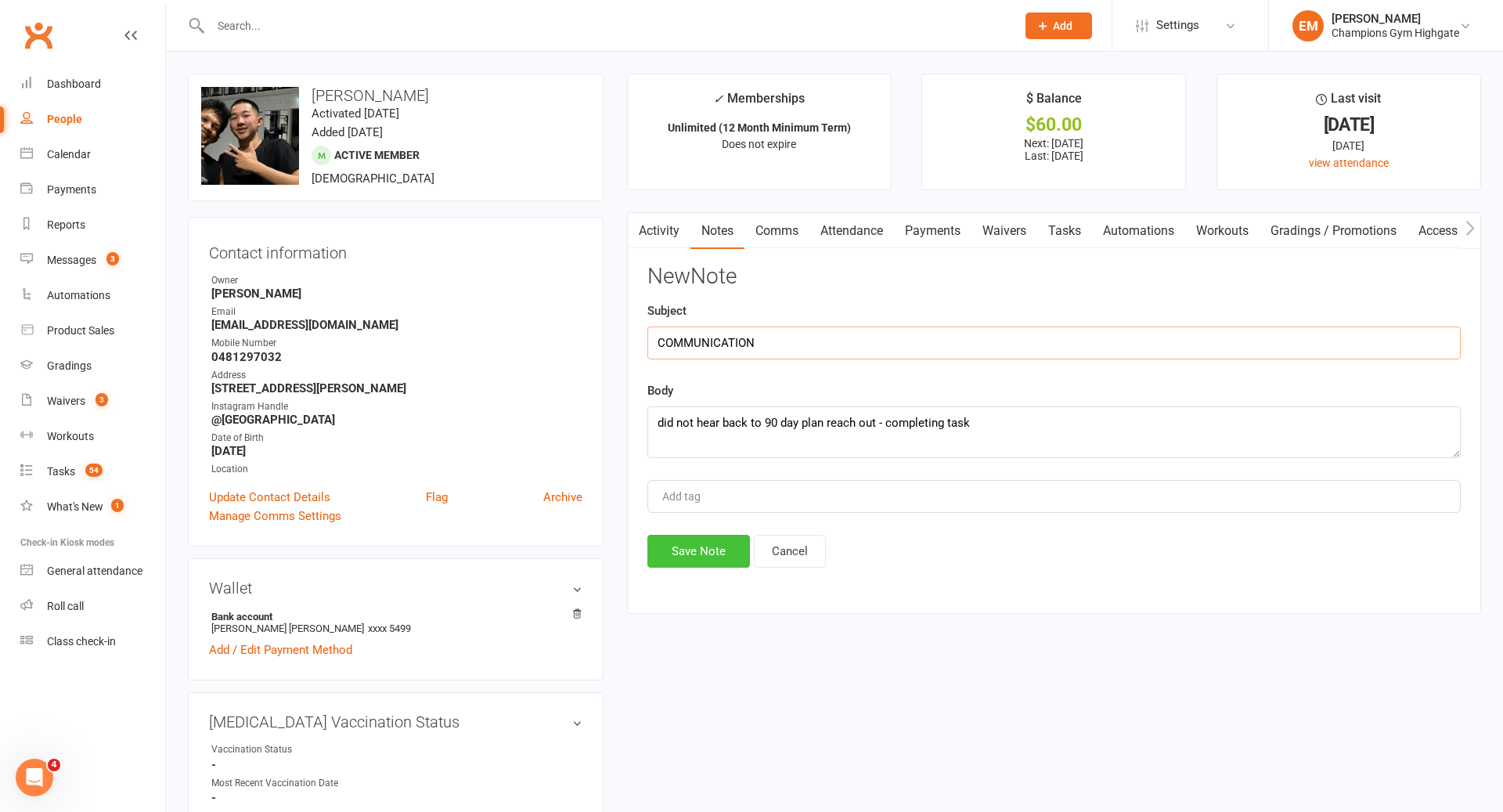
type input "COMMUNICATION"
click at [706, 549] on button "Save Note" at bounding box center [698, 552] width 103 height 33
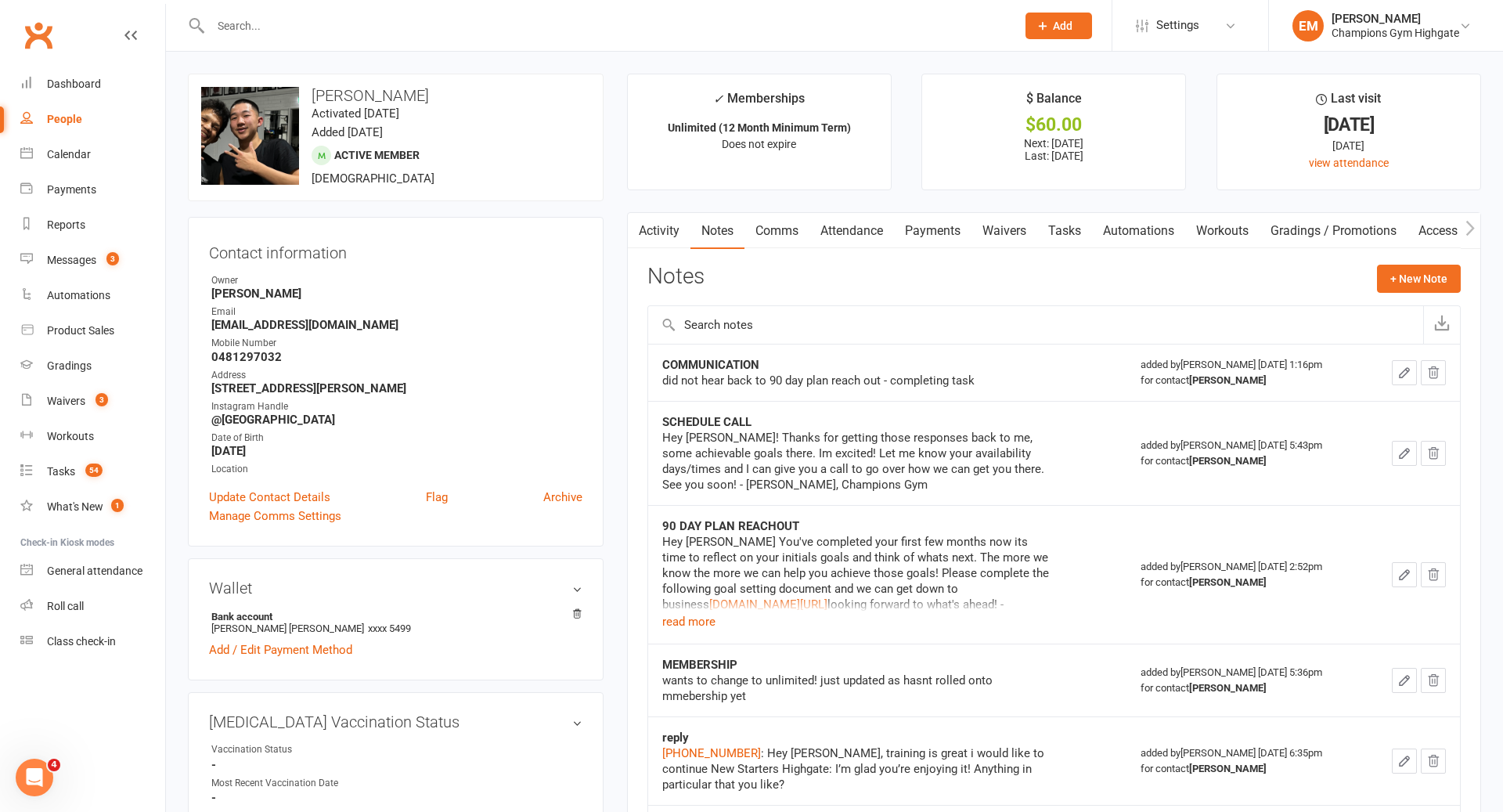
click at [695, 4] on div at bounding box center [596, 25] width 817 height 51
click at [662, 18] on input "text" at bounding box center [606, 25] width 800 height 22
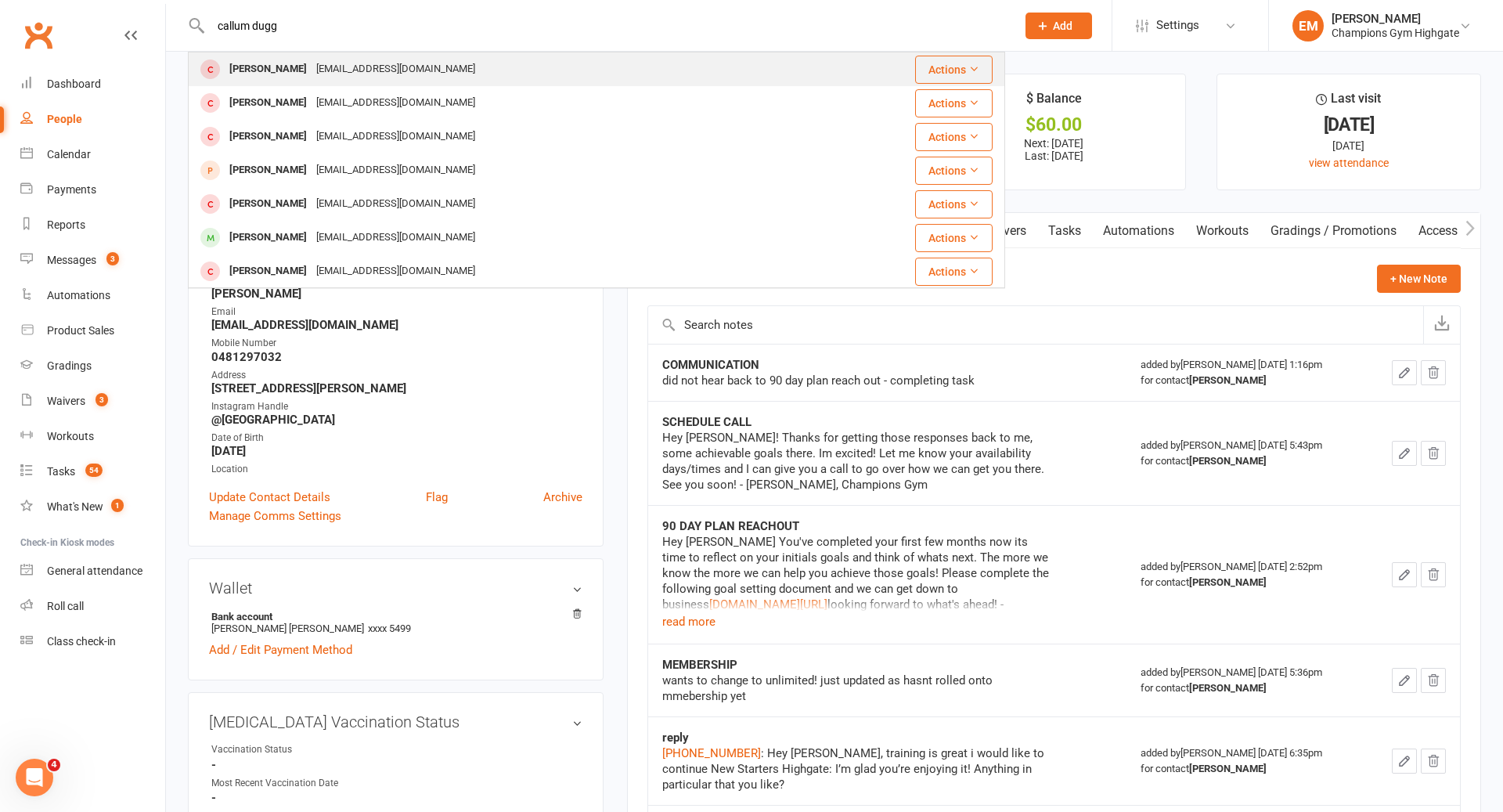
type input "callum dugg"
click at [410, 63] on div "[EMAIL_ADDRESS][DOMAIN_NAME]" at bounding box center [395, 69] width 168 height 23
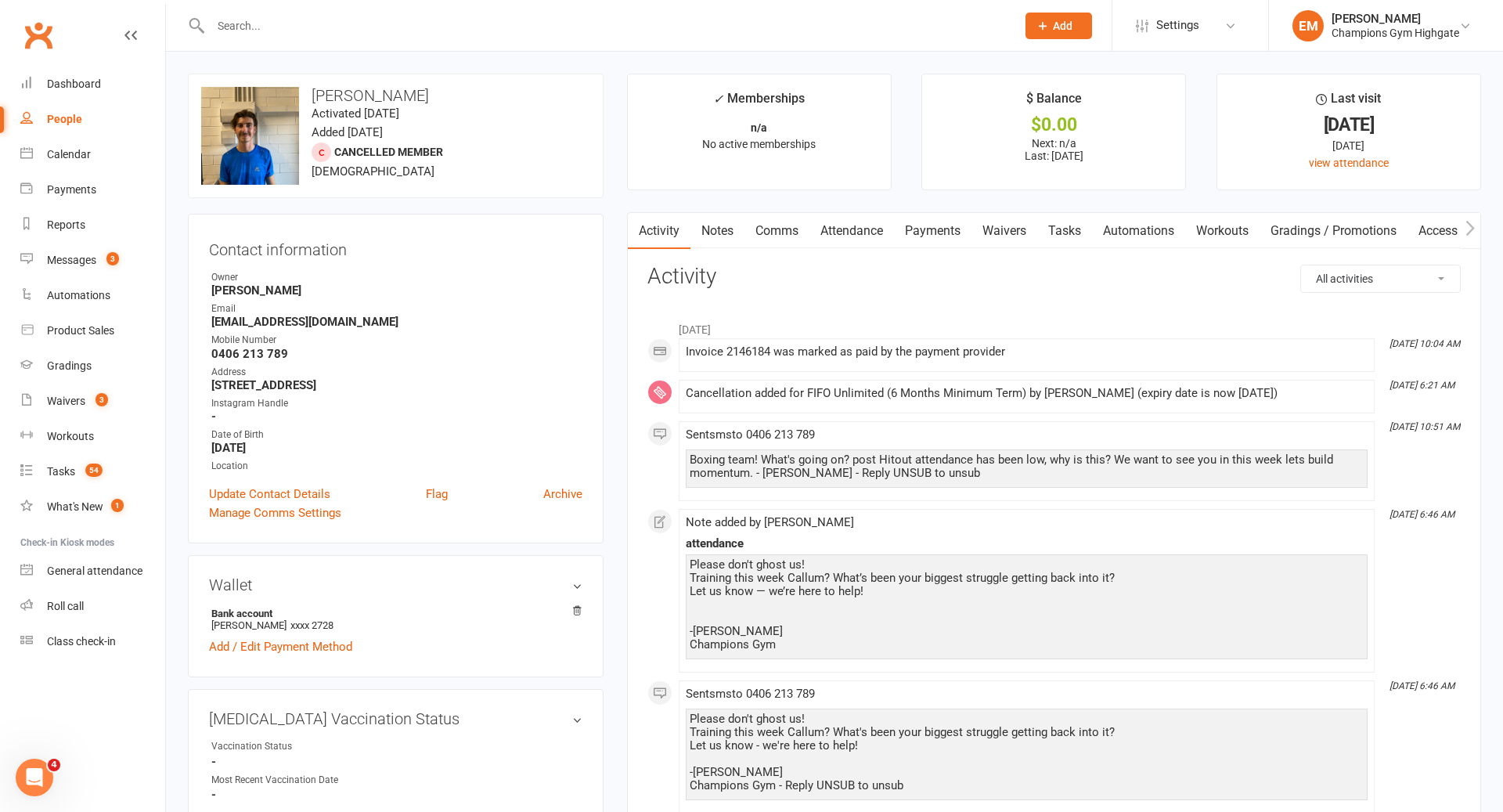
click at [808, 38] on div at bounding box center [596, 25] width 817 height 51
click at [765, 18] on input "text" at bounding box center [606, 25] width 800 height 22
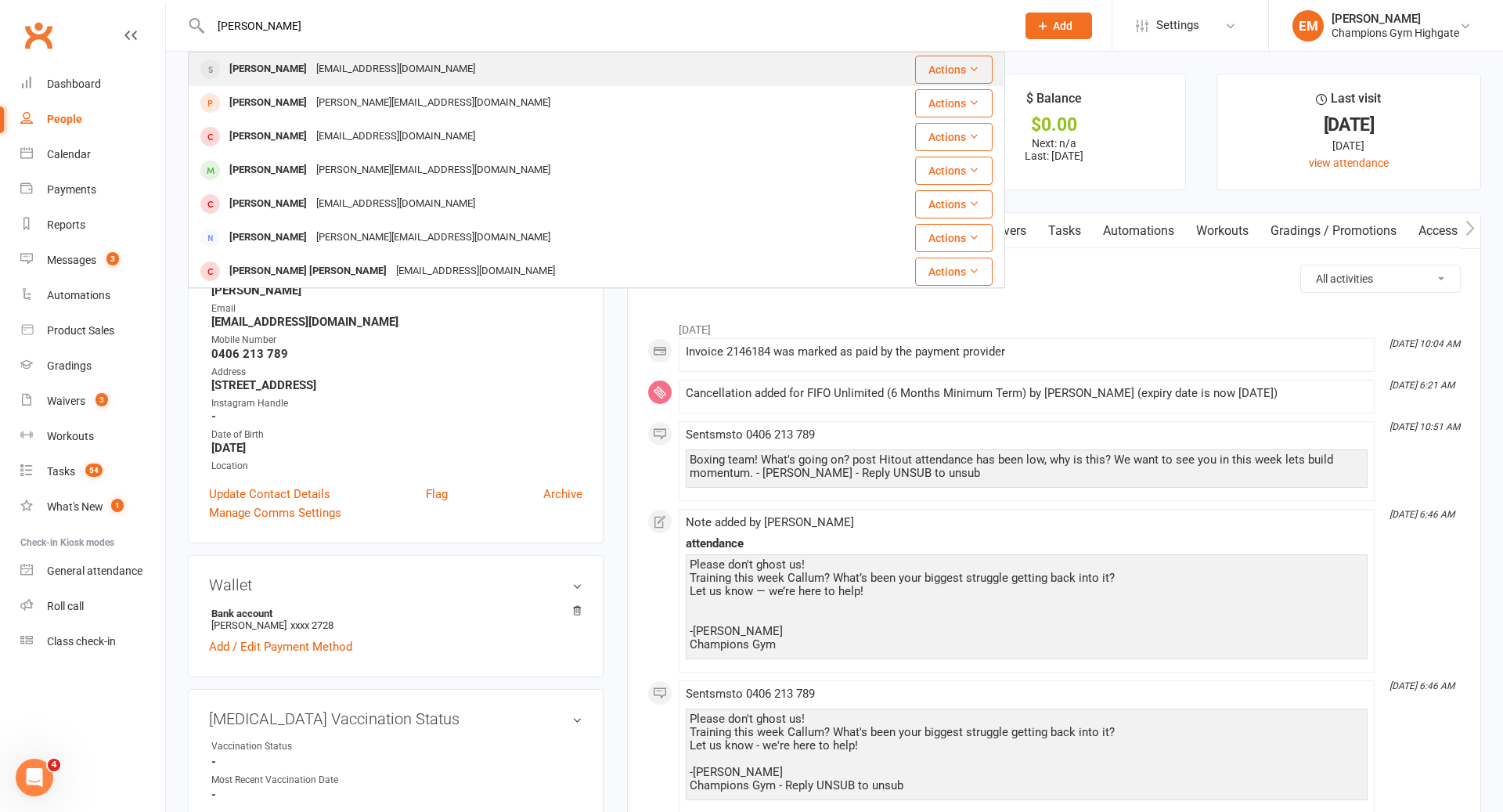
type input "[PERSON_NAME]"
click at [535, 66] on div "[PERSON_NAME] [EMAIL_ADDRESS][DOMAIN_NAME]" at bounding box center [531, 69] width 683 height 32
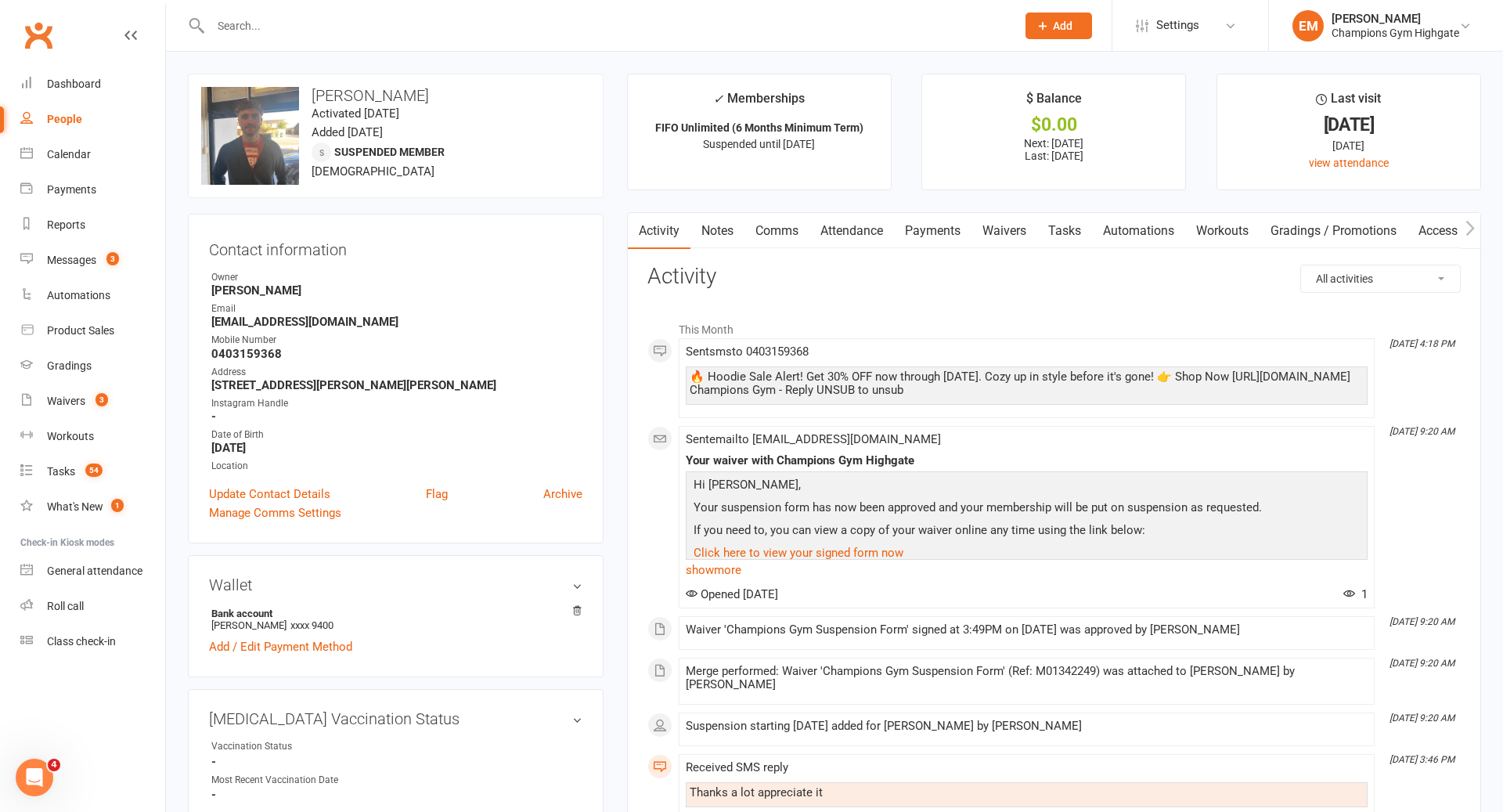
click at [706, 242] on link "Notes" at bounding box center [718, 231] width 54 height 36
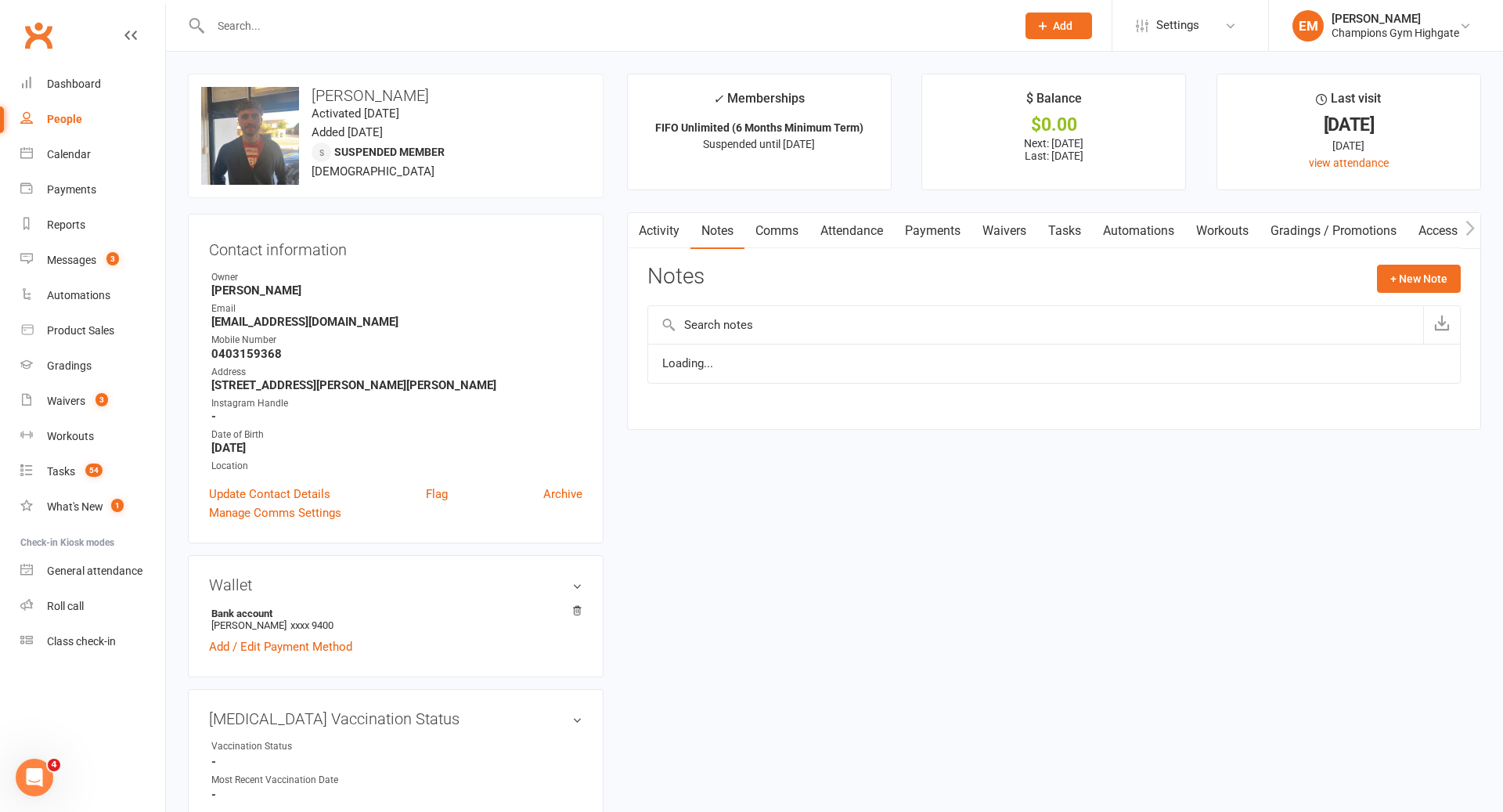
click at [794, 238] on link "Comms" at bounding box center [777, 231] width 65 height 36
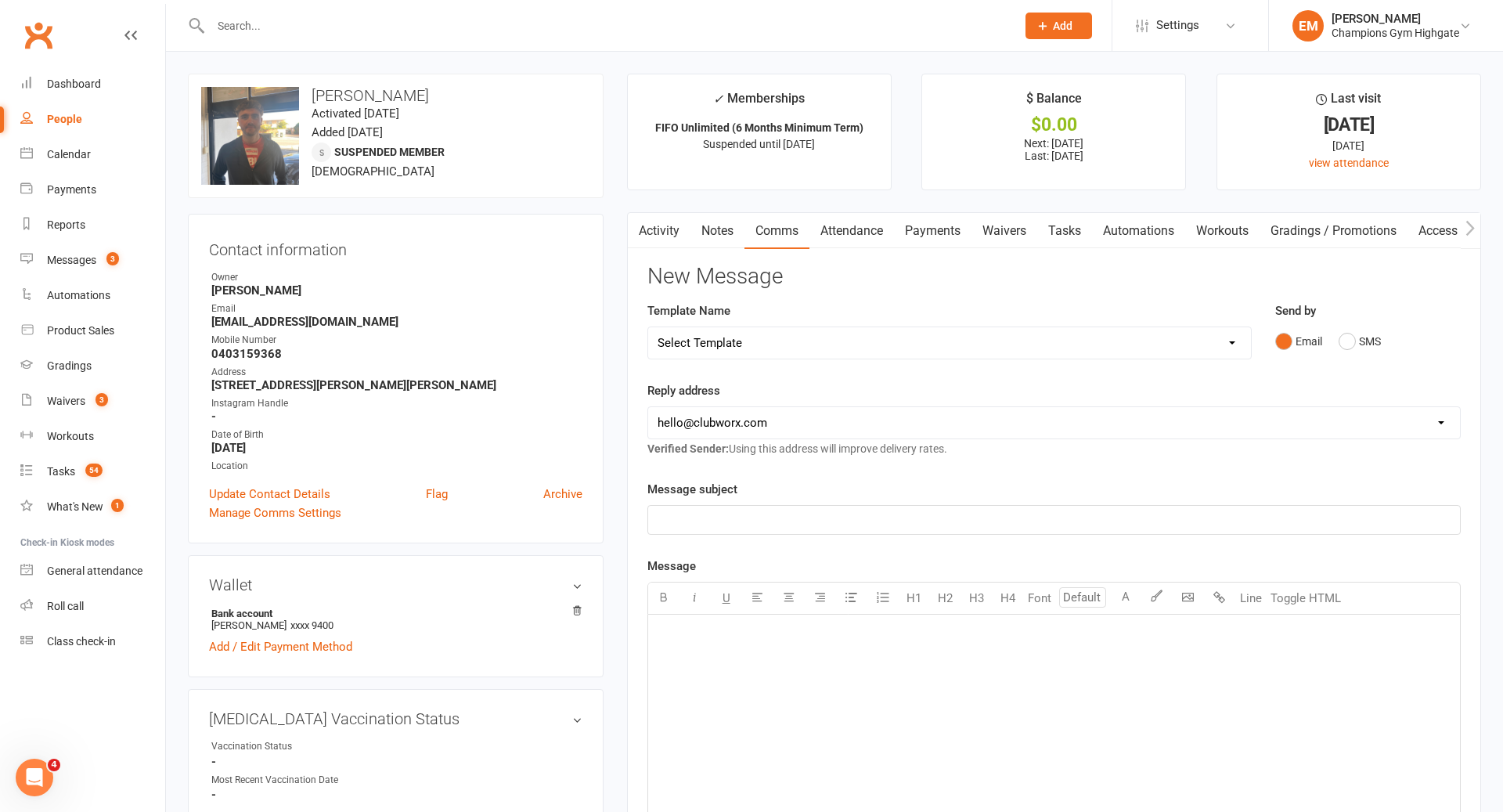
click at [676, 227] on link "Activity" at bounding box center [659, 231] width 62 height 36
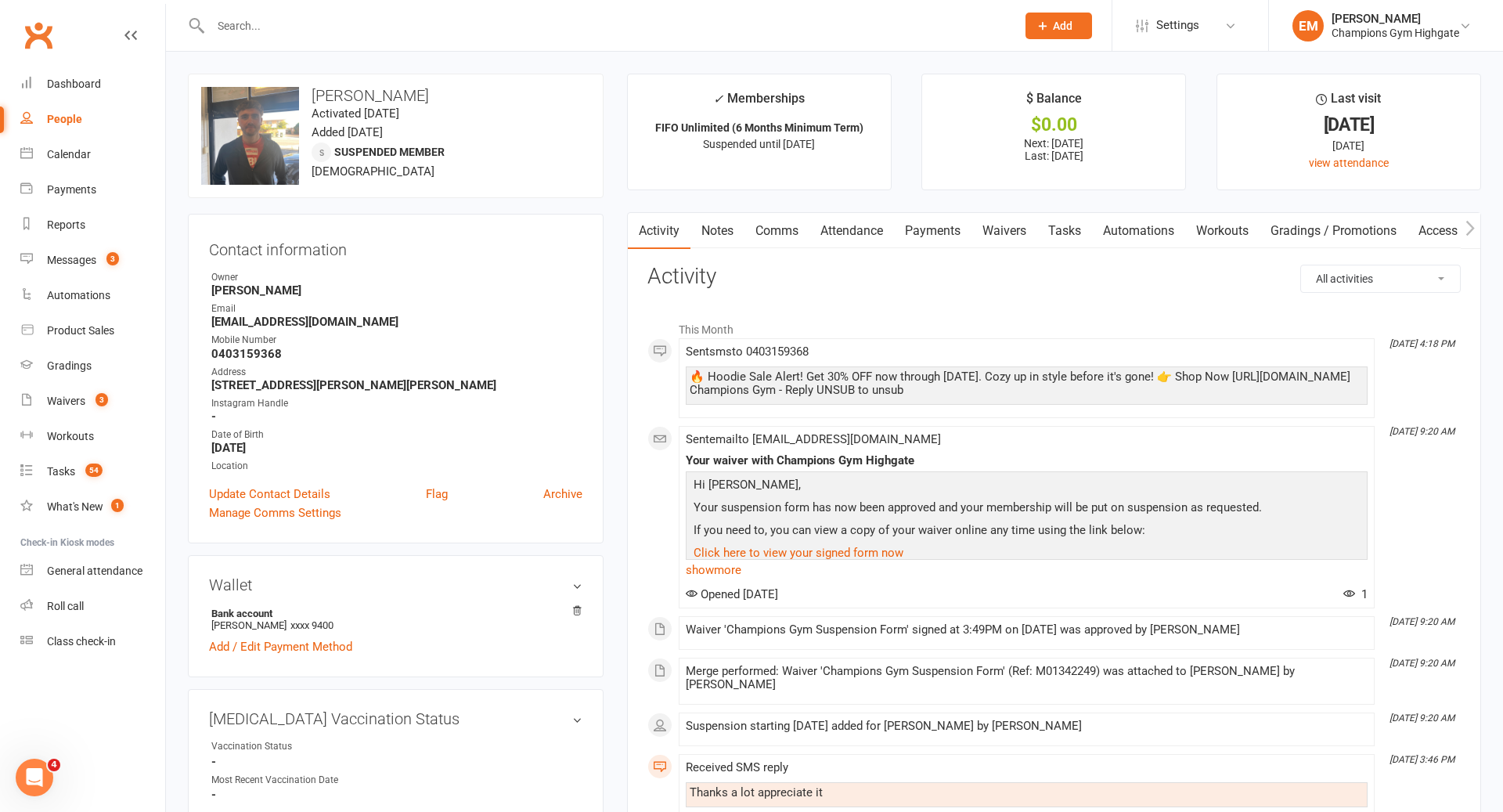
click at [1400, 274] on select "All activities Bookings / Attendances Communications Notes Failed SMSes Grading…" at bounding box center [1380, 279] width 159 height 26
select select "ConversationLogEntry"
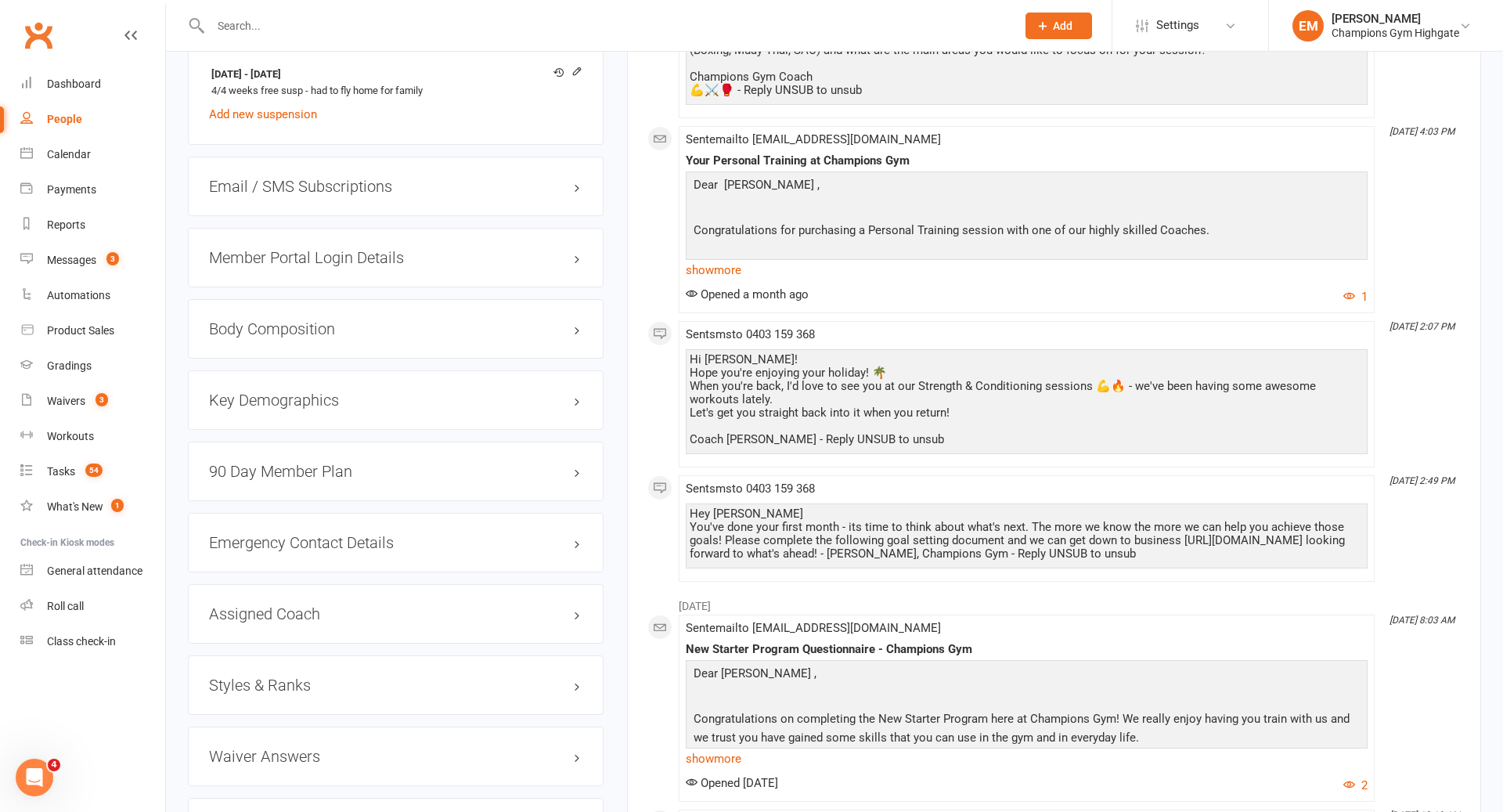
scroll to position [1414, 0]
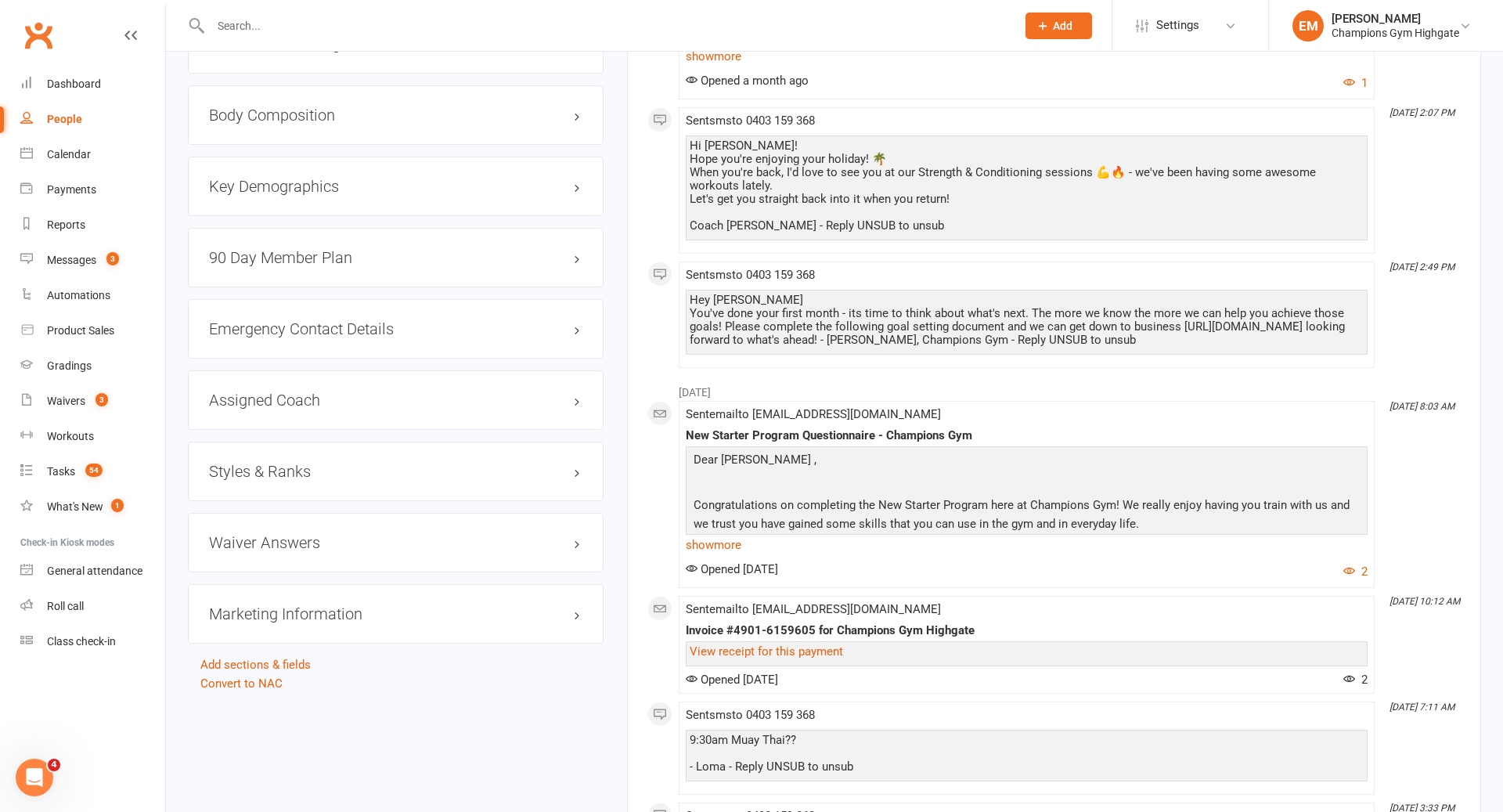
click at [947, 297] on div "Hey [PERSON_NAME] You've done your first month - its time to think about what's…" at bounding box center [1027, 320] width 674 height 53
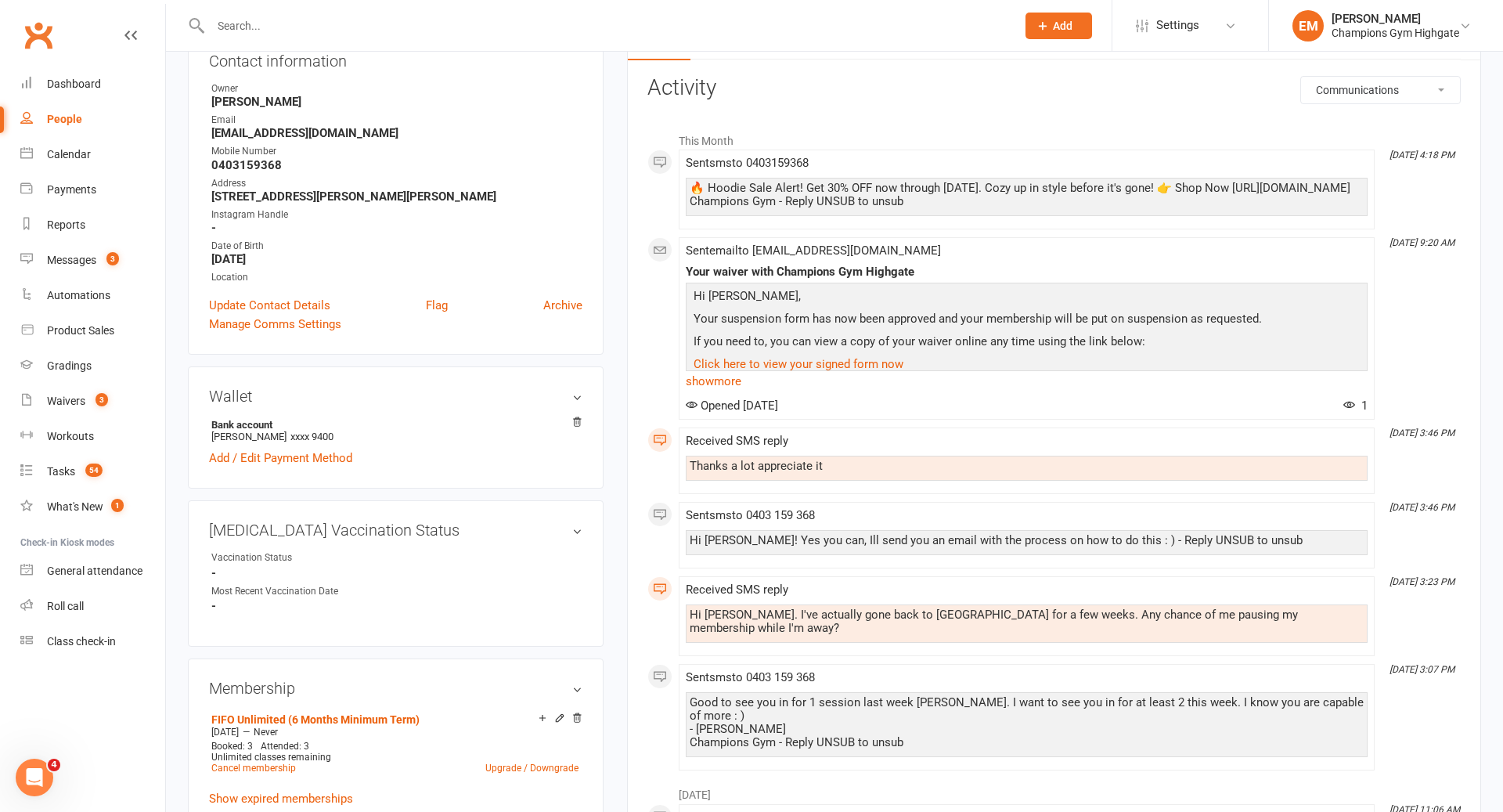
scroll to position [0, 0]
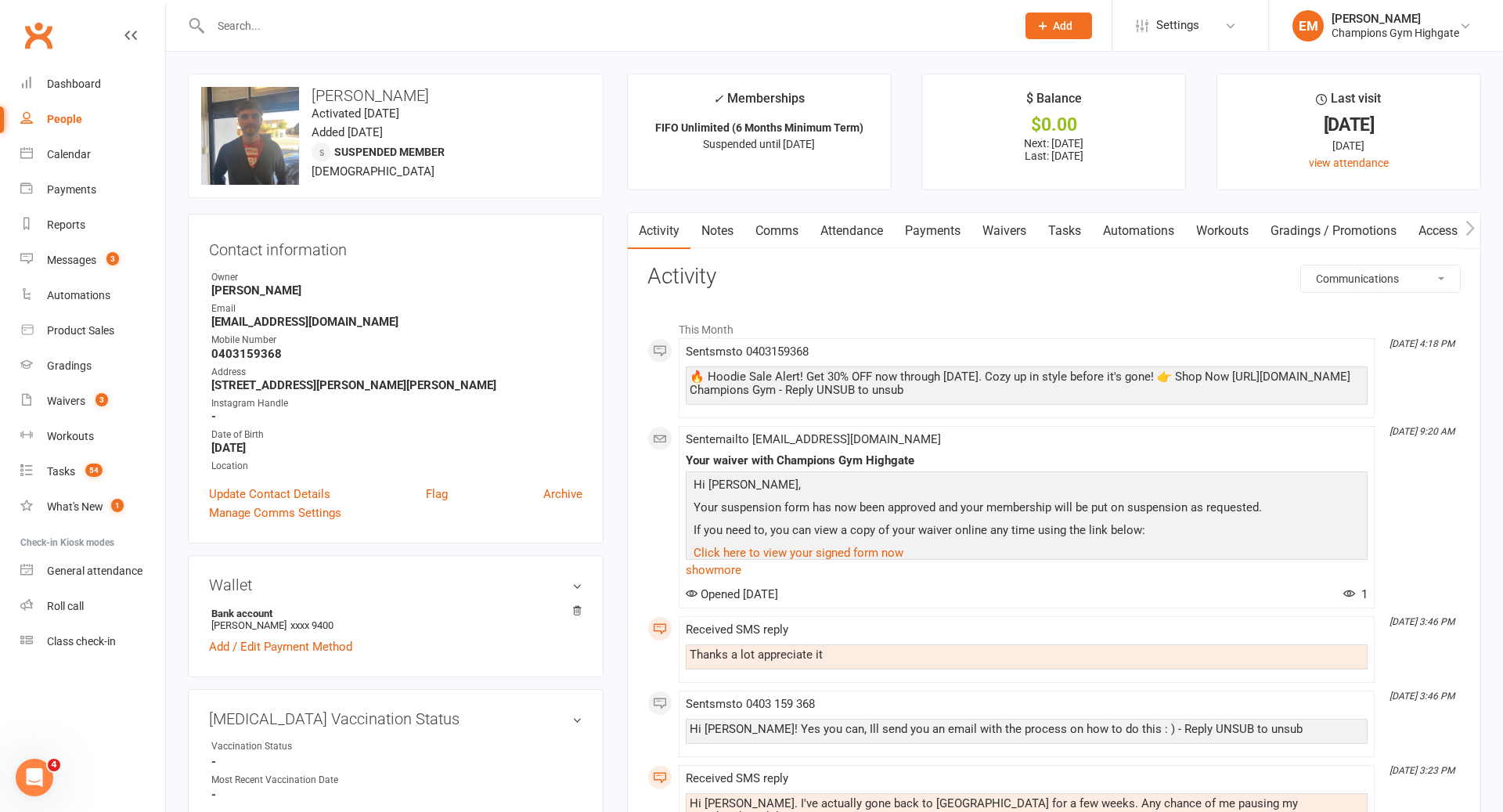
click at [721, 219] on link "Notes" at bounding box center [718, 231] width 54 height 36
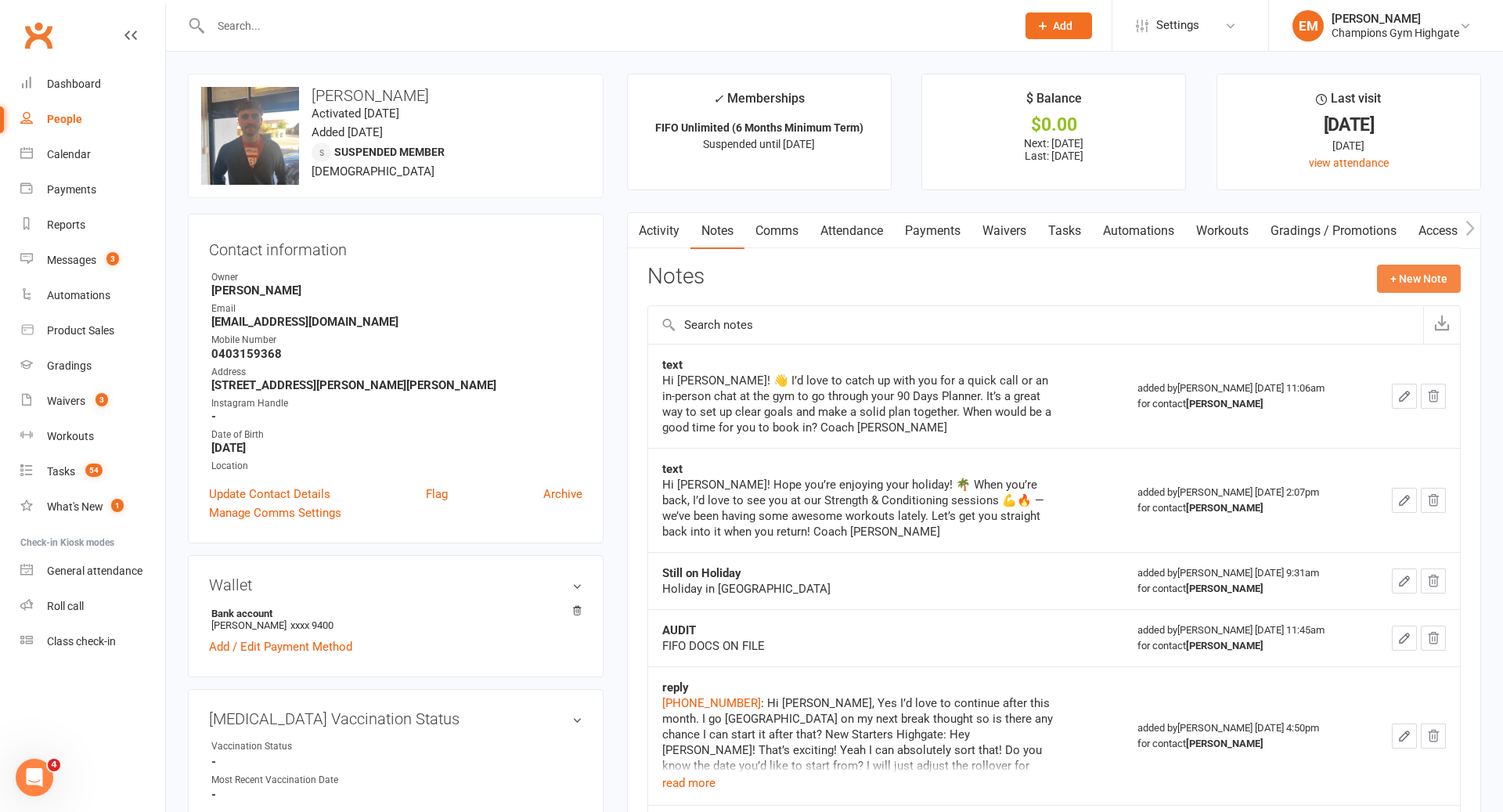
click at [1421, 272] on button "+ New Note" at bounding box center [1420, 279] width 84 height 28
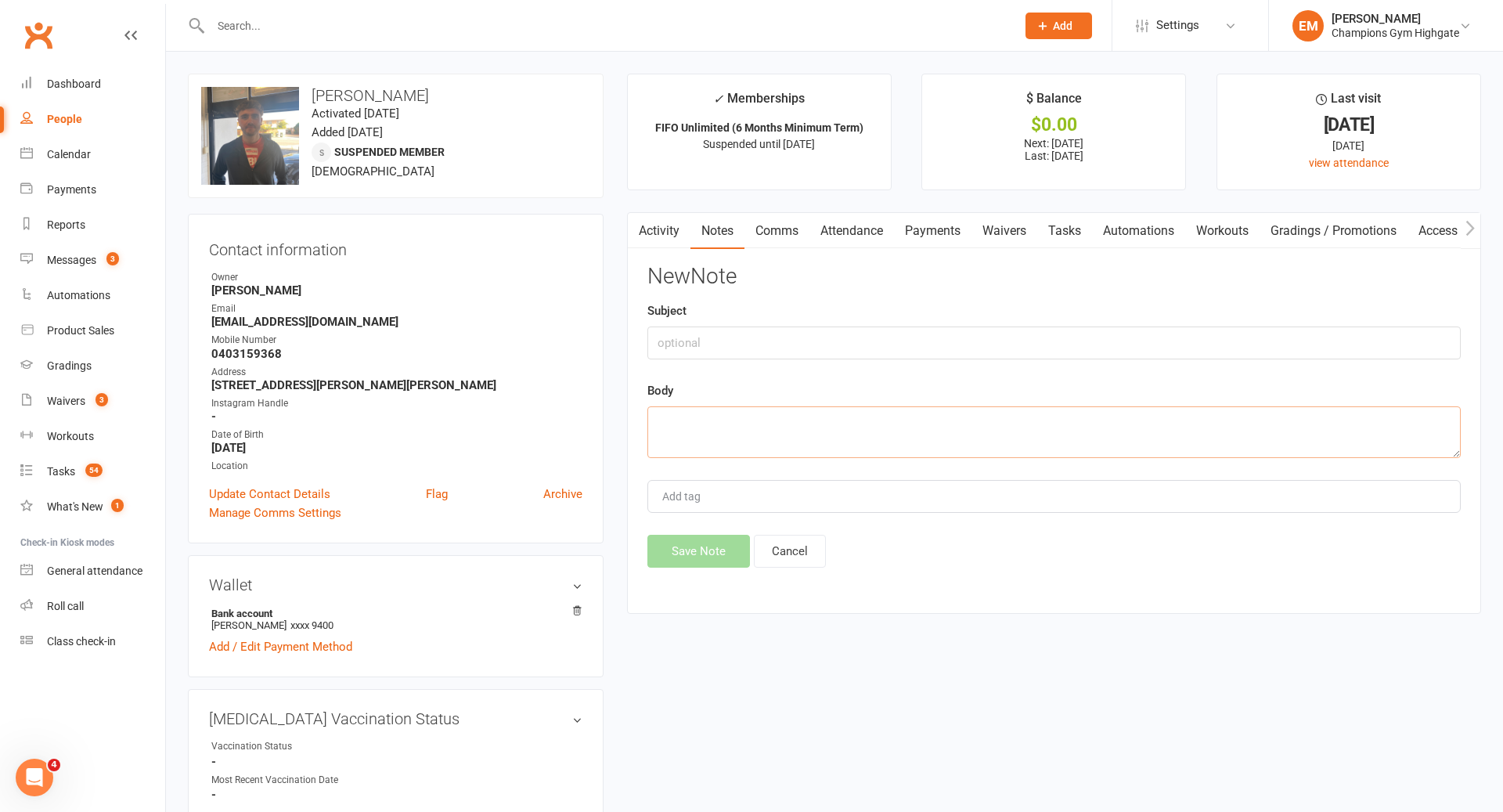
click at [968, 416] on textarea at bounding box center [1054, 431] width 814 height 52
type textarea "did not hear back from 90 day plan reach out and goal setting framework"
click at [879, 354] on input "text" at bounding box center [1054, 343] width 814 height 33
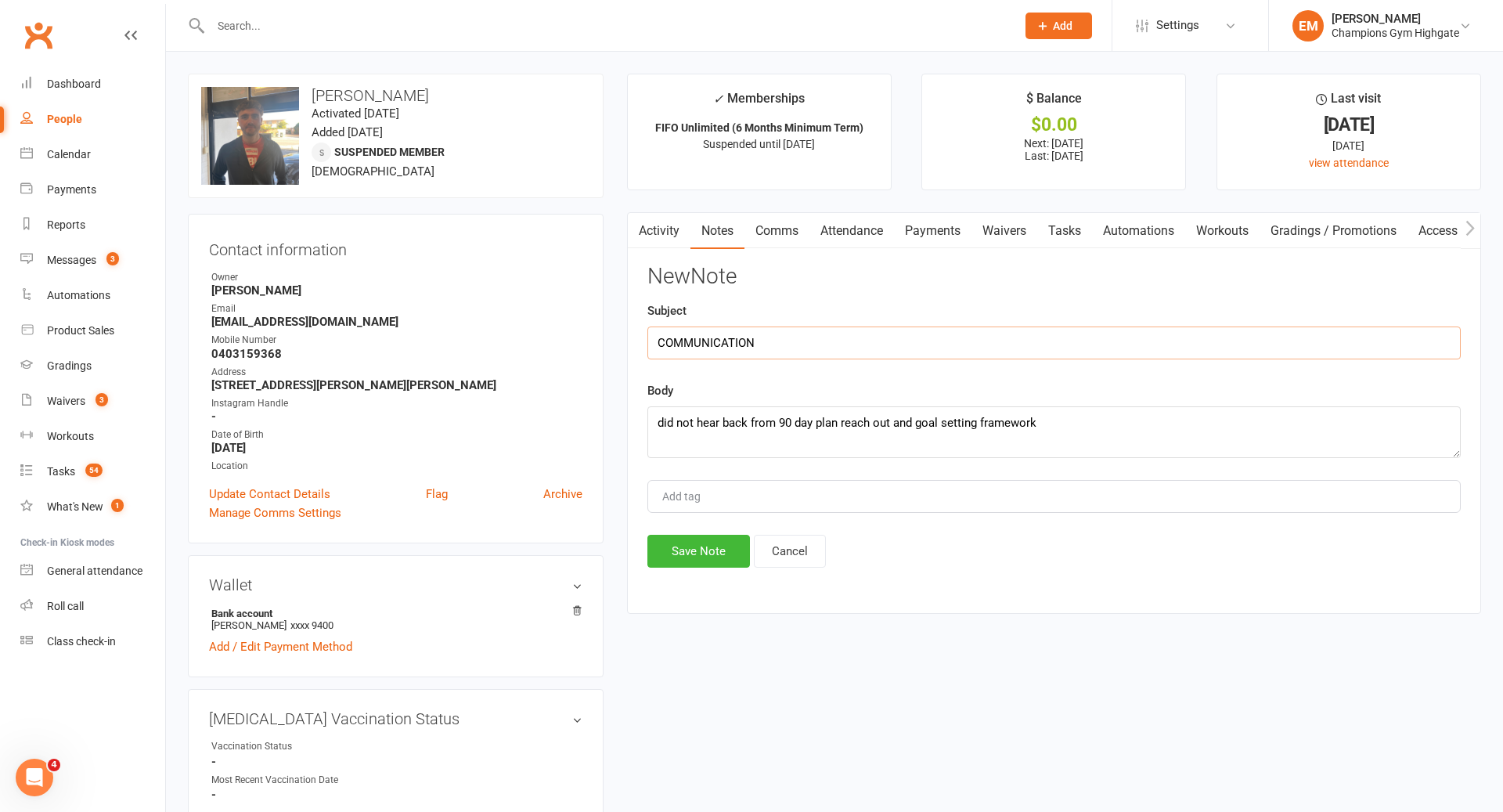
type input "COMMUNICATION"
click at [1136, 413] on textarea "did not hear back from 90 day plan reach out and goal setting framework" at bounding box center [1054, 431] width 814 height 52
type textarea "did not hear back from 90 day plan reach out and goal setting framework - compl…"
click at [706, 544] on button "Save Note" at bounding box center [698, 552] width 103 height 33
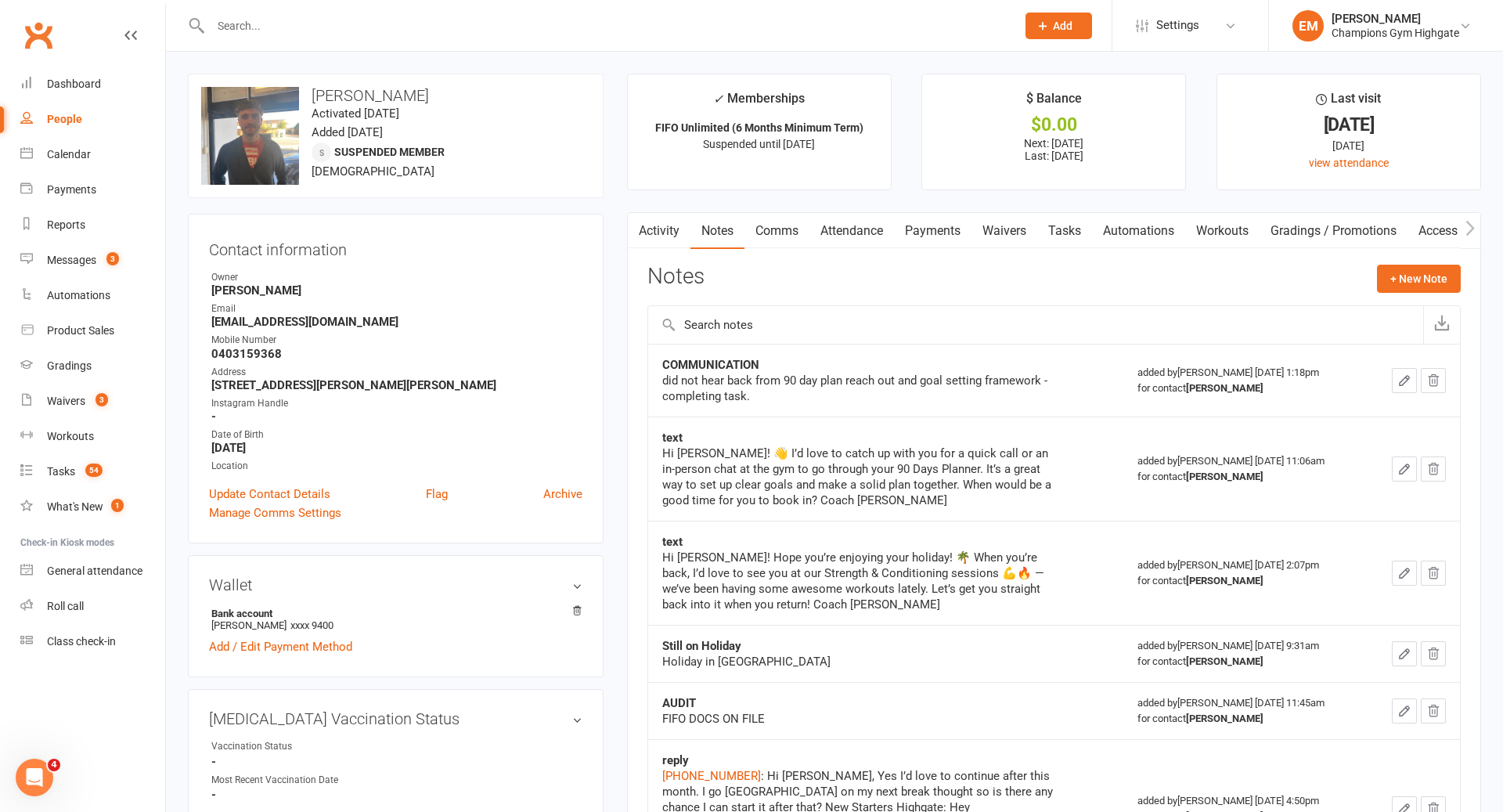
click at [867, 10] on div at bounding box center [596, 25] width 817 height 51
click at [837, 28] on input "text" at bounding box center [606, 25] width 800 height 22
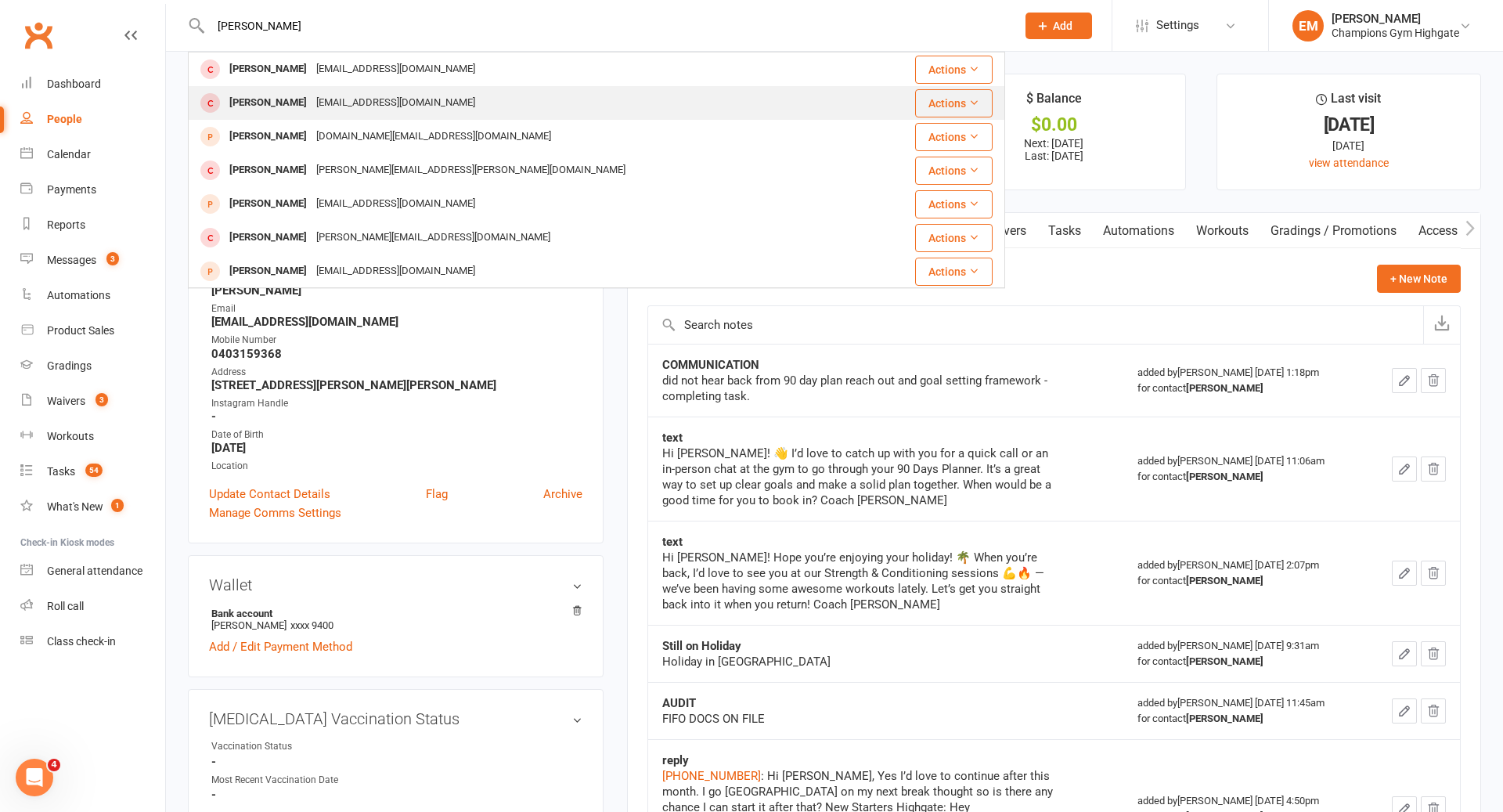
type input "[PERSON_NAME]"
click at [518, 103] on div "[PERSON_NAME] [EMAIL_ADDRESS][DOMAIN_NAME]" at bounding box center [528, 103] width 678 height 32
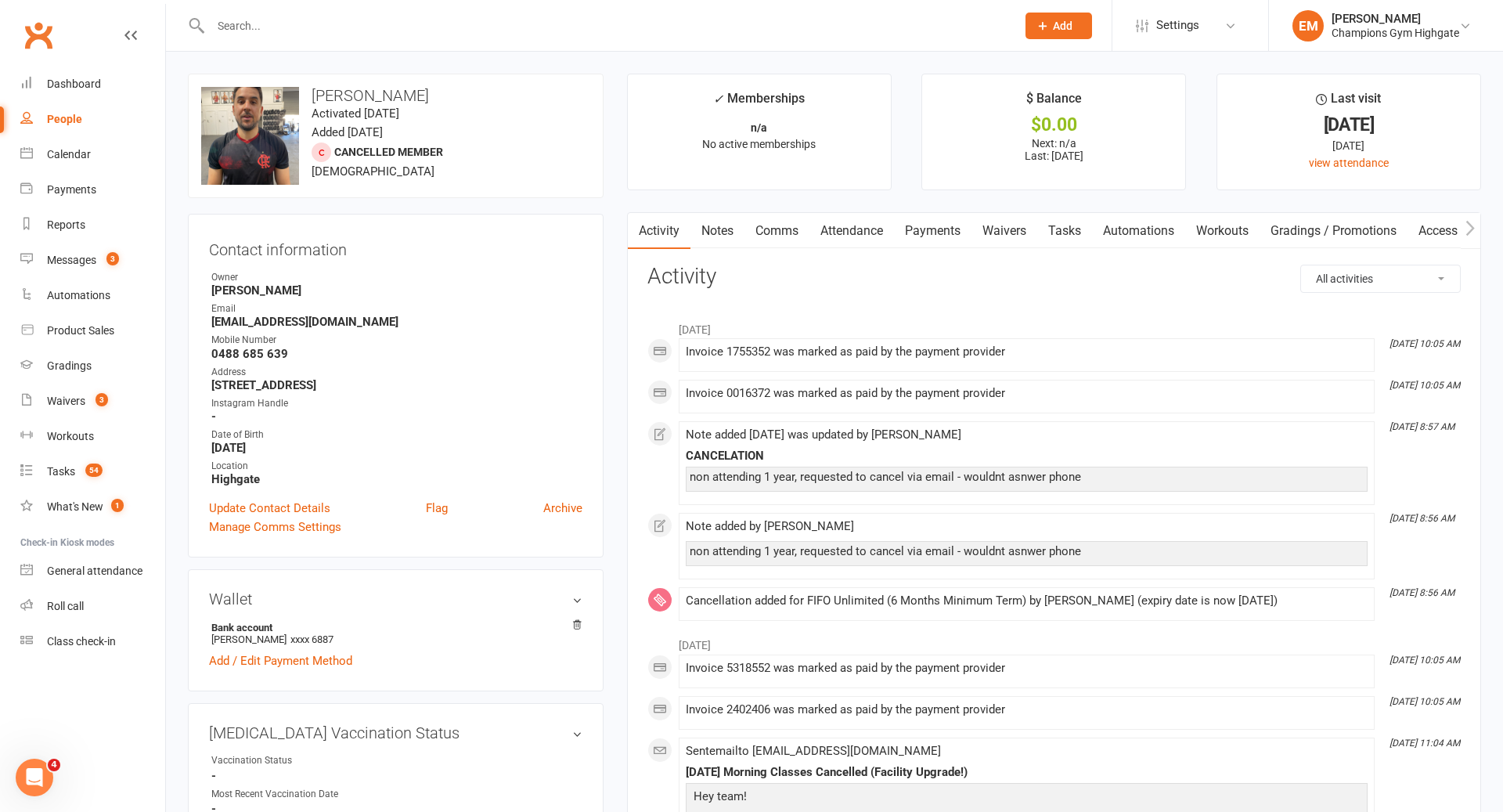
click at [655, 21] on input "text" at bounding box center [606, 25] width 800 height 22
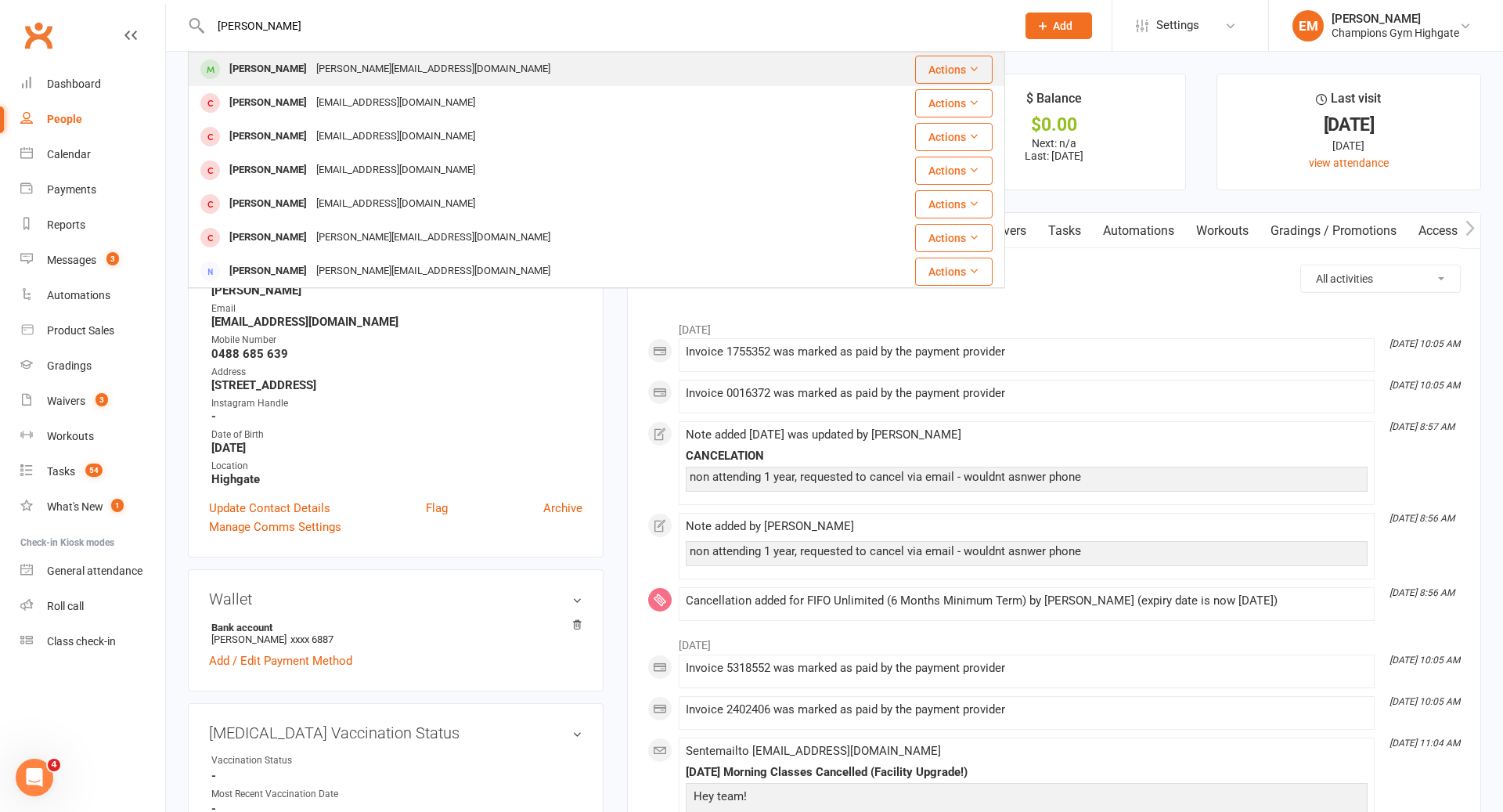
type input "[PERSON_NAME]"
click at [508, 62] on div "[PERSON_NAME] [PERSON_NAME][EMAIL_ADDRESS][DOMAIN_NAME]" at bounding box center [528, 69] width 678 height 32
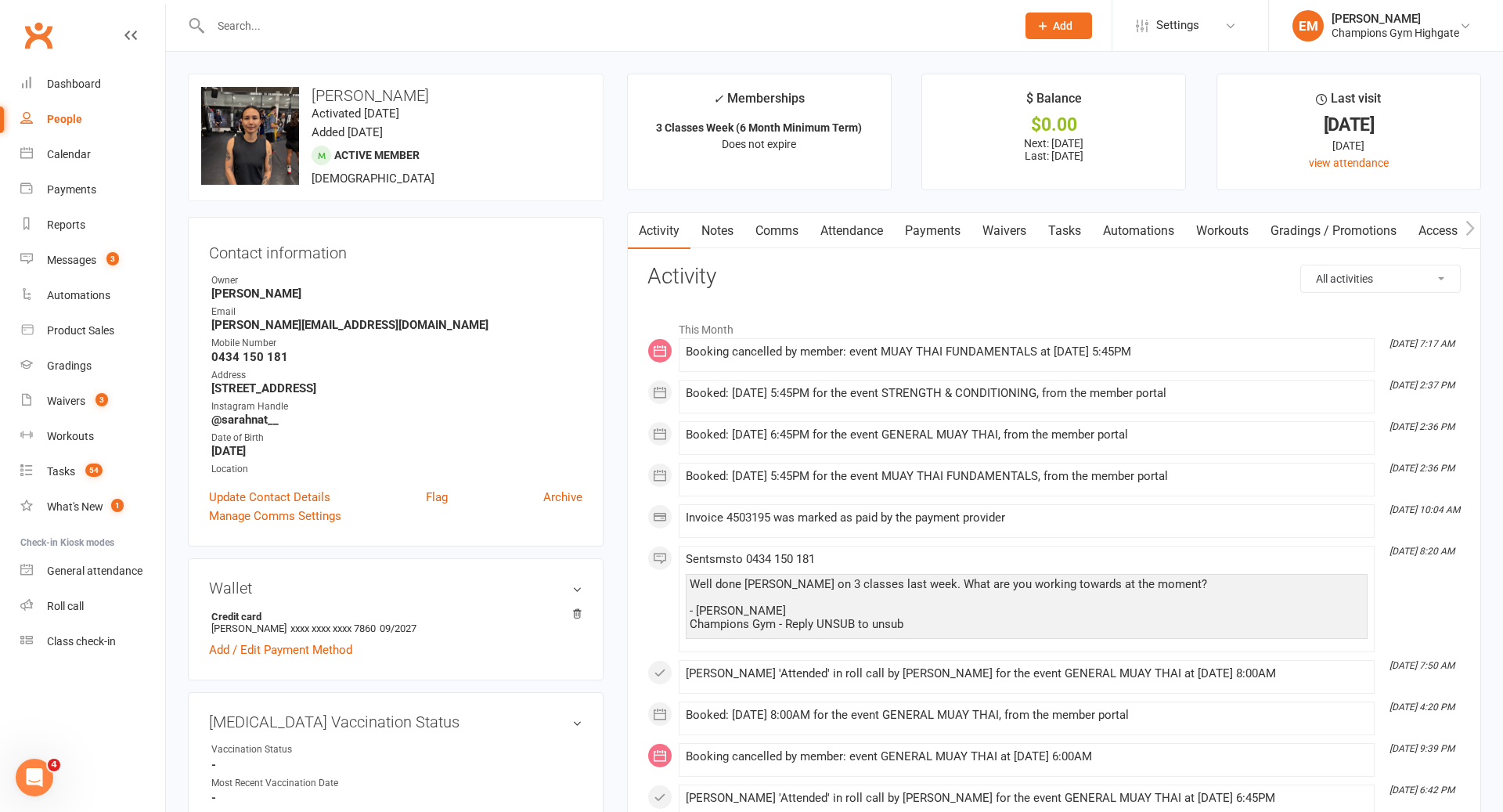
click at [720, 236] on link "Notes" at bounding box center [718, 231] width 54 height 36
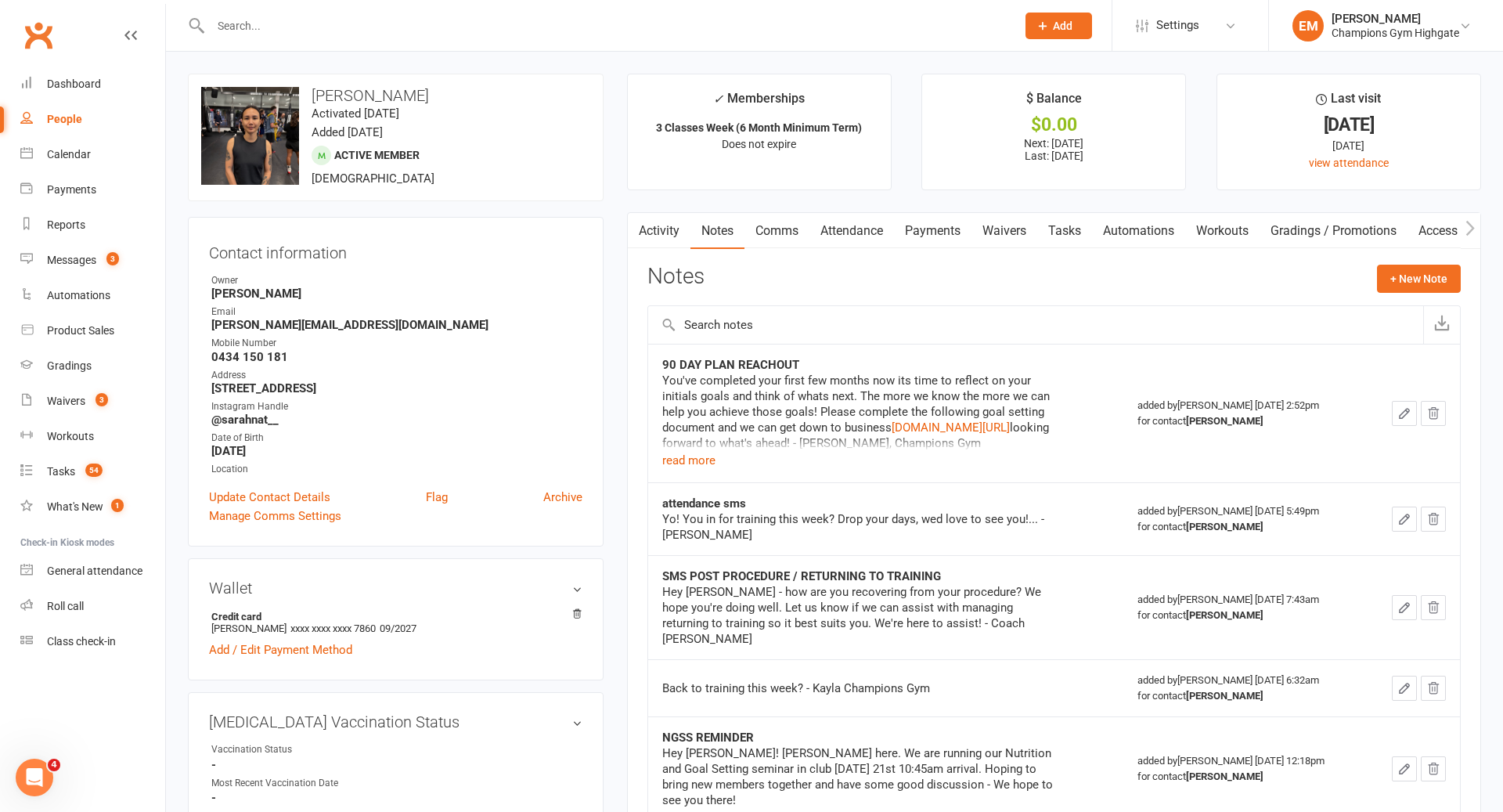
click at [662, 232] on link "Activity" at bounding box center [659, 231] width 62 height 36
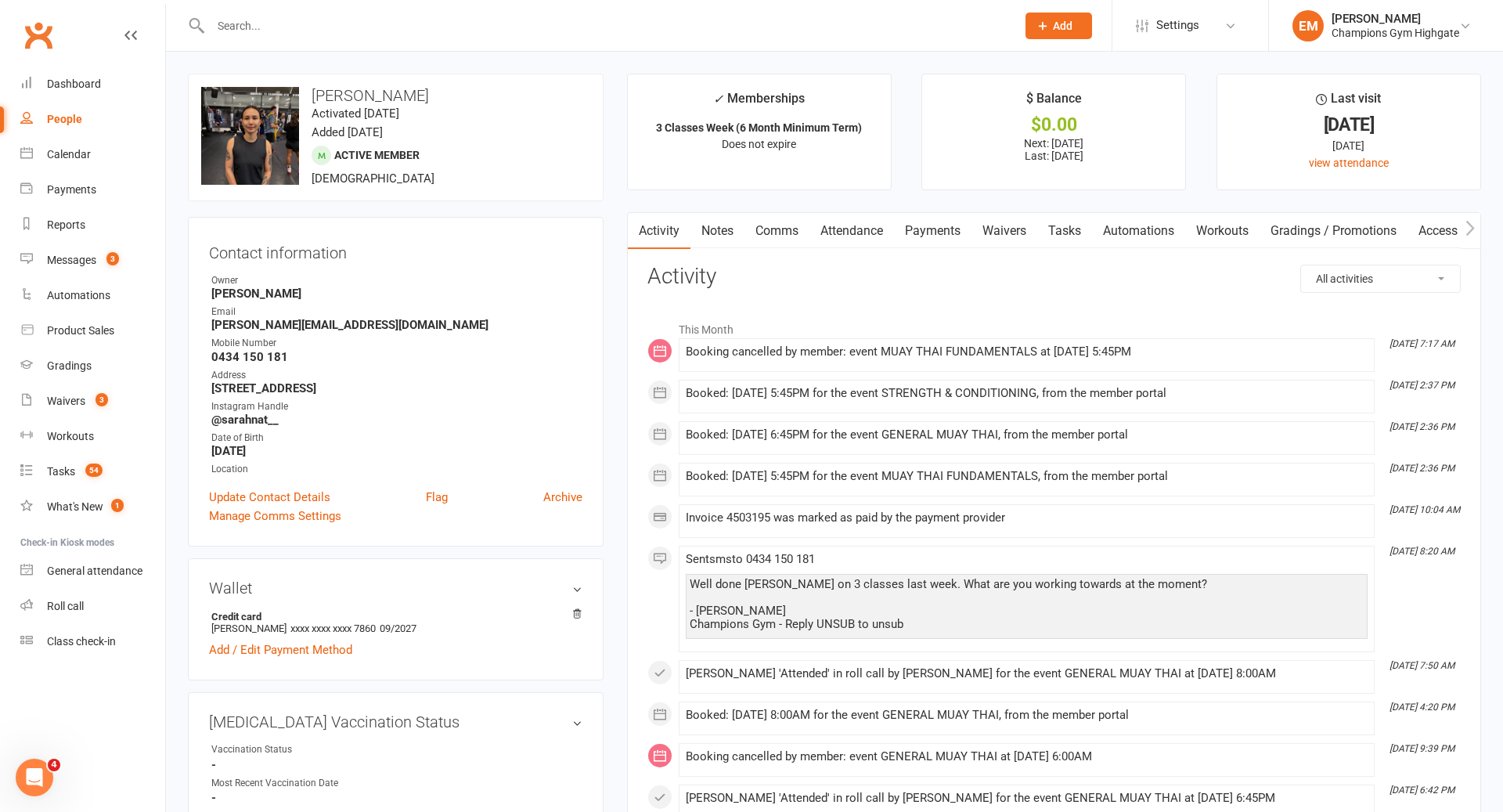
click at [717, 240] on link "Notes" at bounding box center [718, 231] width 54 height 36
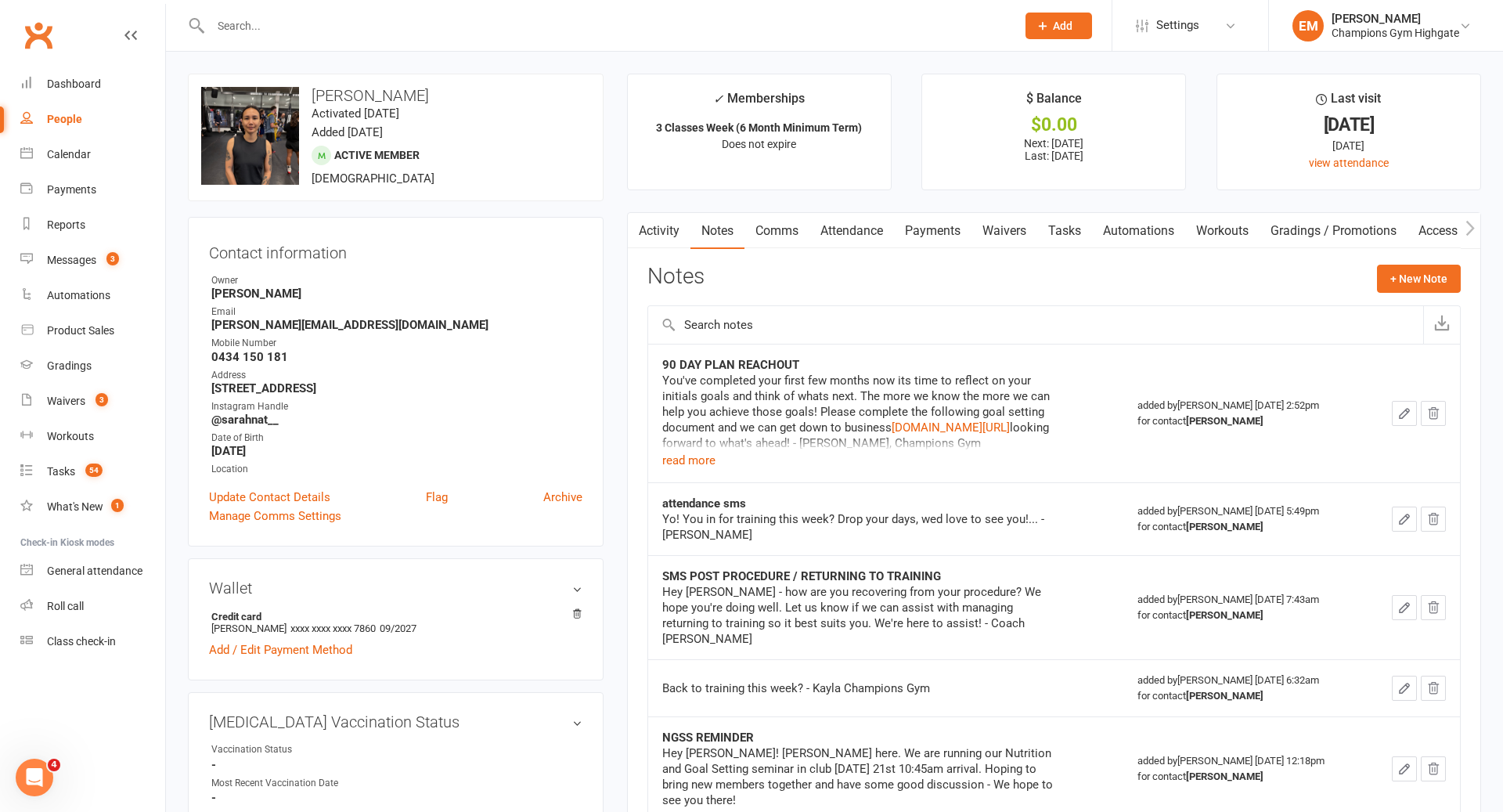
click at [700, 474] on td "90 DAY PLAN REACHOUT You've completed your first few months now its time to ref…" at bounding box center [886, 413] width 475 height 139
click at [700, 460] on button "read more" at bounding box center [688, 459] width 53 height 18
click at [1430, 267] on button "+ New Note" at bounding box center [1420, 279] width 84 height 28
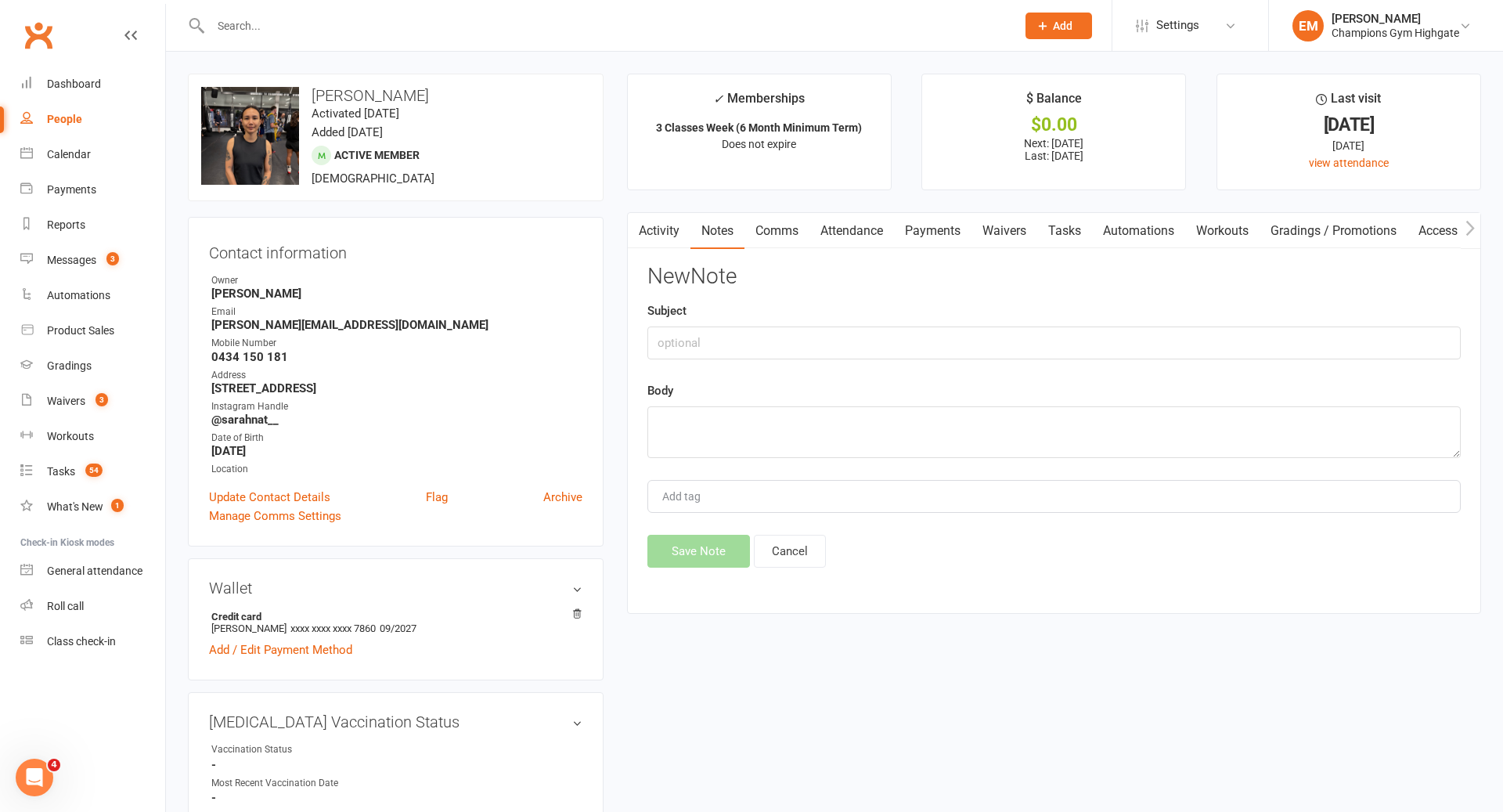
click at [944, 459] on div "New Note Subject Body Add tag Save Note Cancel" at bounding box center [1054, 417] width 814 height 303
click at [946, 442] on textarea at bounding box center [1054, 431] width 814 height 52
type textarea "did not hear back from 90 day reach out - completing task"
click at [855, 310] on div "Subject" at bounding box center [1054, 331] width 814 height 58
click at [851, 330] on input "text" at bounding box center [1054, 343] width 814 height 33
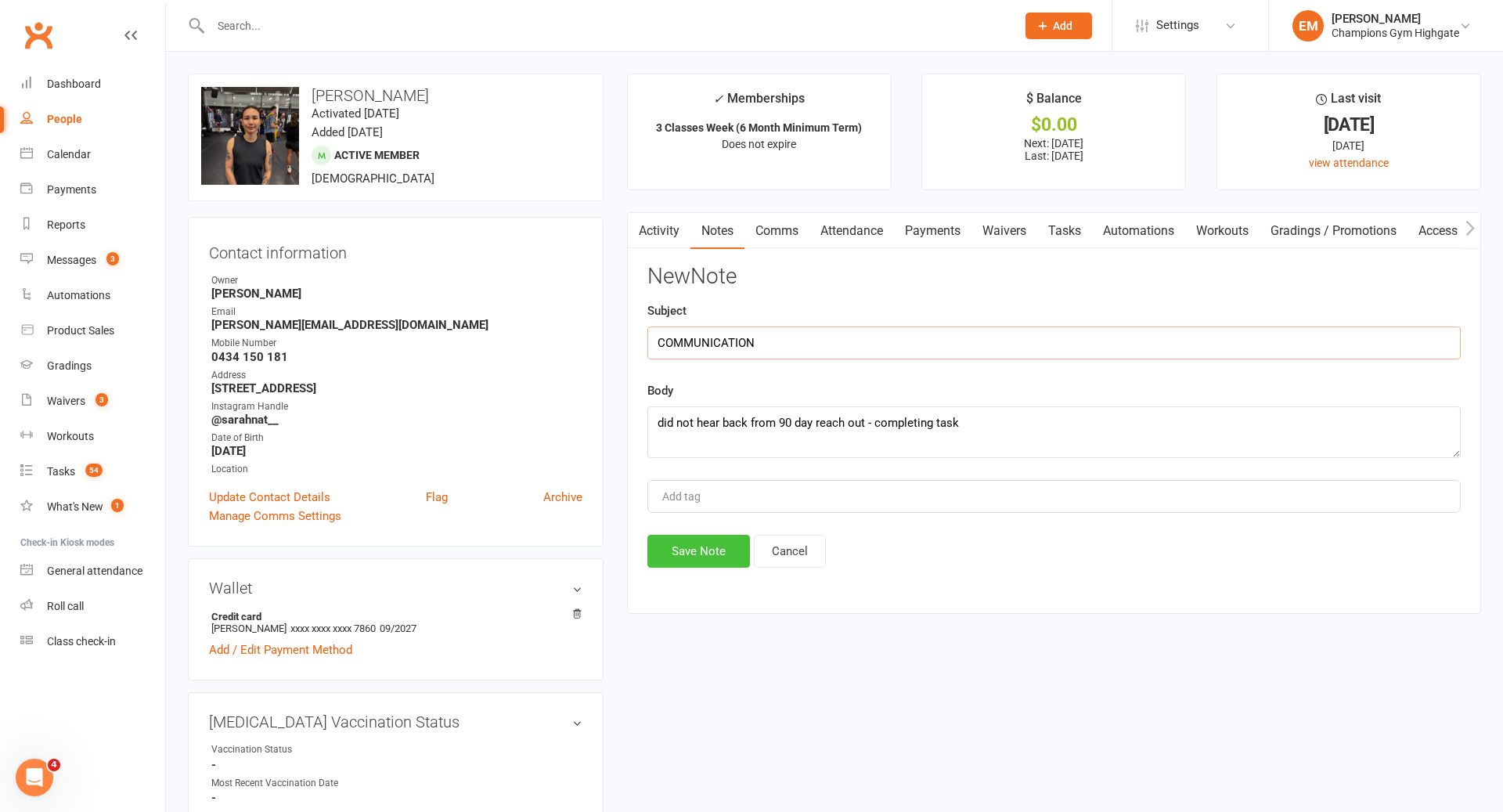
type input "COMMUNICATION"
click at [695, 552] on button "Save Note" at bounding box center [698, 552] width 103 height 33
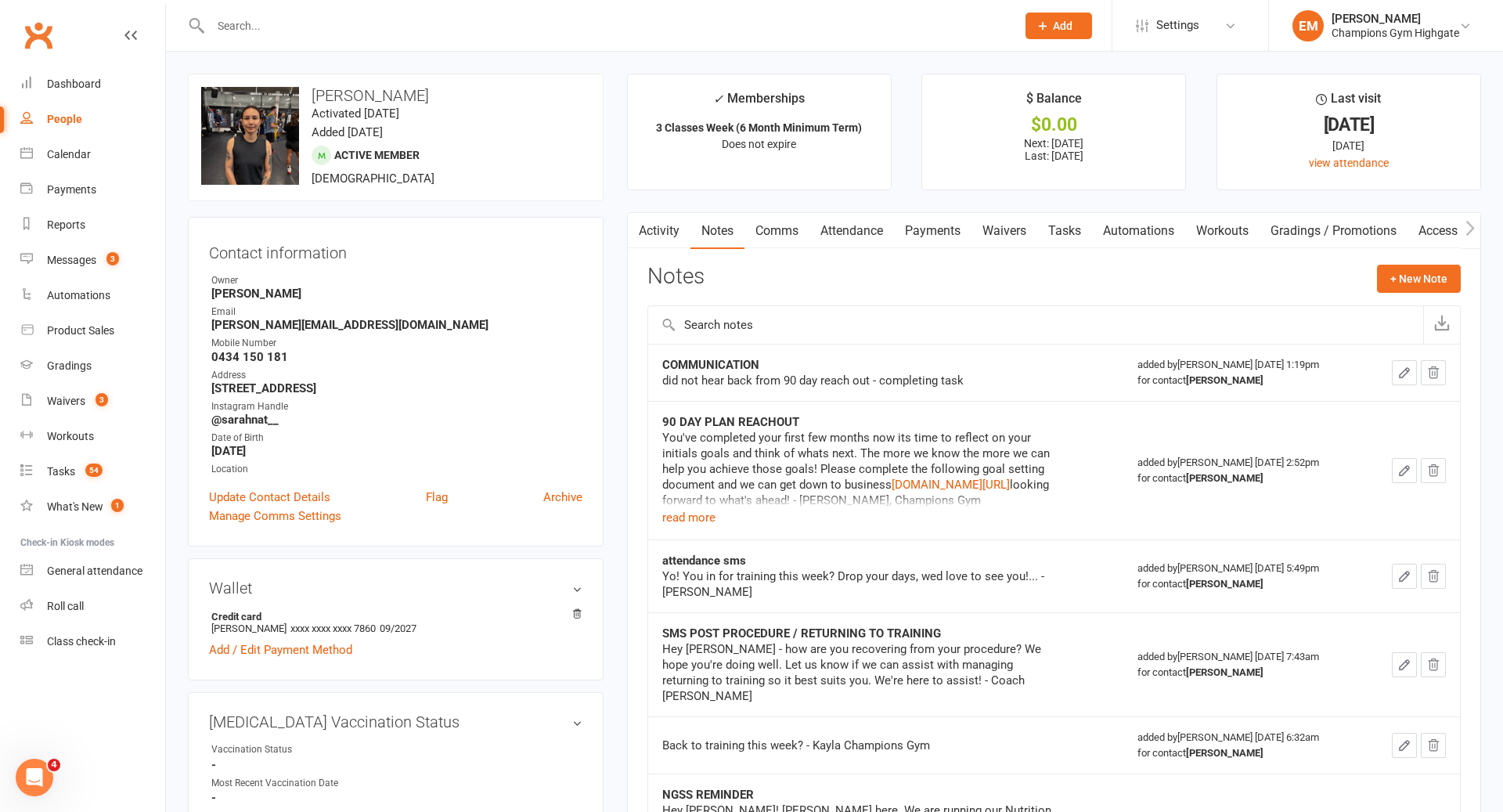
click at [862, 28] on input "text" at bounding box center [606, 25] width 800 height 22
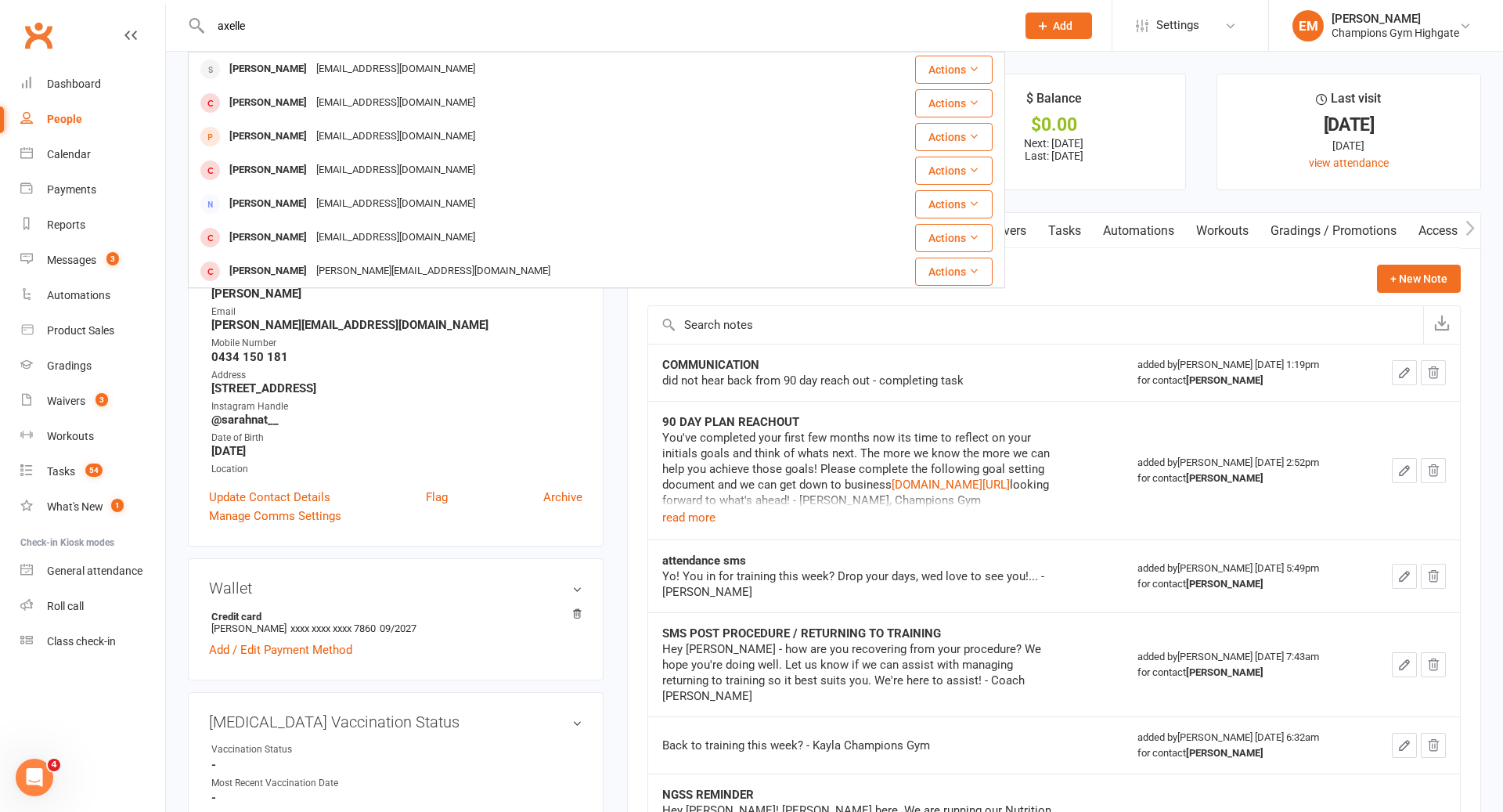
type input "axelle"
click at [631, 66] on div "[PERSON_NAME] [EMAIL_ADDRESS][DOMAIN_NAME]" at bounding box center [517, 69] width 656 height 32
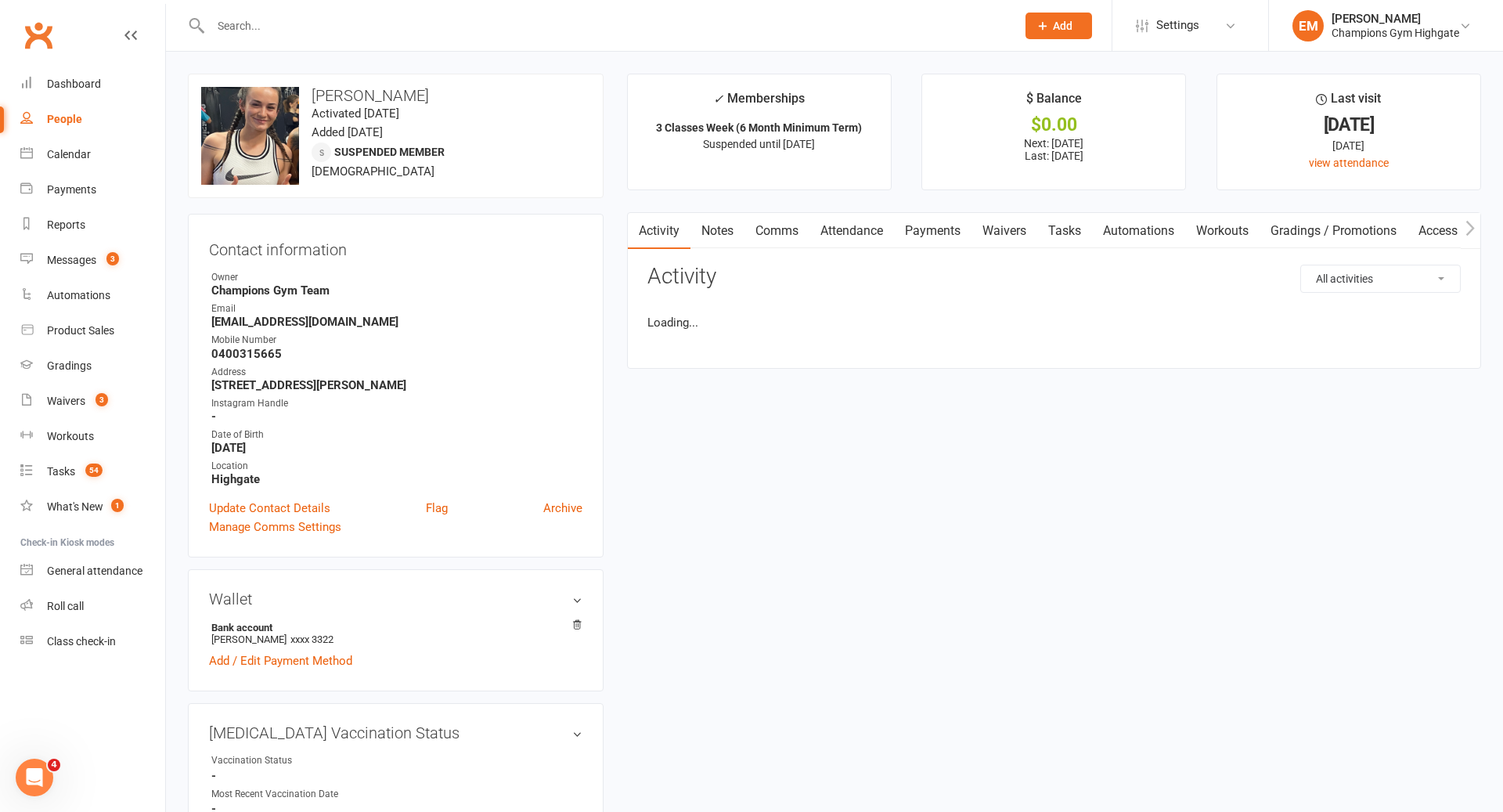
click at [673, 231] on link "Activity" at bounding box center [659, 231] width 62 height 36
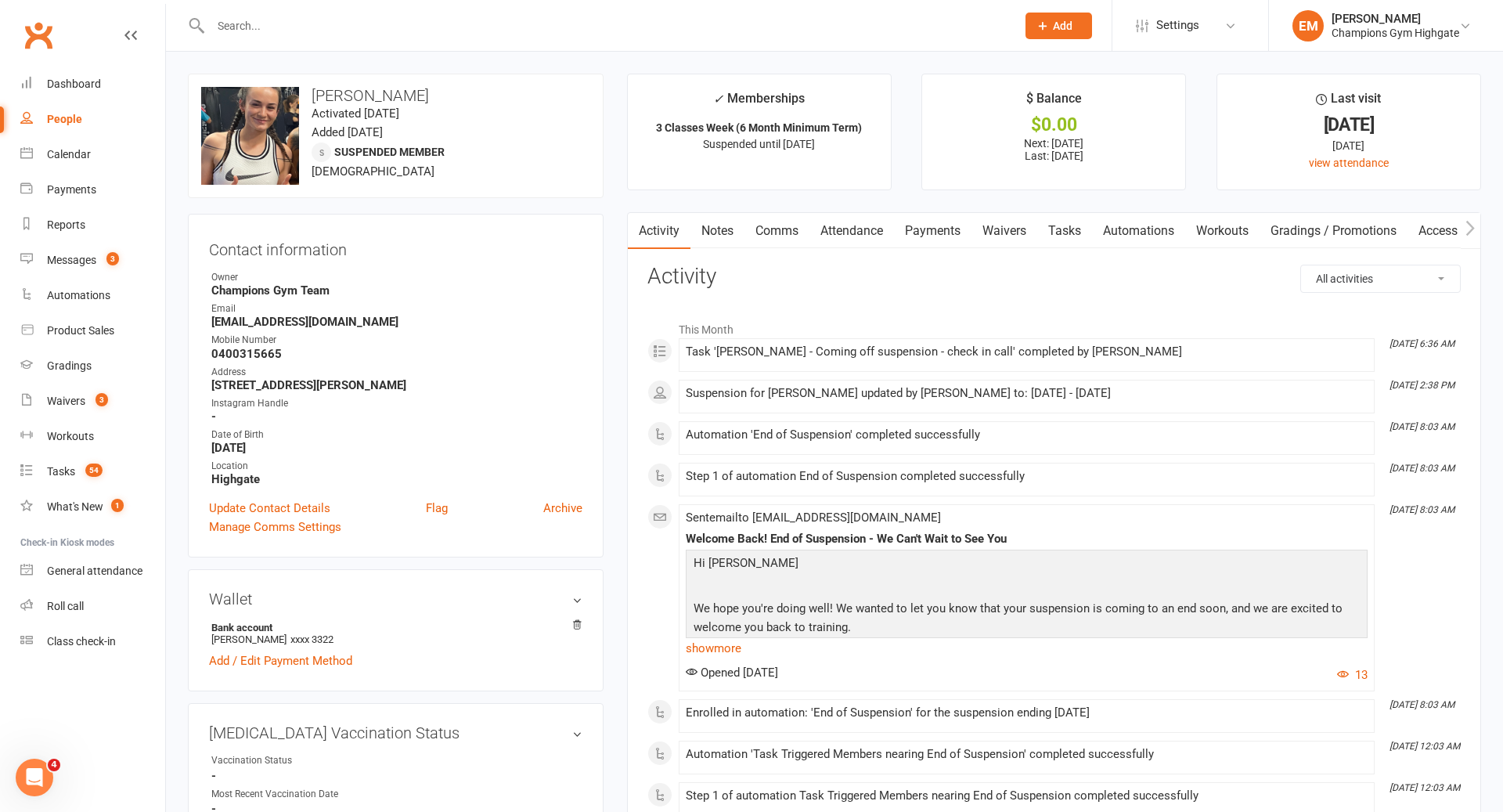
click at [1451, 274] on select "All activities Bookings / Attendances Communications Notes Failed SMSes Grading…" at bounding box center [1380, 279] width 159 height 26
select select "ConversationLogEntry"
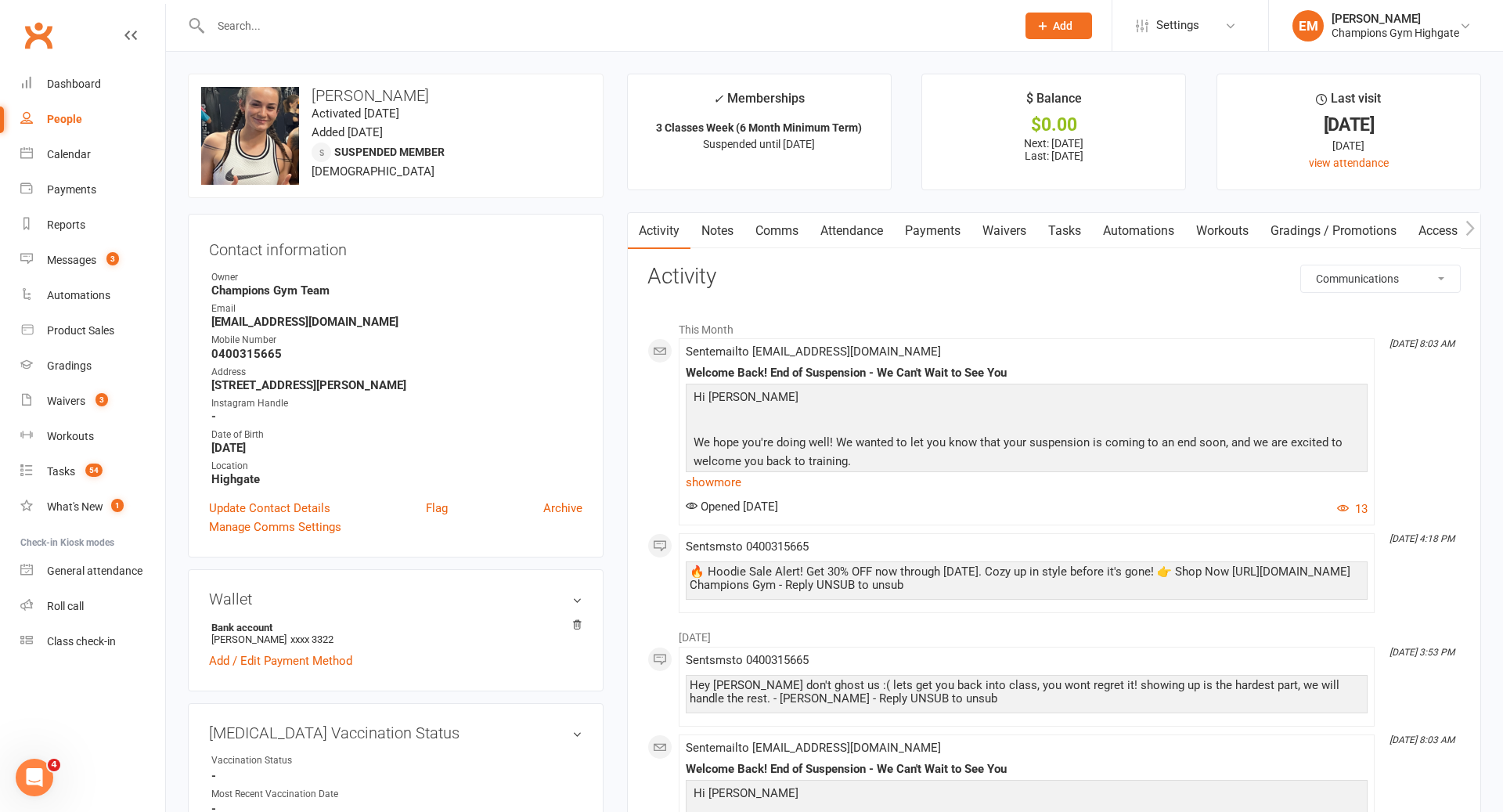
click at [718, 241] on link "Notes" at bounding box center [718, 231] width 54 height 36
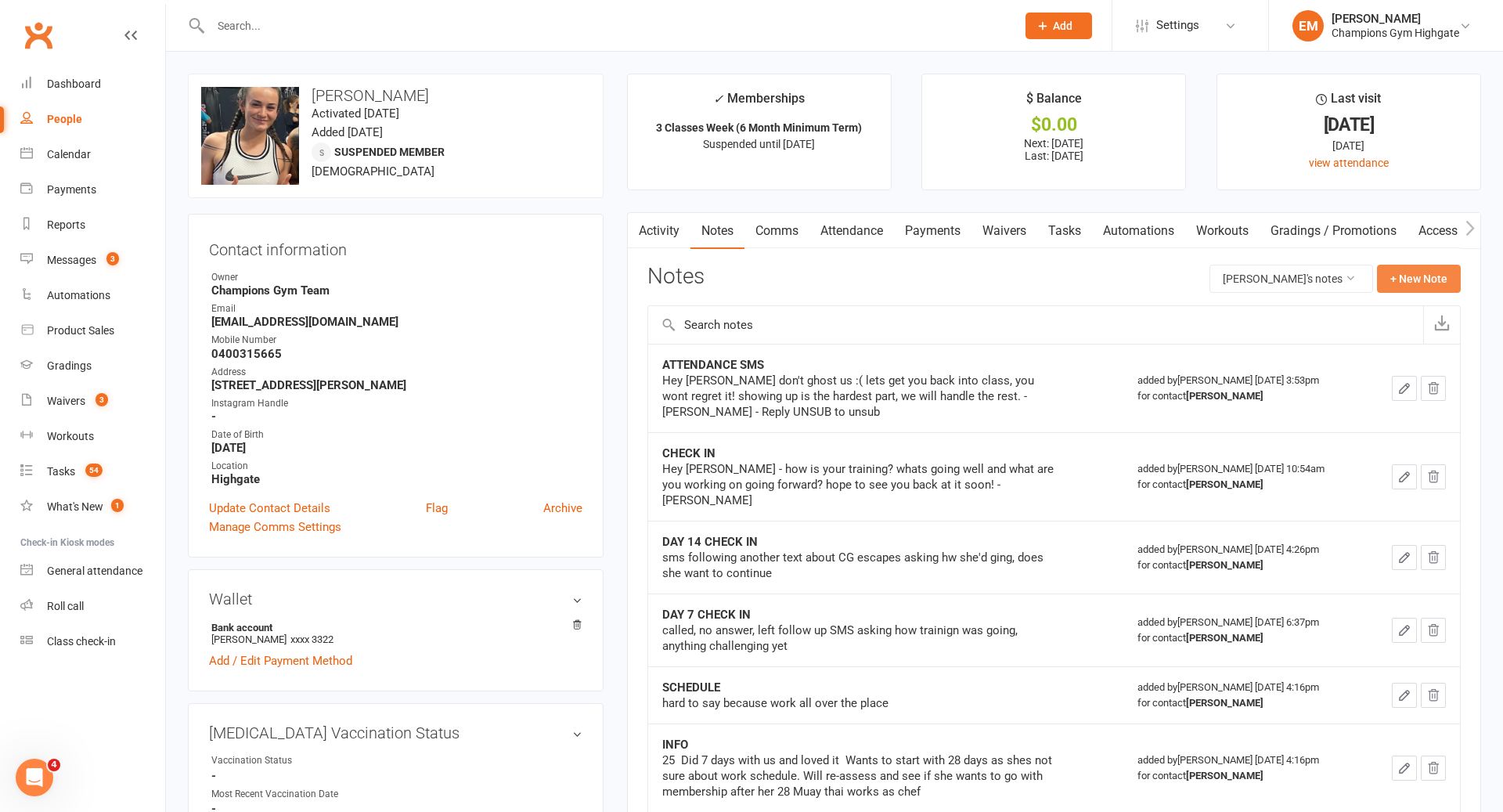
click at [1417, 278] on button "+ New Note" at bounding box center [1420, 279] width 84 height 28
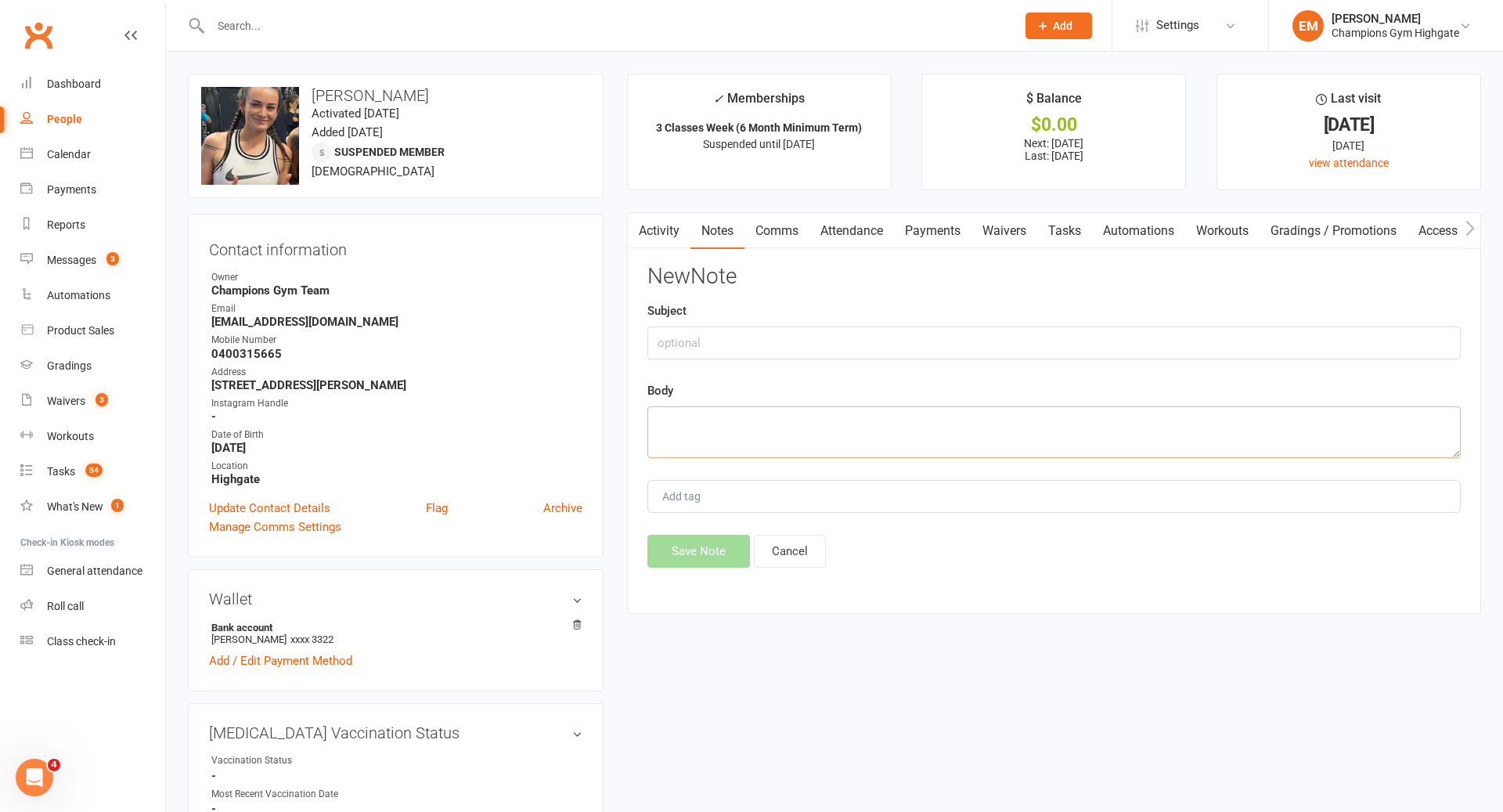
click at [1044, 435] on textarea at bounding box center [1054, 431] width 814 height 52
type textarea "did not hear back from new starter roll over reach out"
click at [1041, 358] on div "New Note Subject Body did not hear back from new starter roll over reach out Ad…" at bounding box center [1054, 417] width 814 height 303
click at [1049, 341] on input "text" at bounding box center [1054, 343] width 814 height 33
type input "COMMUNICATION"
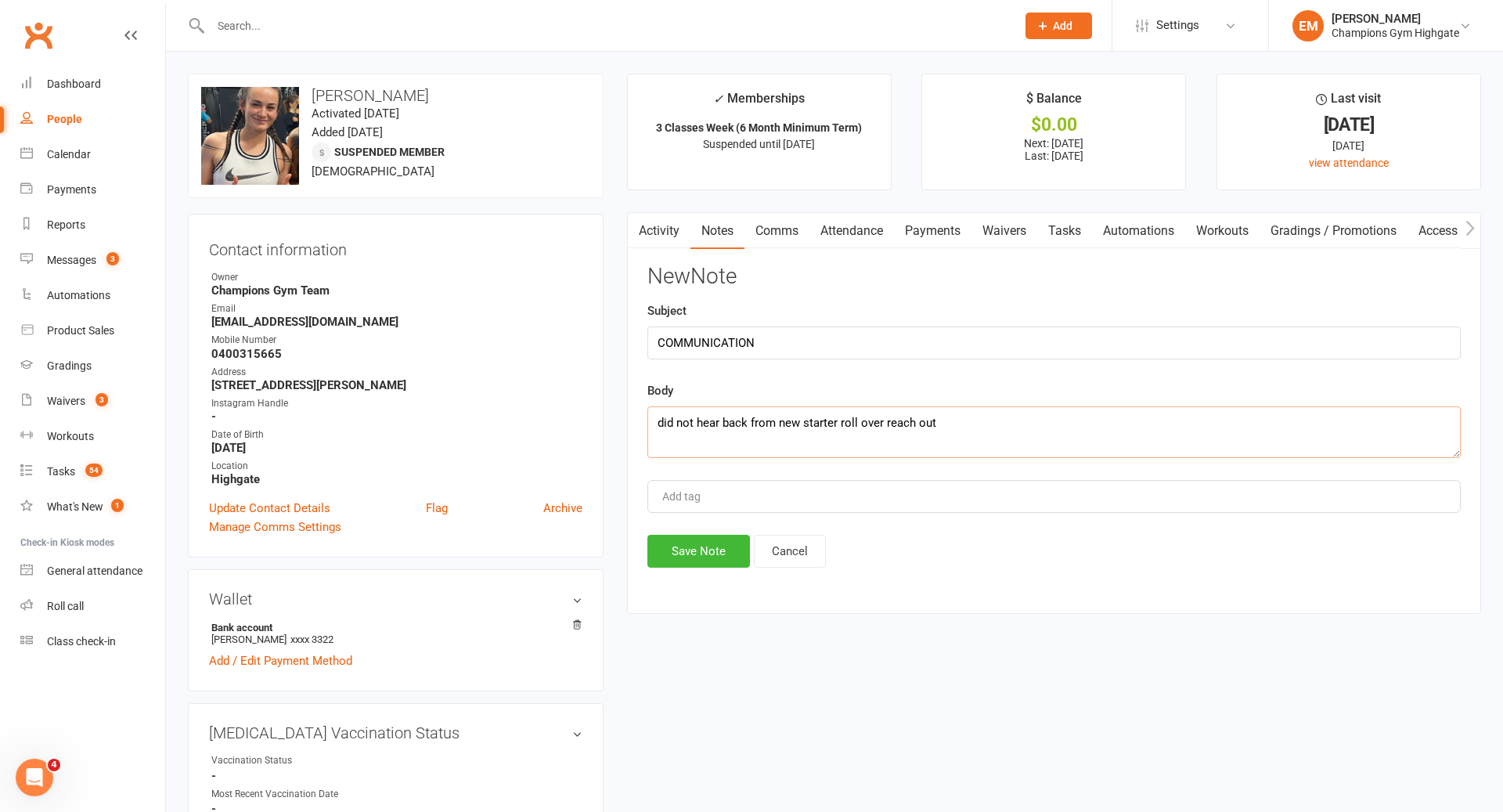
drag, startPoint x: 1110, startPoint y: 425, endPoint x: 1111, endPoint y: 402, distance: 23.0
click at [1111, 425] on textarea "did not hear back from new starter roll over reach out" at bounding box center [1054, 431] width 814 height 52
type textarea "did not hear back from new starter roll over reach out - completing task"
drag, startPoint x: 711, startPoint y: 552, endPoint x: 835, endPoint y: 136, distance: 434.1
click at [711, 552] on button "Save Note" at bounding box center [698, 552] width 103 height 33
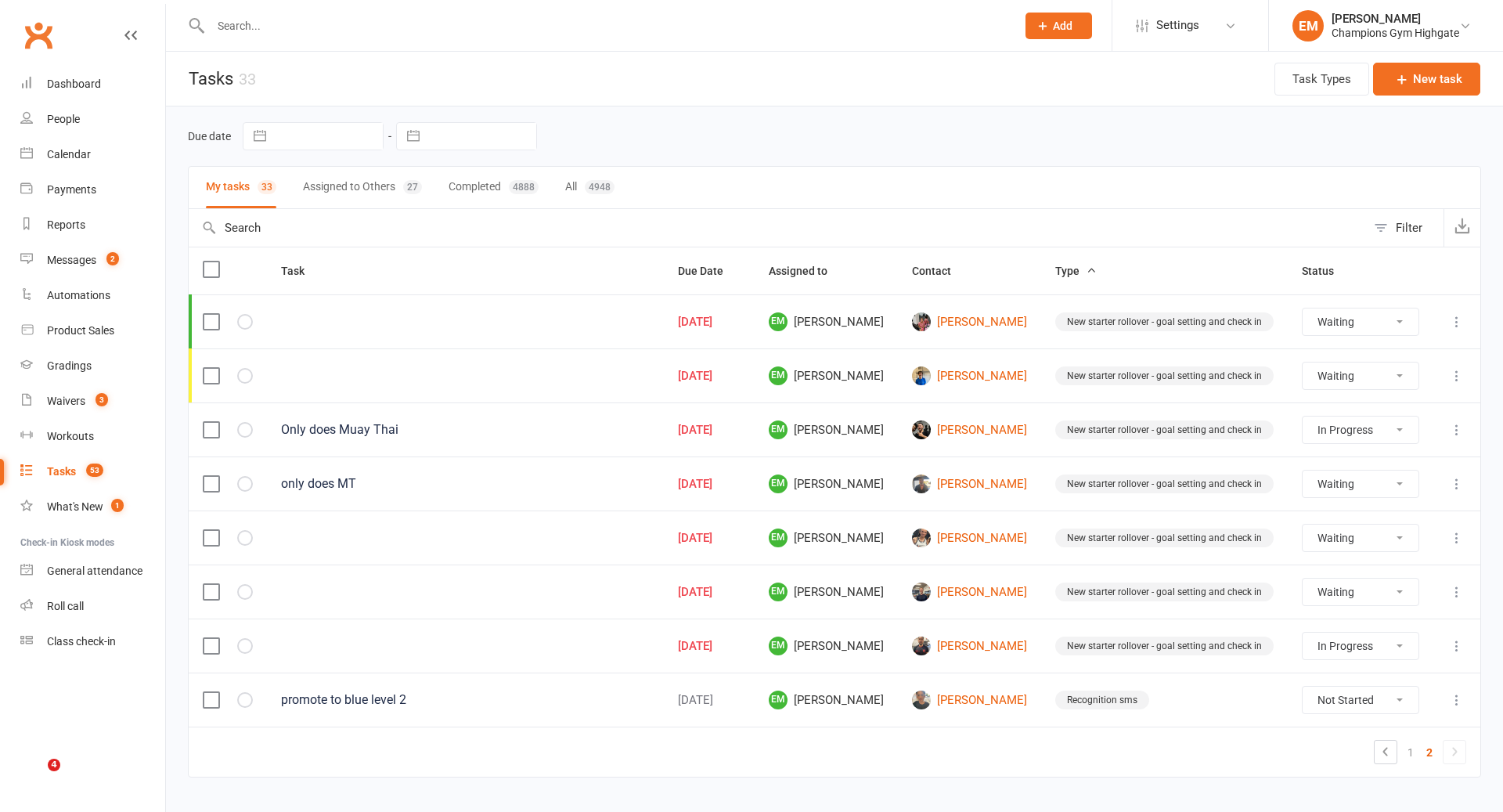
select select "waiting"
select select "started"
select select "waiting"
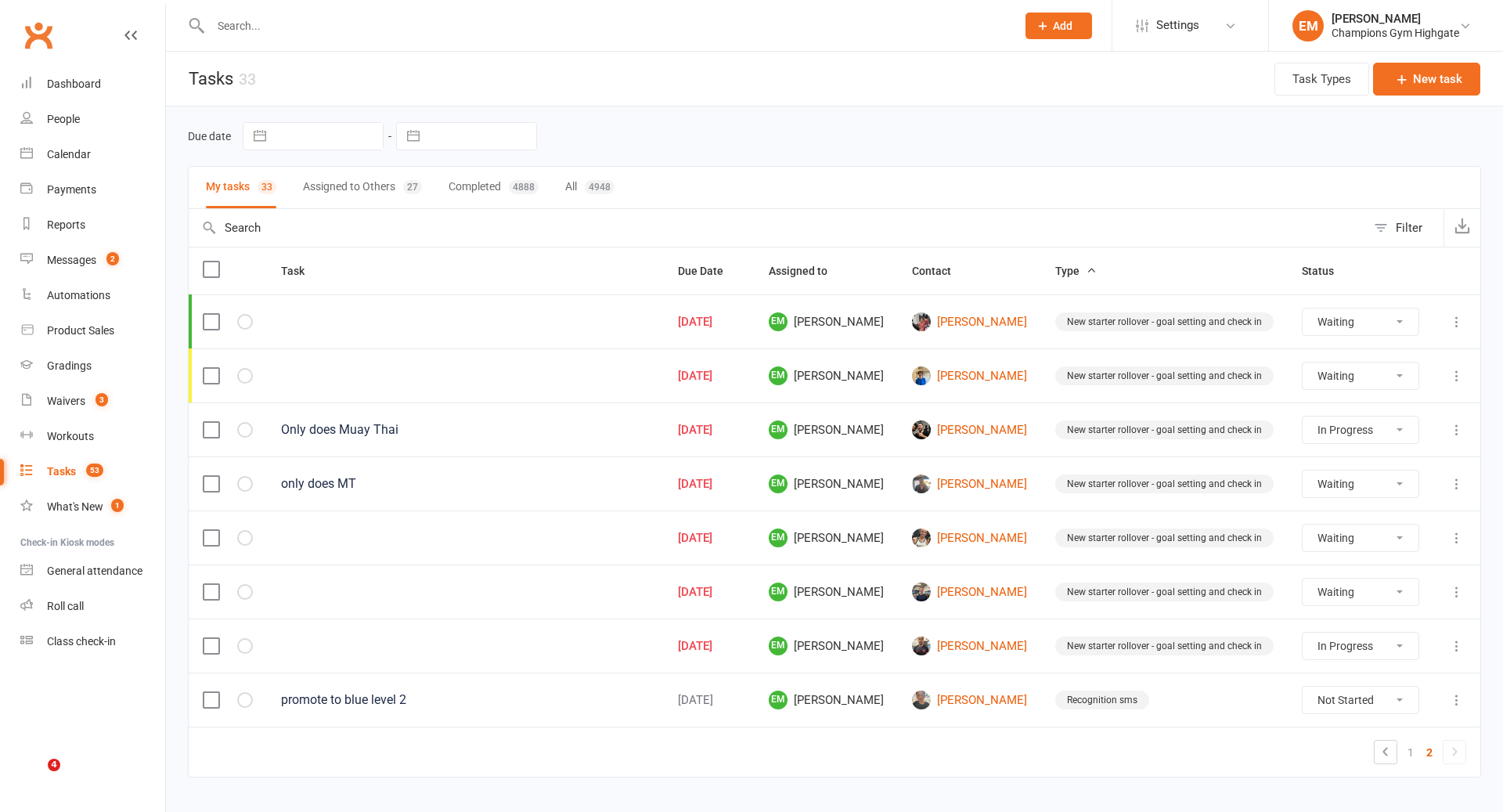
select select "waiting"
select select "started"
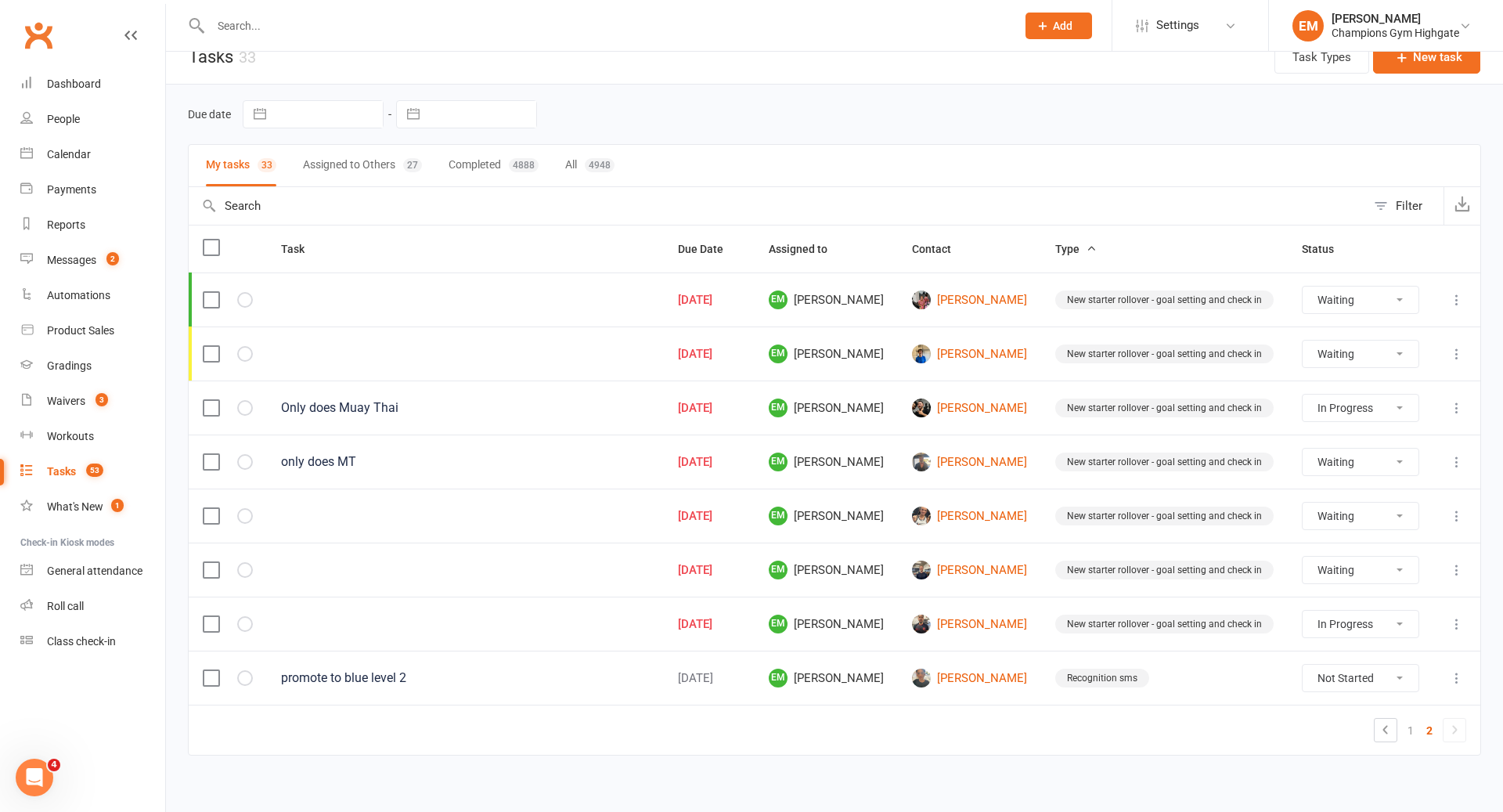
click at [1350, 287] on select "Not Started In Progress Waiting Complete" at bounding box center [1361, 300] width 116 height 26
select select "waiting"
select select "started"
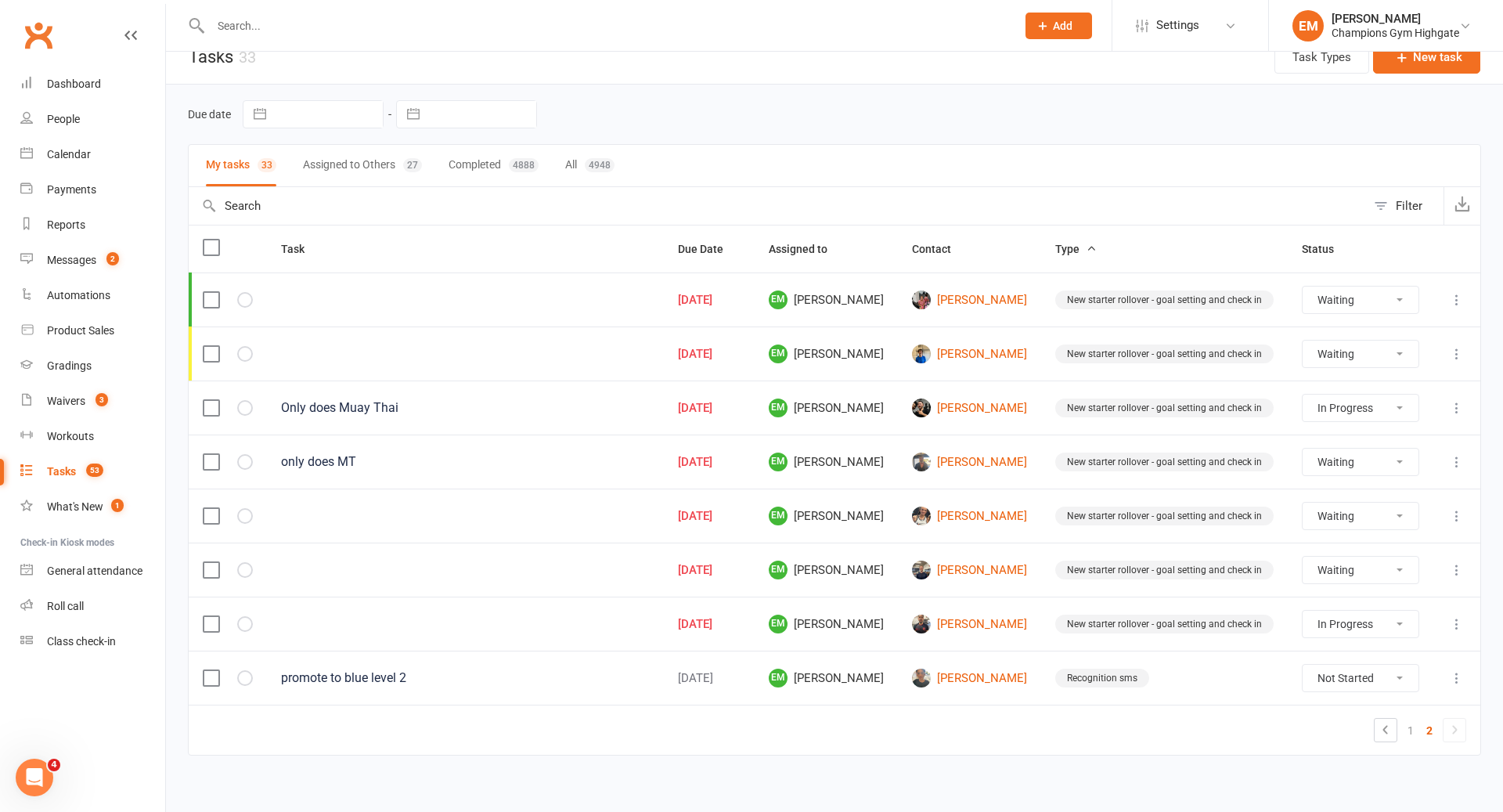
select select "waiting"
select select "started"
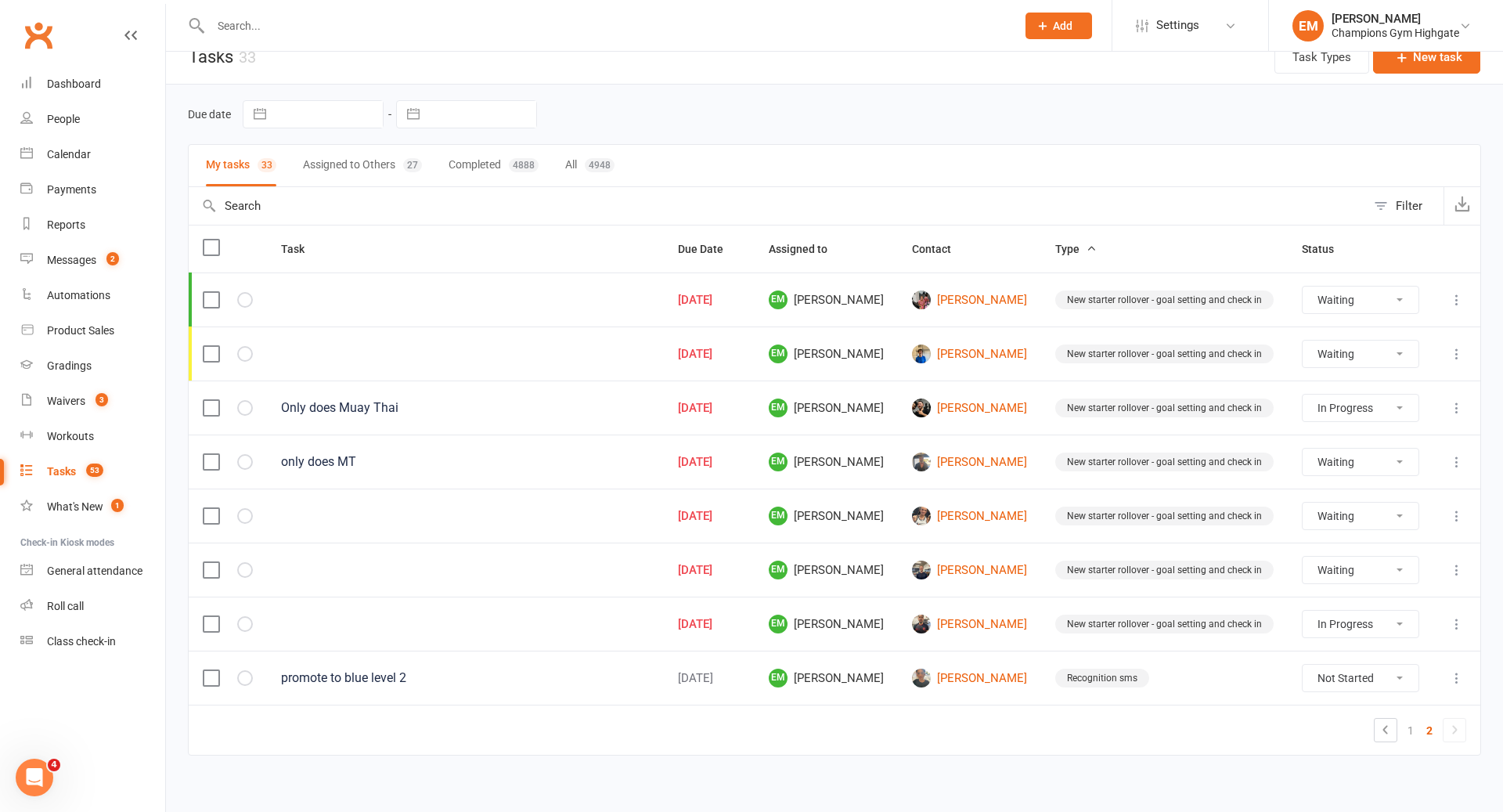
select select "waiting"
select select "started"
select select "waiting"
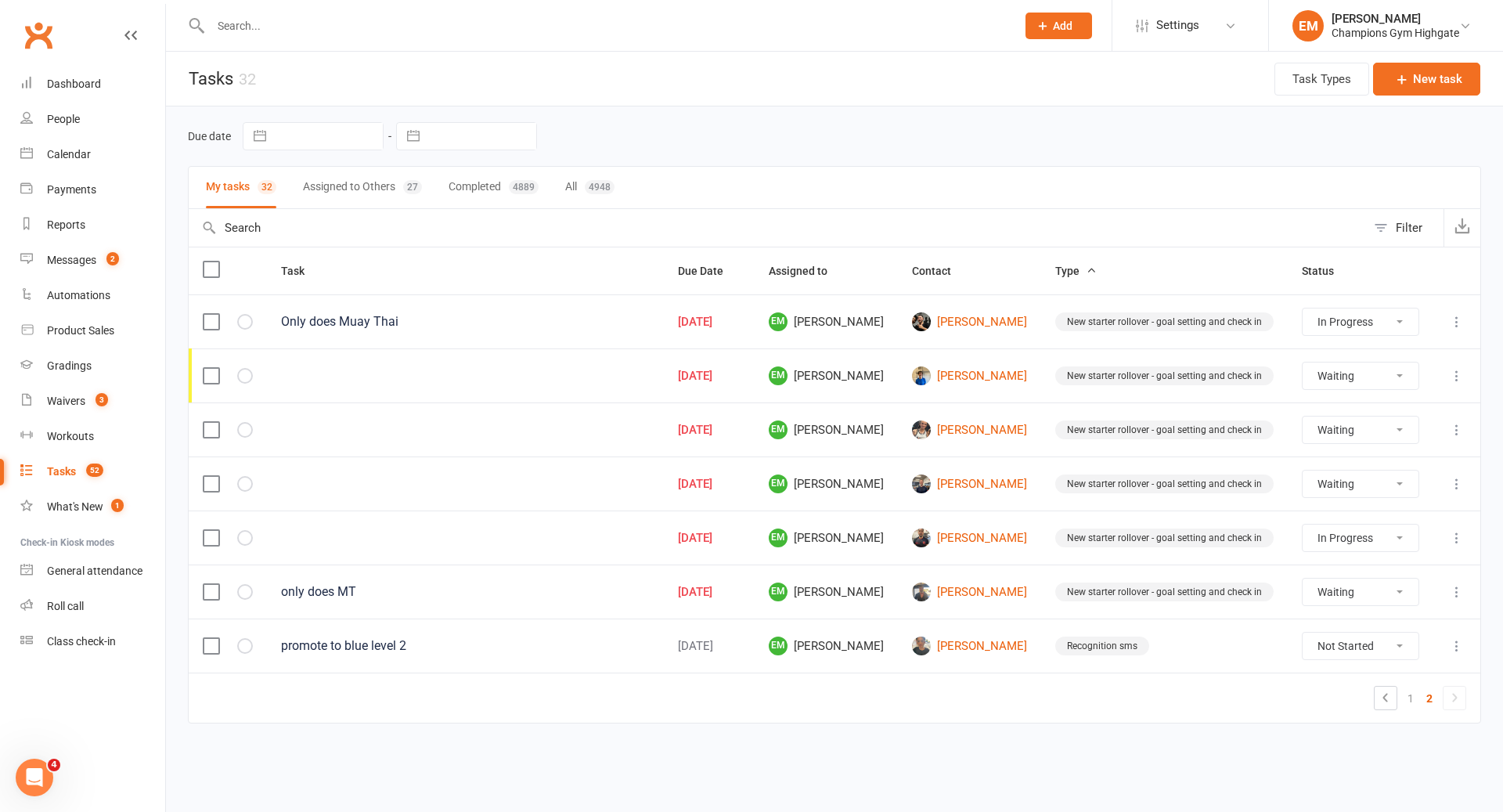
click at [1372, 325] on select "Not Started In Progress Waiting Complete" at bounding box center [1361, 322] width 116 height 26
select select "started"
select select "waiting"
select select "started"
select select "waiting"
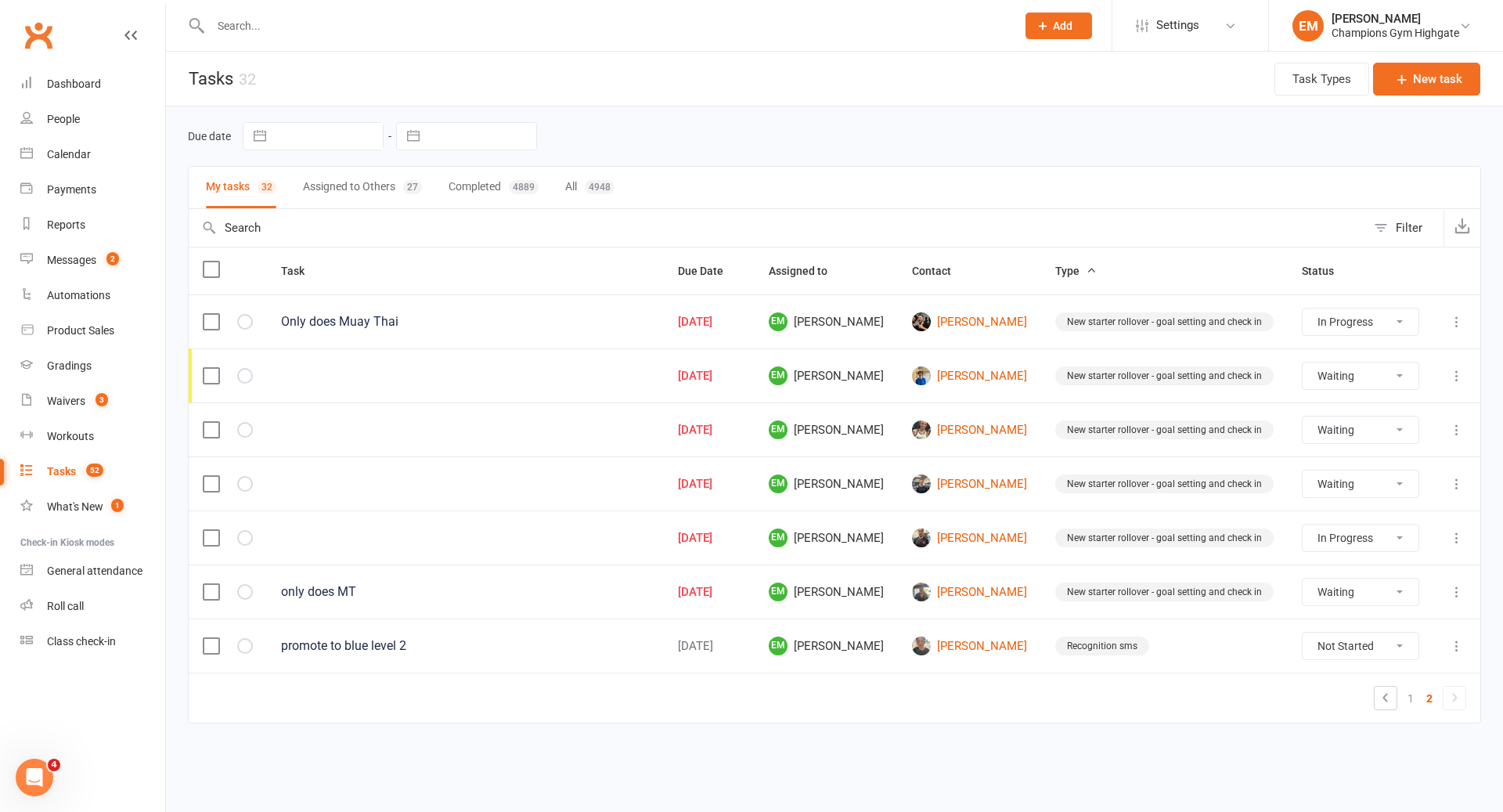
select select "waiting"
select select "started"
select select "waiting"
select select "started"
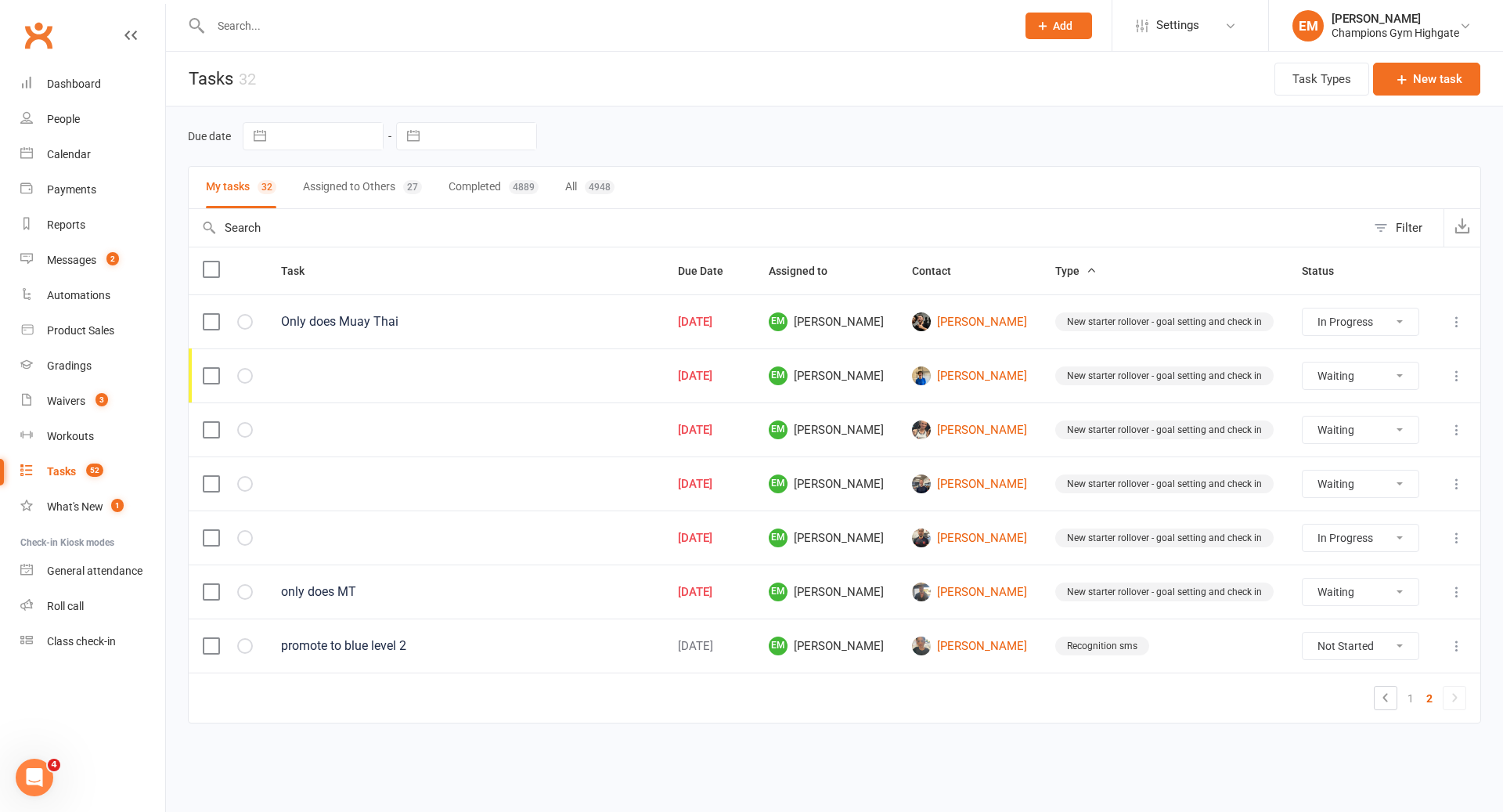
select select "waiting"
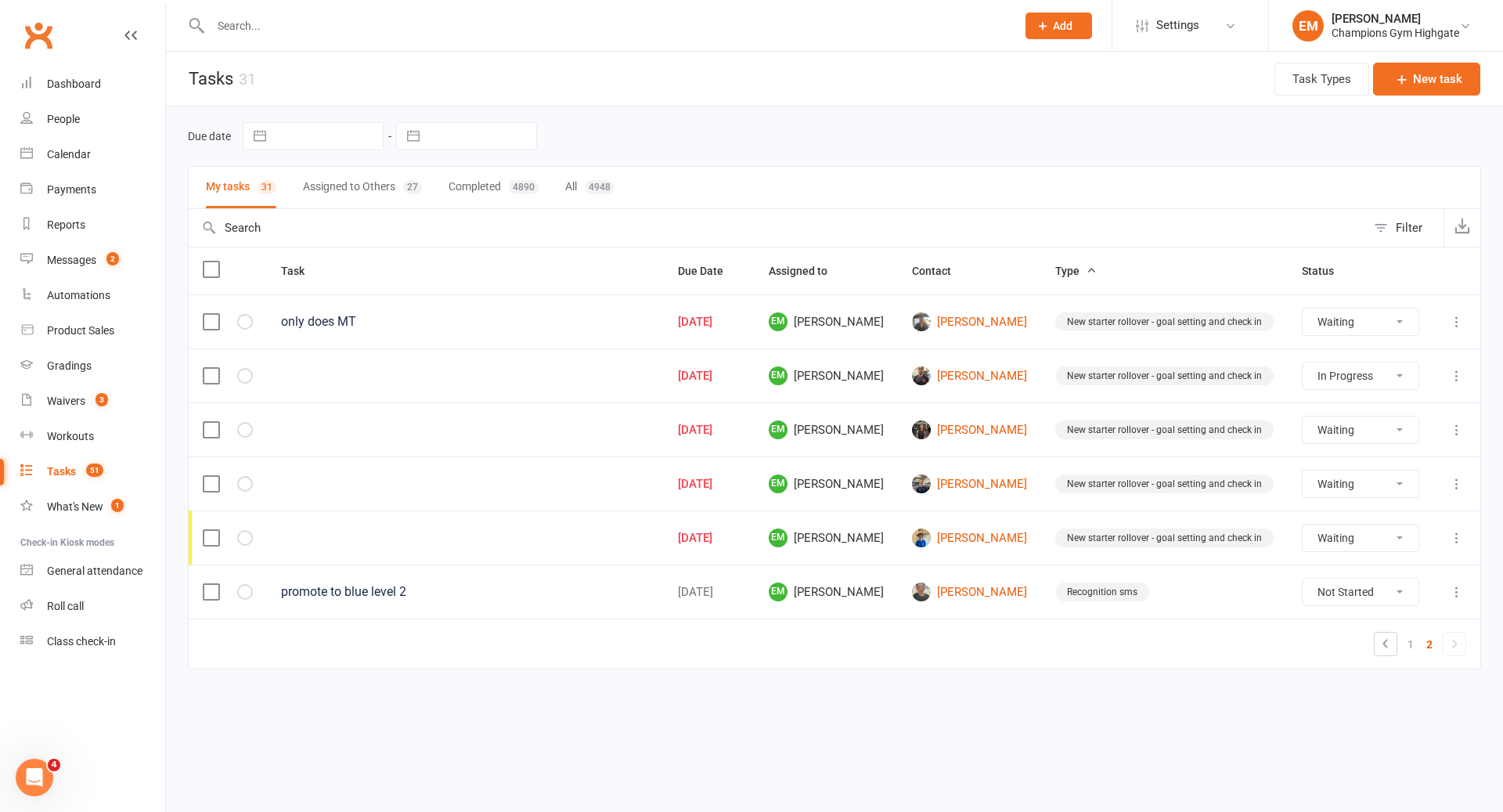
click at [1378, 531] on select "Not Started In Progress Waiting Complete" at bounding box center [1361, 538] width 116 height 26
select select "waiting"
select select "started"
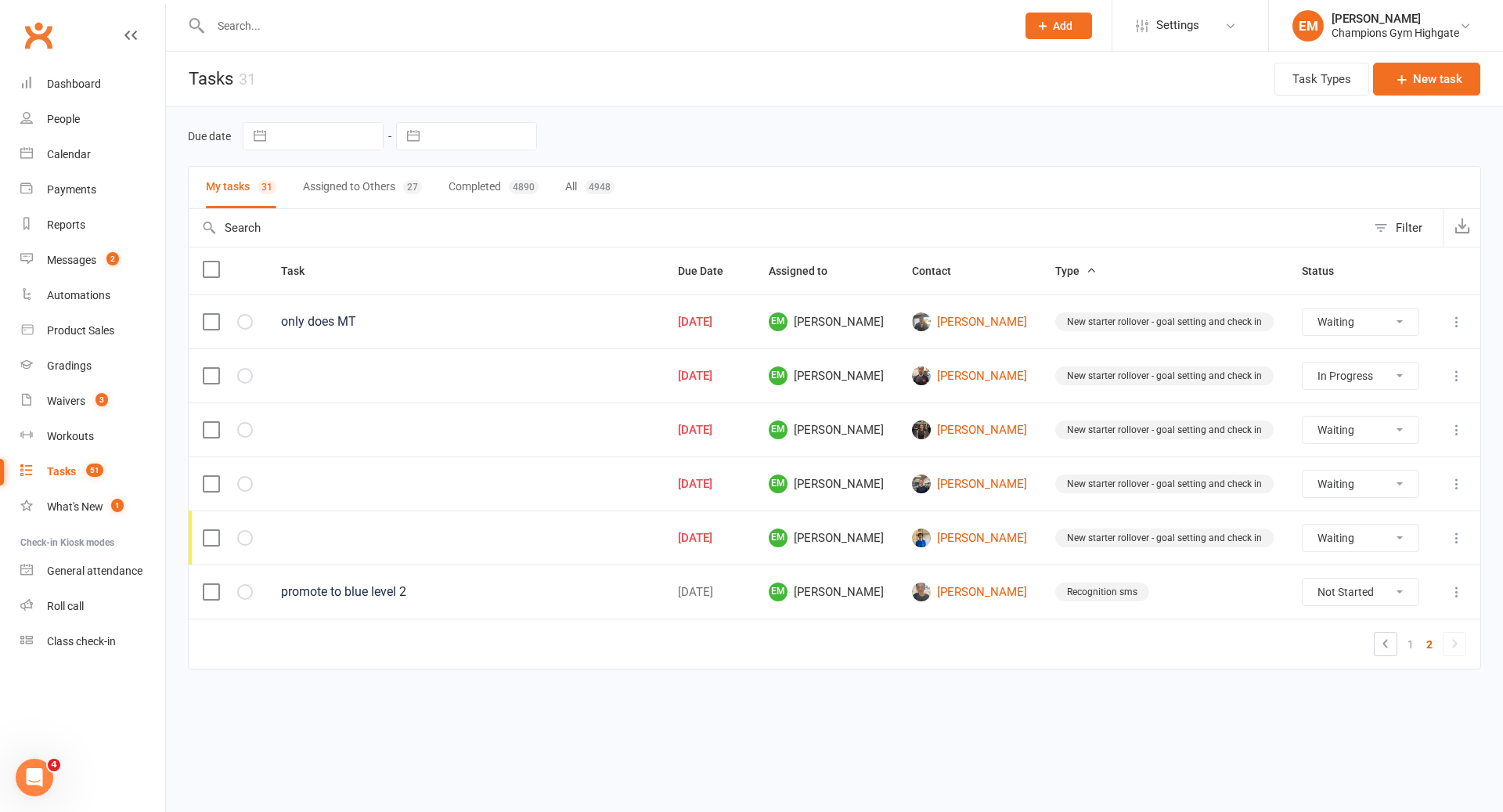
select select "waiting"
select select "started"
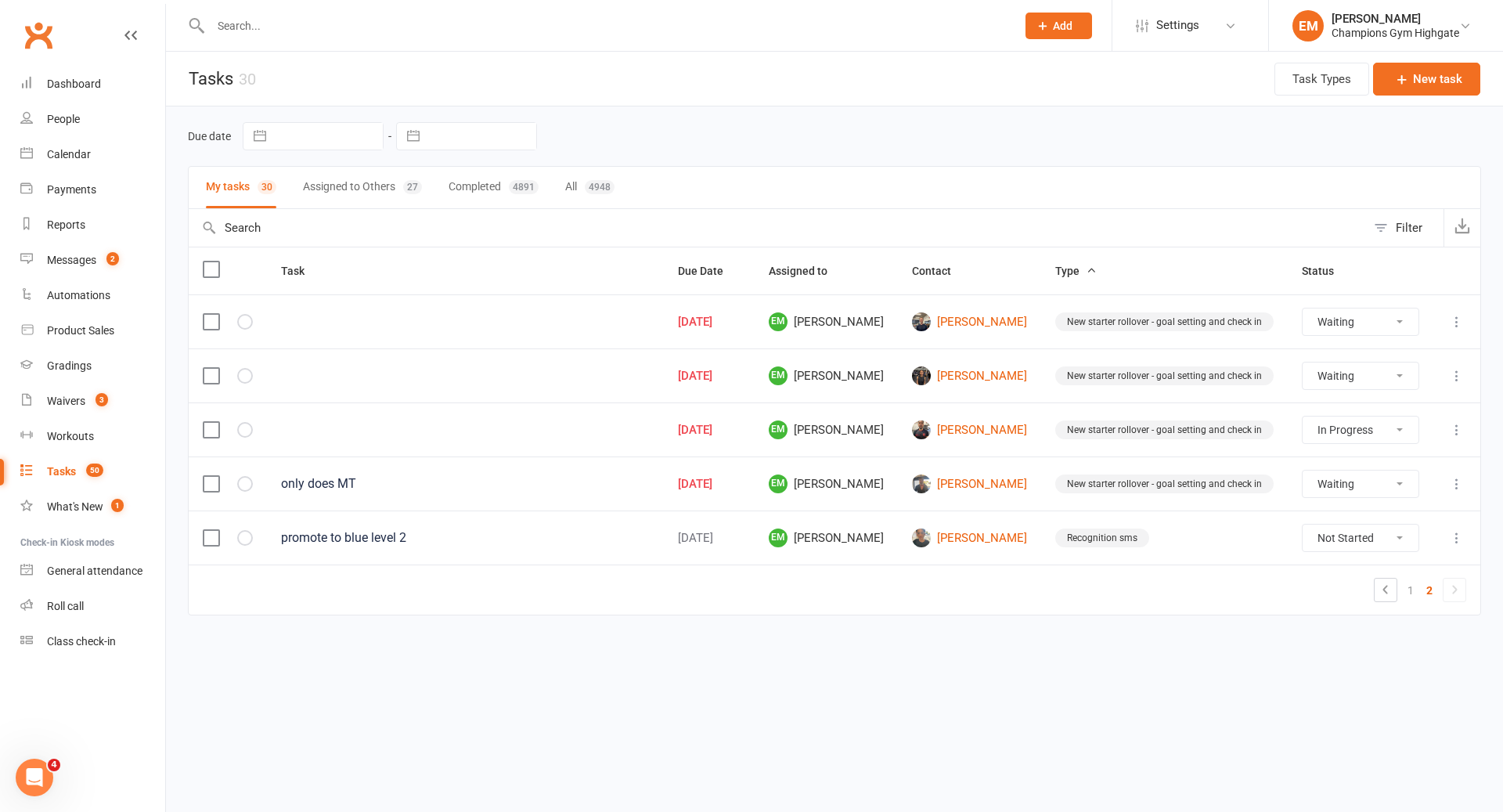
click at [1365, 480] on select "Not Started In Progress Waiting Complete" at bounding box center [1361, 484] width 116 height 26
select select "waiting"
select select "started"
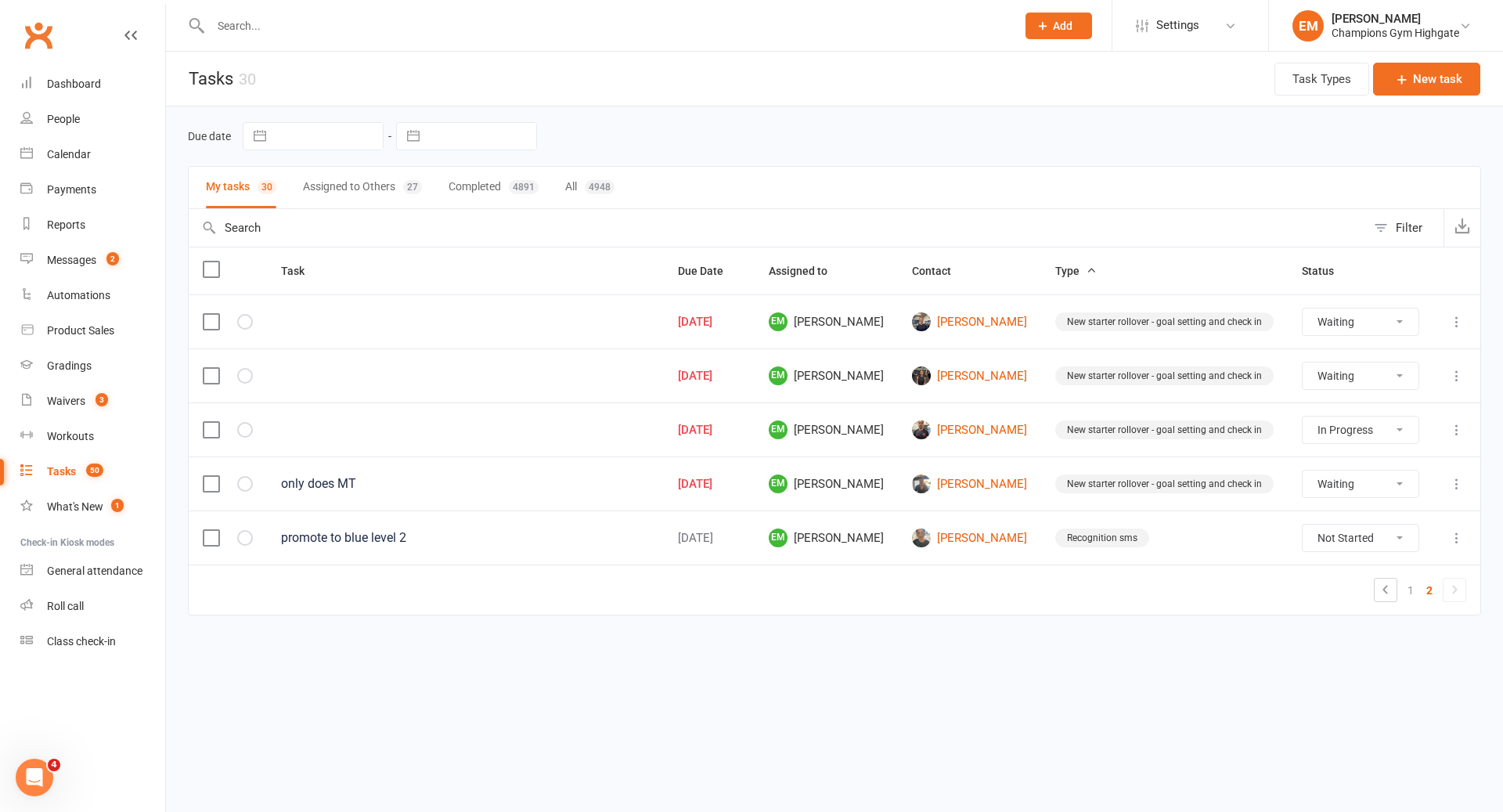
select select "waiting"
click at [1393, 436] on select "Not Started In Progress Waiting Complete" at bounding box center [1361, 430] width 116 height 26
select select "started"
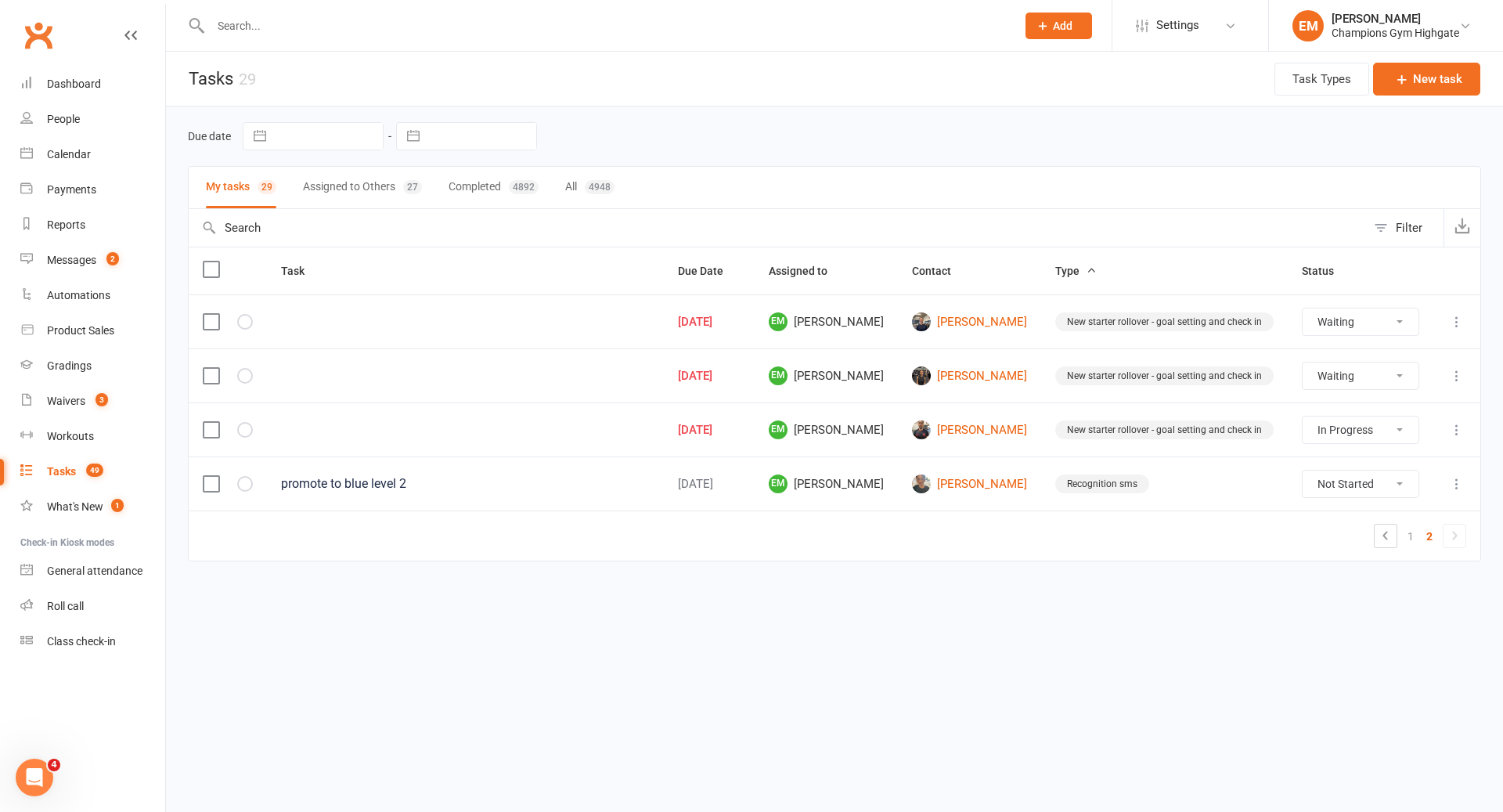
select select "waiting"
select select "started"
select select "waiting"
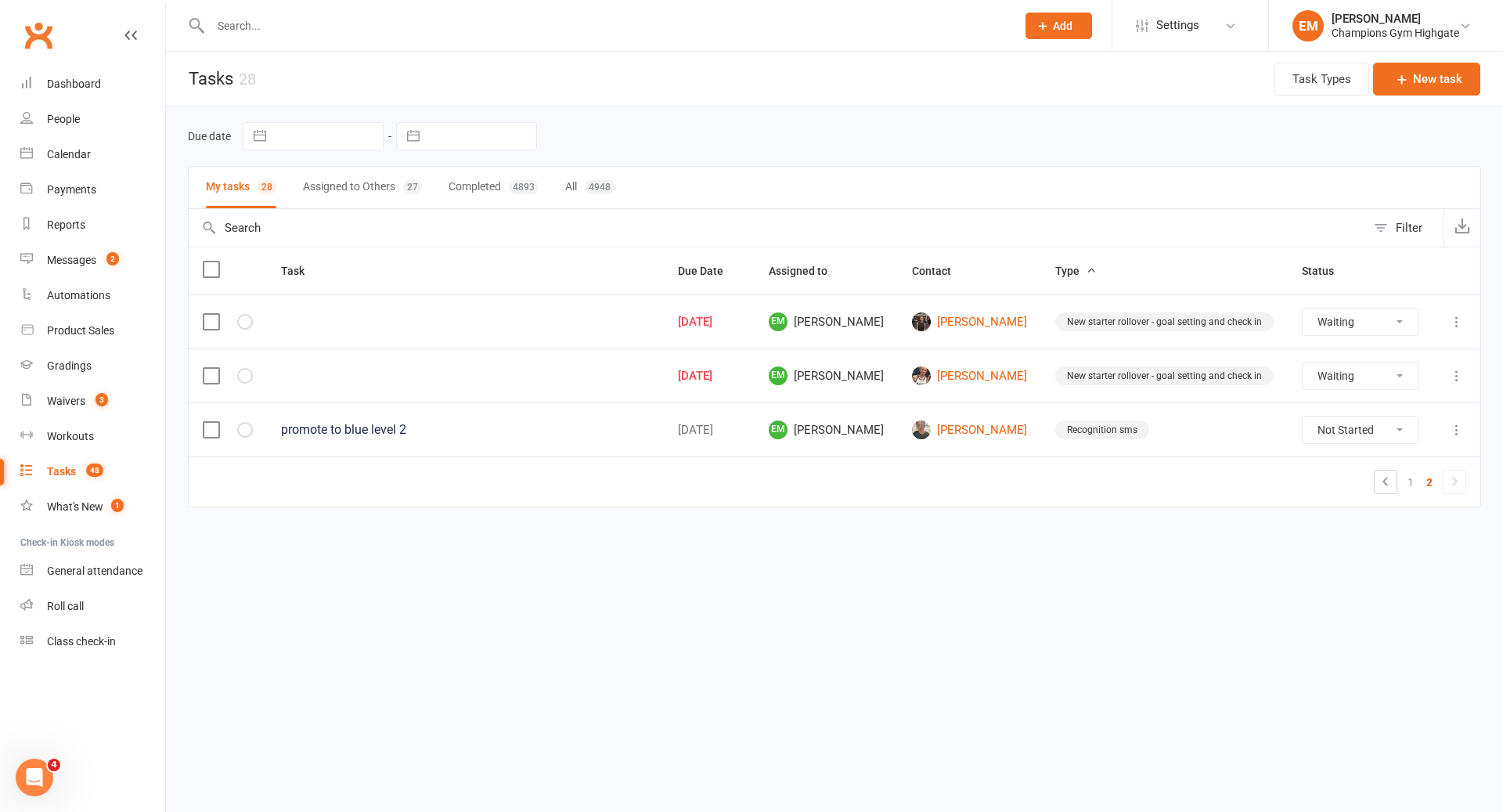
click at [1362, 319] on select "Not Started In Progress Waiting Complete" at bounding box center [1361, 322] width 116 height 26
select select "waiting"
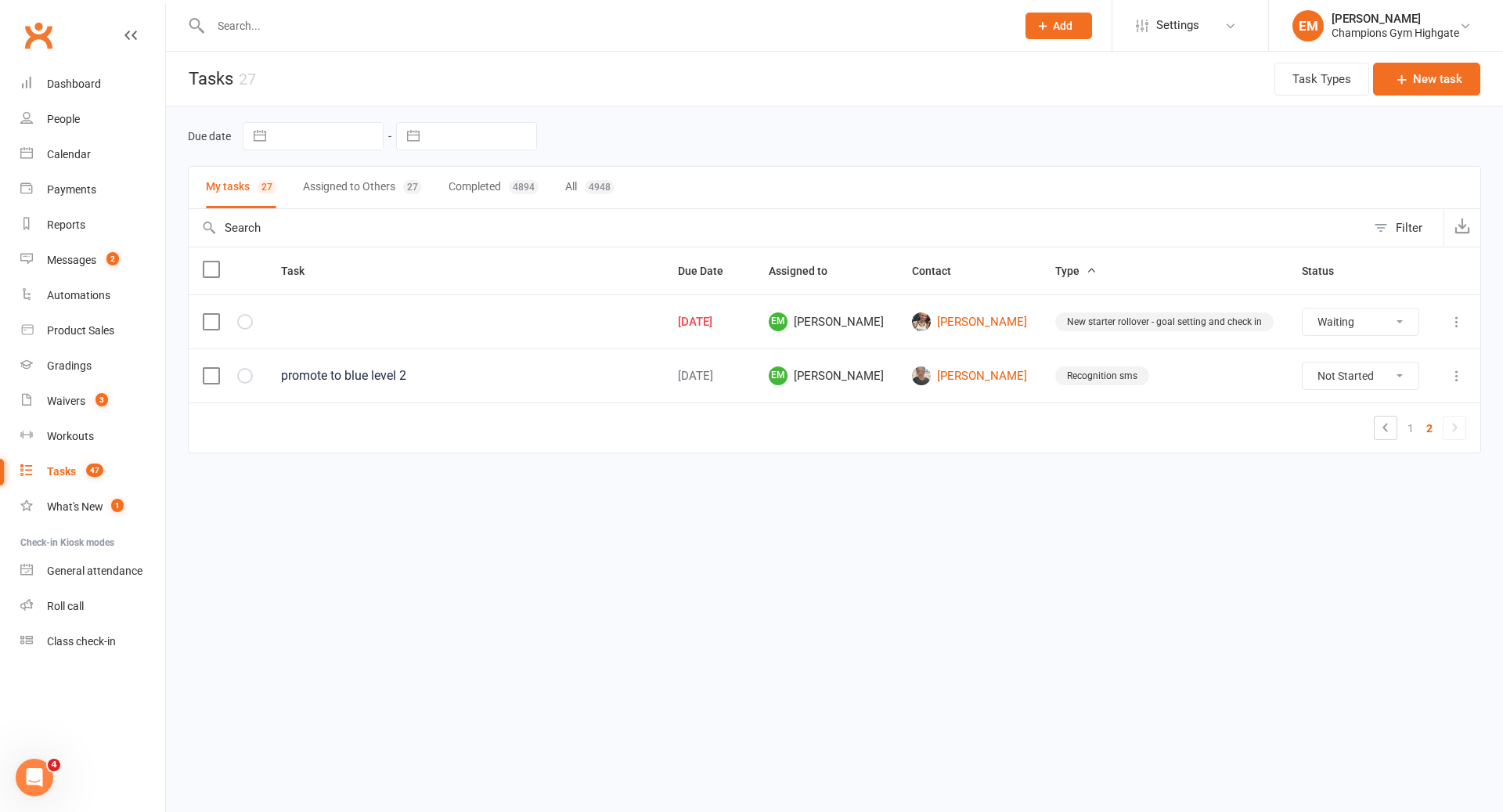
click at [1398, 337] on td "Not Started In Progress Waiting Complete" at bounding box center [1361, 322] width 146 height 54
click at [1397, 315] on select "Not Started In Progress Waiting Complete" at bounding box center [1361, 322] width 116 height 26
select select "waiting"
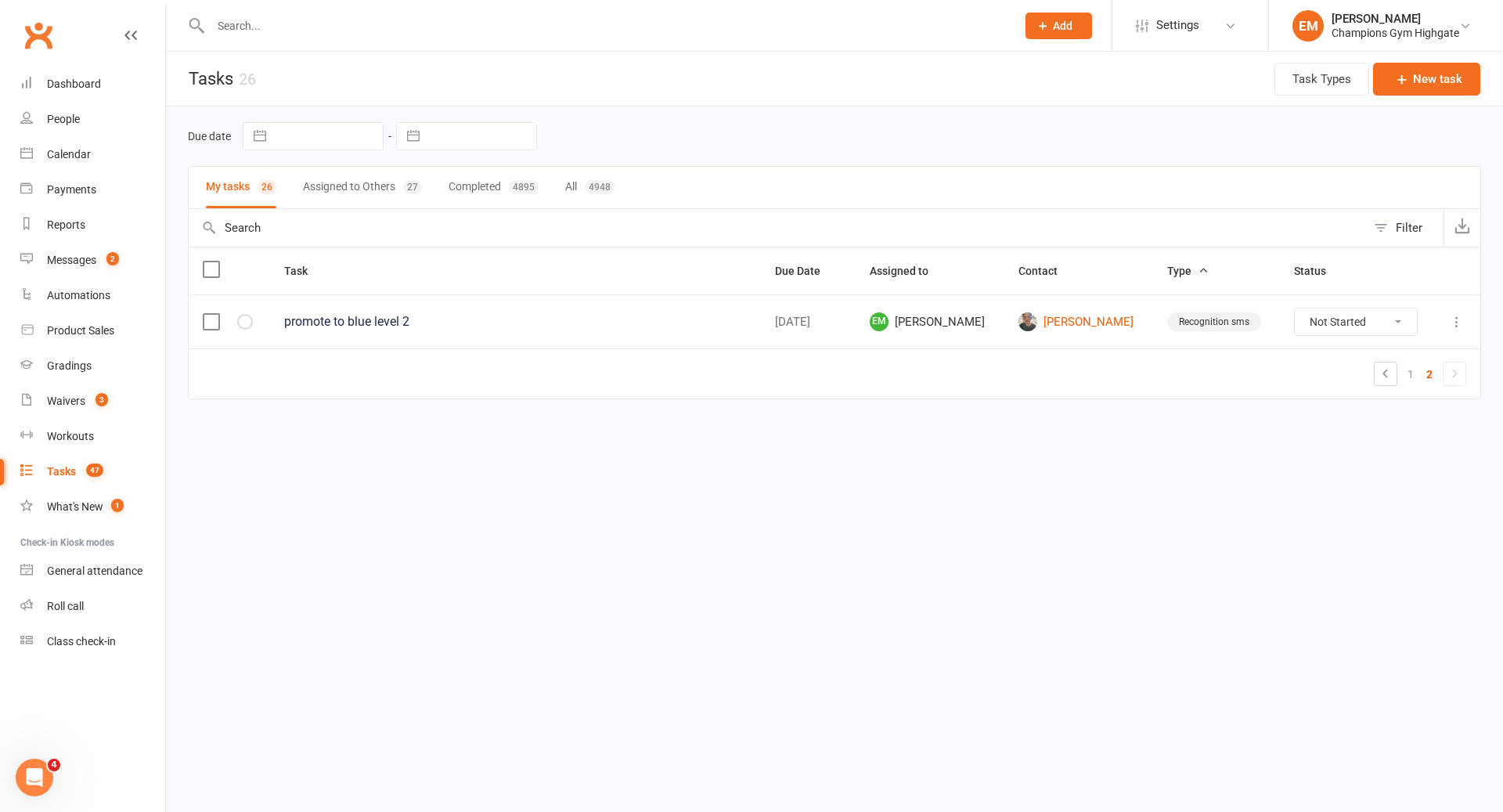
click at [1407, 357] on td "1 2" at bounding box center [834, 373] width 1292 height 50
click at [1407, 363] on link "1" at bounding box center [1410, 374] width 18 height 22
select select "waiting"
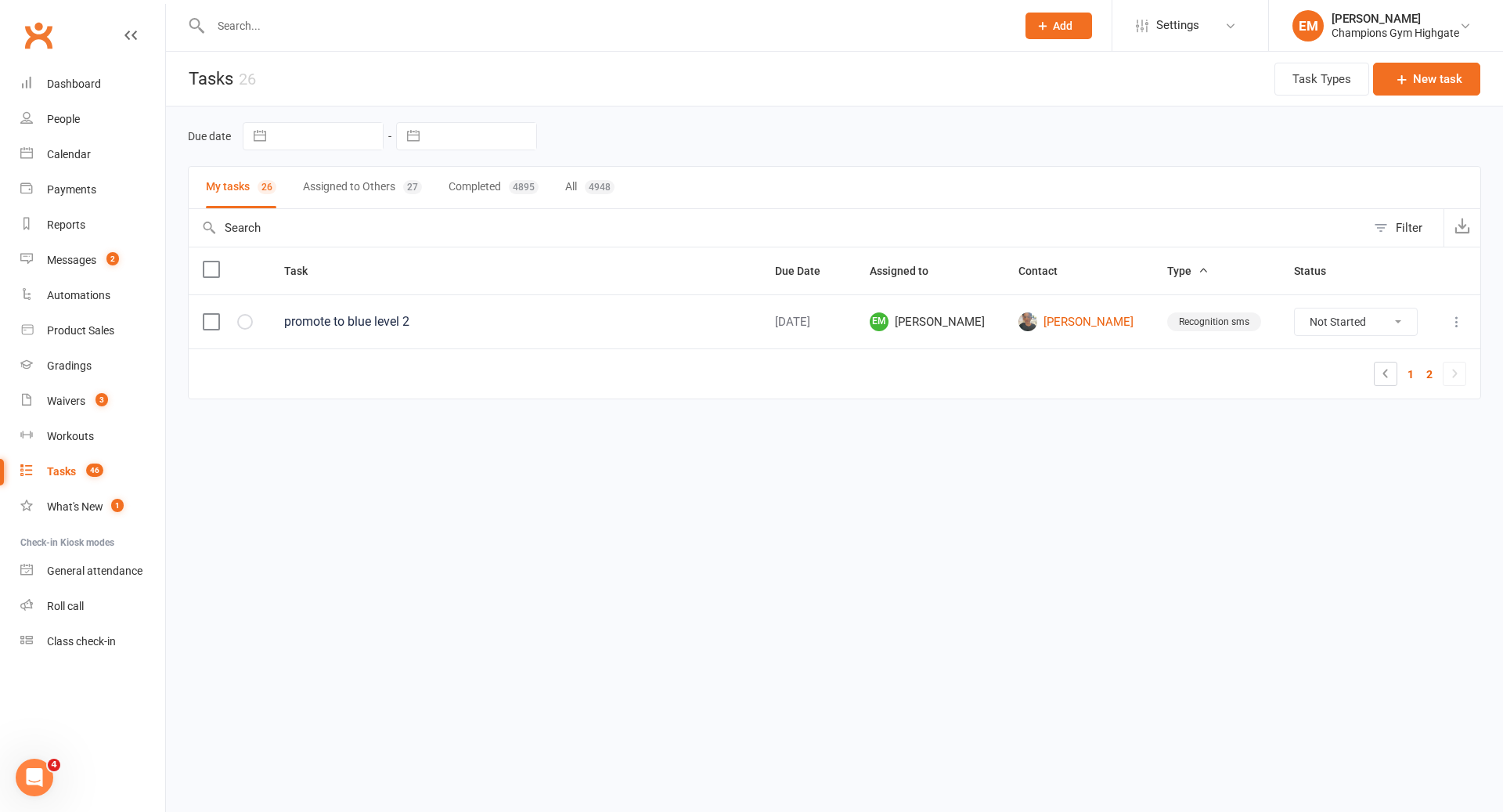
select select "started"
select select "waiting"
select select "started"
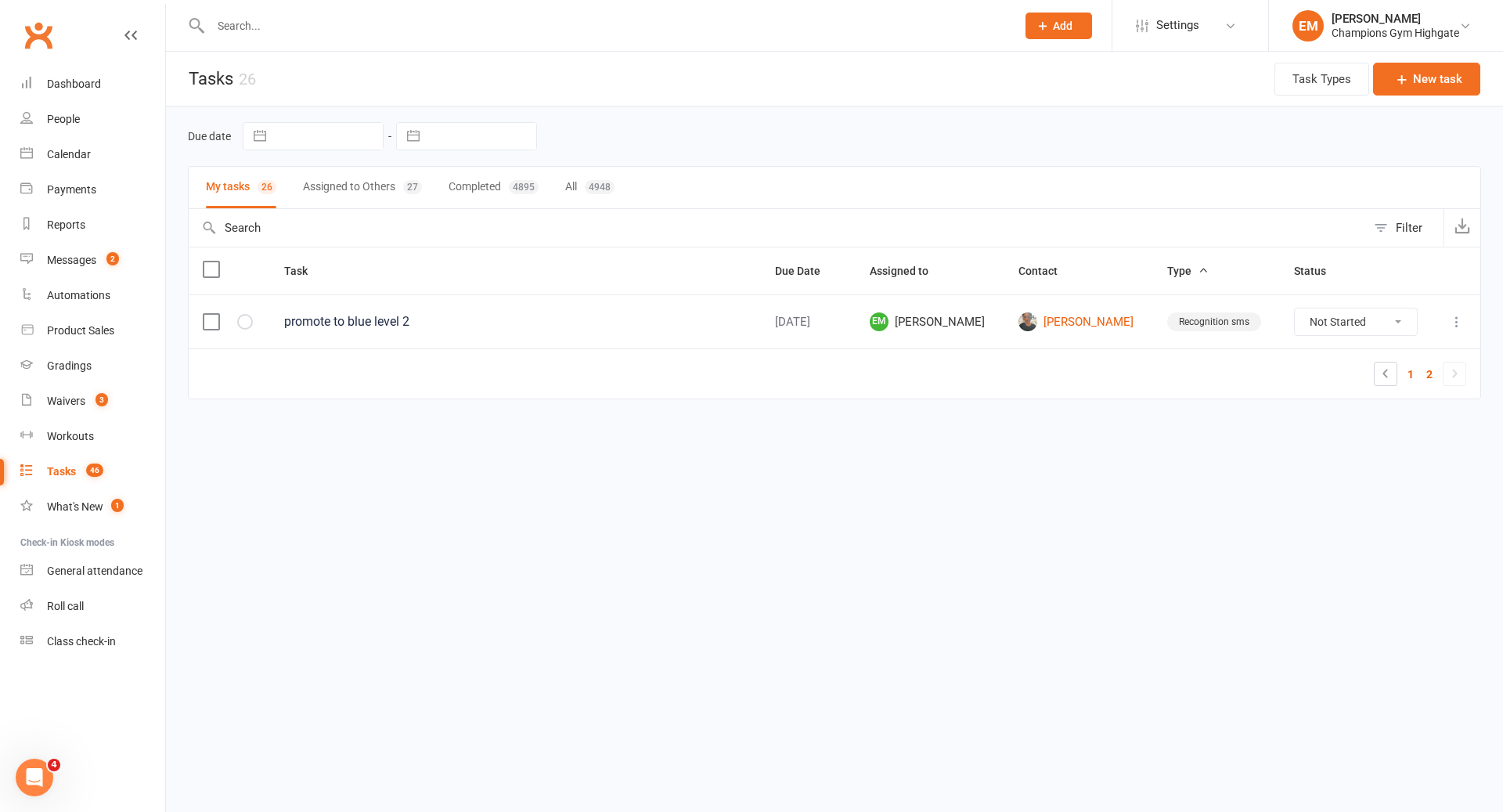
select select "started"
select select "waiting"
